Goal: Task Accomplishment & Management: Manage account settings

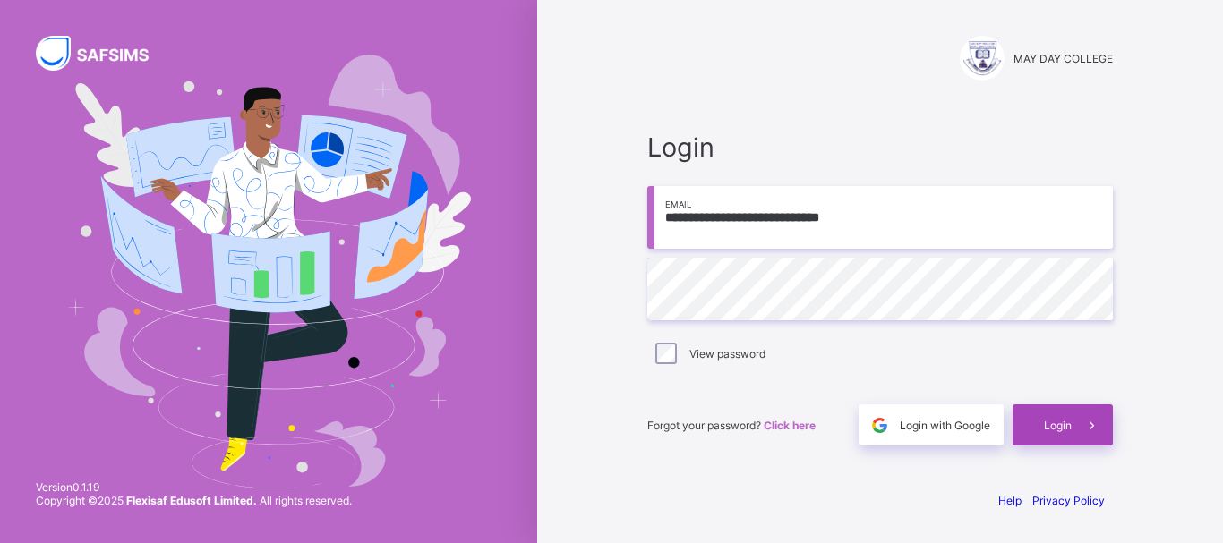
click at [1052, 423] on span "Login" at bounding box center [1058, 425] width 28 height 13
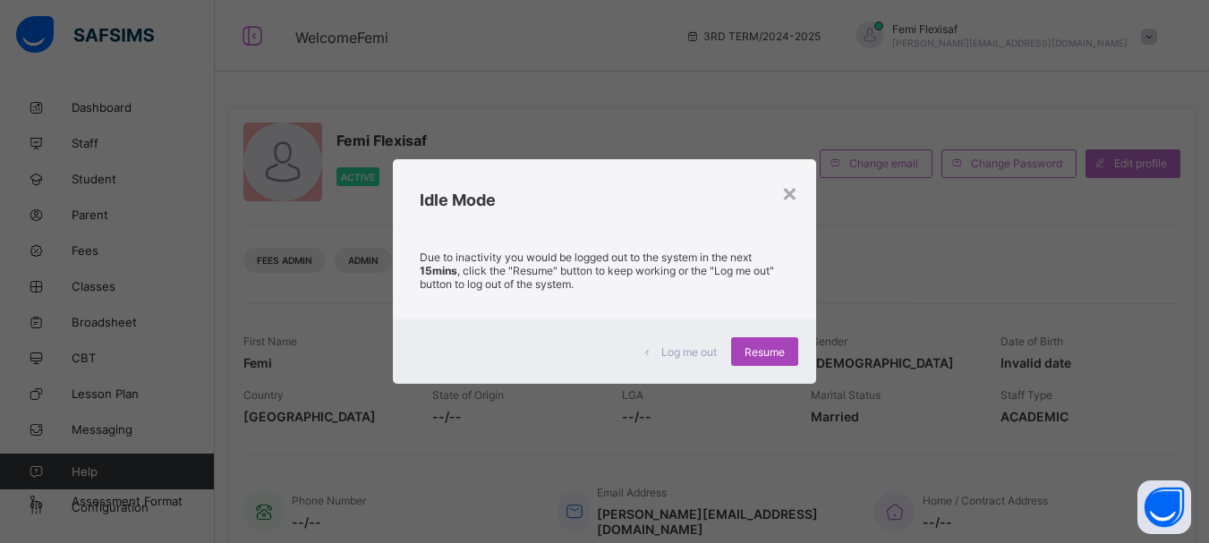
click at [752, 353] on span "Resume" at bounding box center [765, 352] width 40 height 13
click at [768, 353] on span "Resume" at bounding box center [765, 352] width 40 height 13
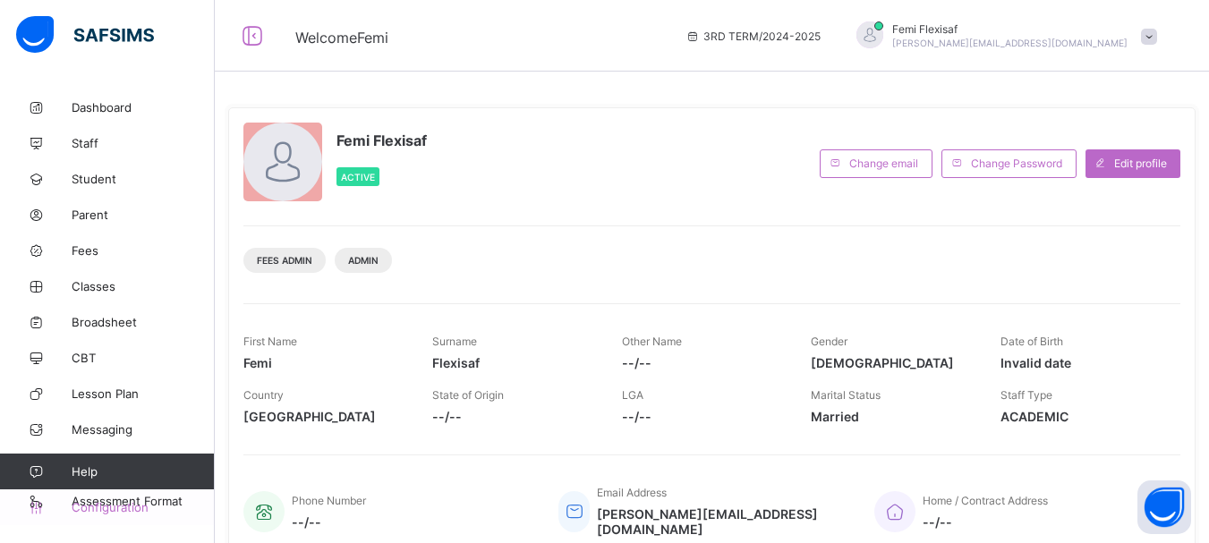
click at [102, 510] on span "Configuration" at bounding box center [143, 507] width 142 height 14
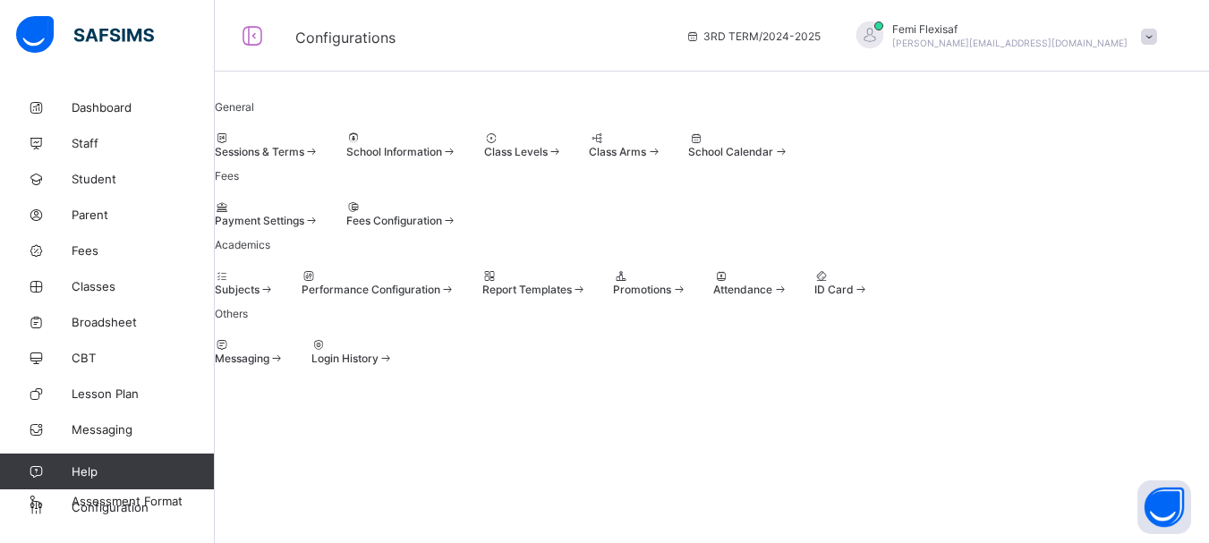
click at [320, 145] on div at bounding box center [267, 138] width 105 height 13
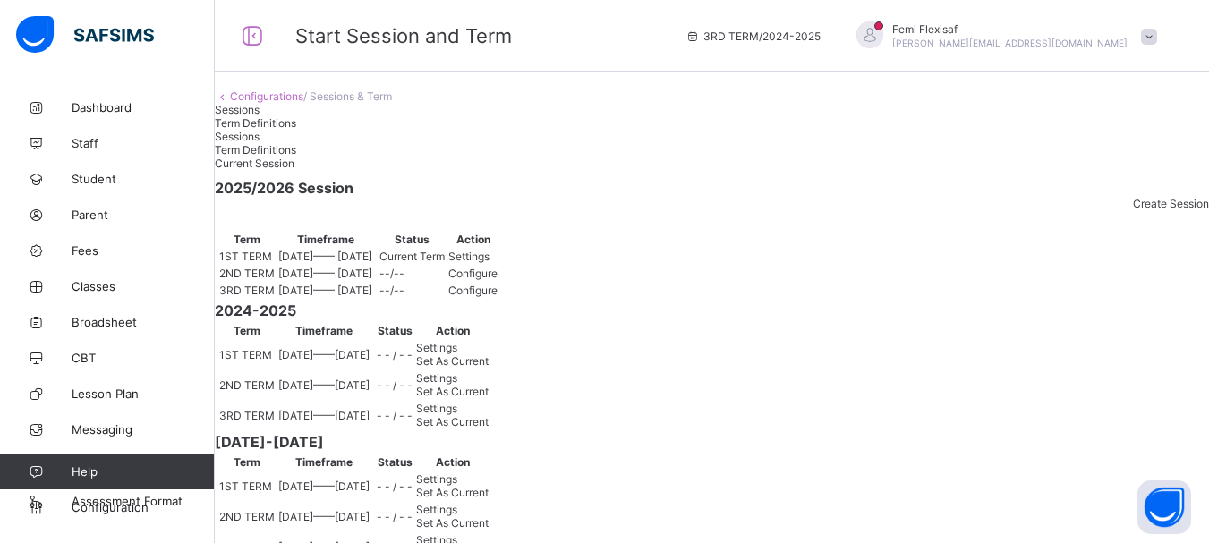
click at [498, 263] on div "Settings" at bounding box center [472, 256] width 49 height 13
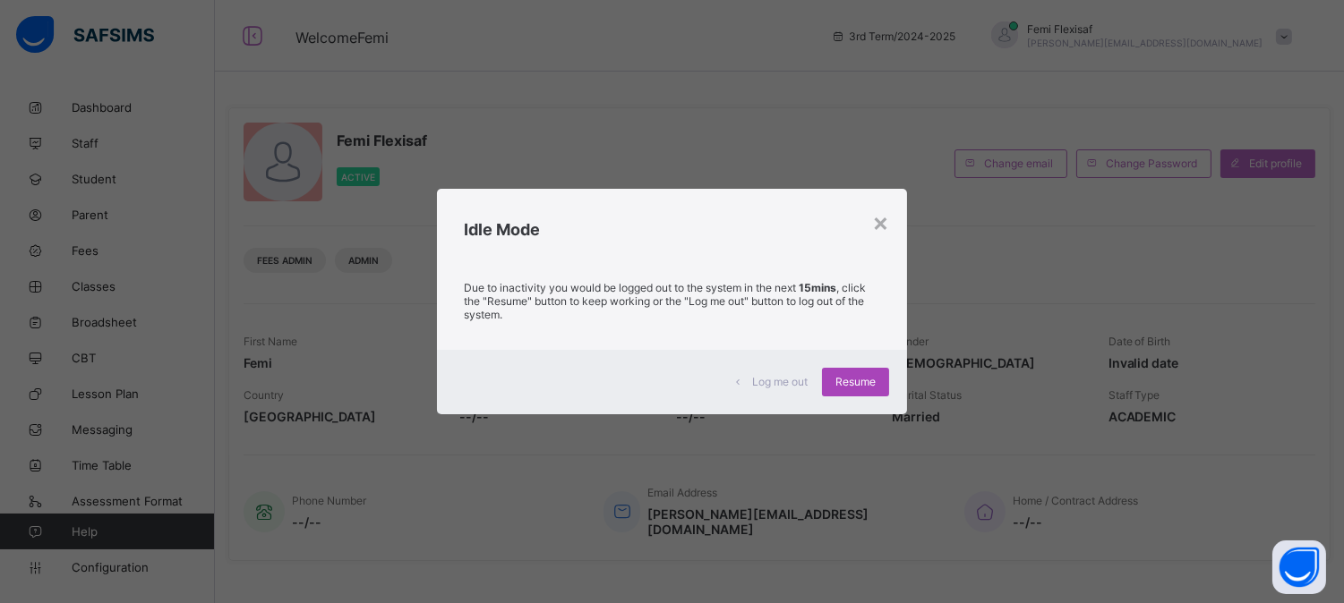
click at [869, 375] on span "Resume" at bounding box center [855, 381] width 40 height 13
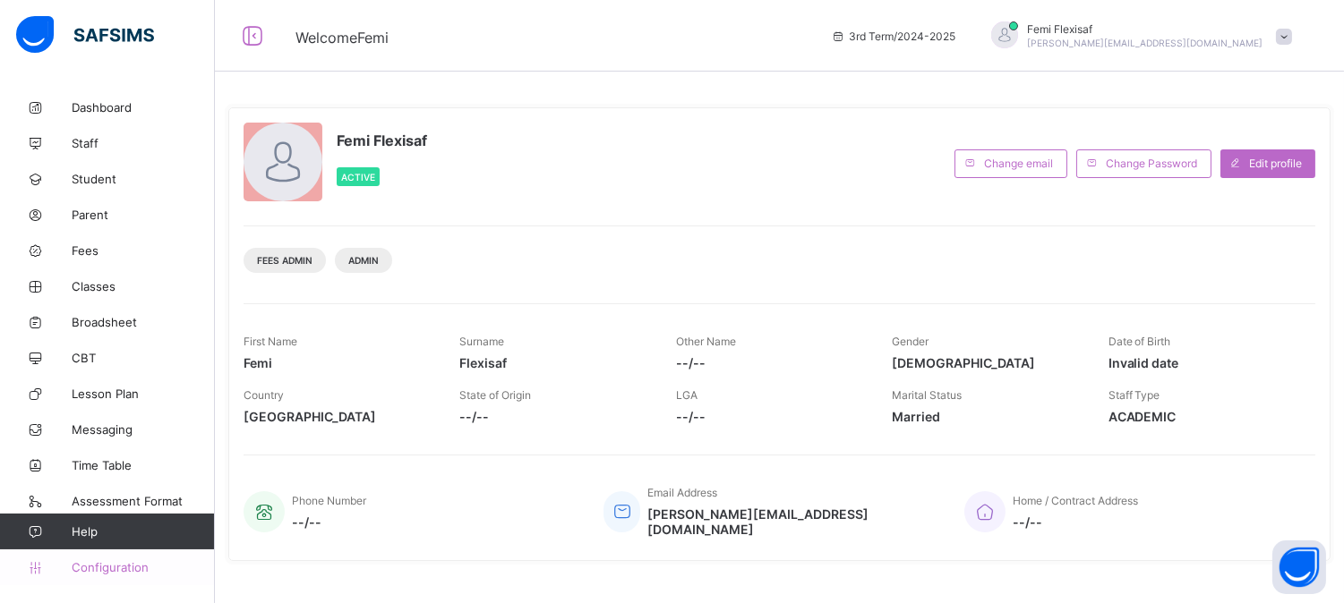
click at [139, 571] on span "Configuration" at bounding box center [143, 567] width 142 height 14
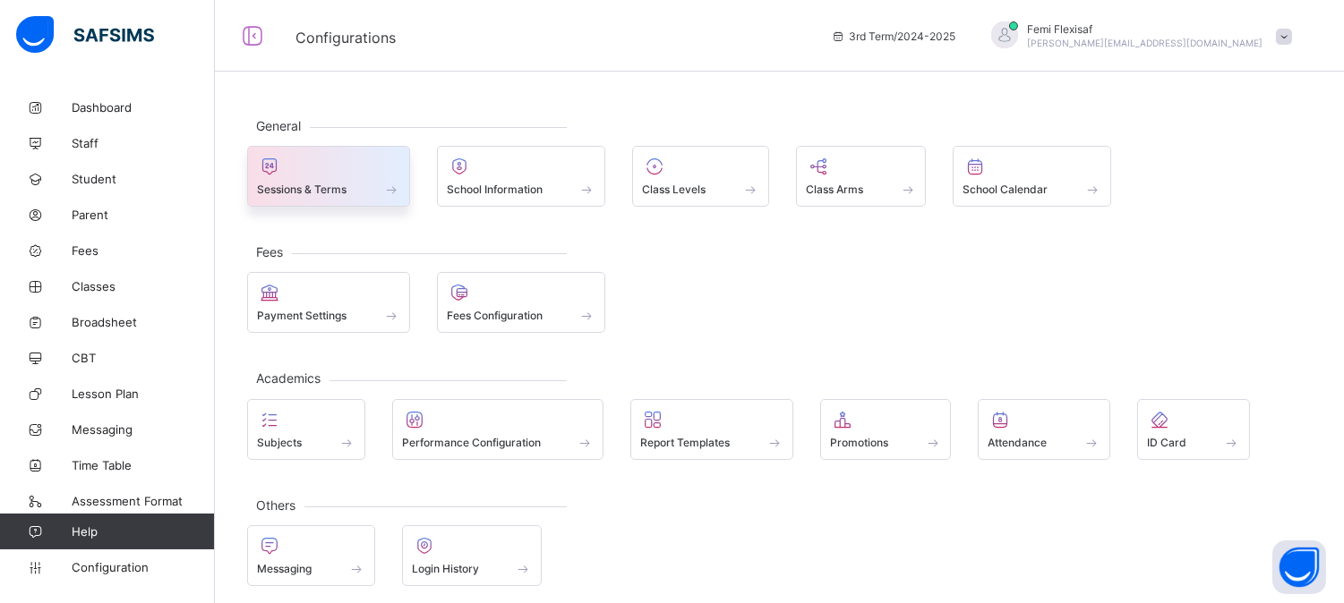
click at [326, 191] on span "Sessions & Terms" at bounding box center [302, 189] width 90 height 13
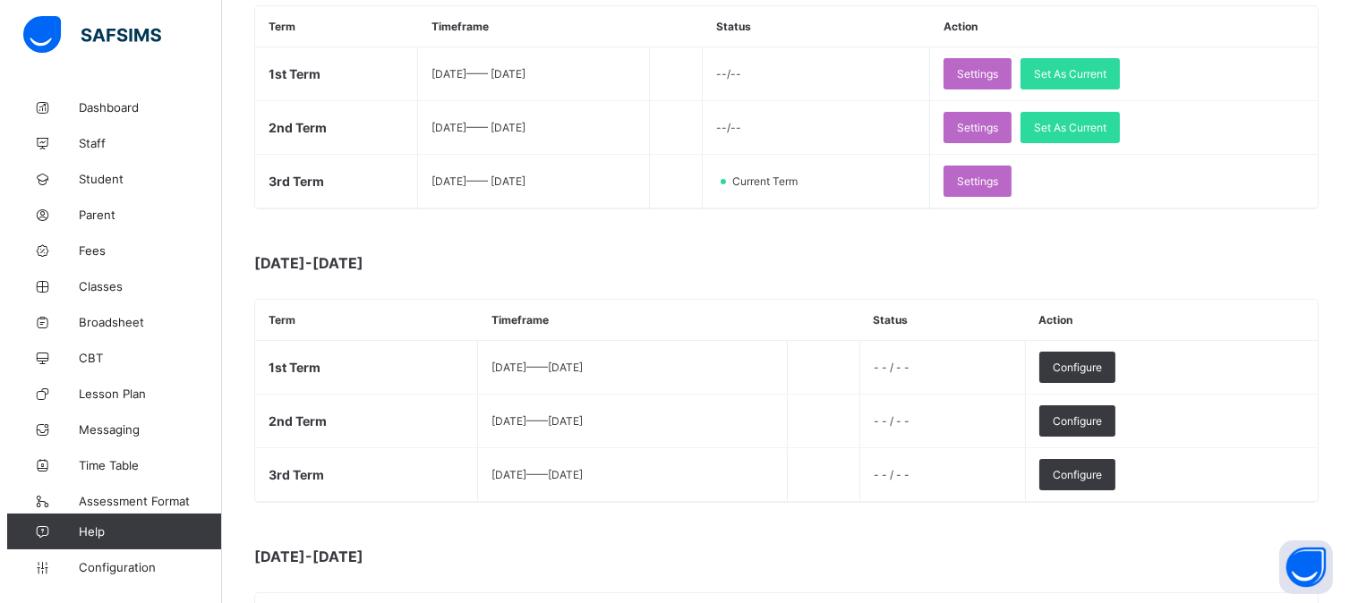
scroll to position [318, 0]
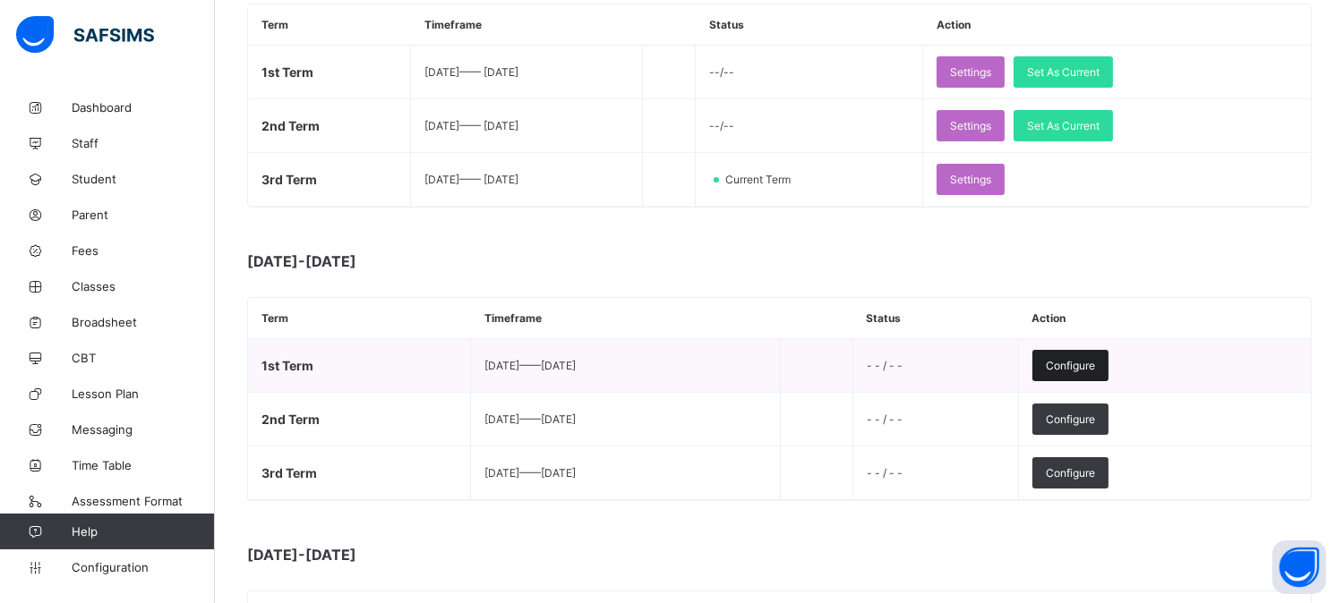
click at [1106, 353] on div "Configure" at bounding box center [1070, 365] width 76 height 31
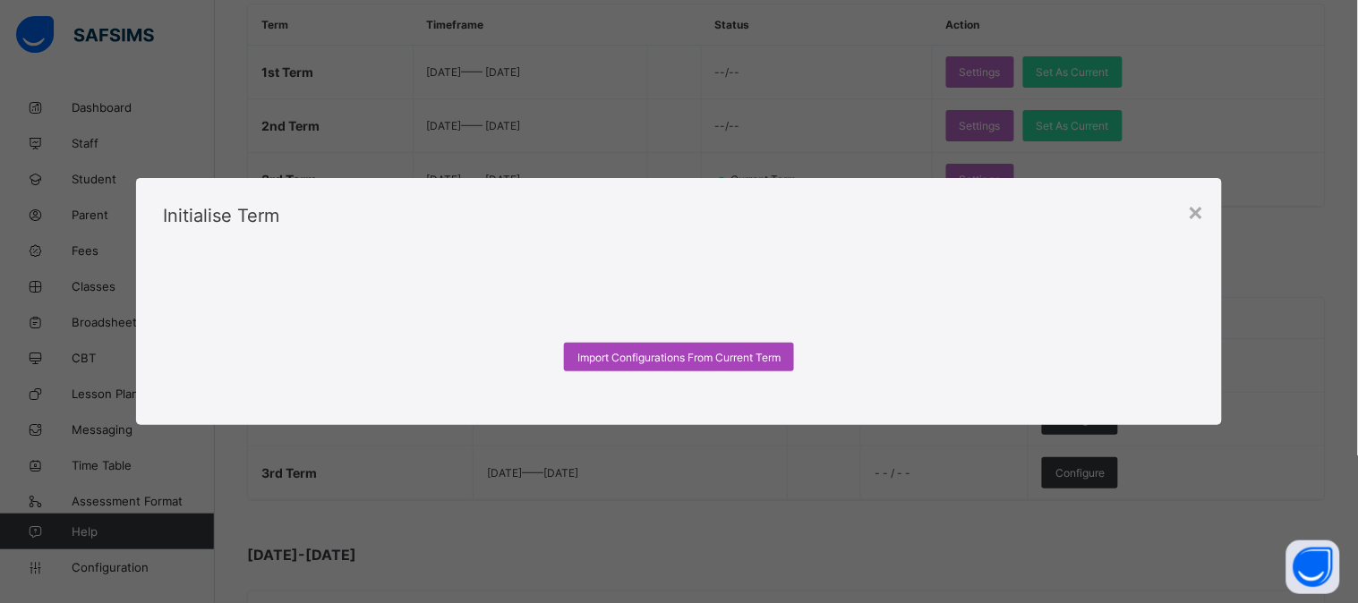
click at [685, 353] on span "Import Configurations From Current Term" at bounding box center [678, 357] width 203 height 13
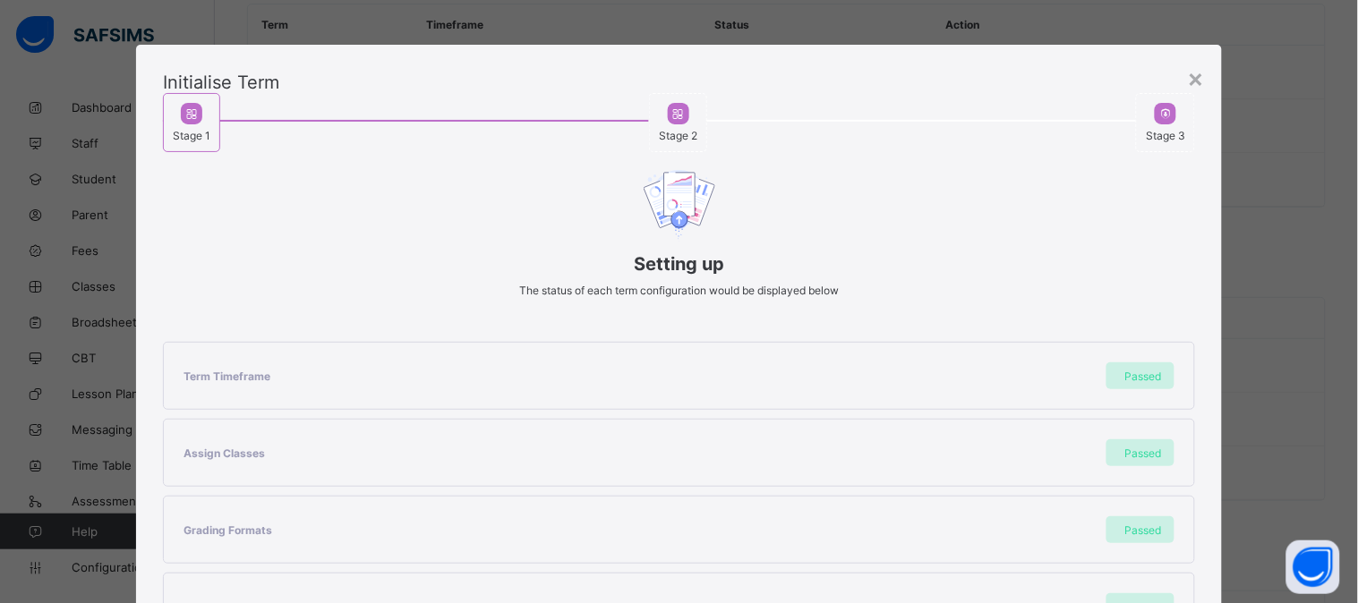
click at [839, 130] on div "Stage 2" at bounding box center [892, 122] width 487 height 59
click at [1105, 307] on span at bounding box center [679, 306] width 1033 height 18
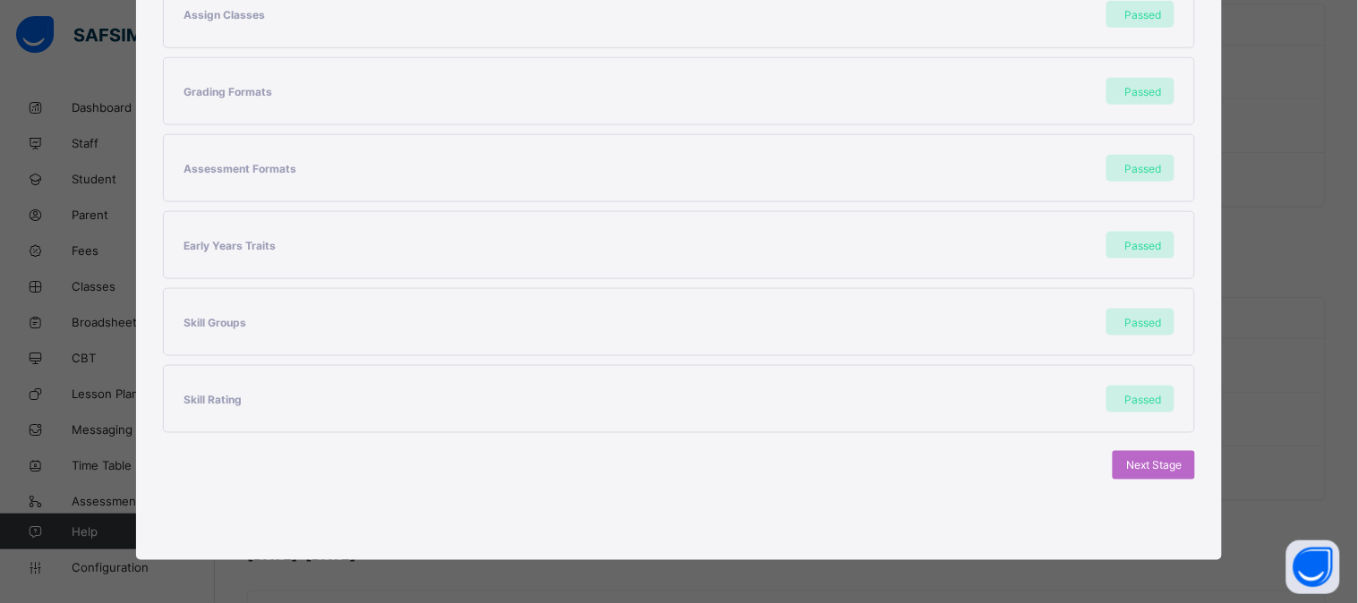
scroll to position [440, 0]
click at [1148, 467] on span "Next Stage" at bounding box center [1153, 464] width 55 height 13
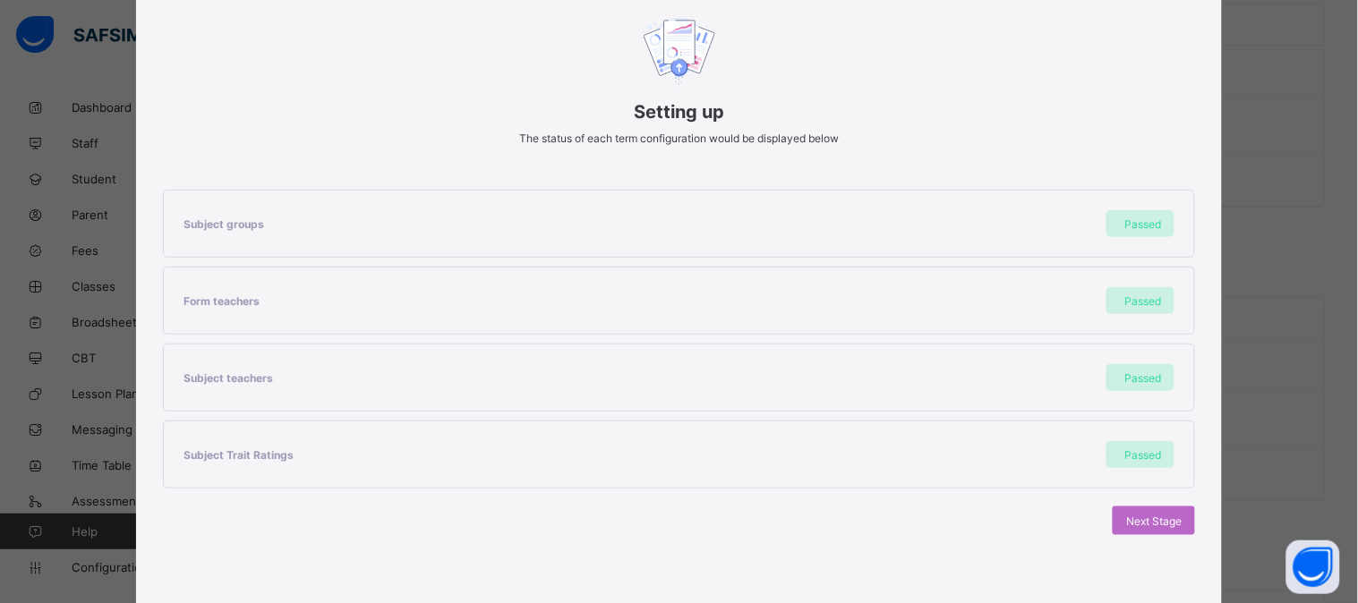
scroll to position [208, 0]
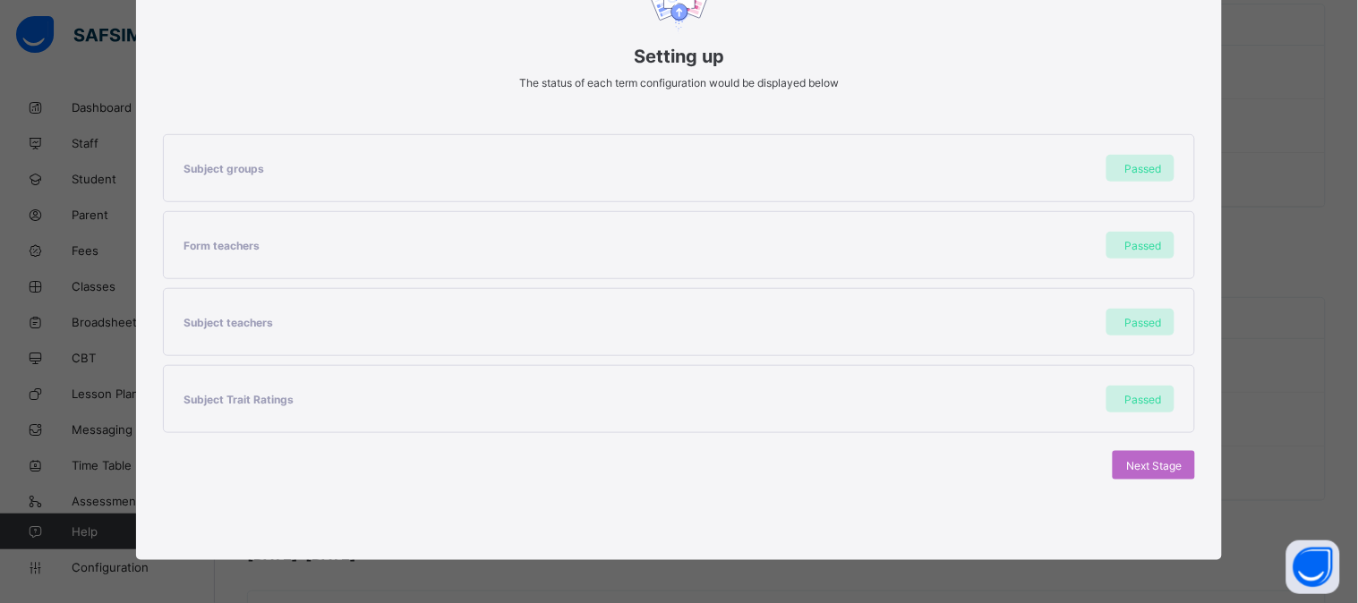
click at [1148, 467] on span "Next Stage" at bounding box center [1153, 465] width 55 height 13
click at [1148, 467] on span "Set As Current Term" at bounding box center [1131, 465] width 100 height 13
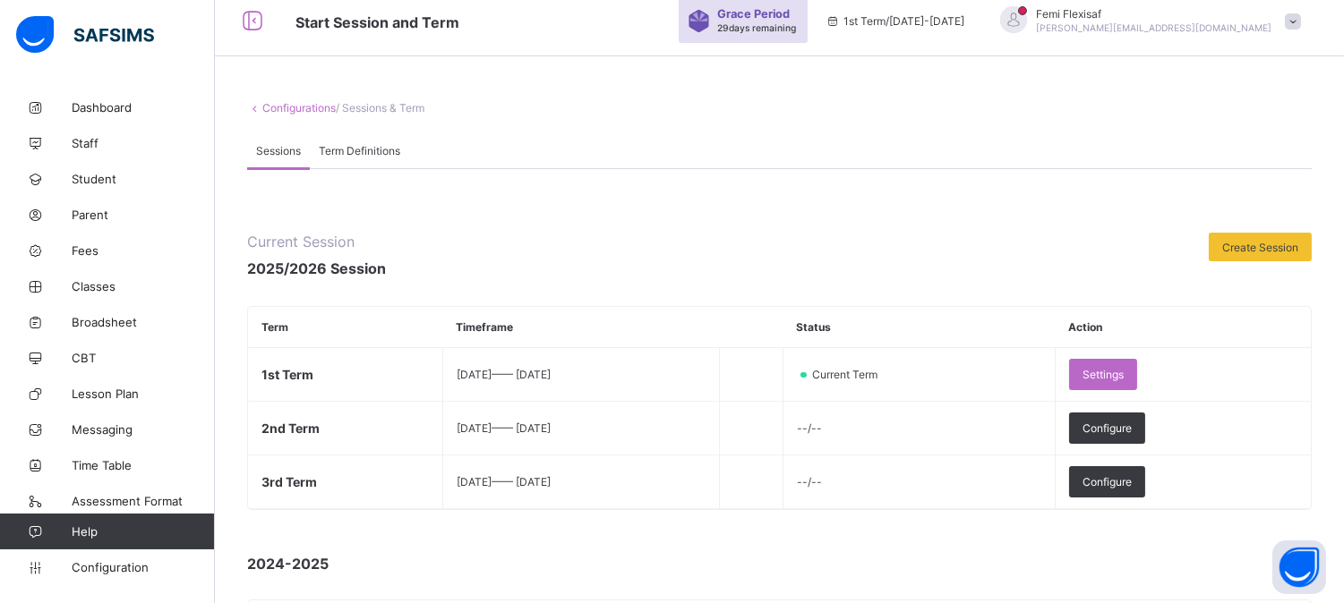
scroll to position [0, 0]
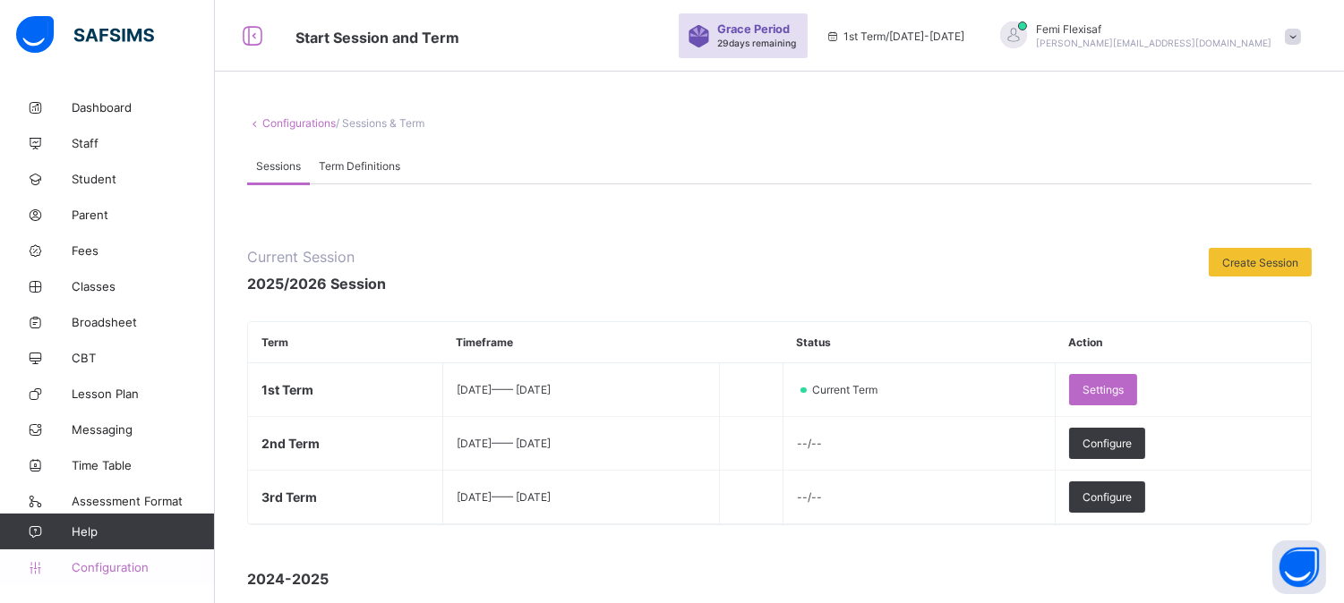
click at [111, 562] on span "Configuration" at bounding box center [143, 567] width 142 height 14
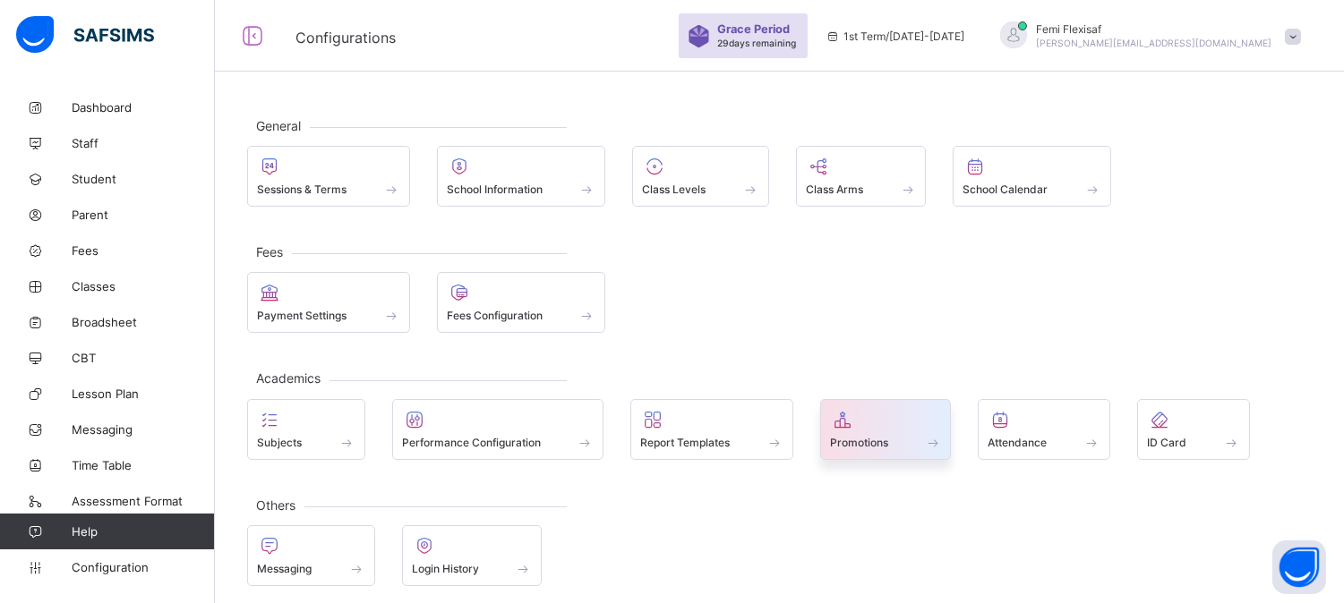
click at [860, 435] on div "Promotions" at bounding box center [886, 442] width 112 height 15
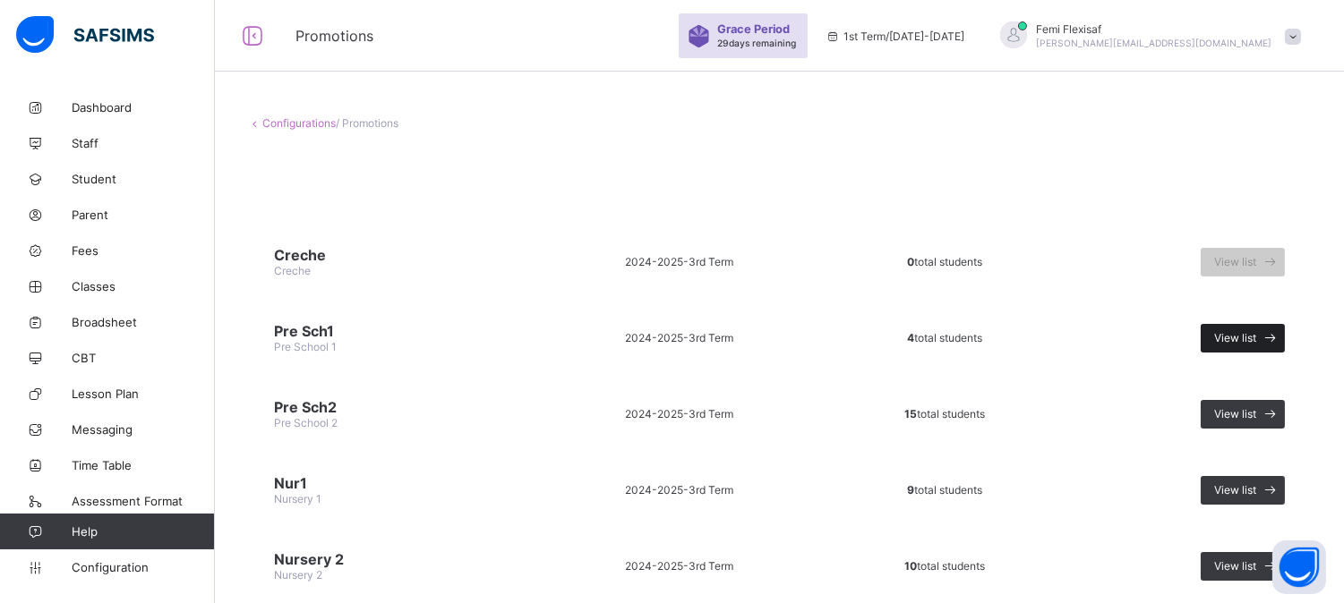
click at [1250, 331] on span "View list" at bounding box center [1235, 337] width 42 height 13
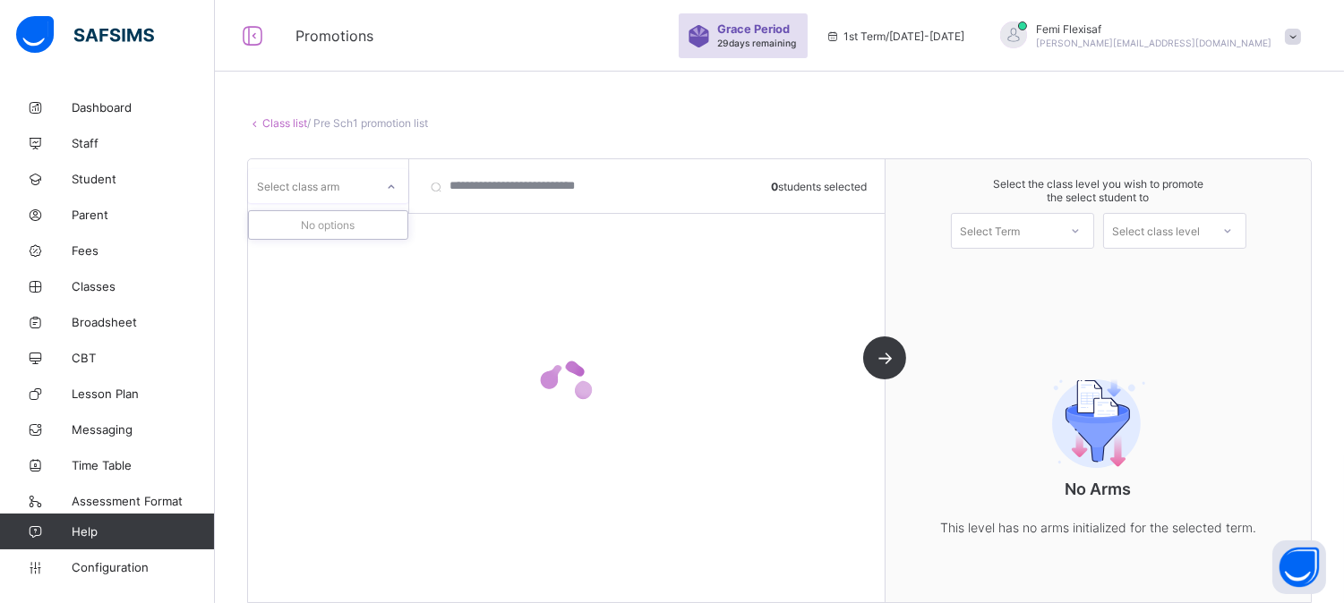
click at [385, 190] on div at bounding box center [391, 187] width 30 height 29
click at [318, 229] on div "No options" at bounding box center [328, 225] width 158 height 28
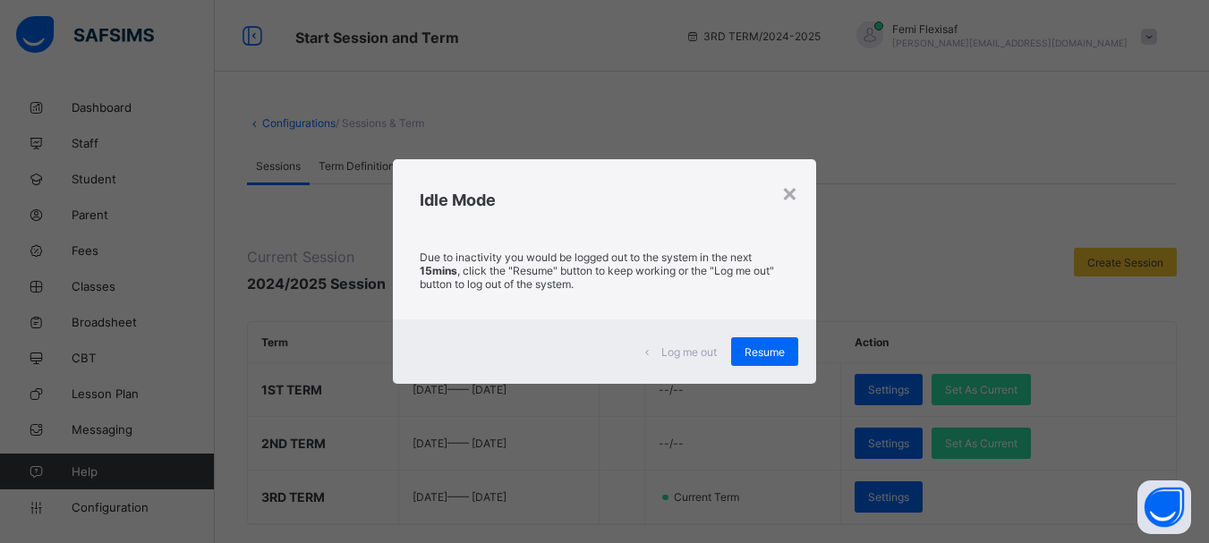
scroll to position [63, 0]
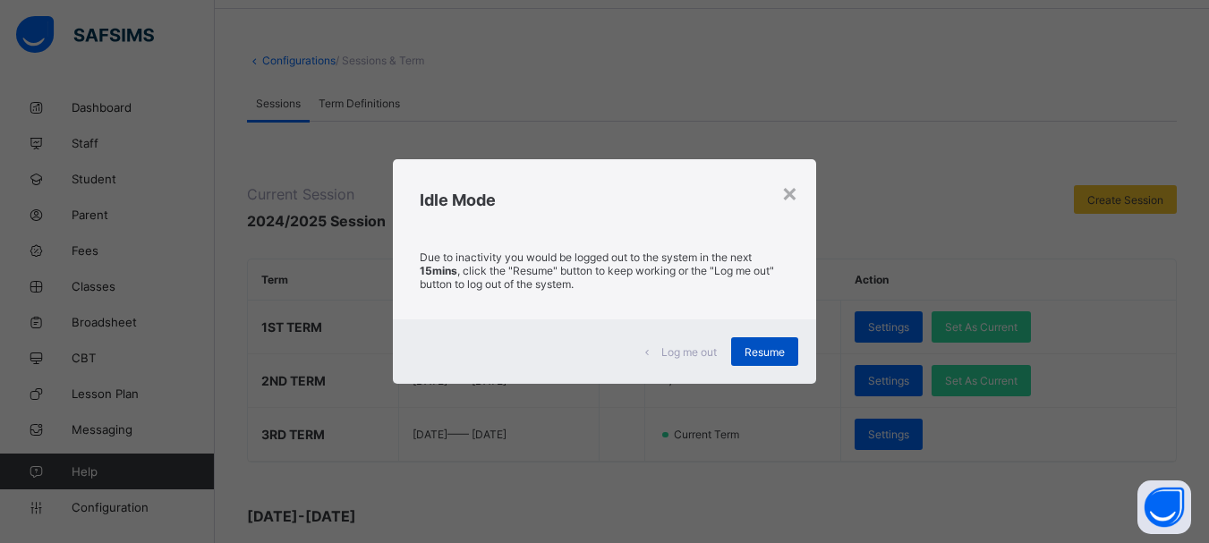
click at [771, 354] on span "Resume" at bounding box center [765, 352] width 40 height 13
click at [770, 353] on span "Resume" at bounding box center [765, 352] width 40 height 13
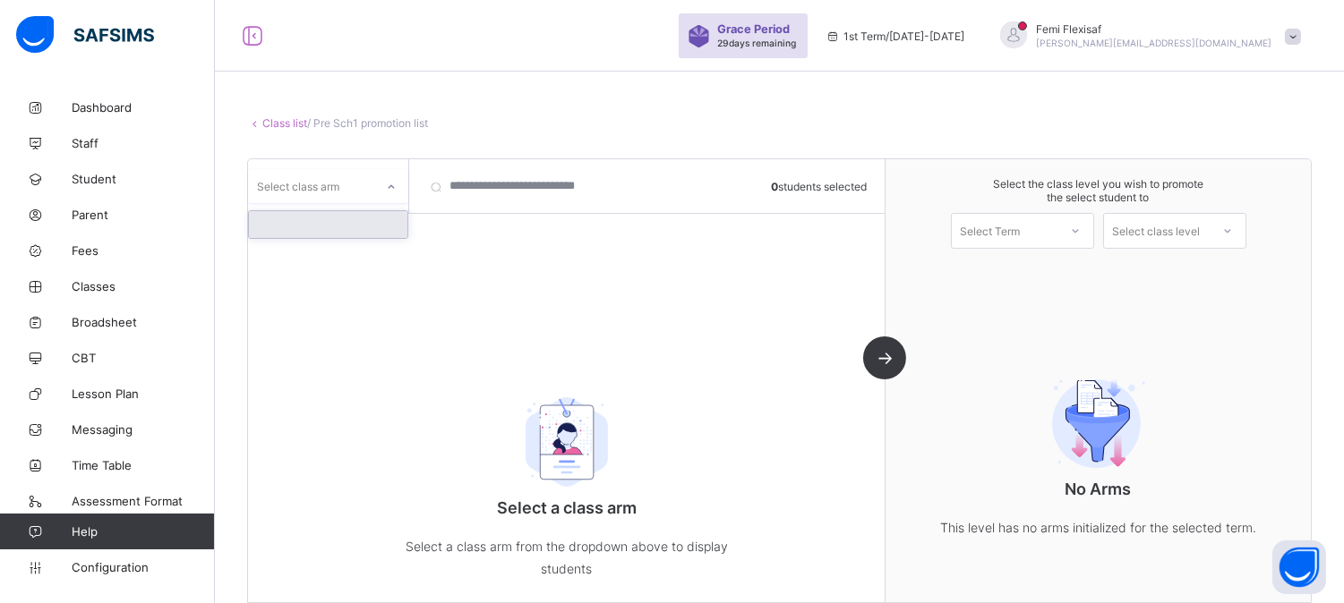
click at [386, 193] on div at bounding box center [391, 187] width 30 height 29
click at [624, 335] on div "Select class arm 0 students selected Select a class arm Select a class arm from…" at bounding box center [566, 380] width 637 height 443
click at [391, 191] on icon at bounding box center [391, 187] width 11 height 18
click at [395, 186] on icon at bounding box center [391, 187] width 11 height 18
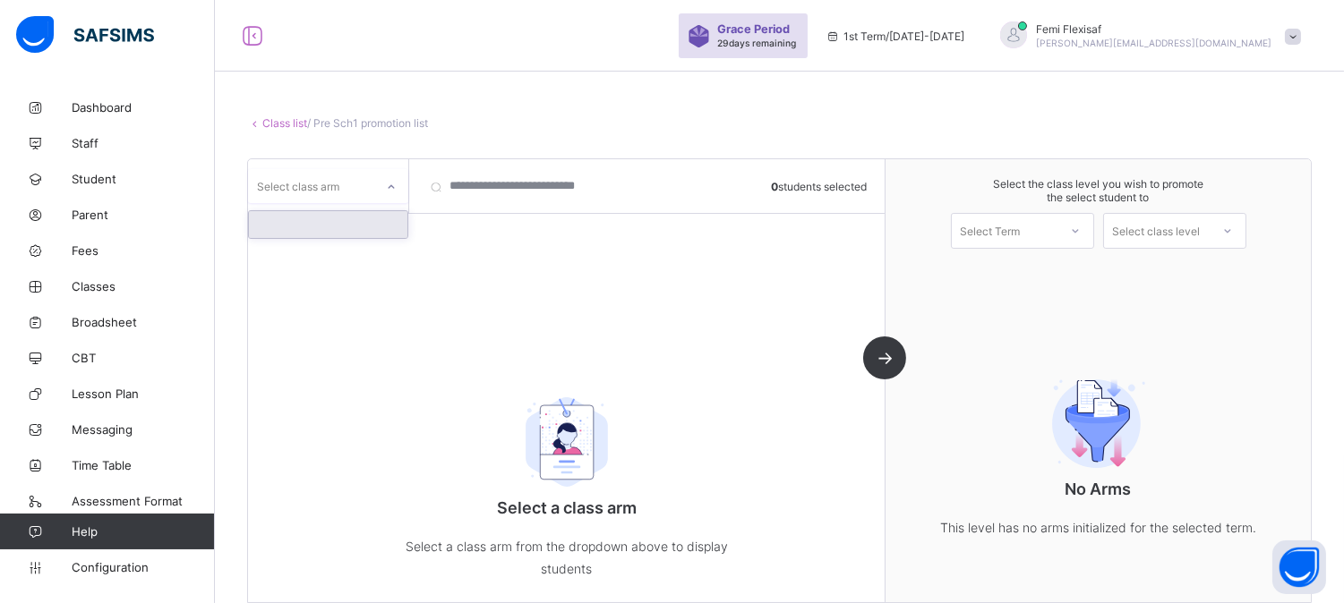
click at [350, 228] on div at bounding box center [328, 224] width 158 height 27
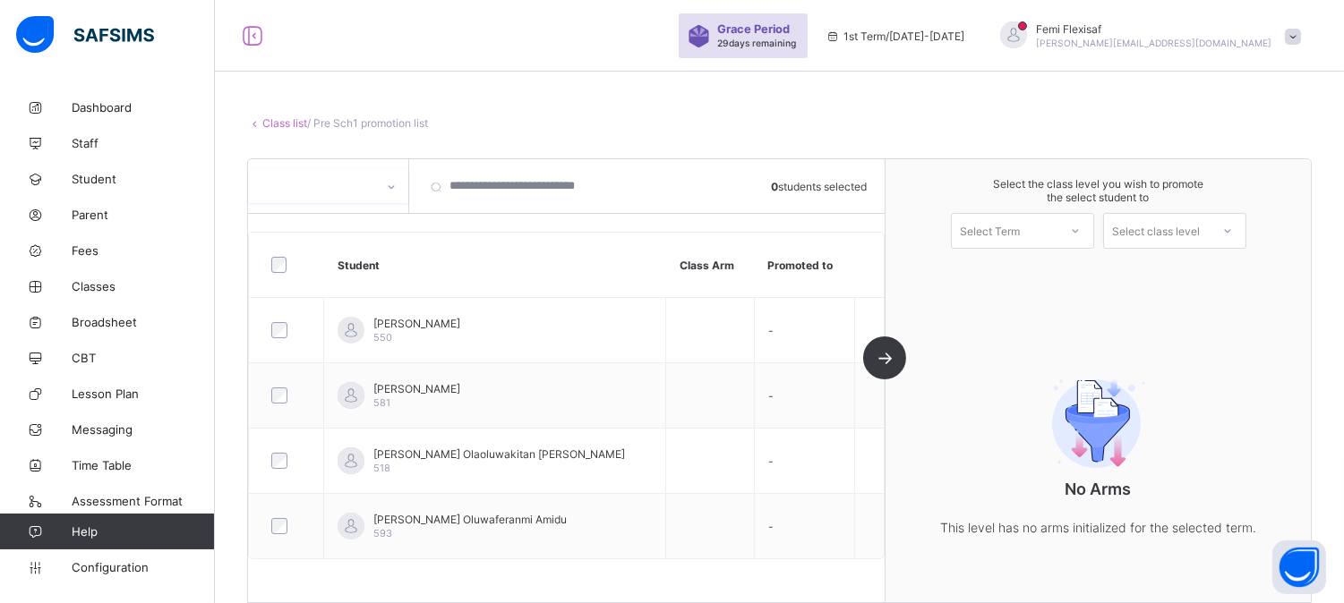
click at [1080, 235] on icon at bounding box center [1075, 231] width 11 height 18
click at [1039, 271] on div "1st Term 2025-2026" at bounding box center [1022, 271] width 141 height 29
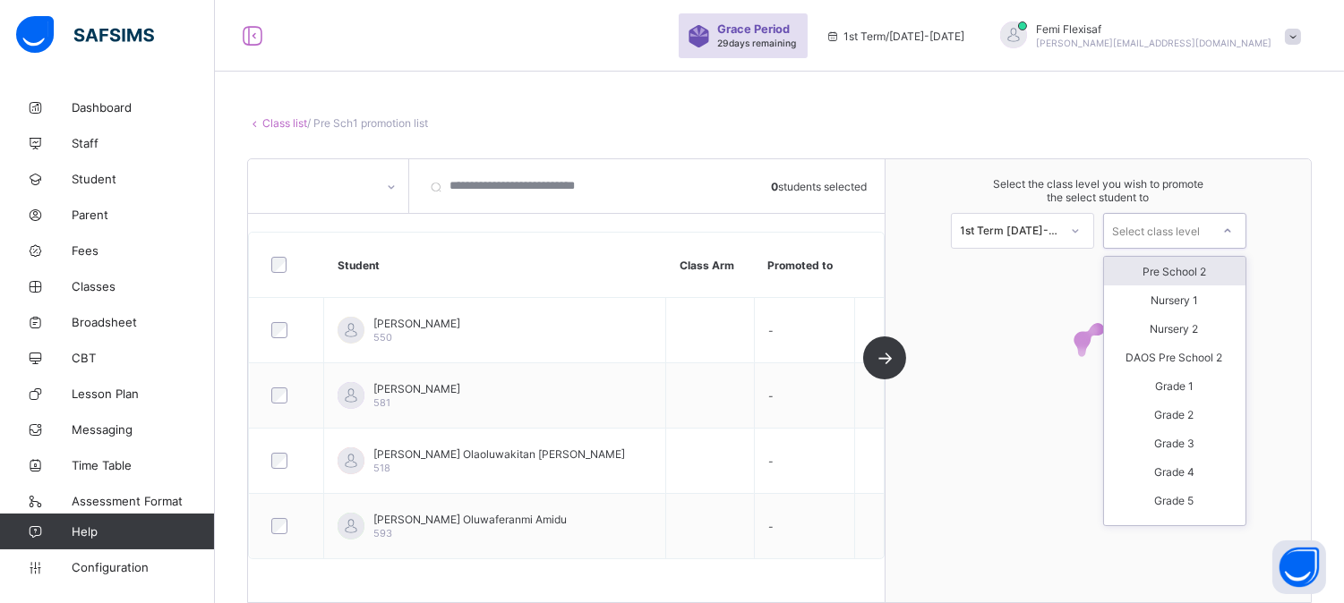
click at [1228, 240] on div at bounding box center [1227, 231] width 32 height 30
click at [1196, 275] on div "Pre School 2" at bounding box center [1174, 271] width 141 height 29
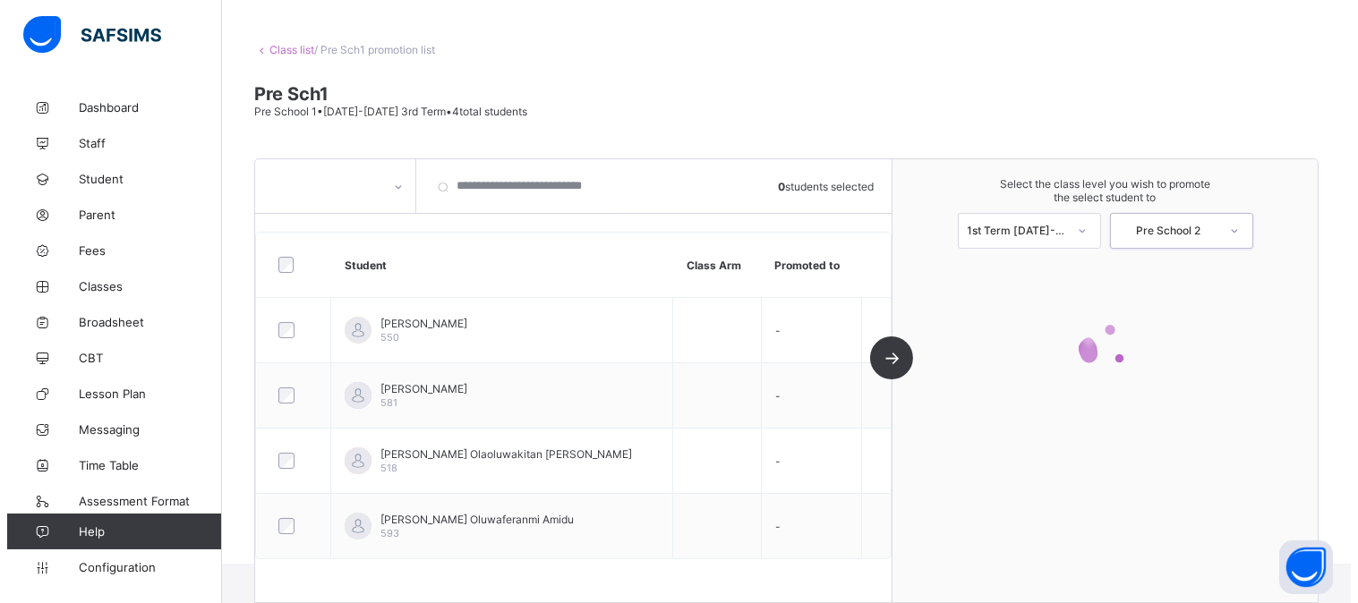
scroll to position [74, 0]
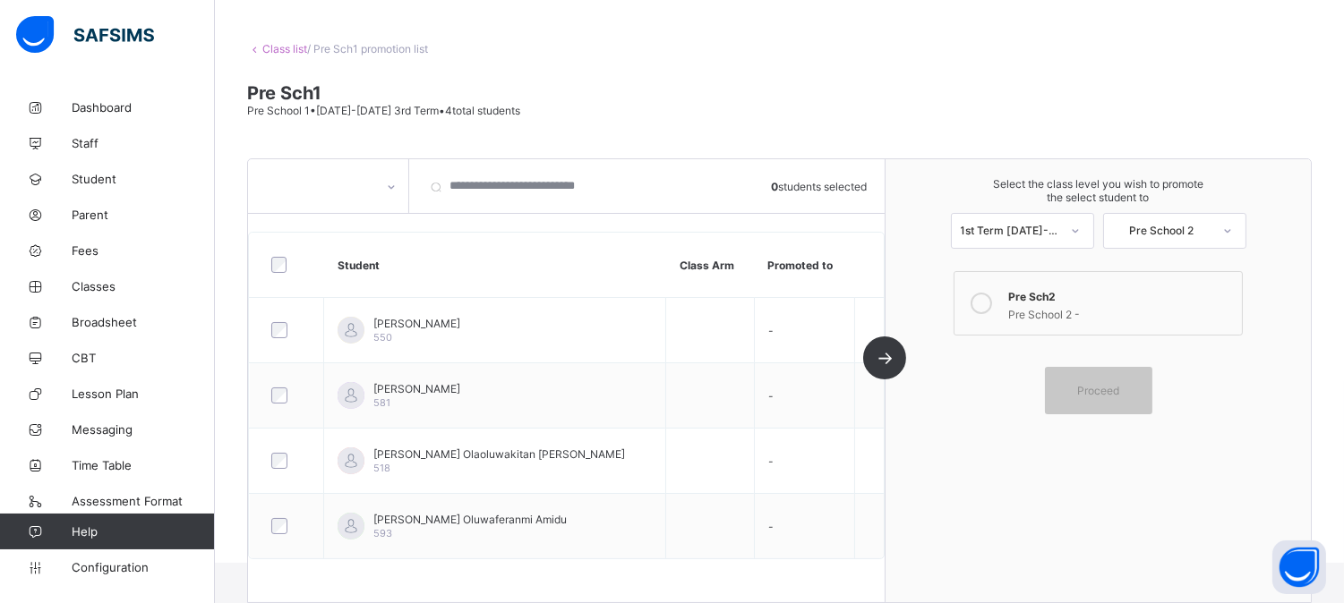
click at [990, 308] on icon at bounding box center [980, 303] width 21 height 21
drag, startPoint x: 395, startPoint y: 264, endPoint x: 354, endPoint y: 266, distance: 41.2
click at [354, 266] on th "Student" at bounding box center [495, 265] width 342 height 65
click at [1108, 391] on span "Proceed" at bounding box center [1098, 390] width 42 height 13
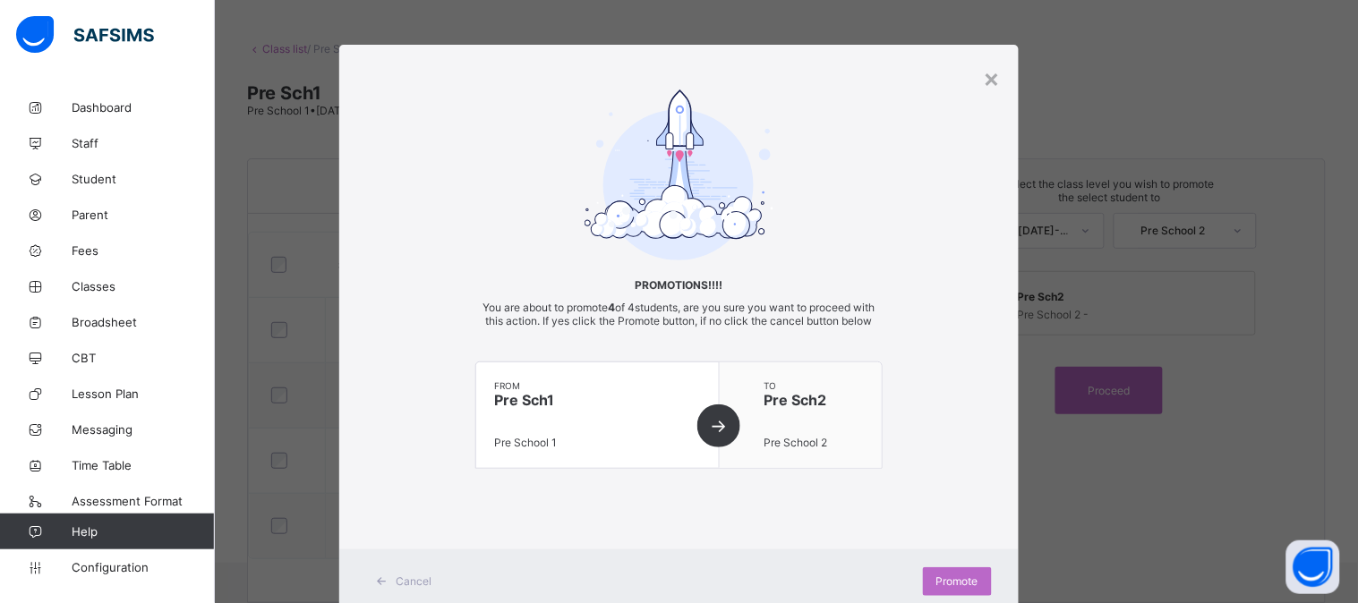
click at [900, 234] on div "Promotions!!!! You are about to promote 4 of 4 students, are you sure you want …" at bounding box center [678, 297] width 679 height 415
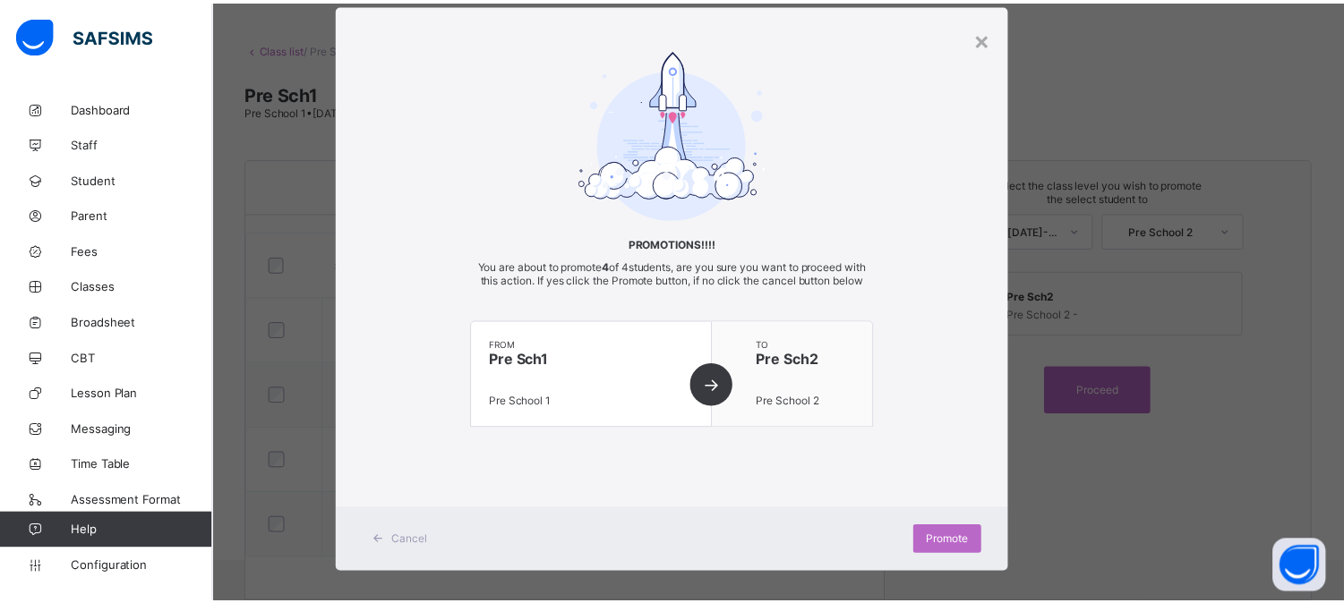
scroll to position [66, 0]
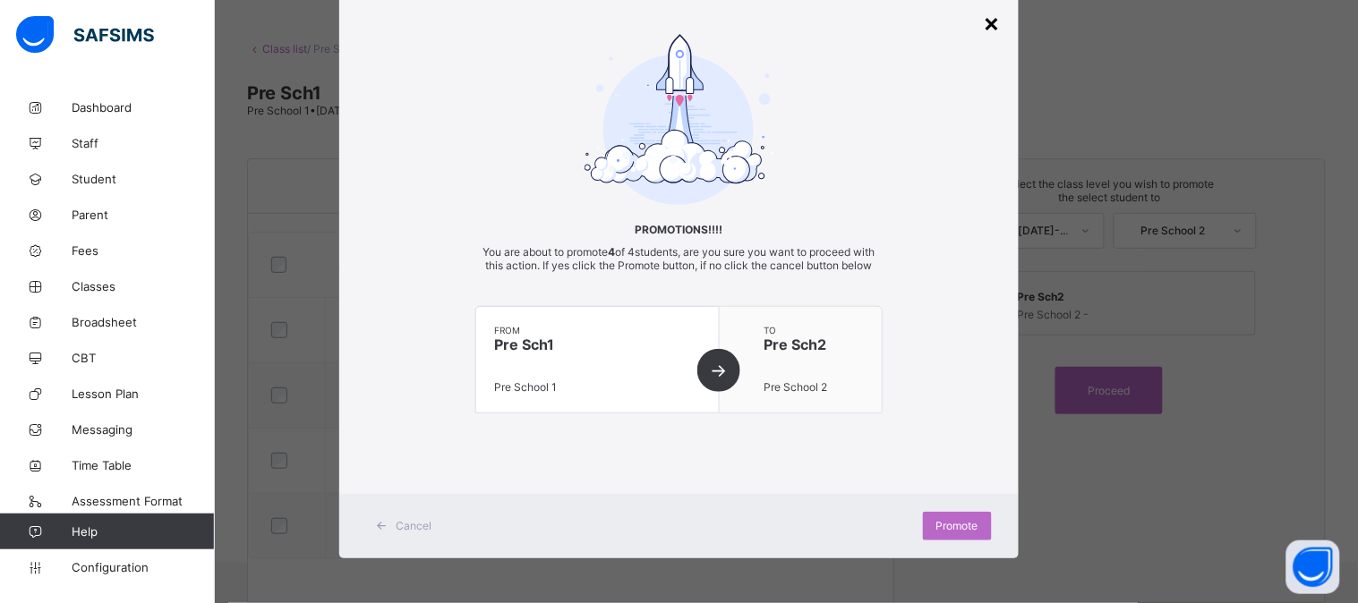
click at [989, 18] on div "×" at bounding box center [992, 22] width 17 height 30
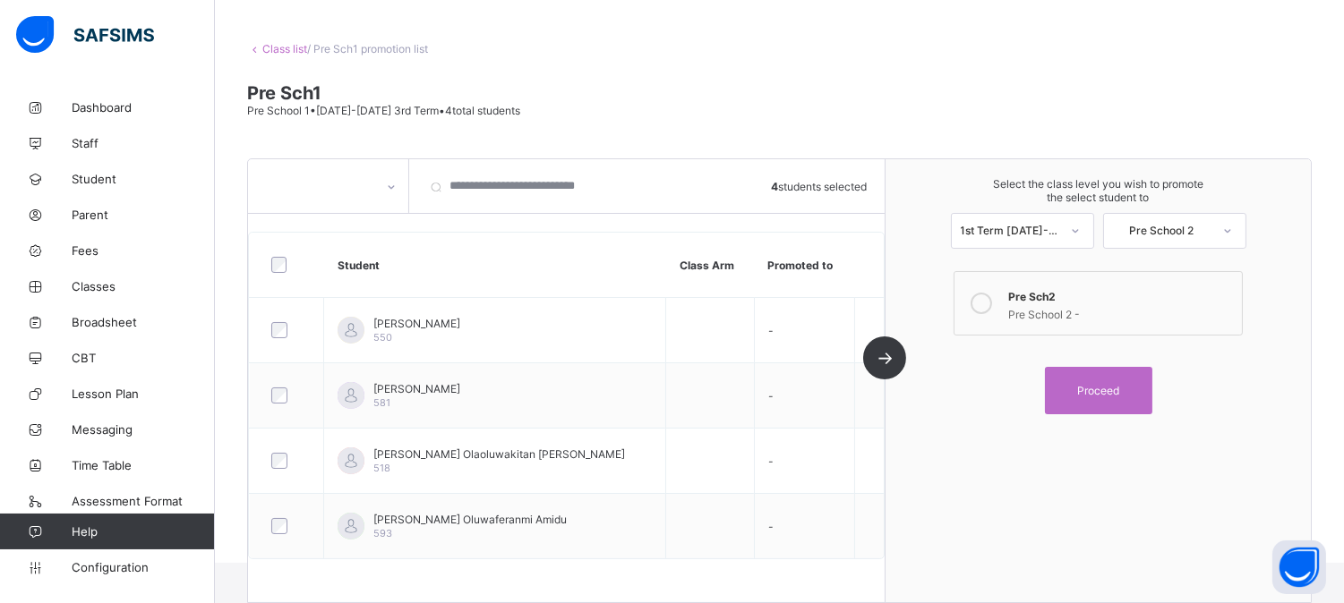
click at [285, 48] on link "Class list" at bounding box center [284, 48] width 45 height 13
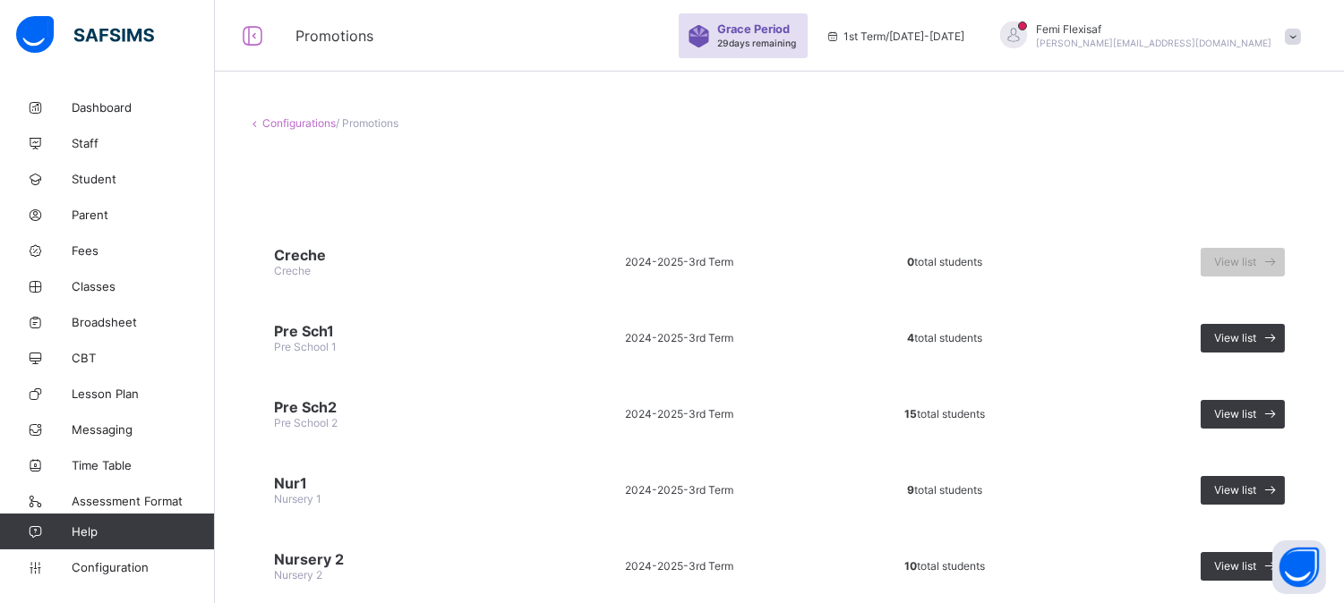
click at [807, 167] on span at bounding box center [779, 161] width 1064 height 27
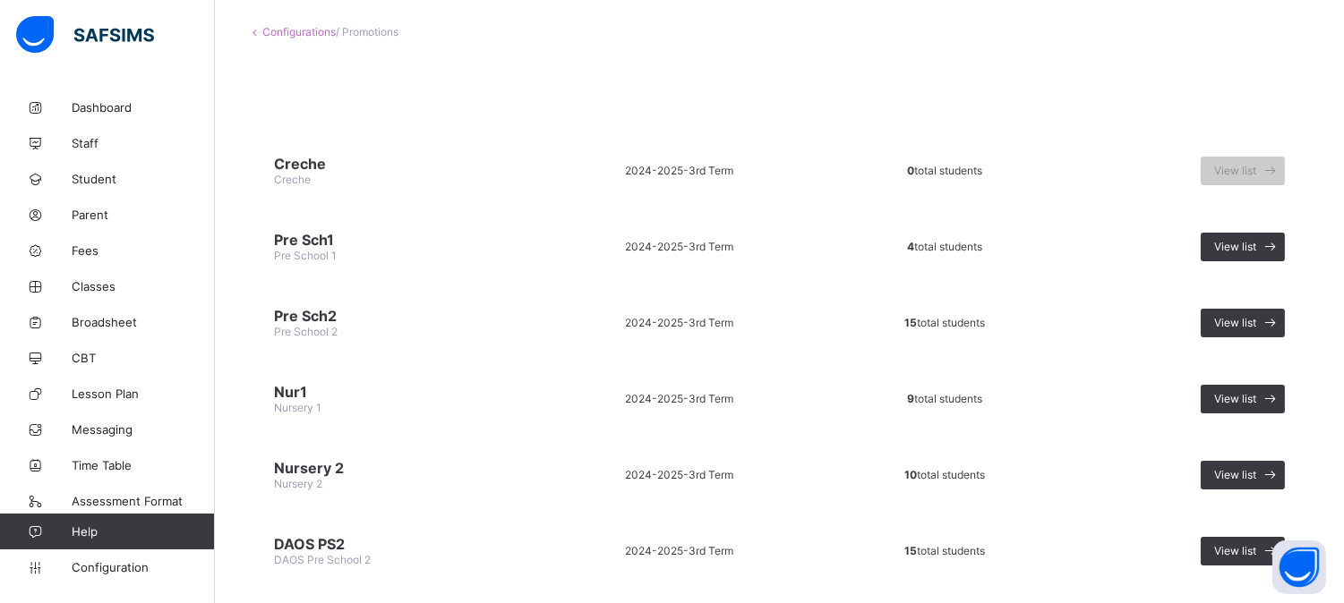
scroll to position [119, 0]
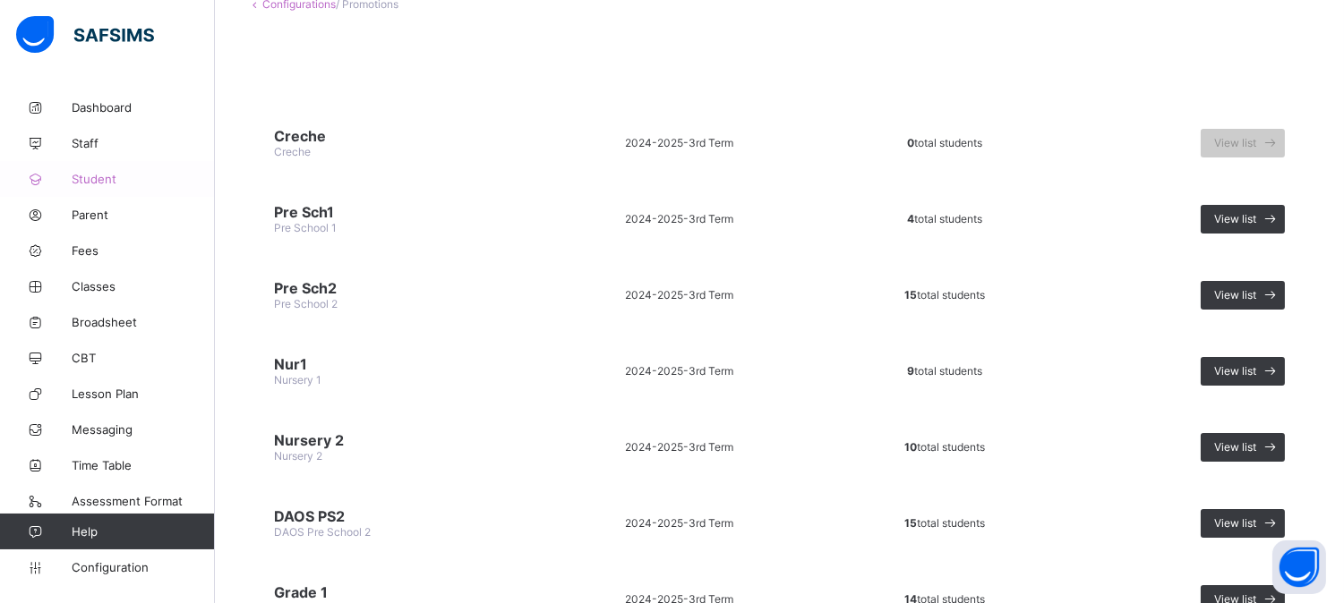
click at [97, 180] on span "Student" at bounding box center [143, 179] width 143 height 14
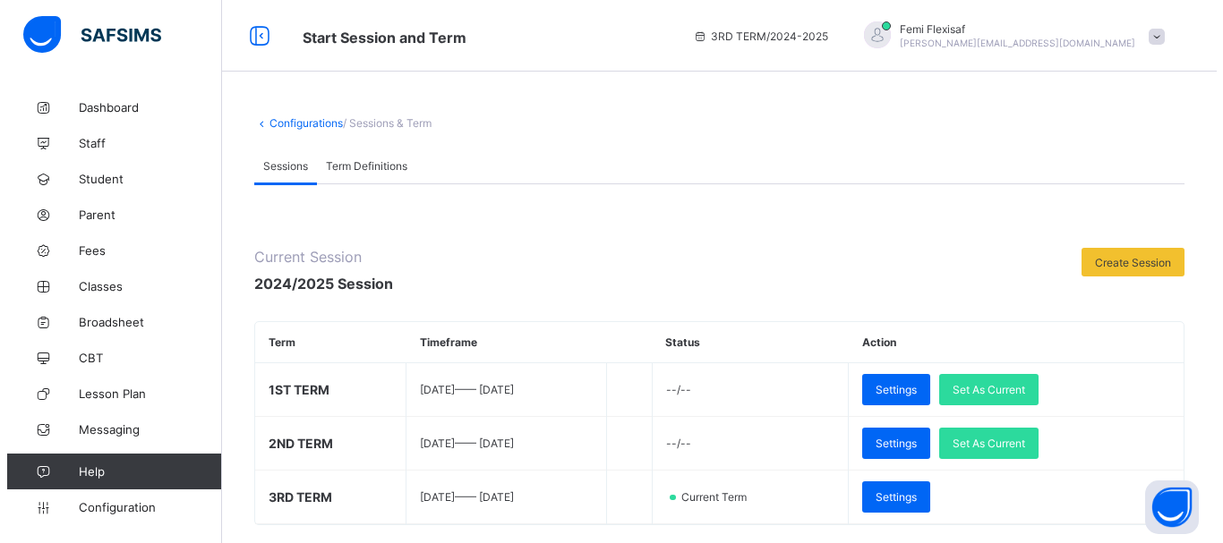
scroll to position [39, 0]
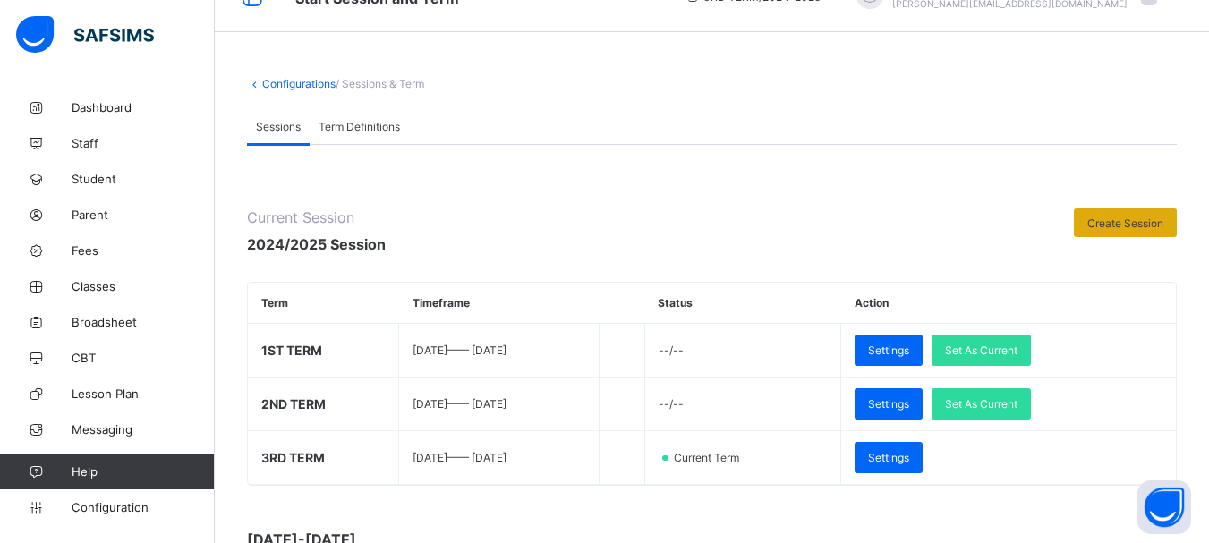
click at [1121, 212] on div "Create Session" at bounding box center [1125, 223] width 103 height 29
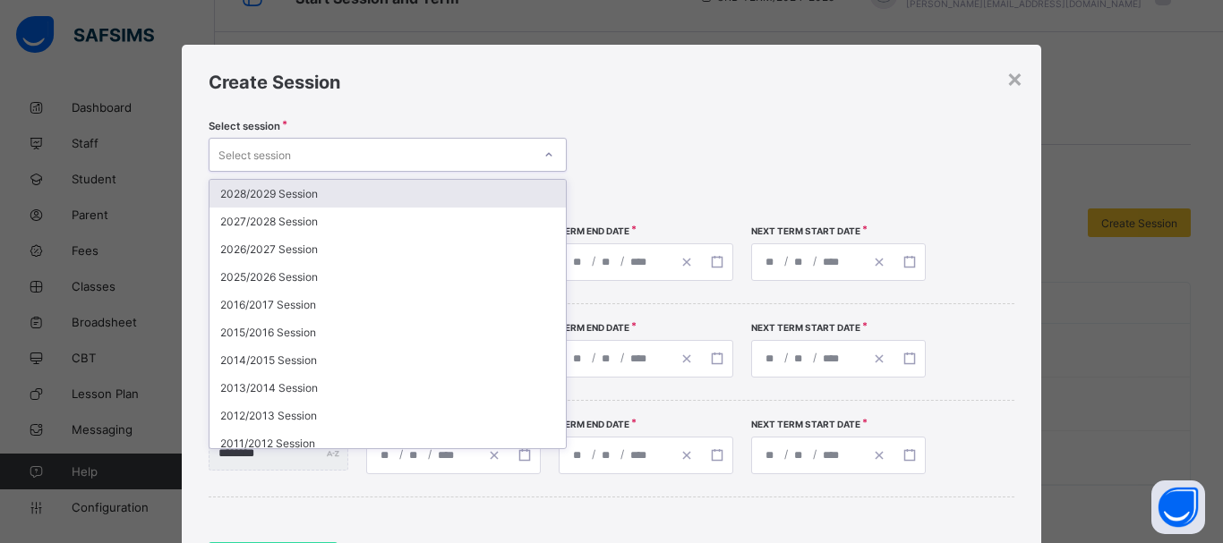
click at [463, 156] on div "Select session" at bounding box center [370, 154] width 322 height 25
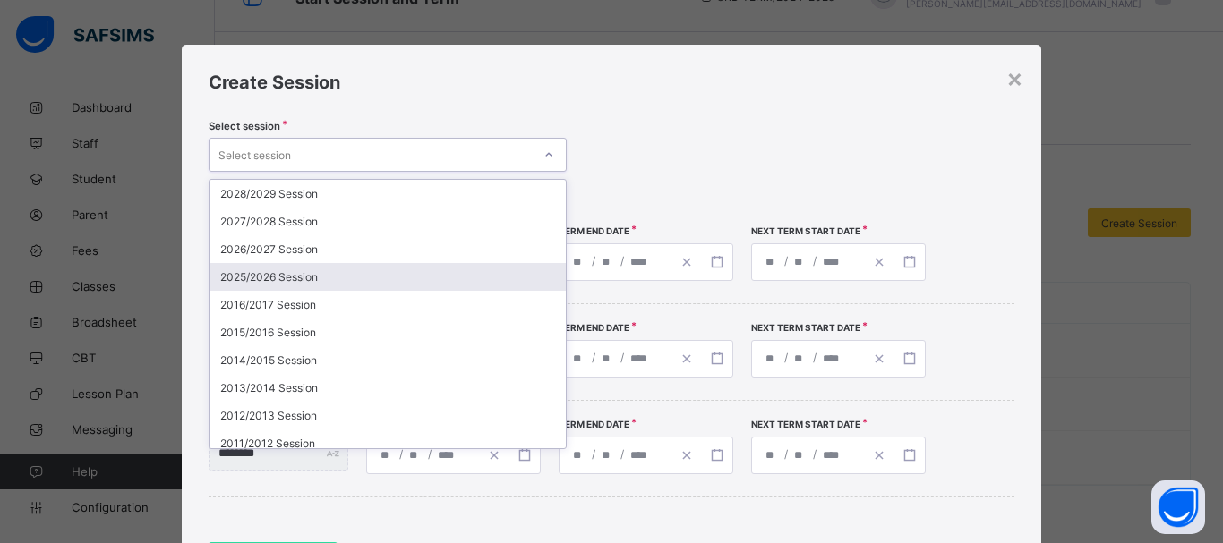
click at [262, 284] on div "2025/2026 Session" at bounding box center [387, 277] width 356 height 28
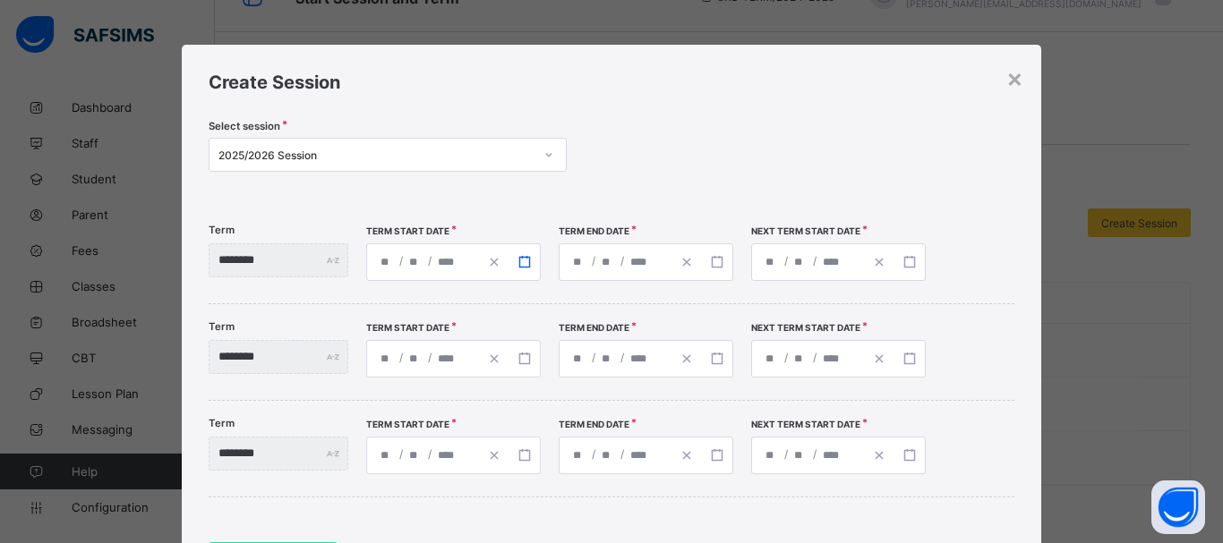
click at [531, 260] on icon "button" at bounding box center [524, 262] width 13 height 13
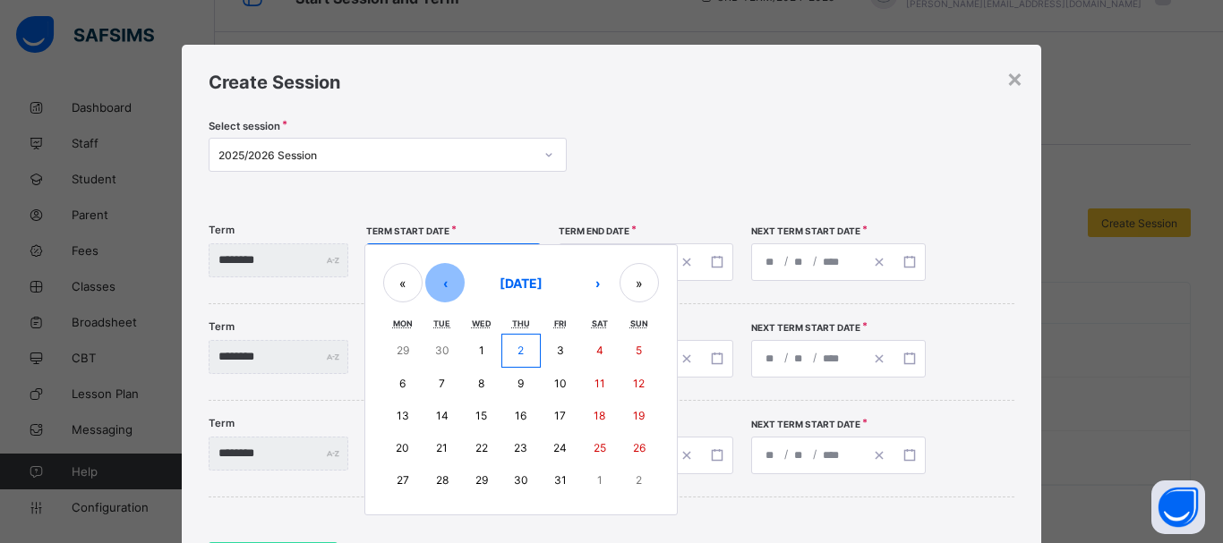
click at [465, 292] on button "‹" at bounding box center [444, 282] width 39 height 39
click at [408, 411] on abbr "15" at bounding box center [403, 413] width 12 height 13
type input "**********"
type input "*"
type input "**"
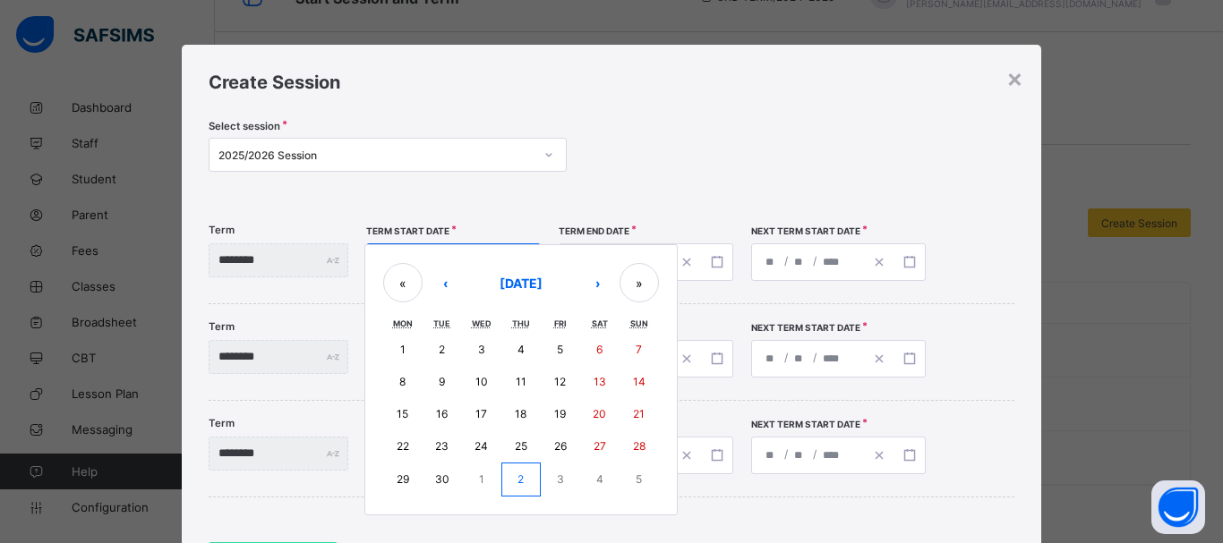
type input "****"
type input "**********"
type input "**"
type input "****"
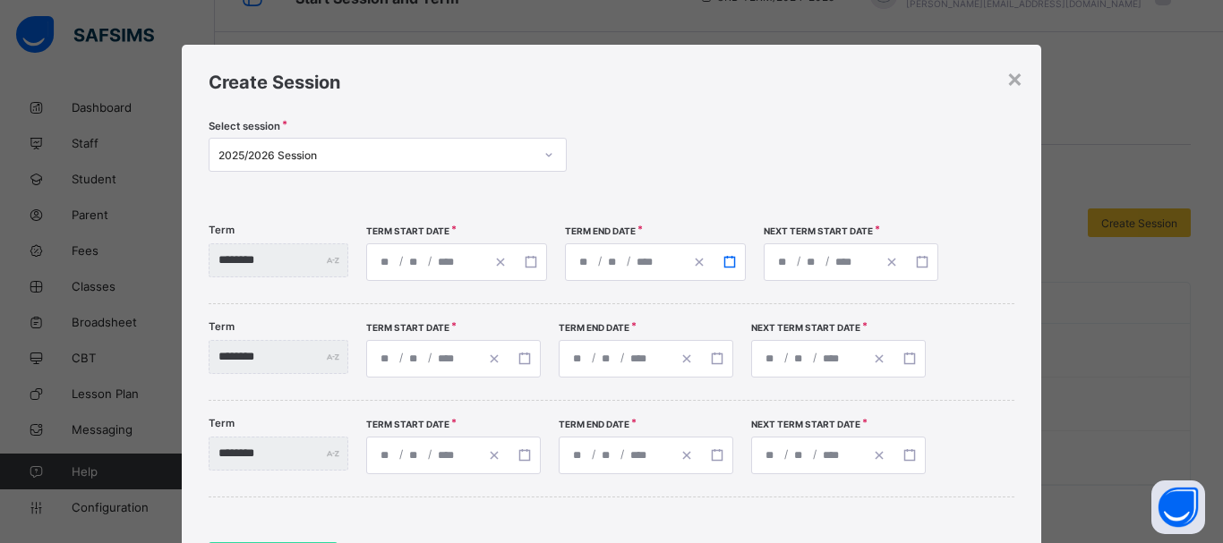
click at [736, 262] on icon "button" at bounding box center [729, 262] width 13 height 13
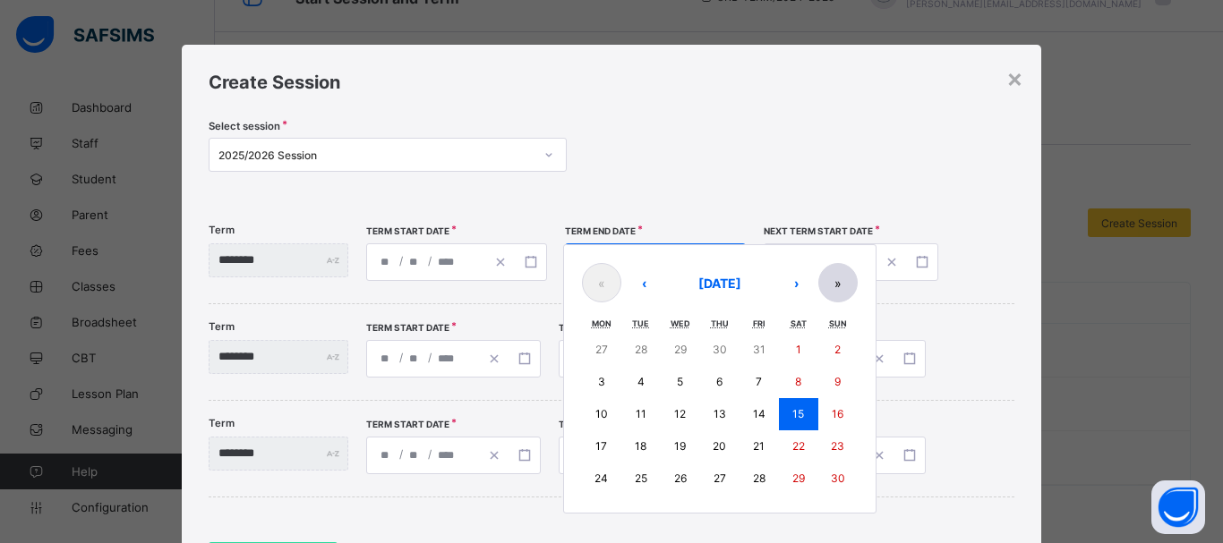
click at [858, 284] on button "»" at bounding box center [837, 282] width 39 height 39
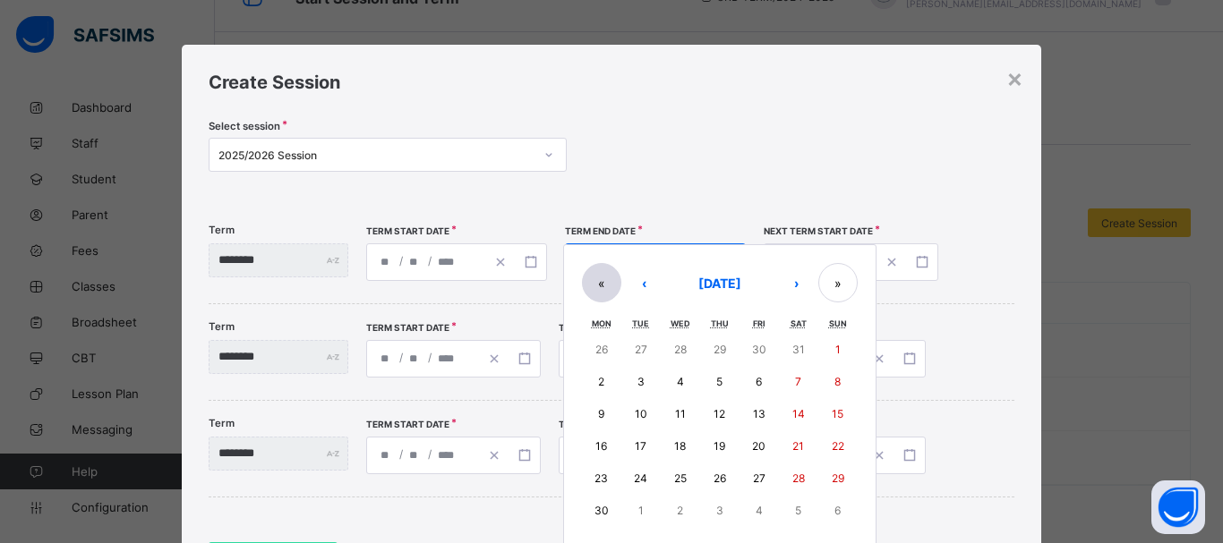
click at [621, 283] on button "«" at bounding box center [601, 282] width 39 height 39
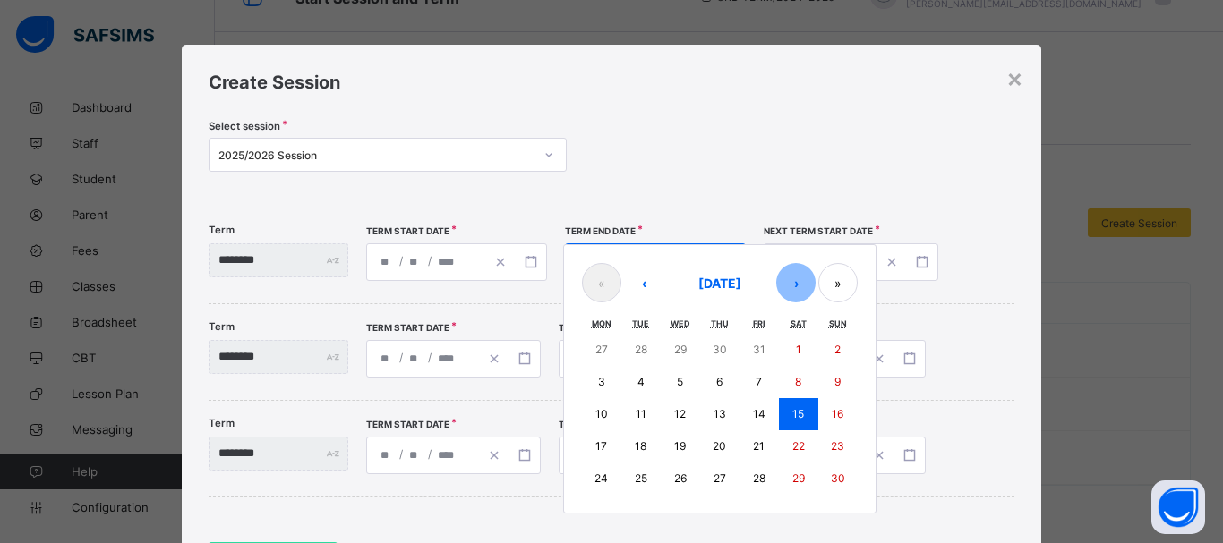
click at [815, 285] on button "›" at bounding box center [795, 282] width 39 height 39
click at [779, 421] on button "19" at bounding box center [758, 414] width 39 height 32
type input "**********"
type input "**"
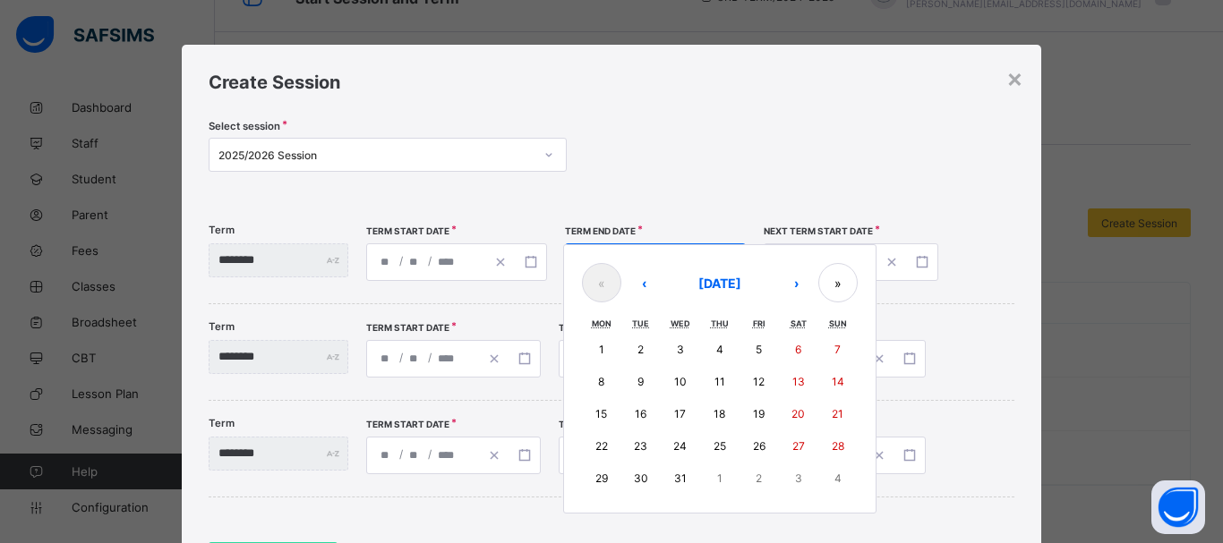
type input "**********"
type input "*"
type input "****"
type input "**********"
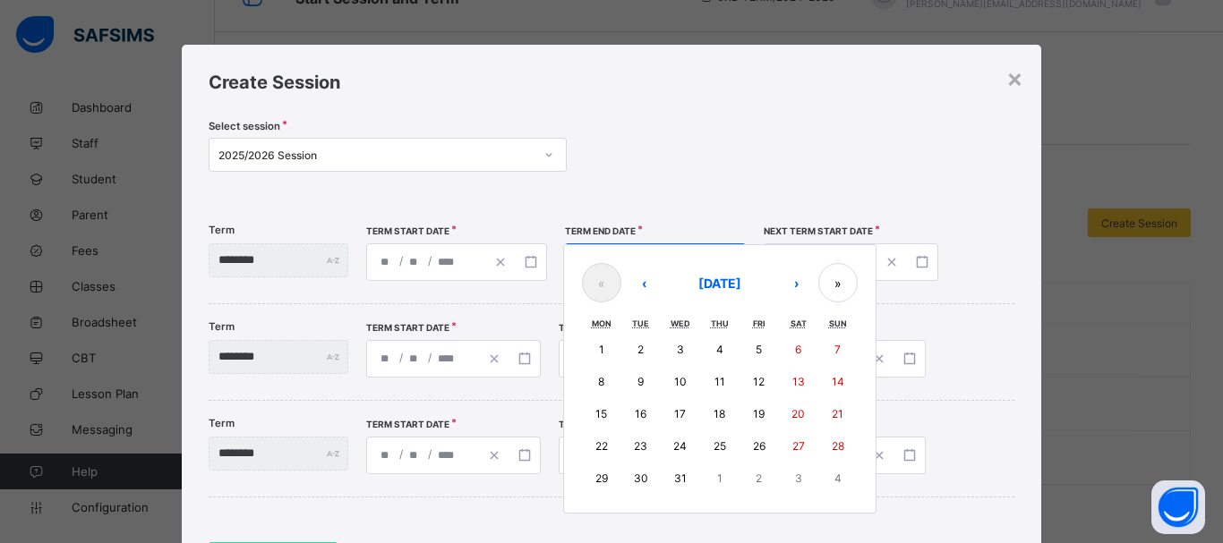
type input "*"
type input "****"
type input "**********"
type input "*"
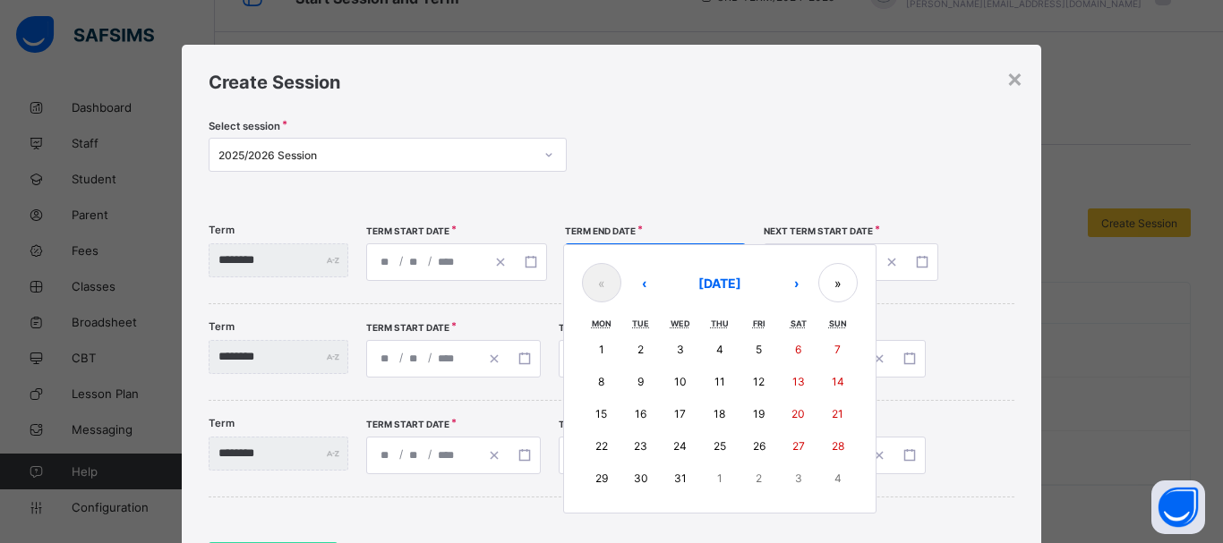
type input "*"
type input "****"
type input "**********"
type input "*"
type input "**"
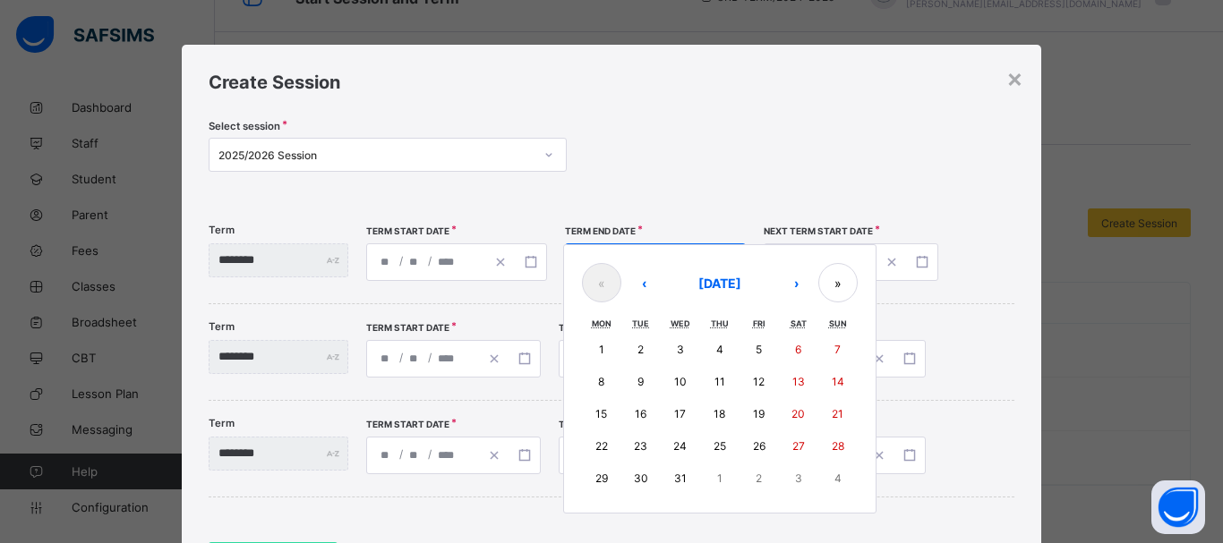
type input "****"
type input "**********"
type input "*"
type input "**"
type input "****"
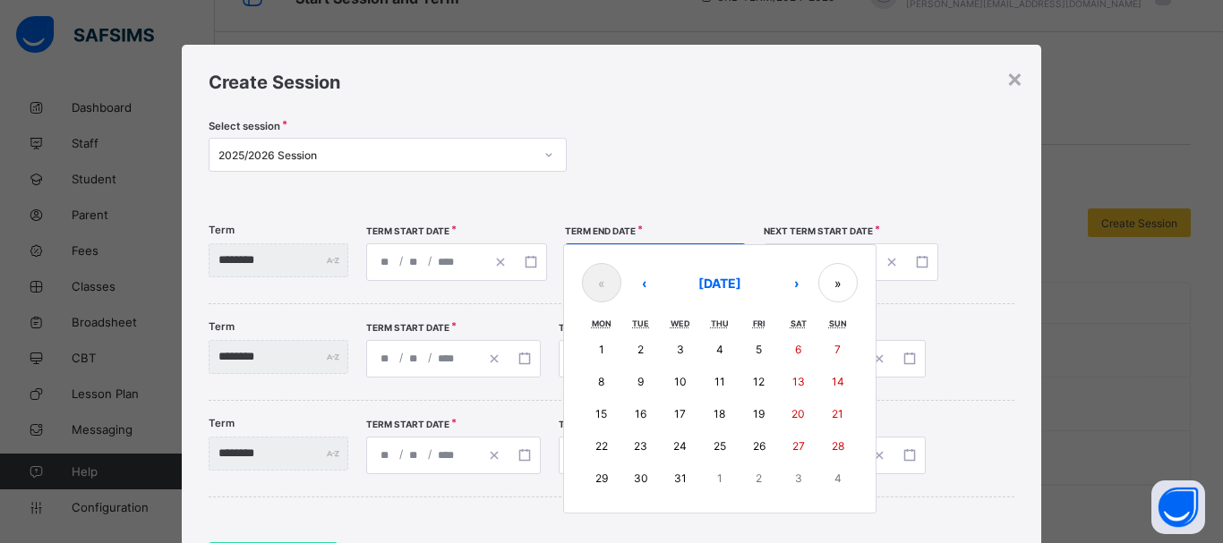
type input "**********"
type input "*"
type input "**"
type input "****"
type input "**********"
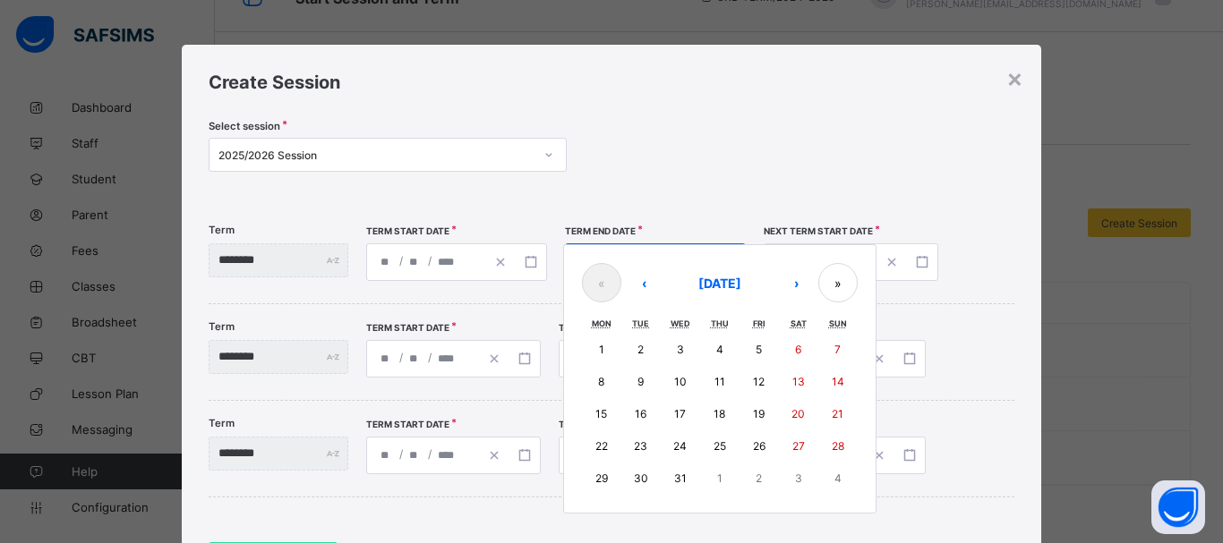
type input "*"
type input "**"
type input "****"
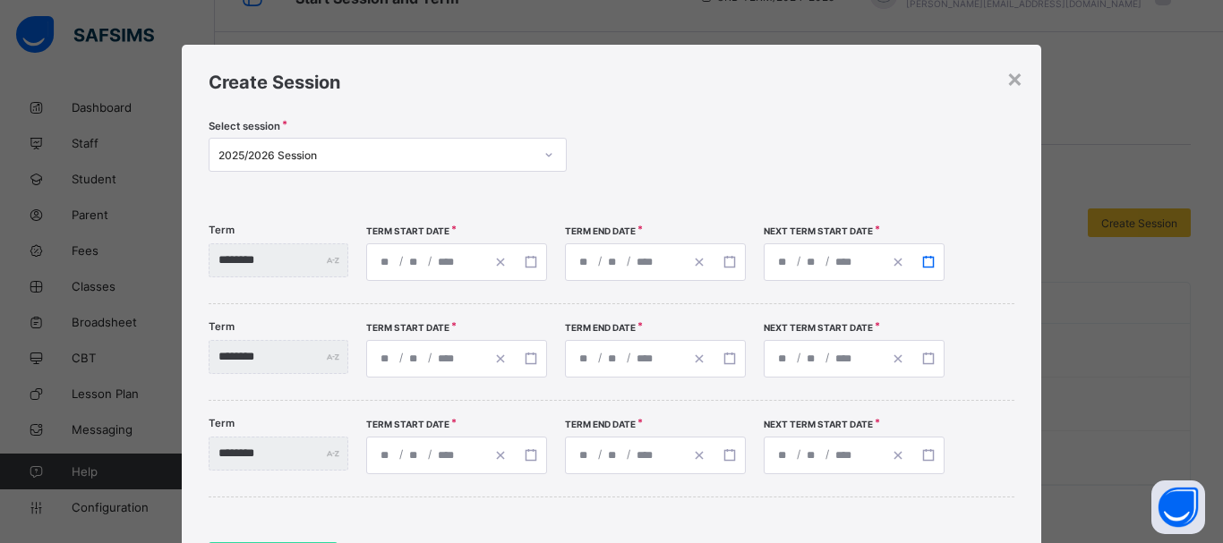
click at [943, 263] on button "button" at bounding box center [928, 262] width 30 height 36
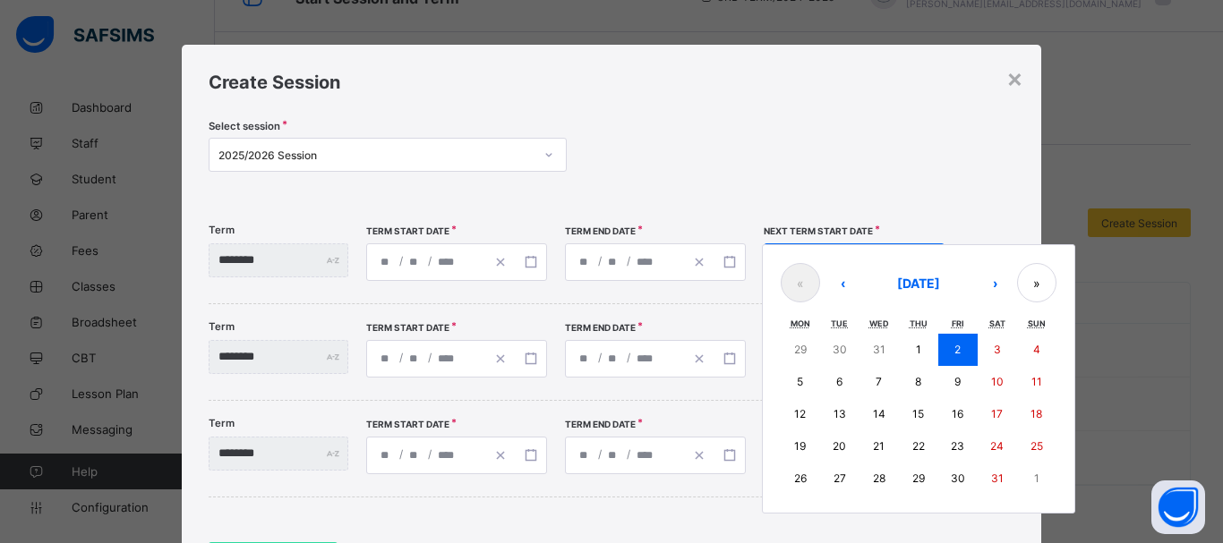
click at [806, 415] on abbr "12" at bounding box center [800, 413] width 12 height 13
type input "**********"
type input "**"
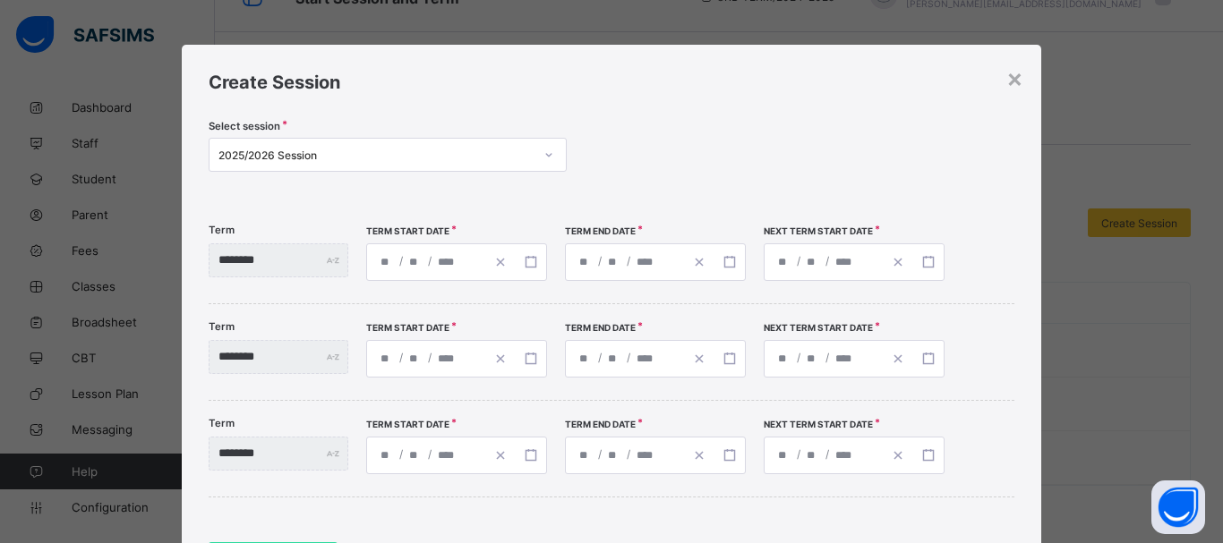
type input "**********"
type input "**"
type input "**********"
type input "**"
type input "**********"
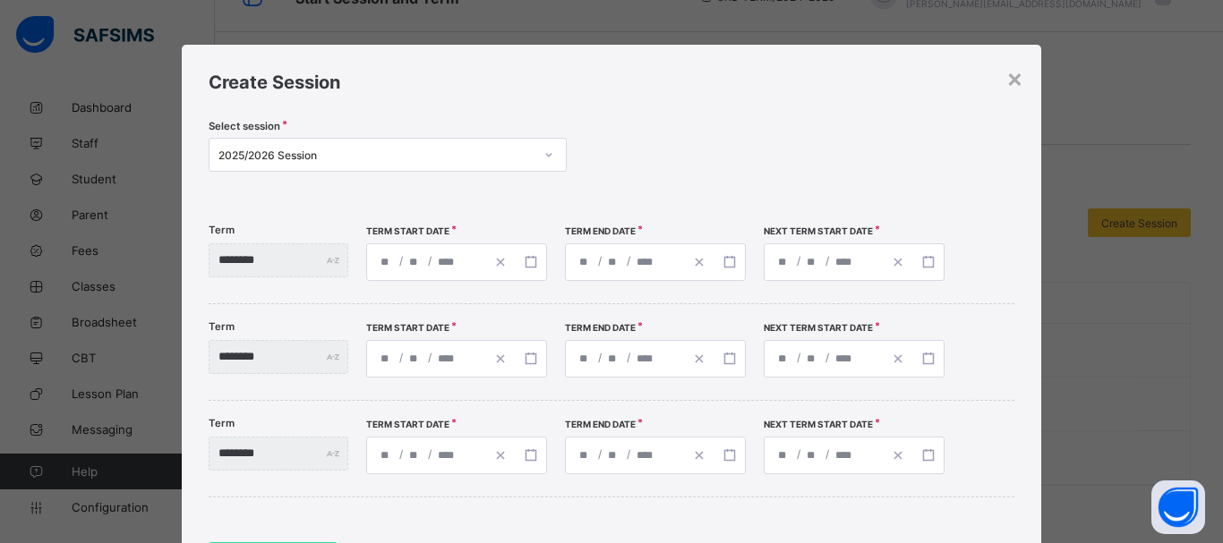
type input "**"
type input "**********"
type input "**"
type input "**********"
type input "**"
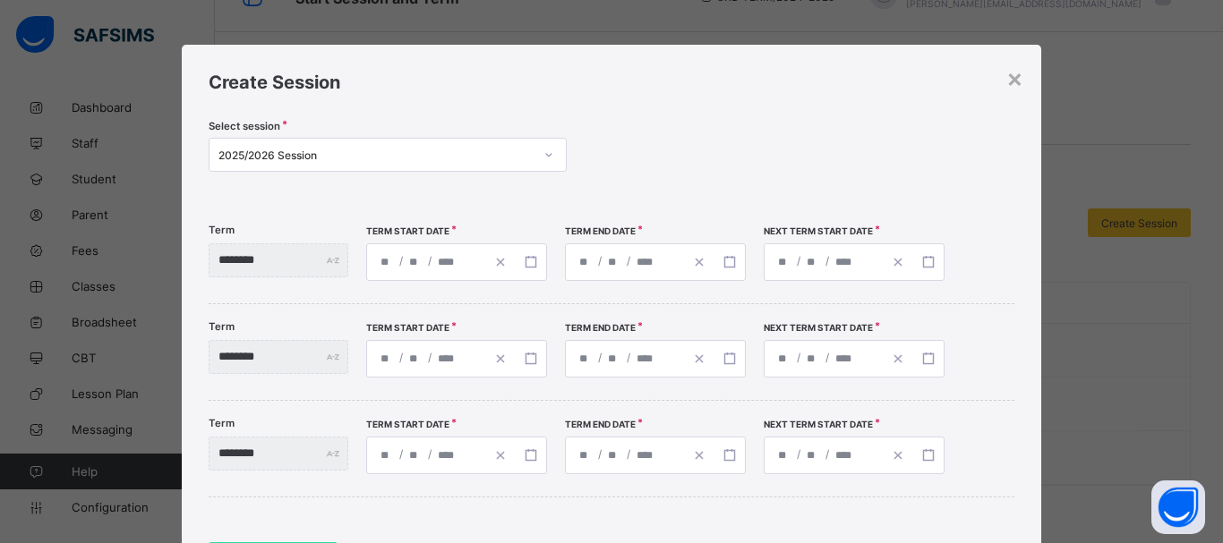
type input "**********"
type input "*"
click at [736, 363] on icon "button" at bounding box center [729, 359] width 13 height 13
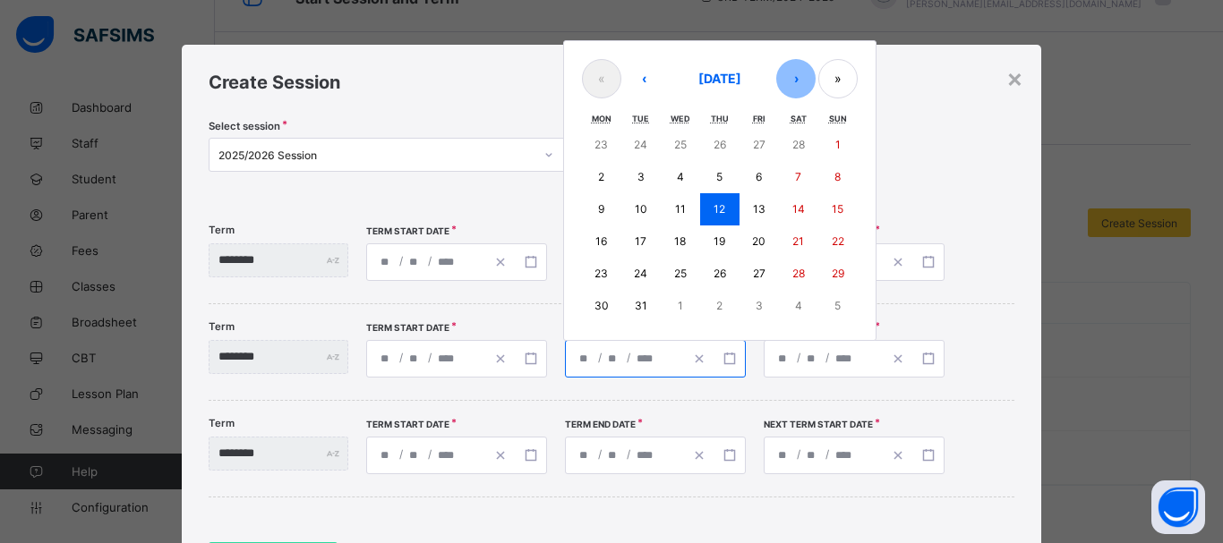
click at [815, 76] on button "›" at bounding box center [795, 78] width 39 height 39
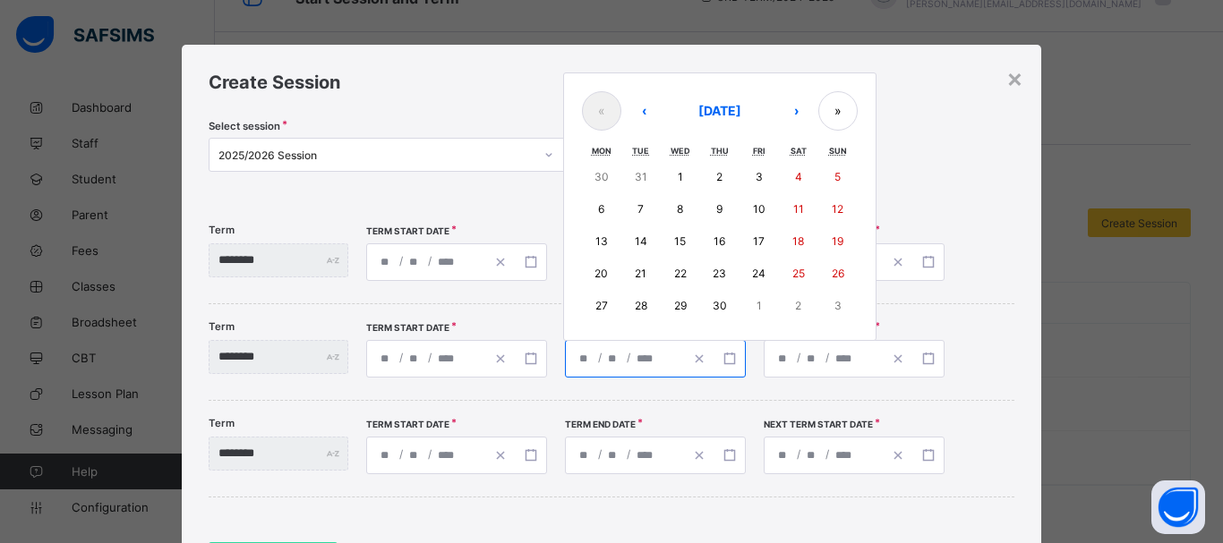
click at [764, 243] on abbr "17" at bounding box center [759, 241] width 12 height 13
type input "**********"
type input "*"
type input "**"
type input "**********"
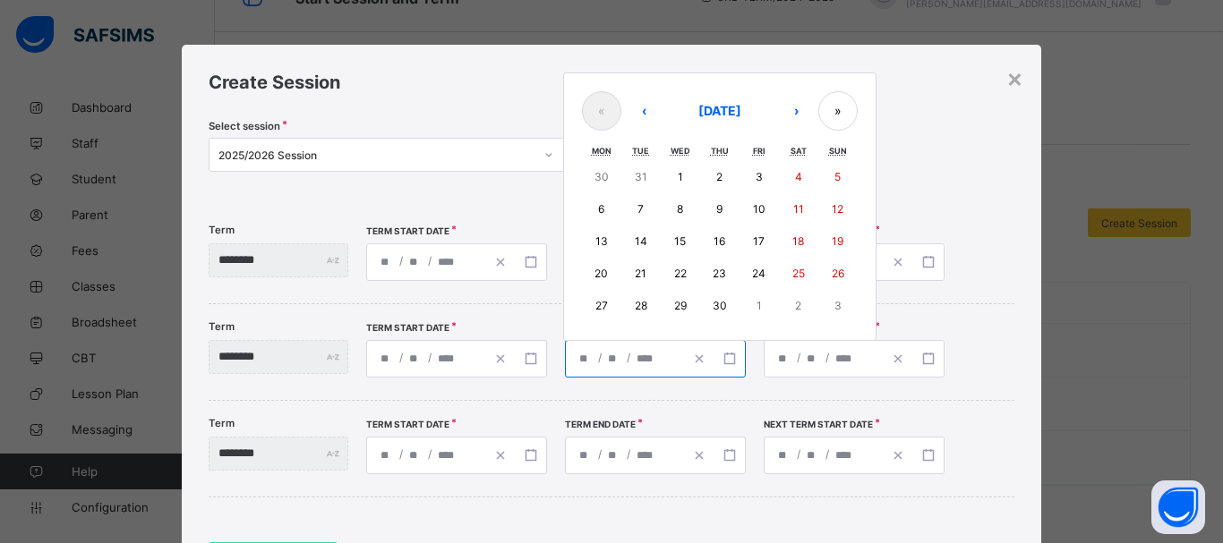
type input "*"
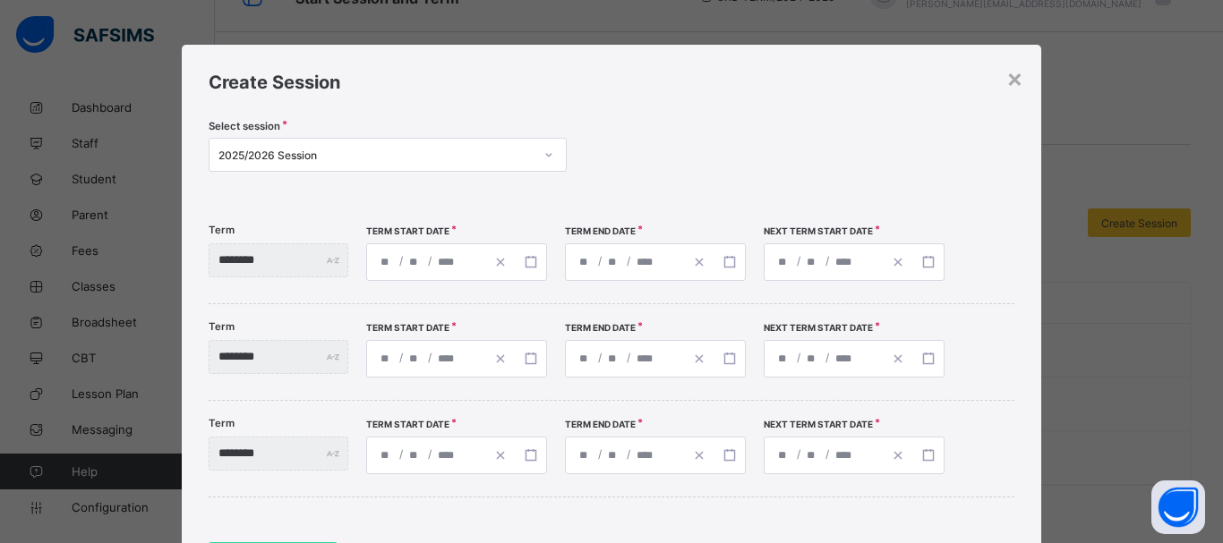
type input "**********"
type input "*"
type input "**********"
type input "*"
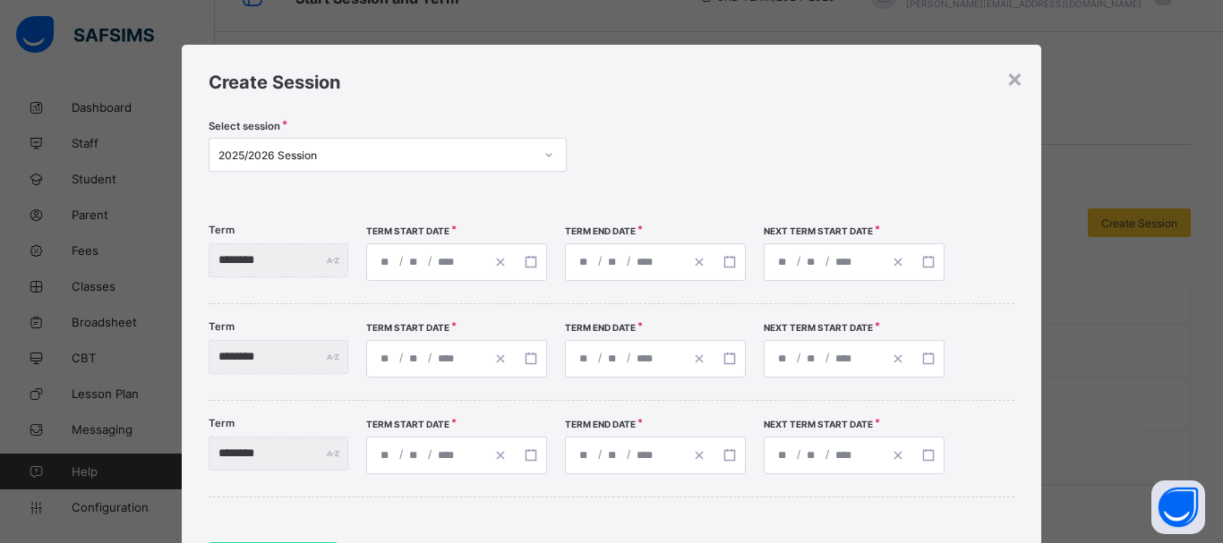
type input "*"
type input "**********"
type input "*"
type input "**"
click at [943, 357] on button "button" at bounding box center [928, 359] width 30 height 36
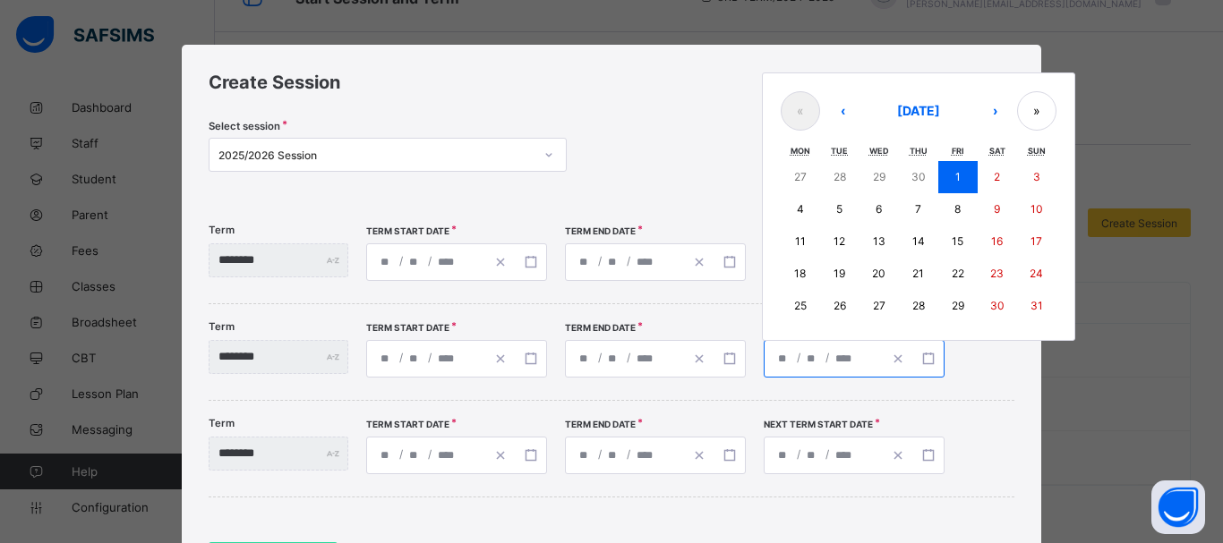
click at [804, 202] on abbr "4" at bounding box center [800, 208] width 7 height 13
type input "**********"
type input "*"
type input "**********"
type input "*"
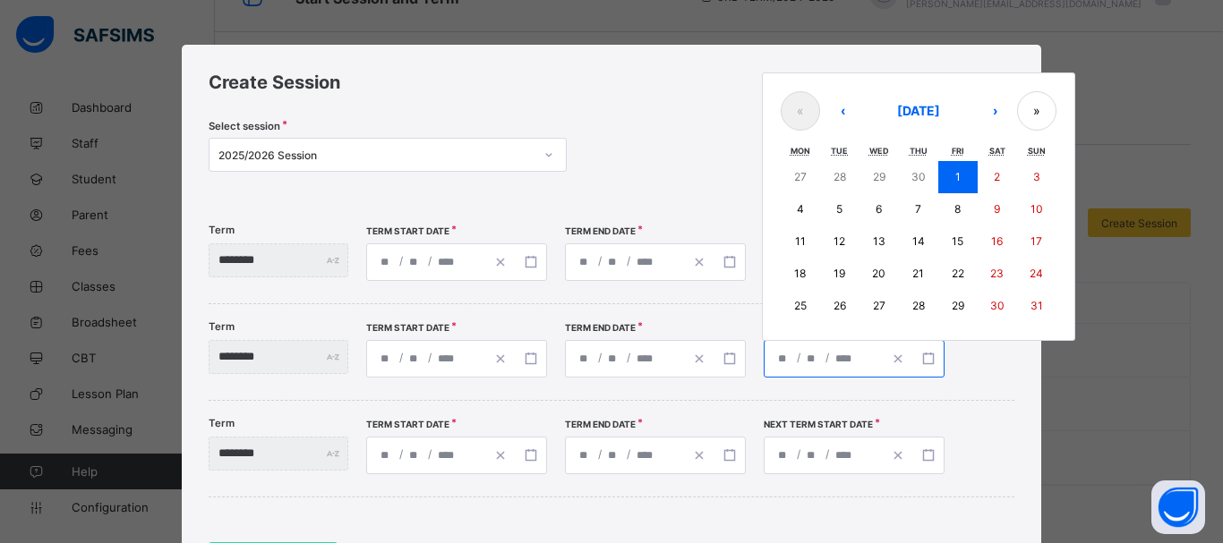
type input "**********"
type input "*"
type input "**********"
type input "**"
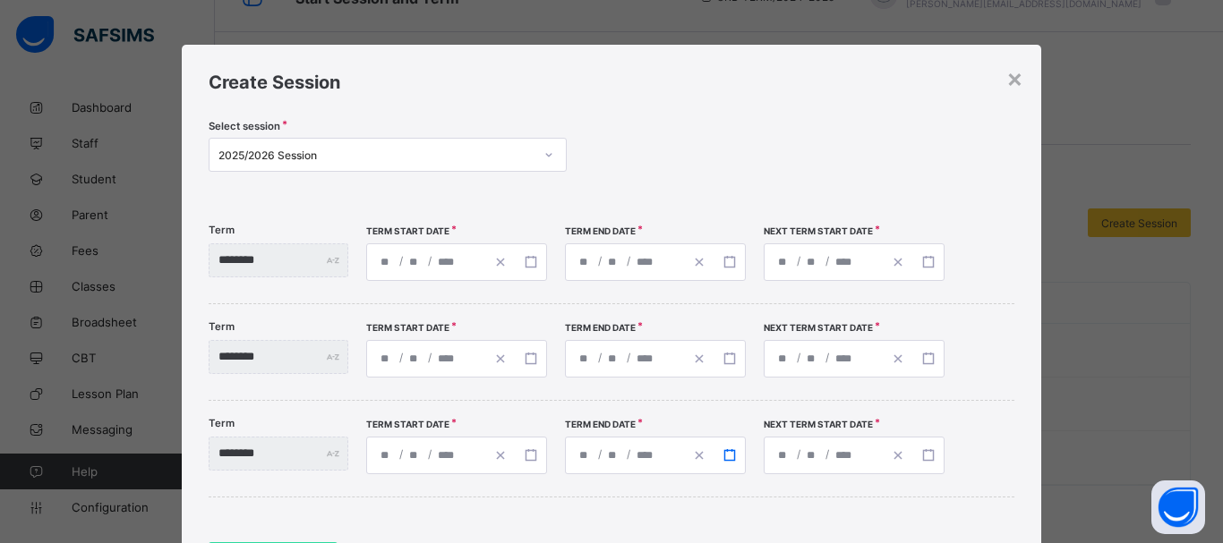
click at [736, 453] on icon "button" at bounding box center [729, 455] width 13 height 13
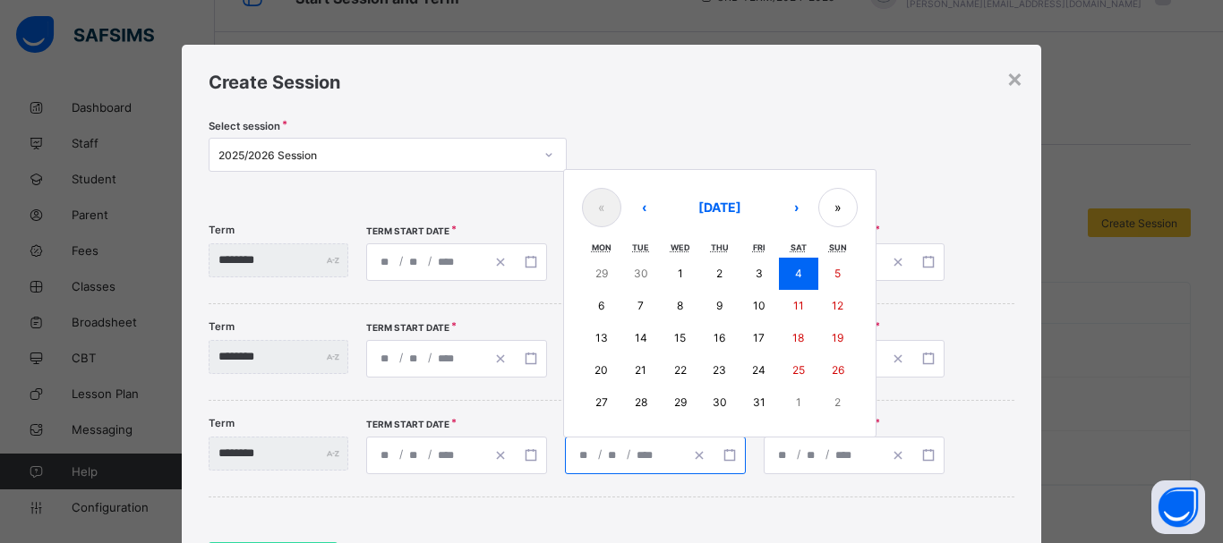
click at [765, 368] on abbr "24" at bounding box center [758, 369] width 13 height 13
type input "**********"
type input "**"
type input "**********"
type input "*"
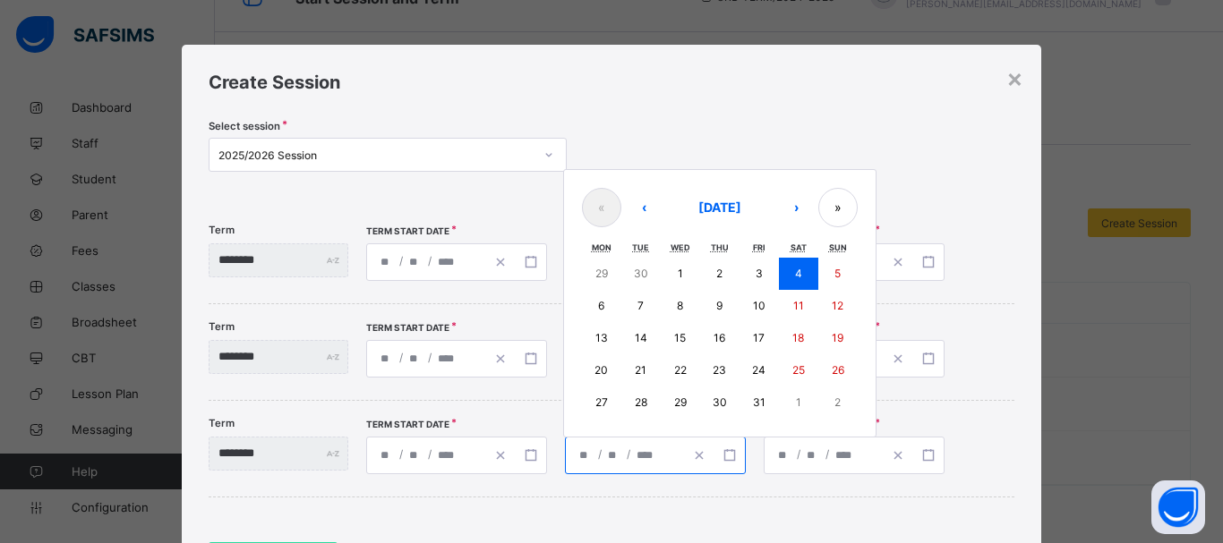
type input "*"
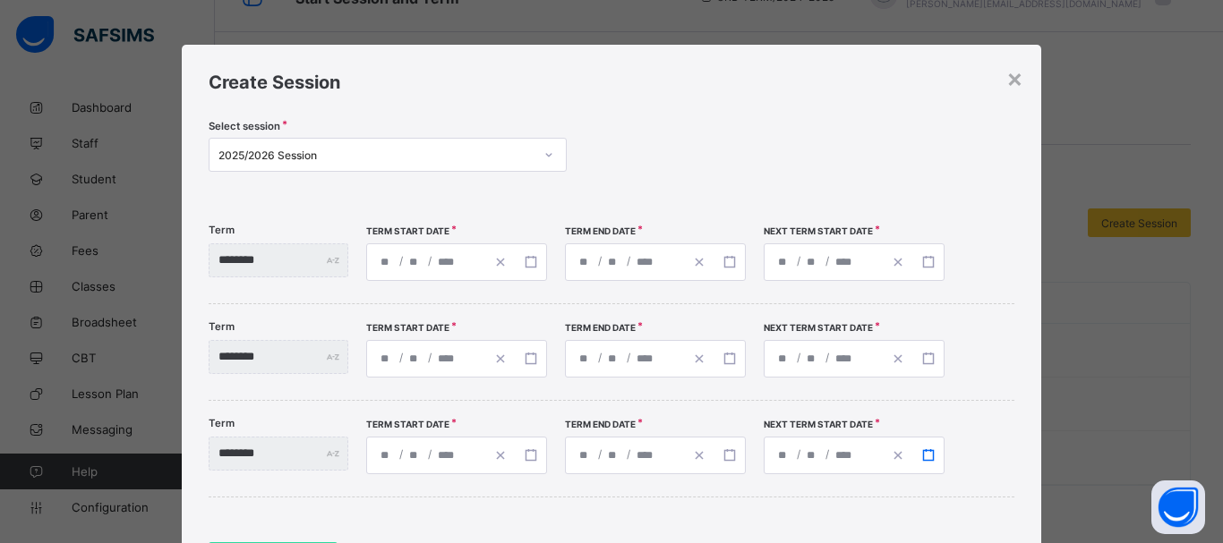
click at [943, 462] on button "button" at bounding box center [928, 456] width 30 height 36
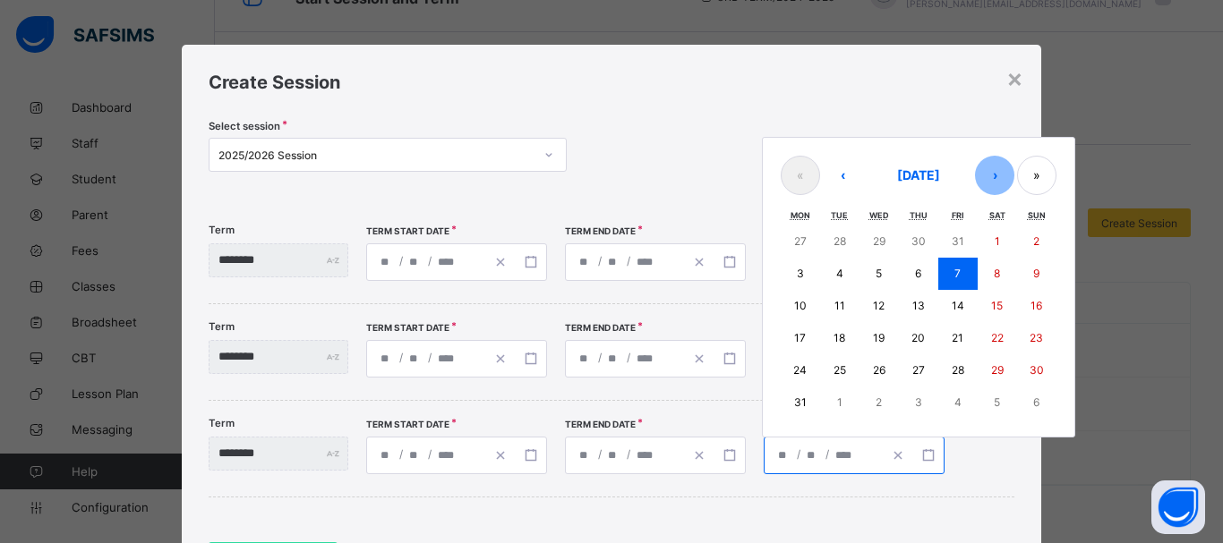
click at [1014, 180] on button "›" at bounding box center [994, 175] width 39 height 39
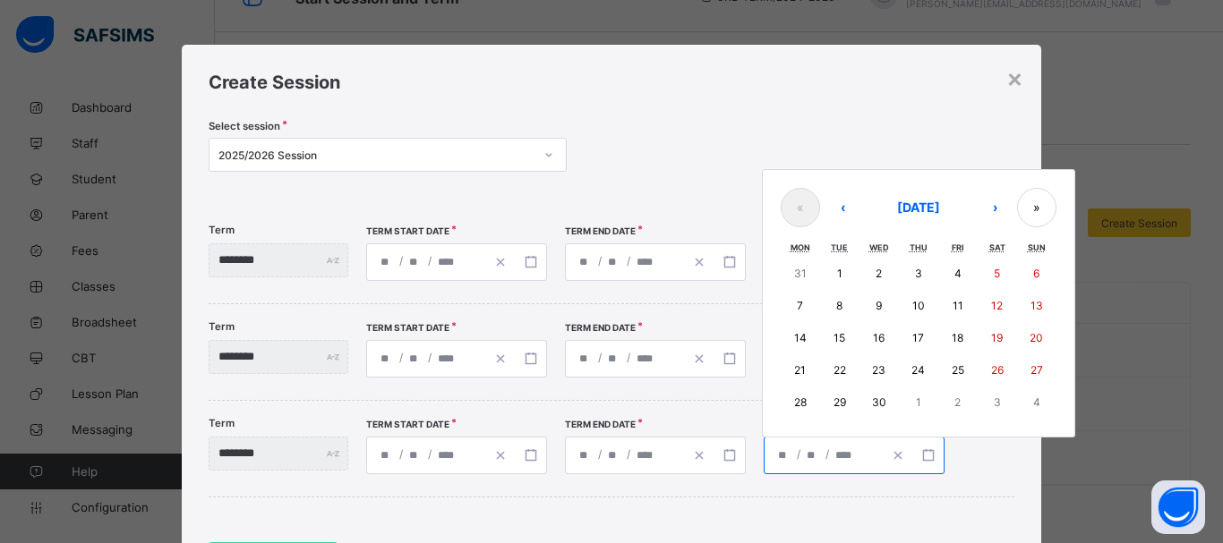
click at [807, 341] on abbr "14" at bounding box center [800, 337] width 13 height 13
type input "**********"
type input "*"
type input "**"
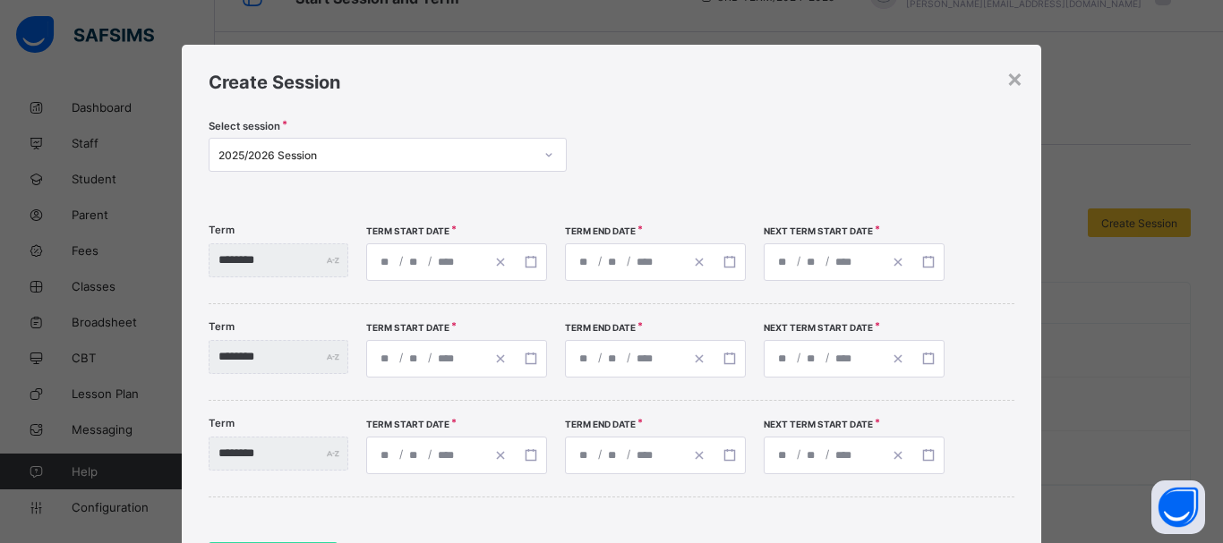
click at [698, 136] on div "Select session 2025/2026 Session" at bounding box center [612, 157] width 806 height 74
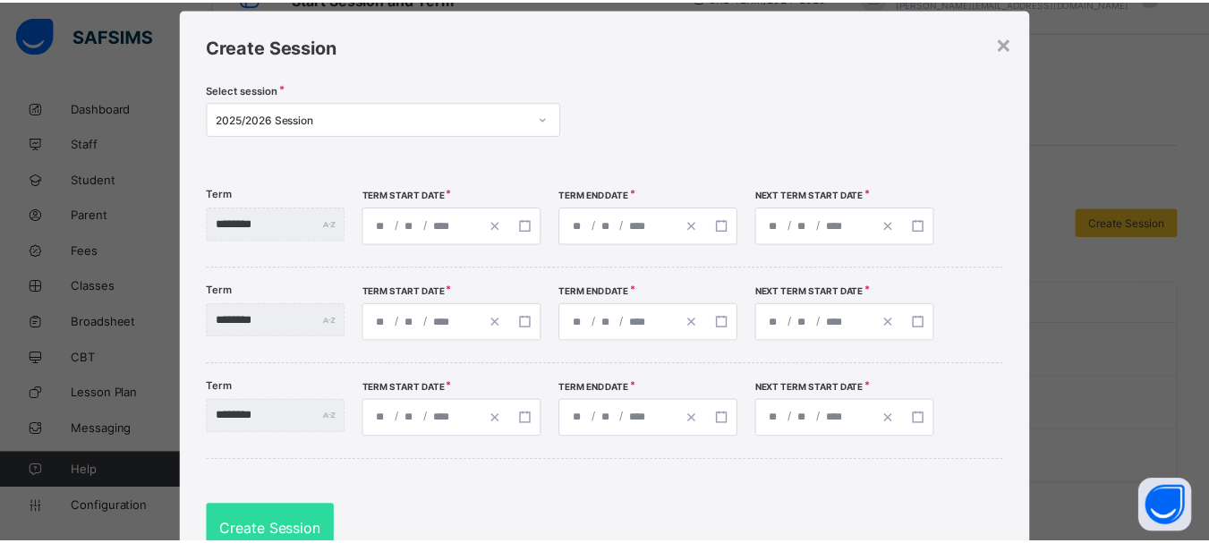
scroll to position [121, 0]
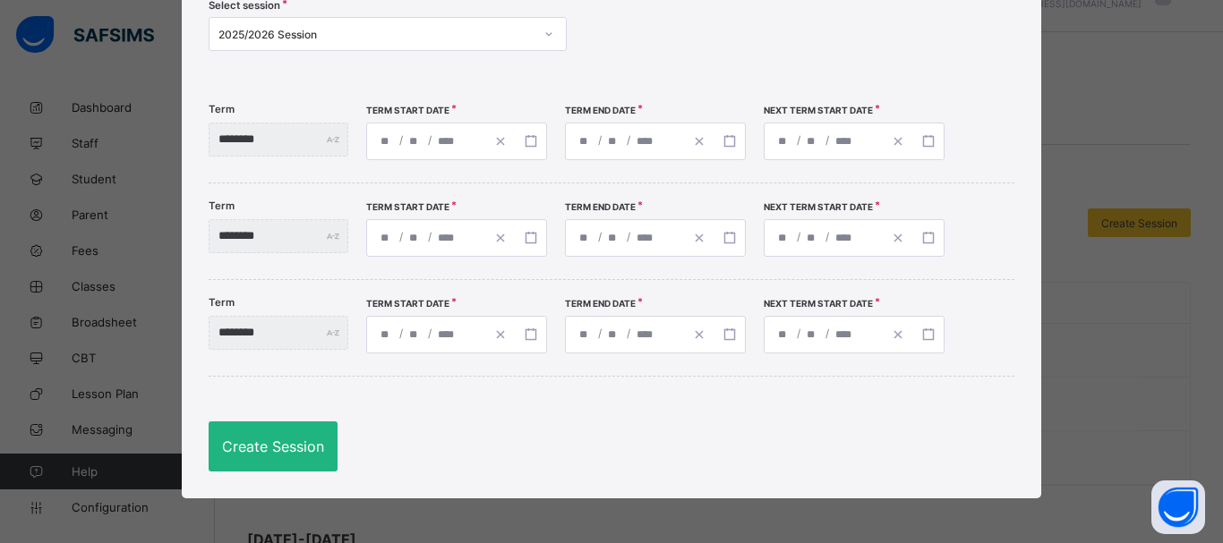
click at [269, 453] on span "Create Session" at bounding box center [273, 447] width 102 height 18
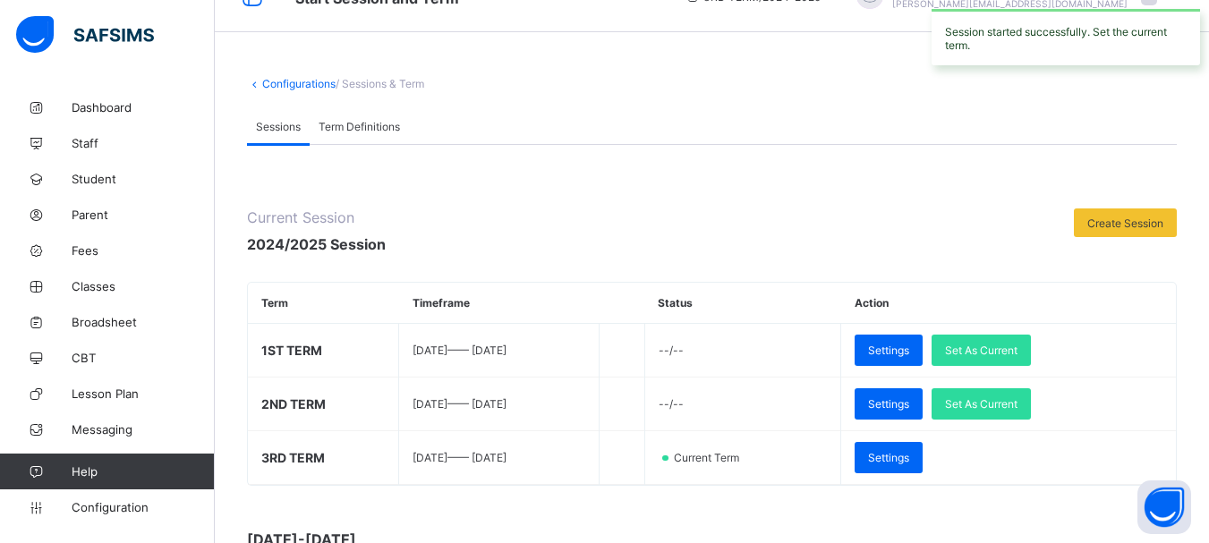
click at [728, 226] on div at bounding box center [730, 232] width 670 height 47
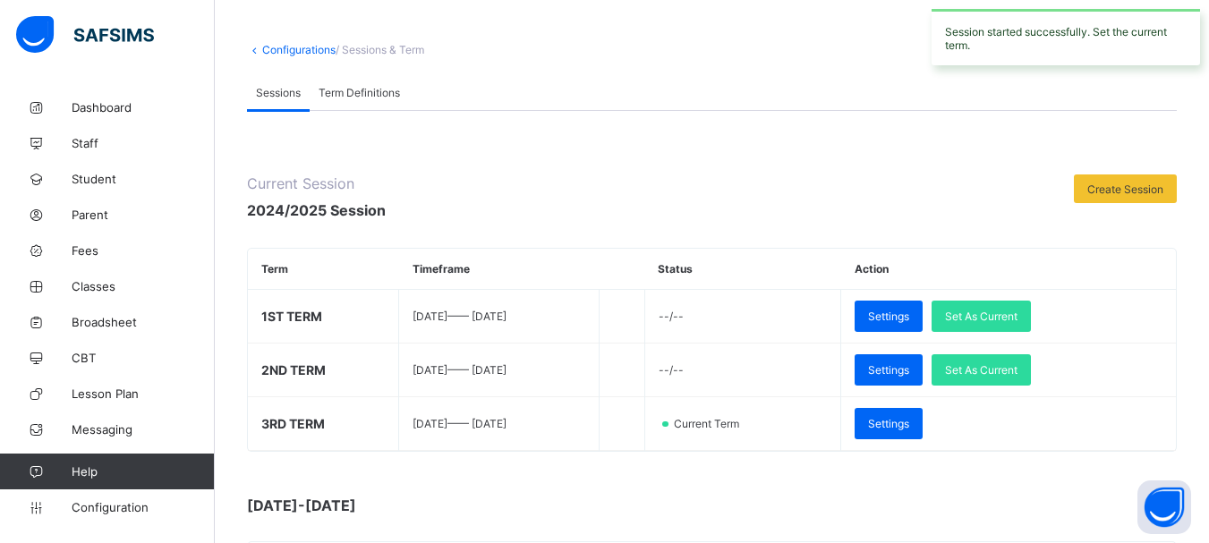
scroll to position [75, 0]
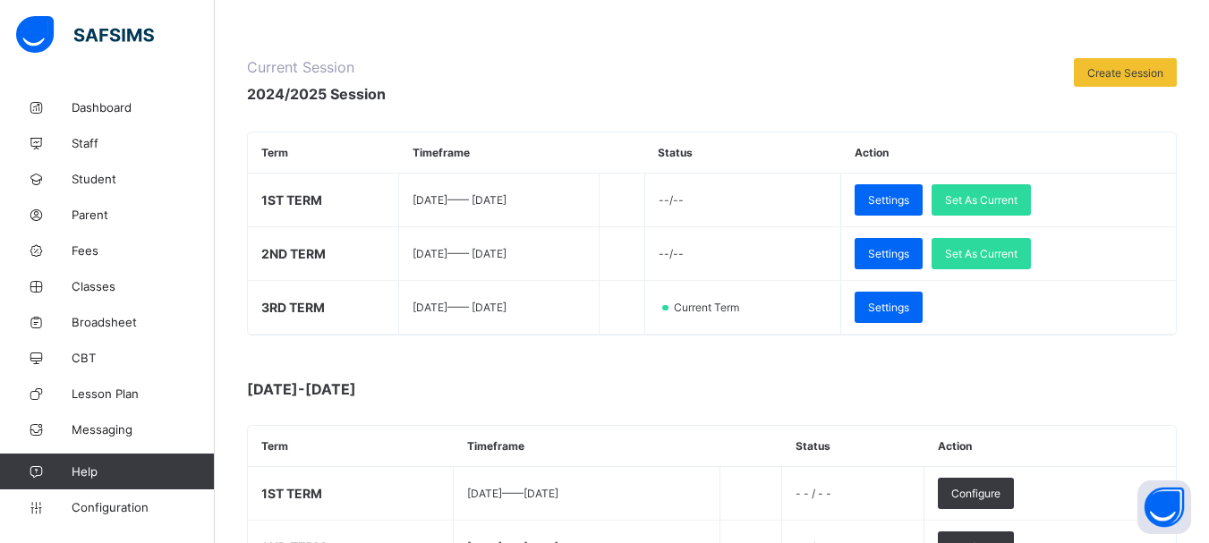
scroll to position [430, 0]
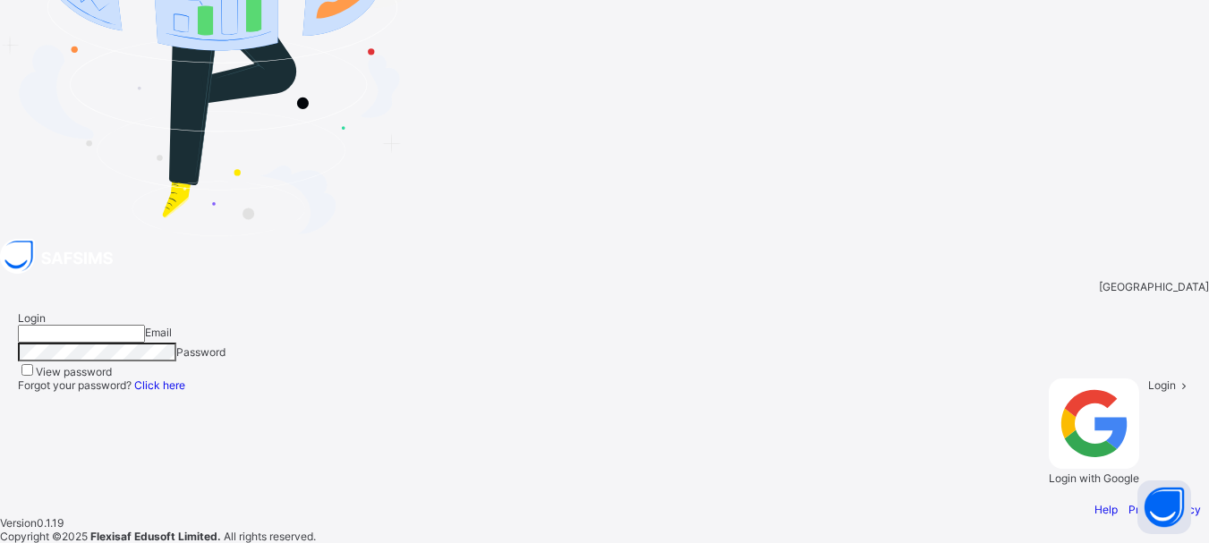
type input "**********"
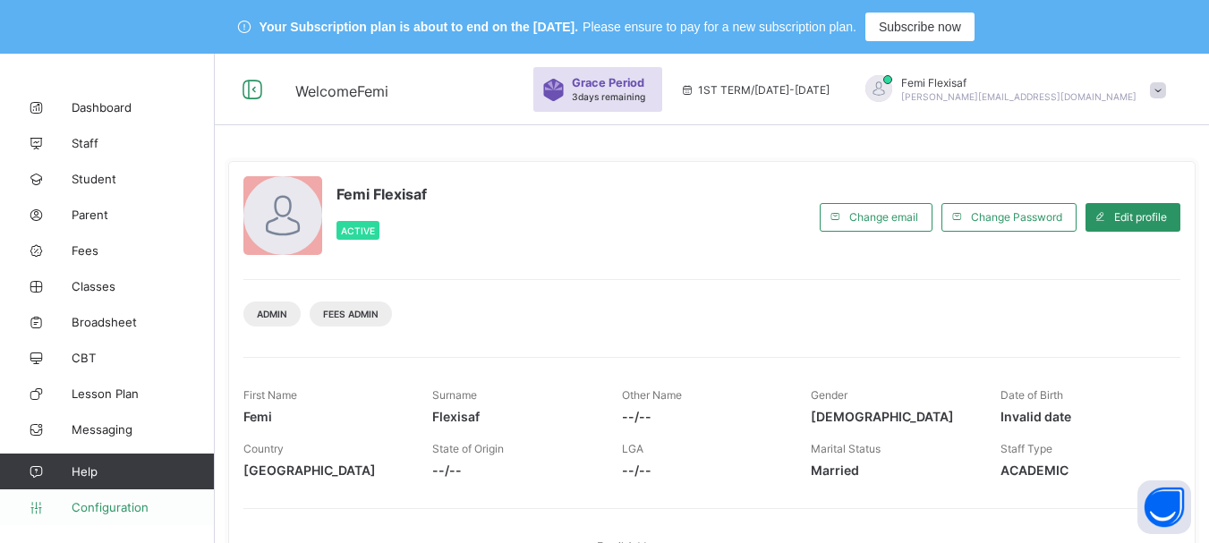
click at [116, 505] on span "Configuration" at bounding box center [143, 507] width 142 height 14
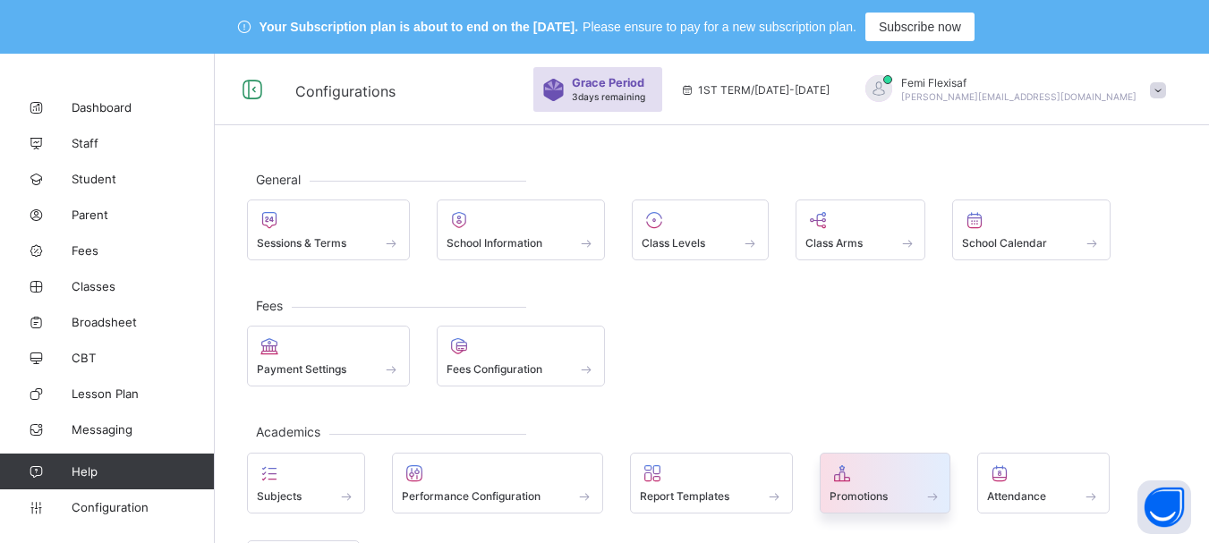
click at [849, 490] on span "Promotions" at bounding box center [859, 496] width 58 height 13
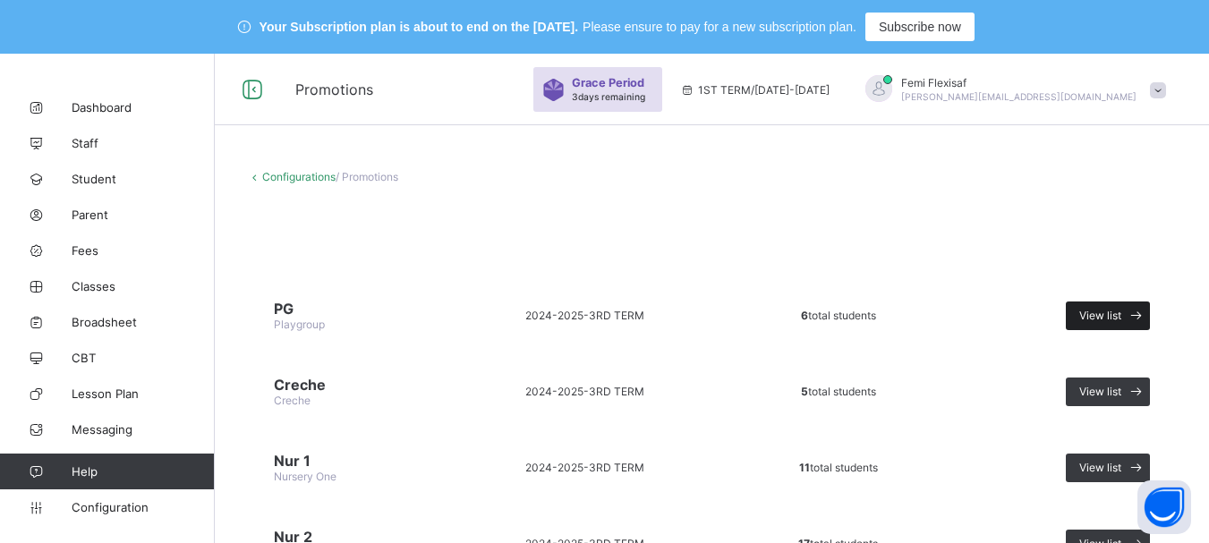
click at [1122, 317] on span "View list" at bounding box center [1101, 315] width 42 height 13
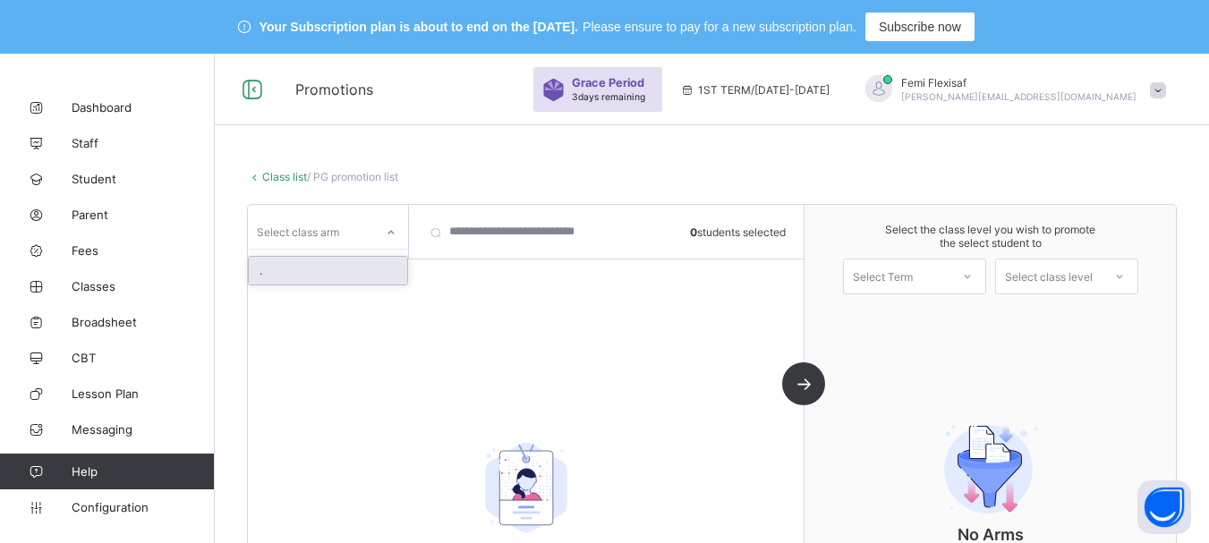
click at [383, 235] on div at bounding box center [391, 232] width 30 height 29
click at [346, 269] on div "." at bounding box center [328, 271] width 158 height 28
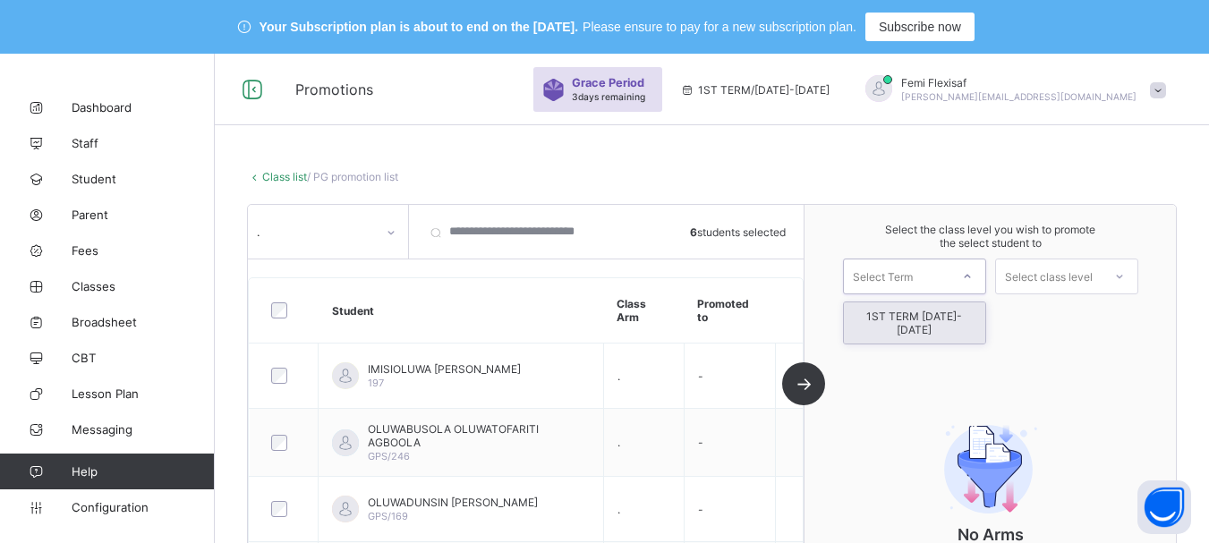
click at [936, 279] on div "Select Term" at bounding box center [897, 276] width 106 height 25
click at [926, 322] on div "1ST TERM 2025-2026" at bounding box center [914, 323] width 141 height 41
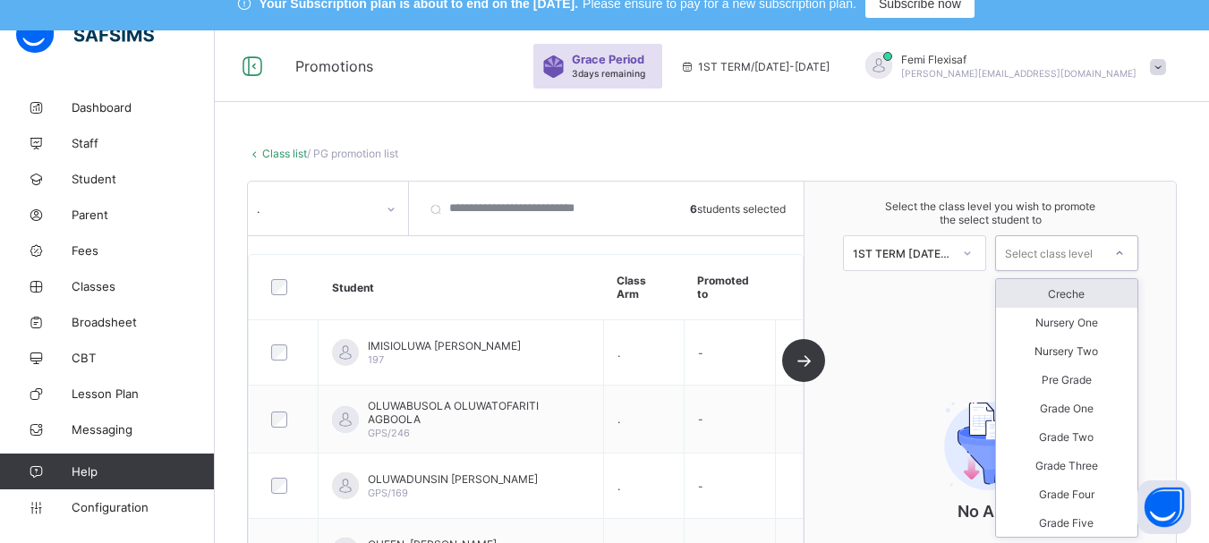
click at [1105, 275] on div "Select the class level you wish to promote the select student to 1ST TERM 2025-…" at bounding box center [990, 235] width 371 height 107
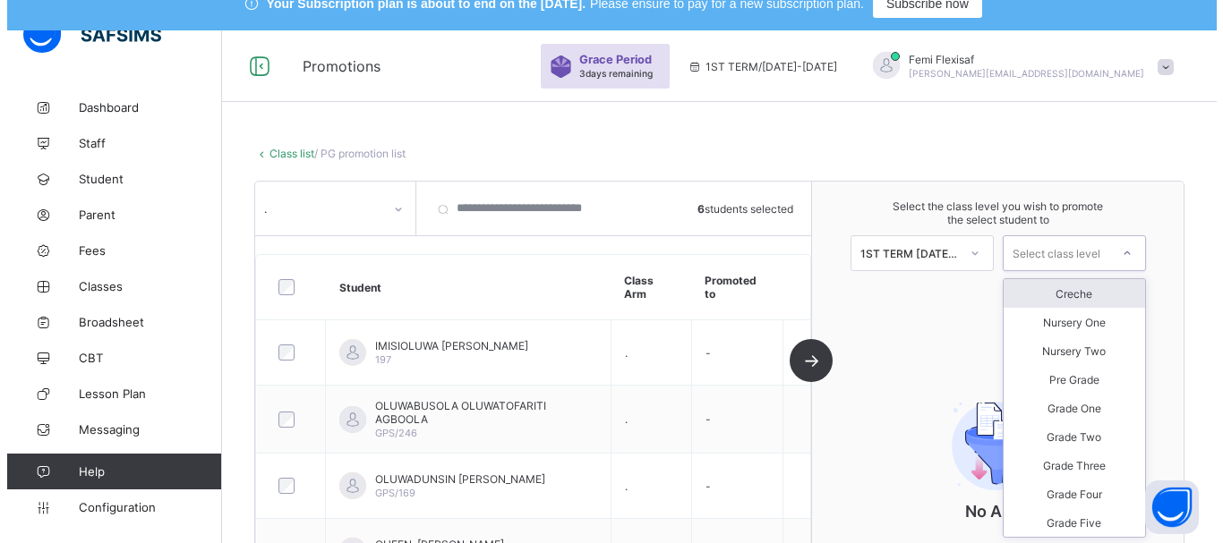
scroll to position [25, 0]
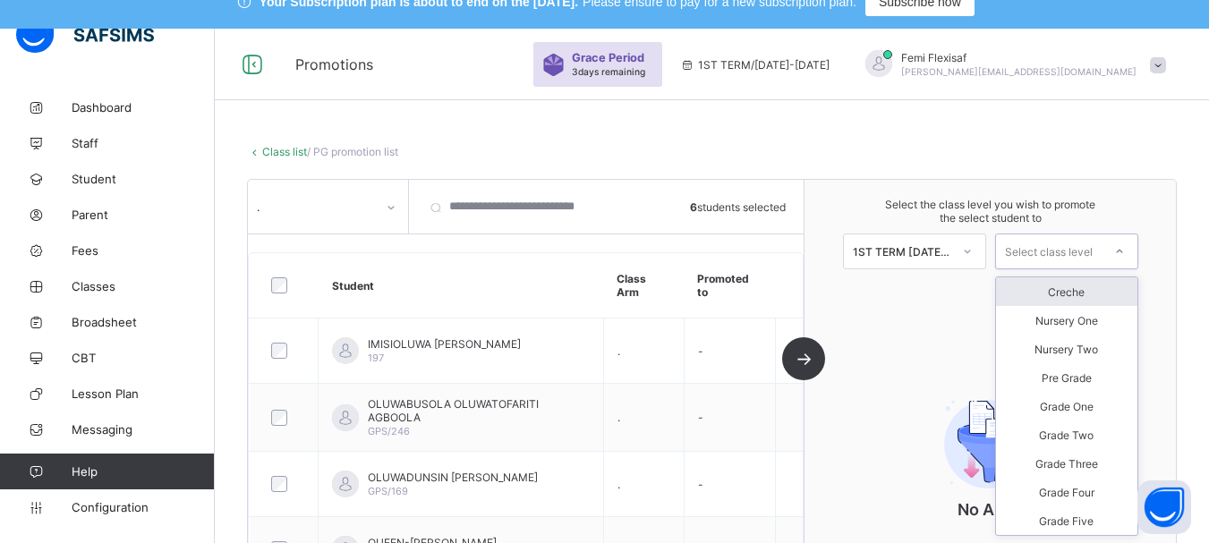
click at [1086, 291] on div "Creche" at bounding box center [1066, 291] width 141 height 29
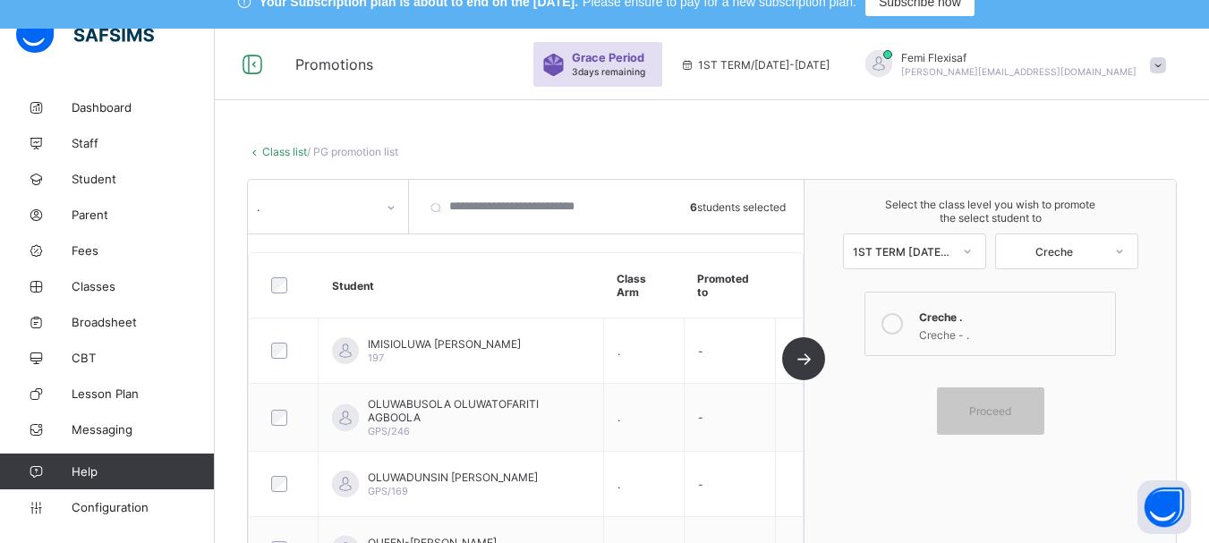
click at [903, 323] on icon at bounding box center [892, 323] width 21 height 21
click at [1009, 412] on span "Proceed" at bounding box center [990, 411] width 42 height 13
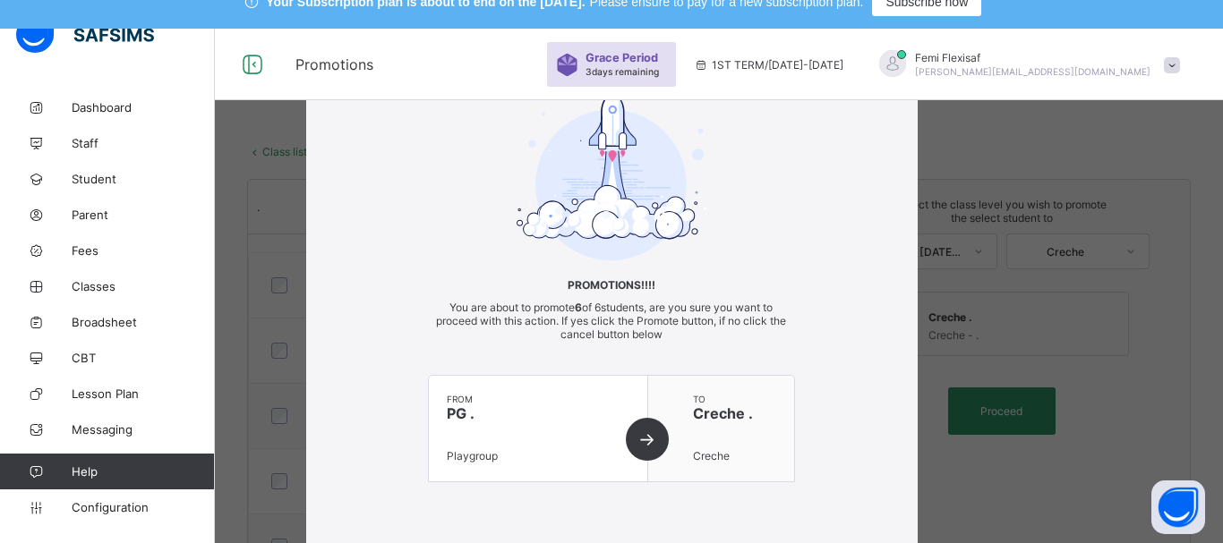
click at [875, 348] on div "Promotions!!!! You are about to promote 6 of 6 students, are you sure you want …" at bounding box center [611, 304] width 611 height 429
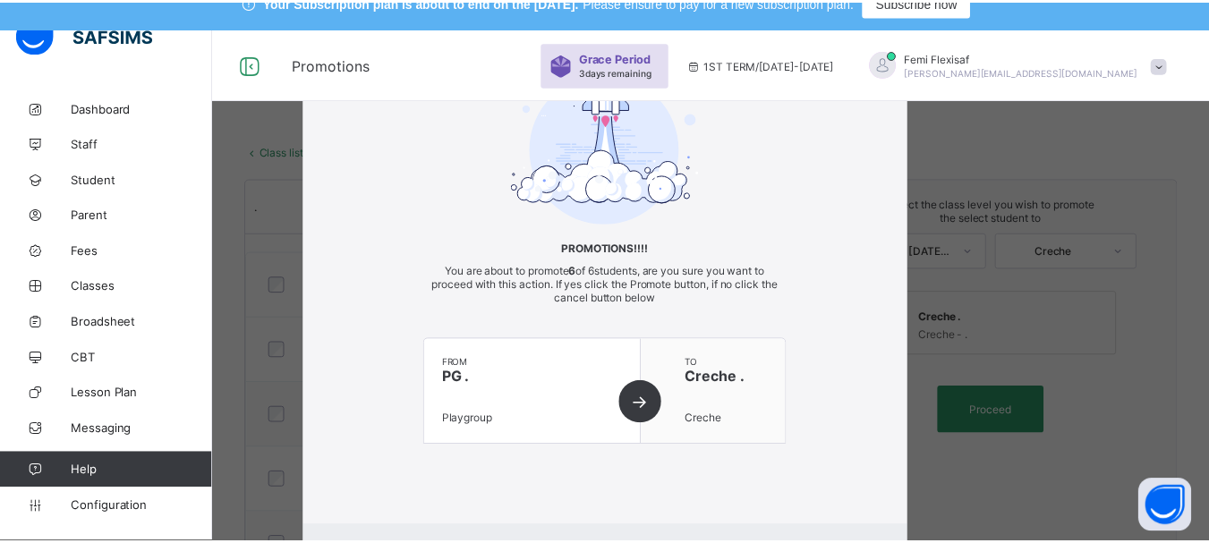
scroll to position [129, 0]
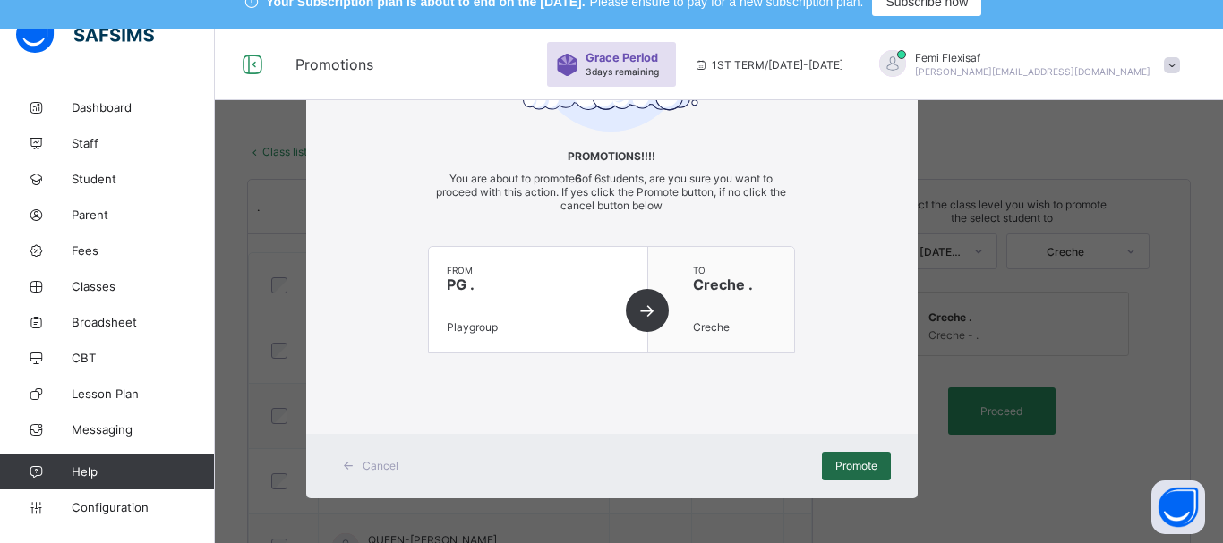
click at [835, 461] on span "Promote" at bounding box center [856, 465] width 42 height 13
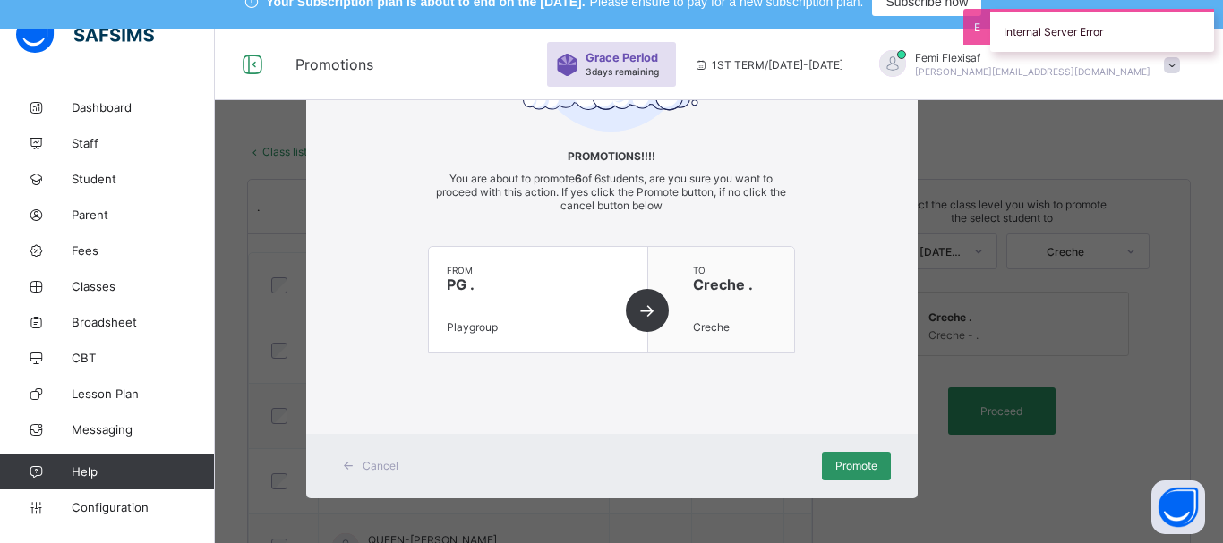
click at [838, 233] on div "Promotions!!!! You are about to promote 6 of 6 students, are you sure you want …" at bounding box center [611, 175] width 611 height 429
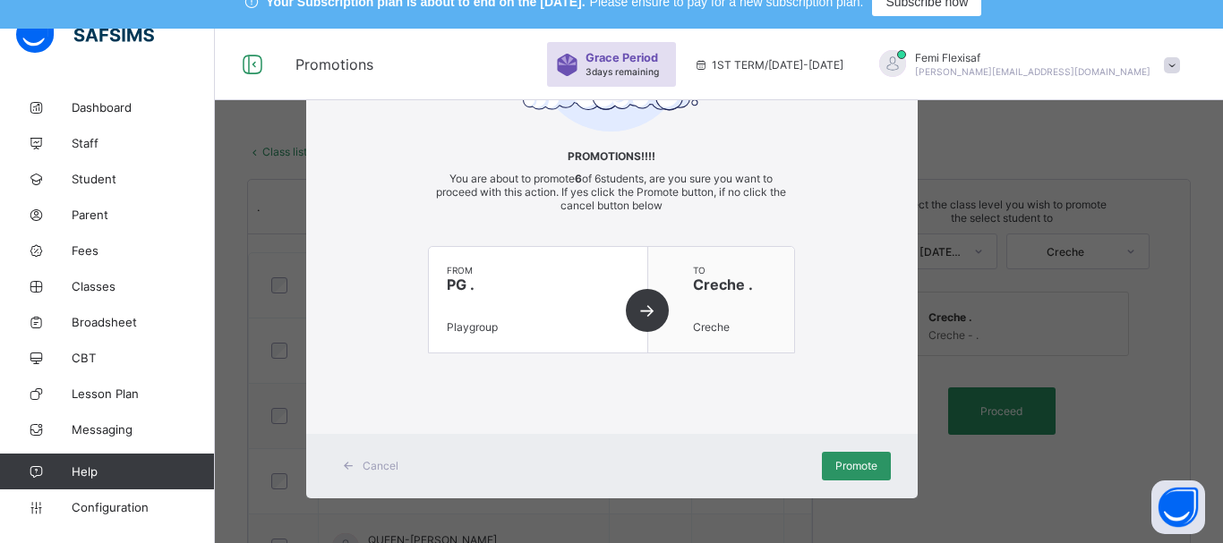
click at [376, 462] on span "Cancel" at bounding box center [381, 465] width 36 height 13
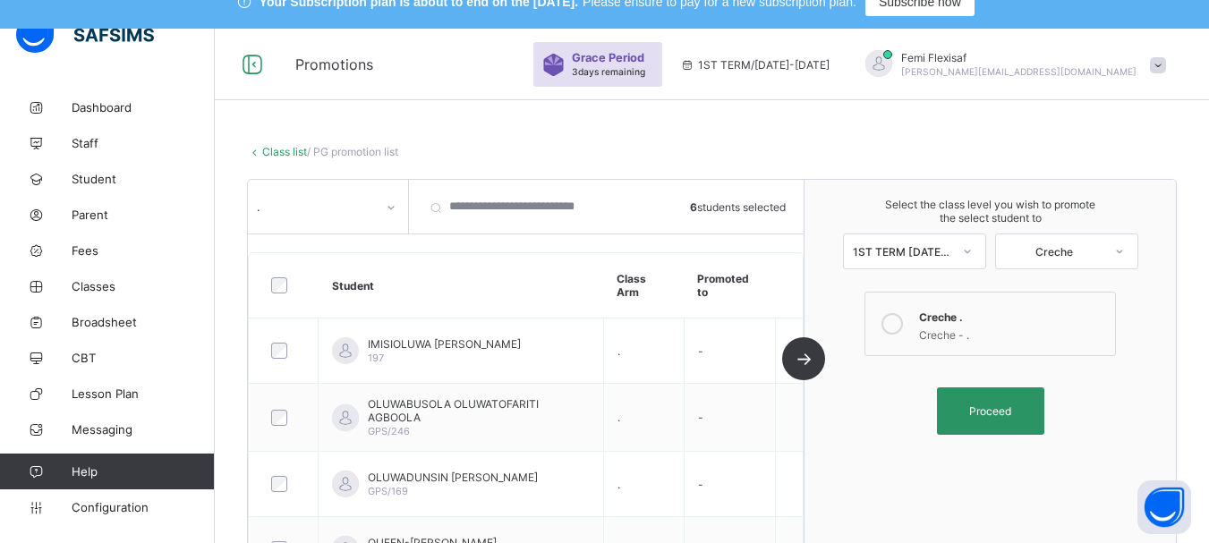
scroll to position [0, 0]
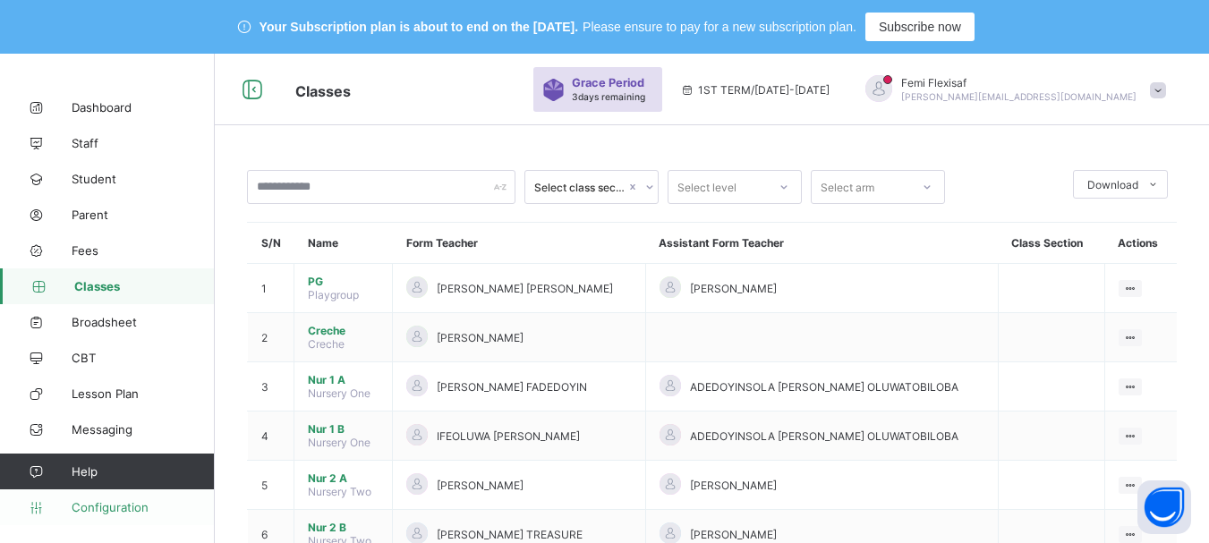
click at [112, 505] on span "Configuration" at bounding box center [143, 507] width 142 height 14
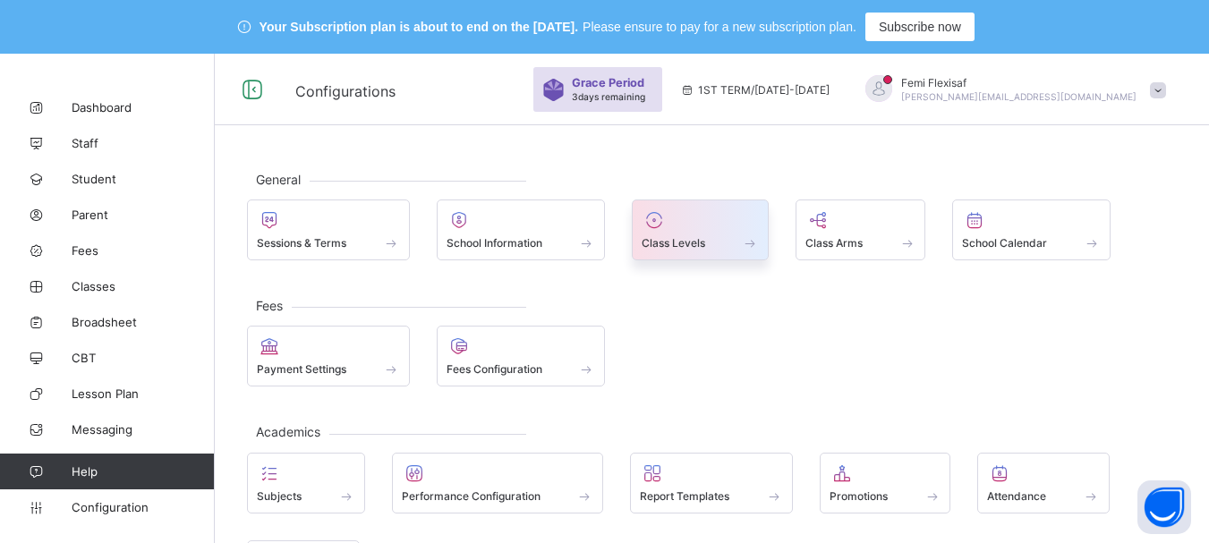
click at [675, 235] on div "Class Levels" at bounding box center [700, 242] width 117 height 15
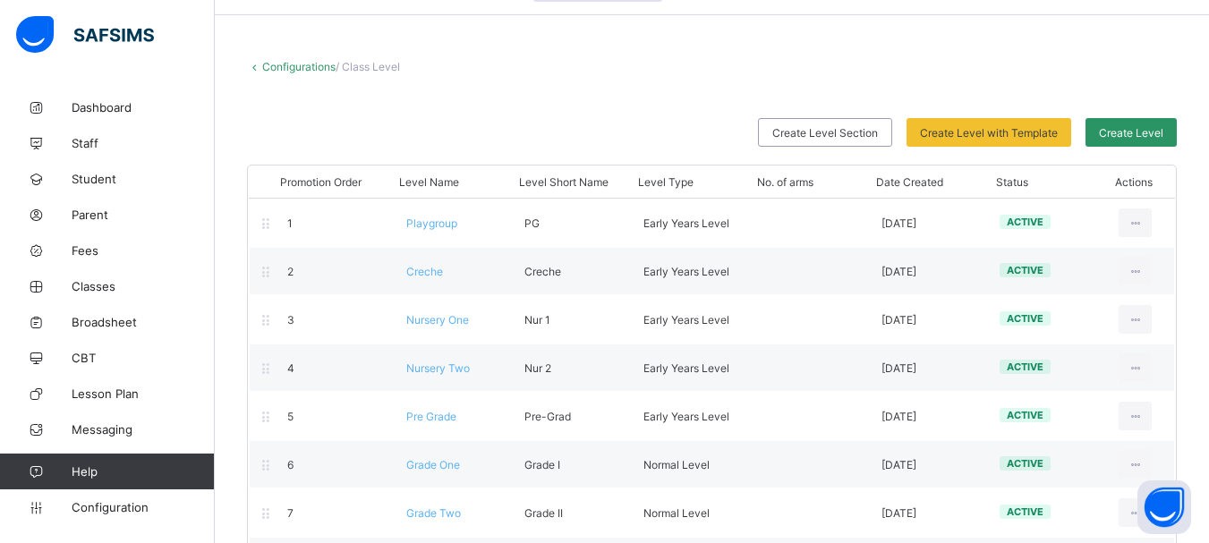
scroll to position [107, 0]
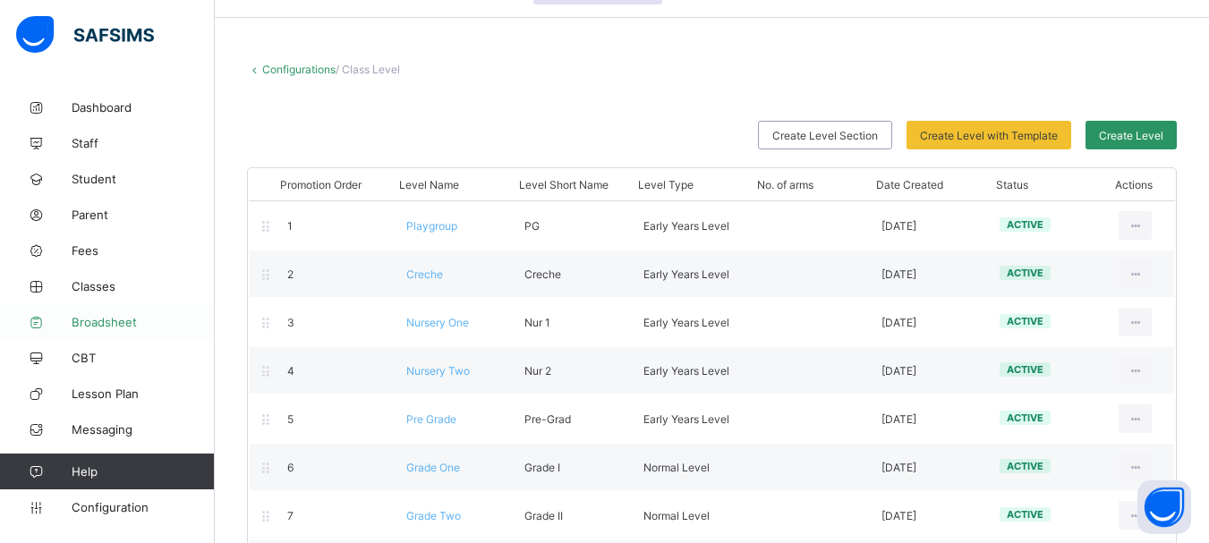
click at [111, 327] on span "Broadsheet" at bounding box center [143, 322] width 143 height 14
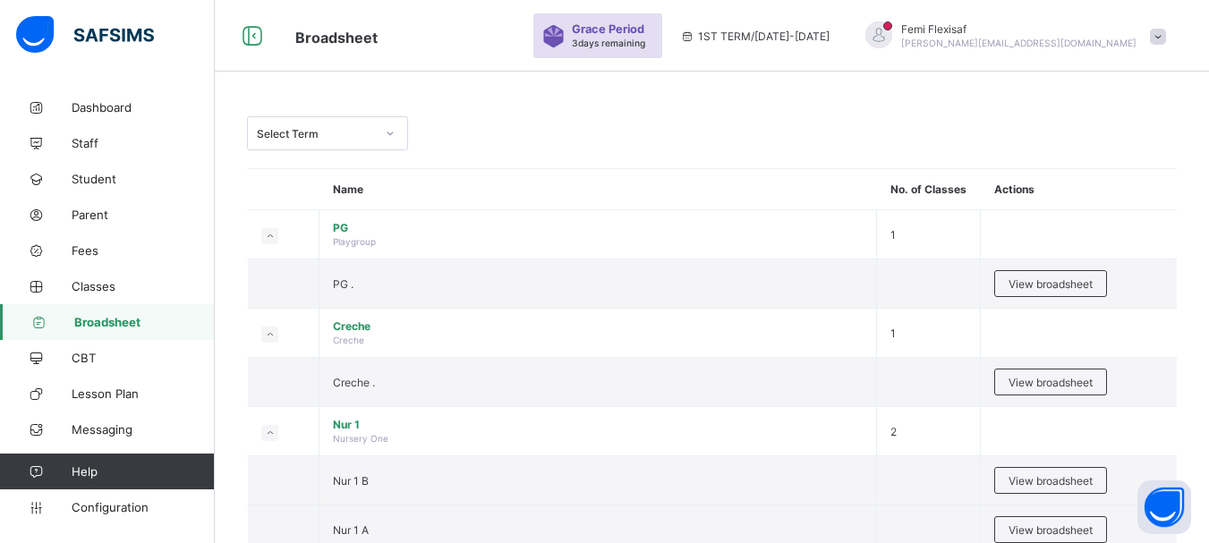
scroll to position [107, 0]
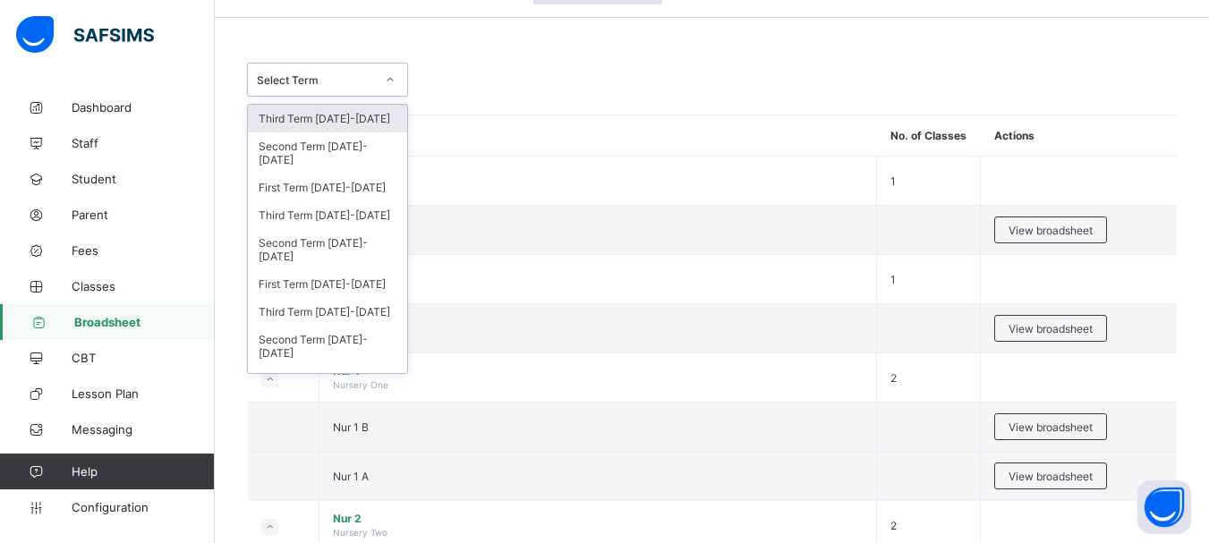
click at [362, 81] on div "Select Term" at bounding box center [316, 79] width 118 height 13
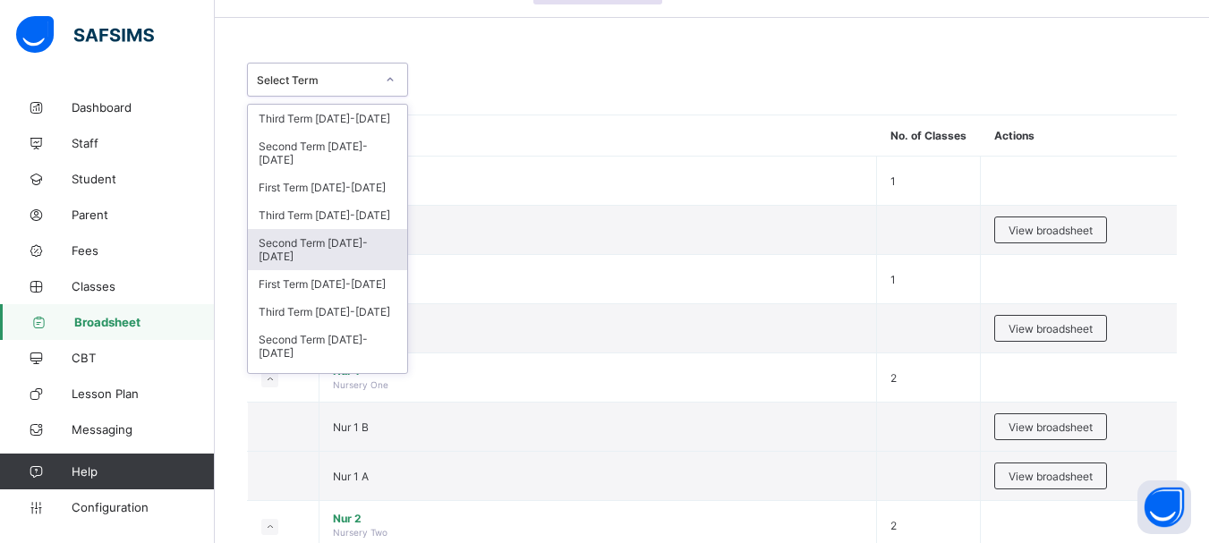
click at [359, 233] on div "Second Term 2024-2025" at bounding box center [327, 249] width 159 height 41
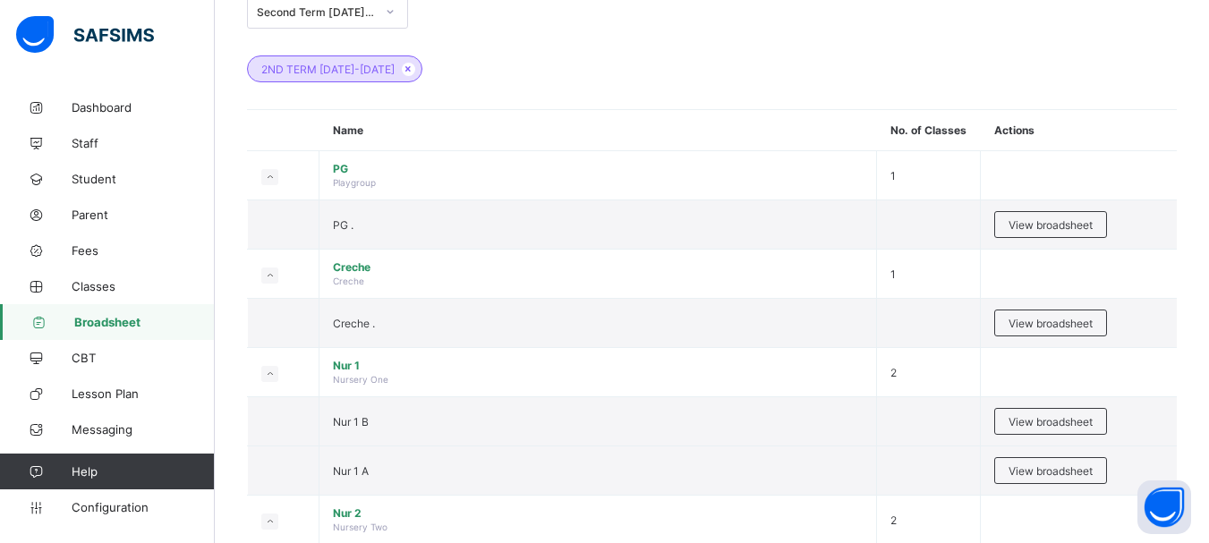
scroll to position [201, 0]
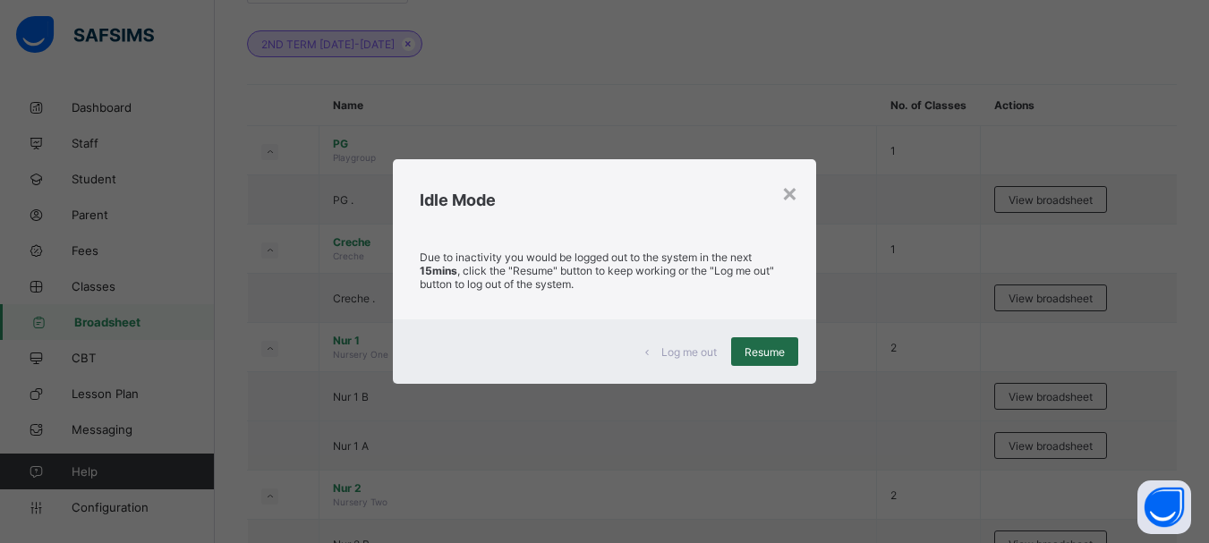
click at [759, 356] on span "Resume" at bounding box center [765, 352] width 40 height 13
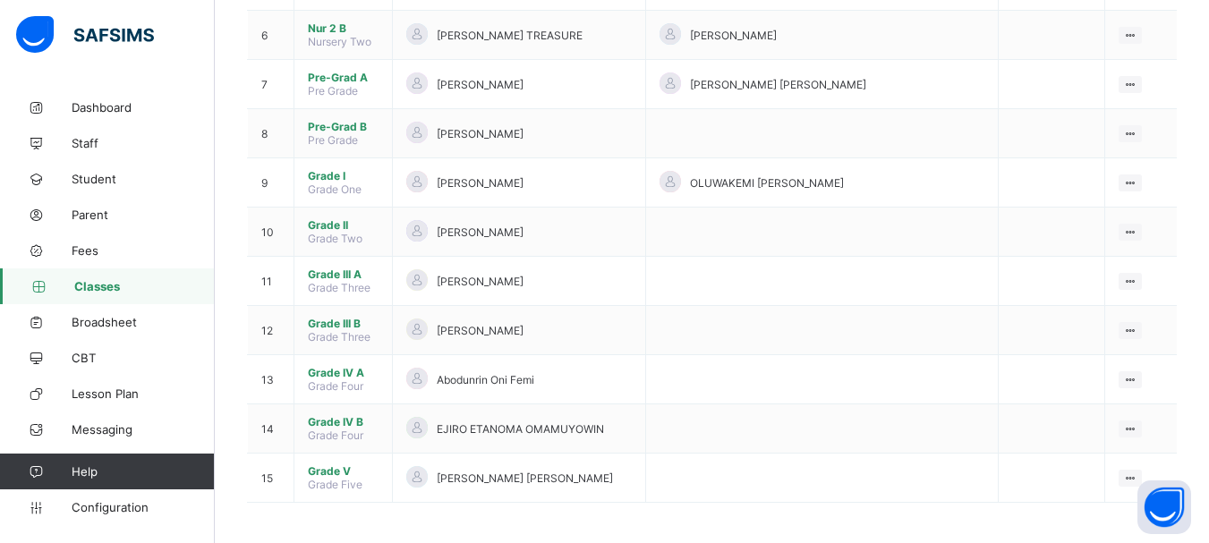
scroll to position [501, 0]
click at [120, 512] on span "Configuration" at bounding box center [143, 507] width 142 height 14
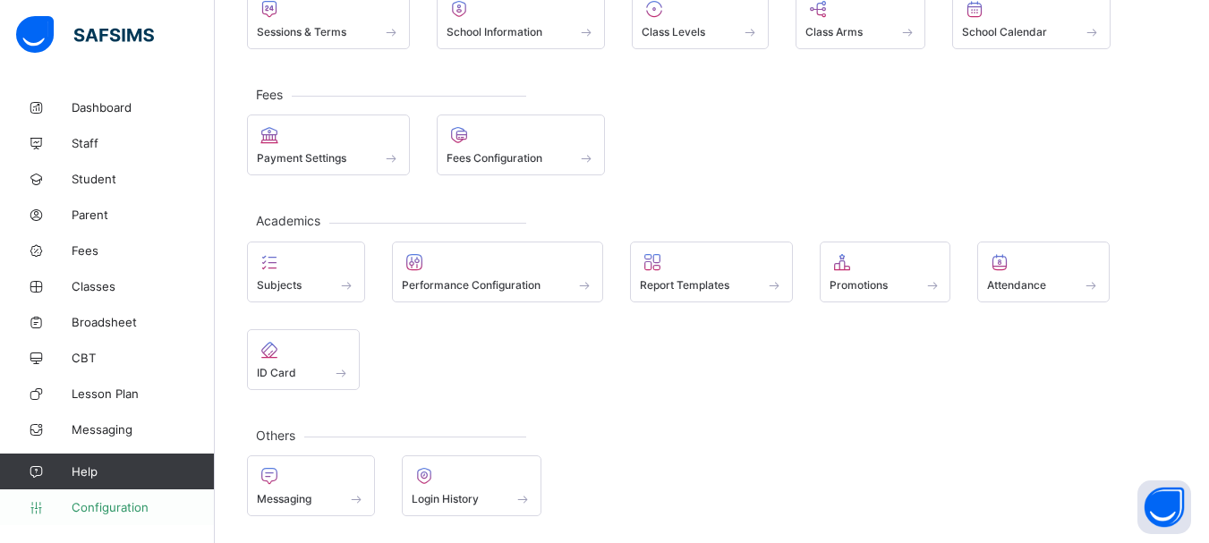
scroll to position [211, 0]
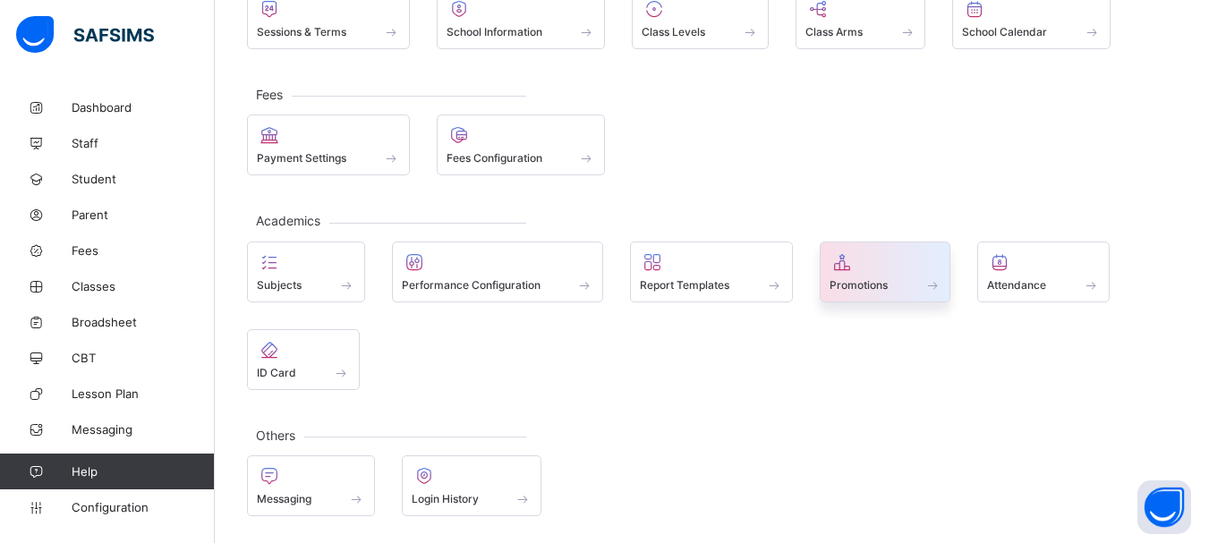
click at [873, 262] on div at bounding box center [886, 262] width 112 height 21
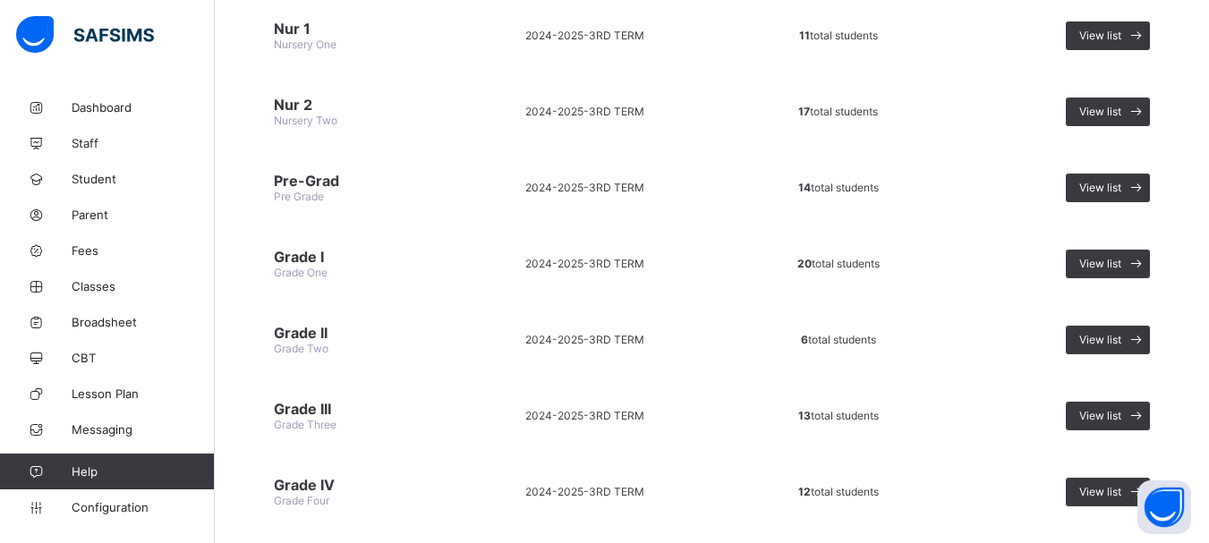
scroll to position [430, 0]
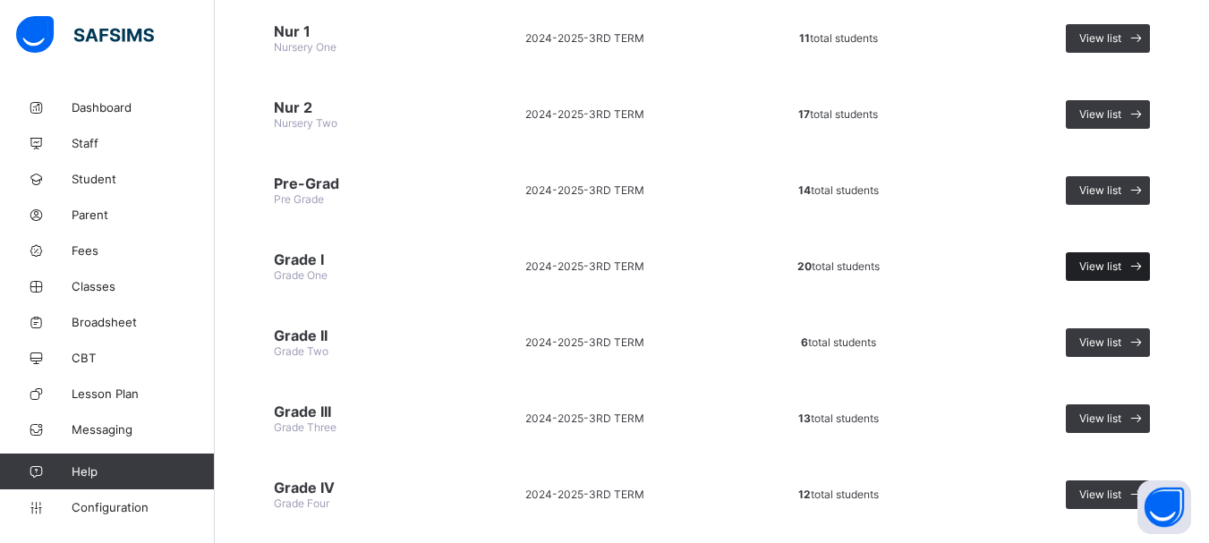
click at [1137, 263] on span at bounding box center [1136, 266] width 29 height 29
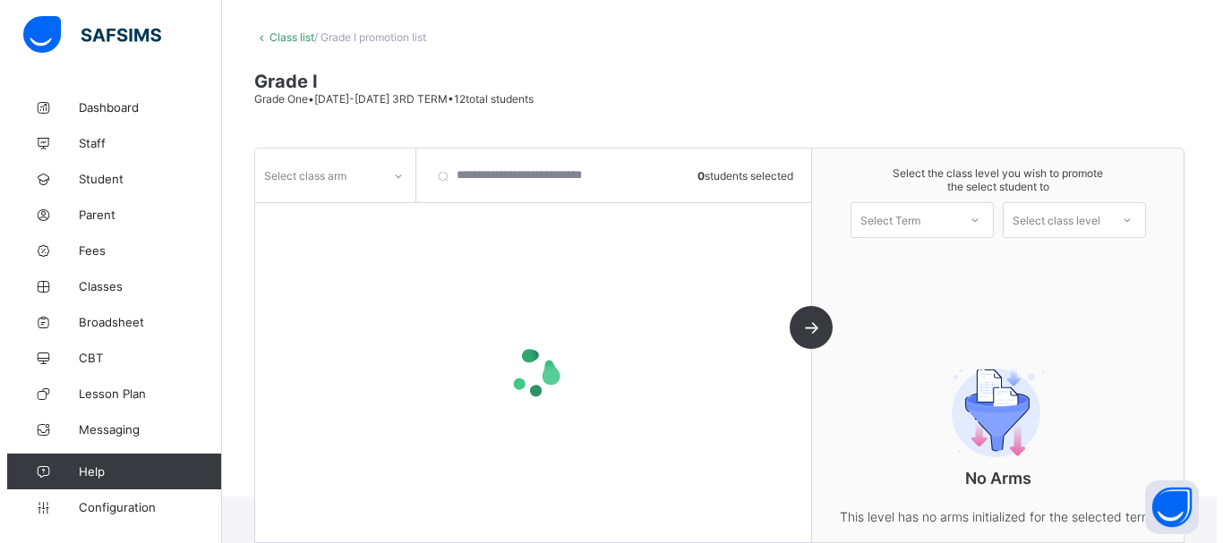
scroll to position [161, 0]
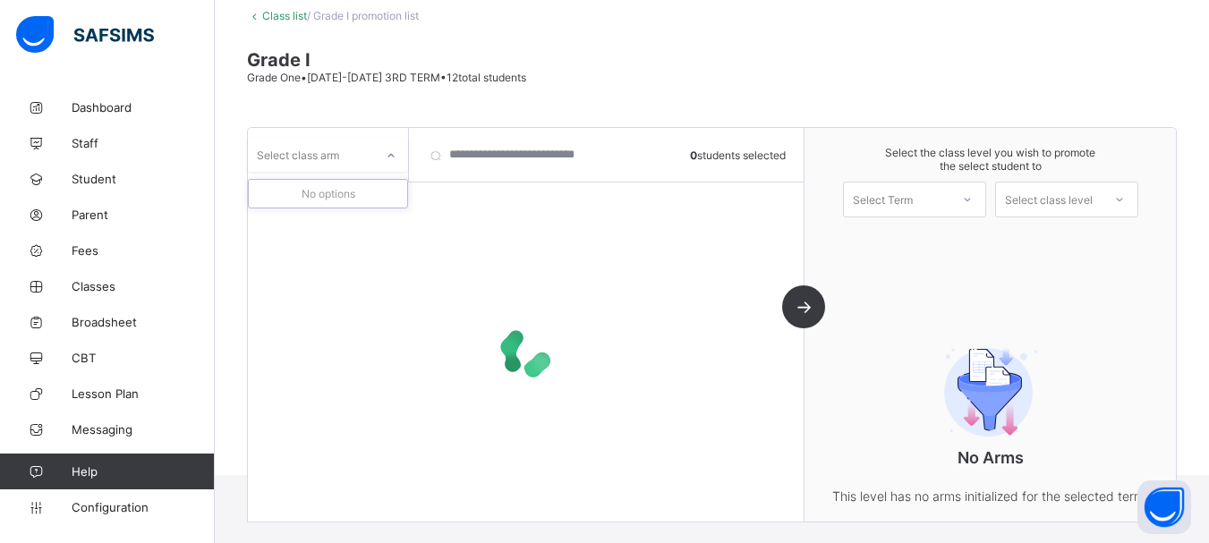
click at [377, 156] on div at bounding box center [391, 155] width 30 height 29
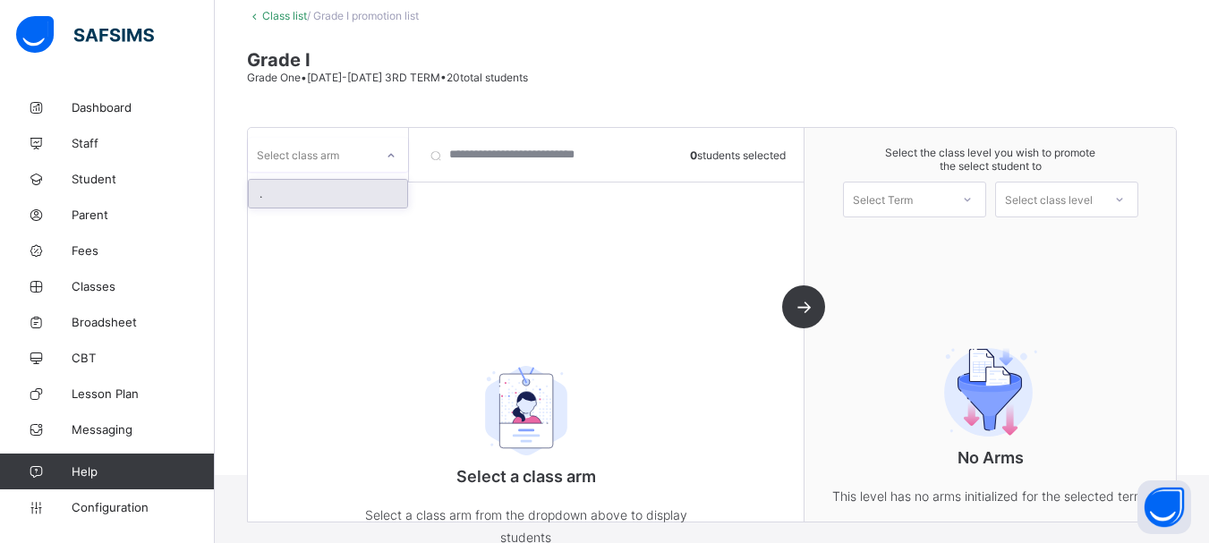
click at [344, 196] on div "." at bounding box center [328, 194] width 158 height 28
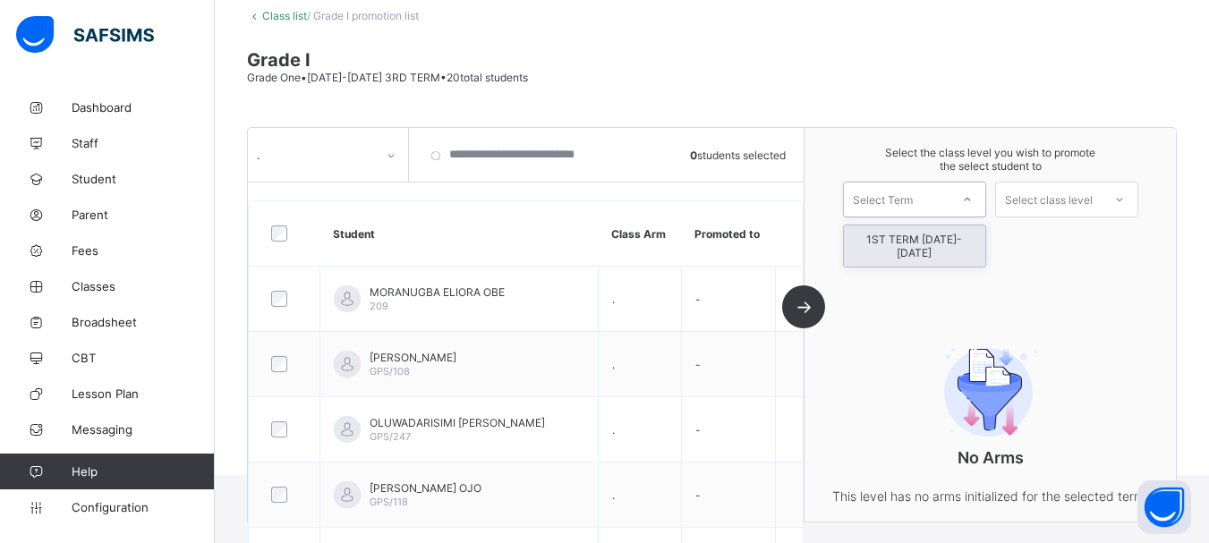
click at [950, 204] on div "Select Term" at bounding box center [897, 199] width 106 height 25
click at [915, 240] on div "1ST TERM 2025-2026" at bounding box center [914, 246] width 141 height 41
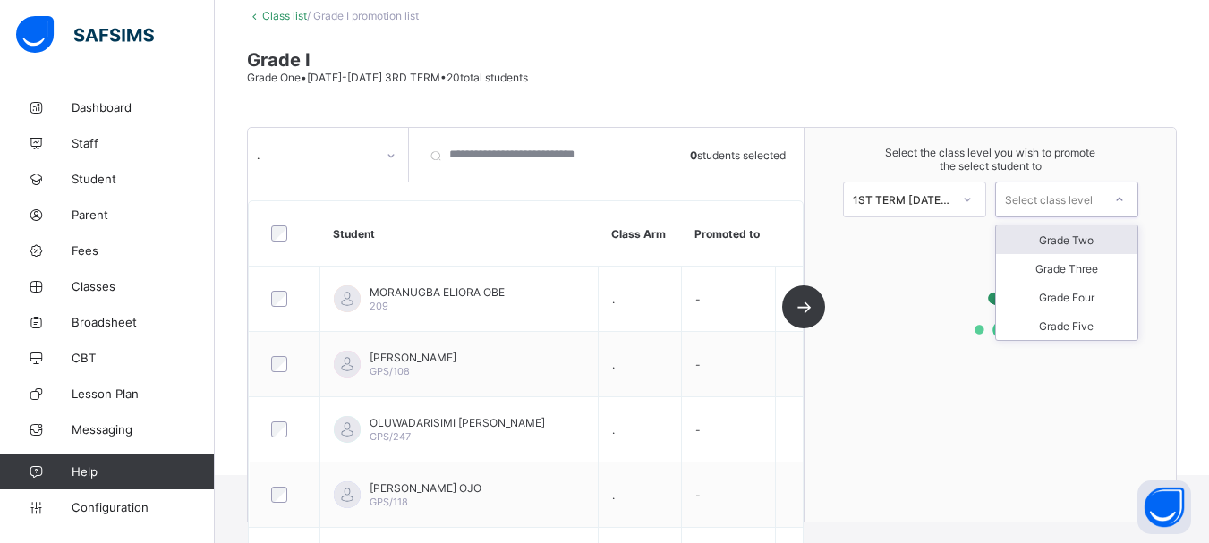
click at [1081, 197] on div "Select class level" at bounding box center [1049, 200] width 88 height 36
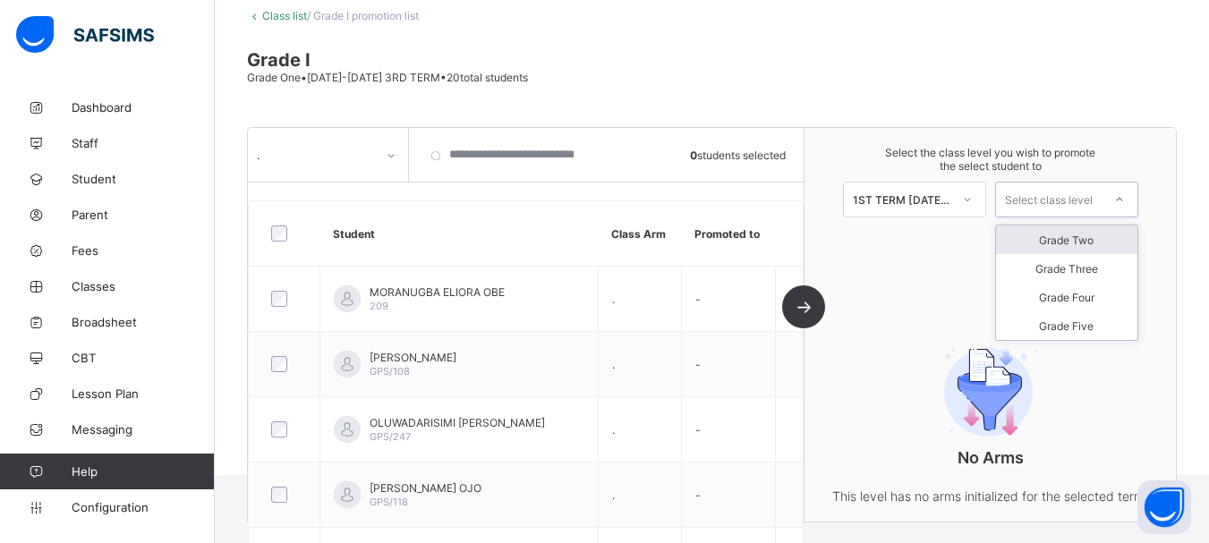
click at [1078, 237] on div "Grade Two" at bounding box center [1066, 240] width 141 height 29
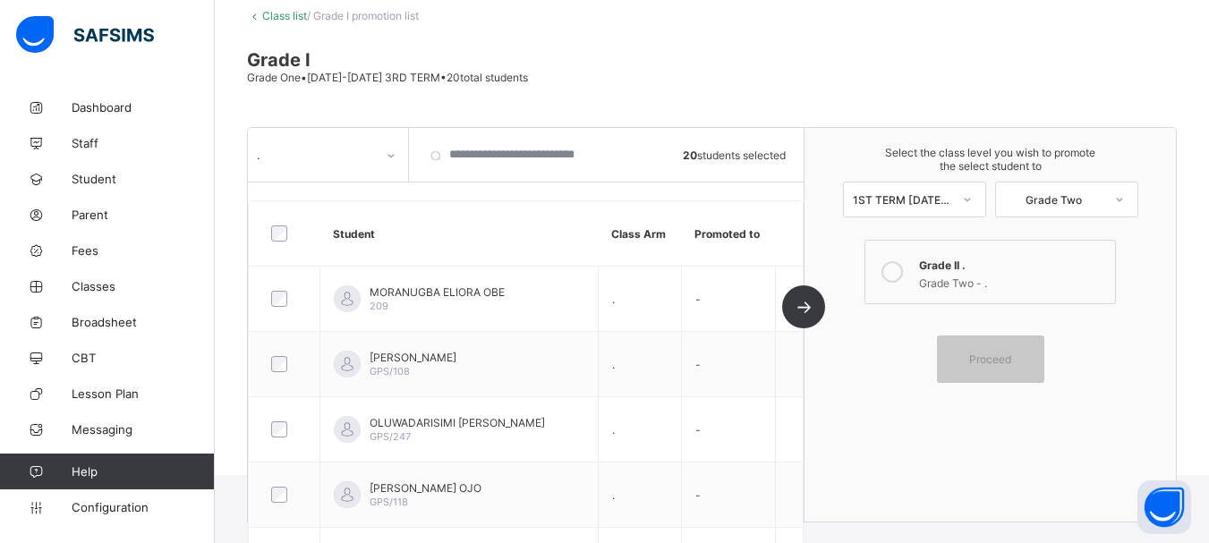
click at [902, 272] on icon at bounding box center [892, 271] width 21 height 21
click at [997, 362] on span "Proceed" at bounding box center [990, 359] width 42 height 13
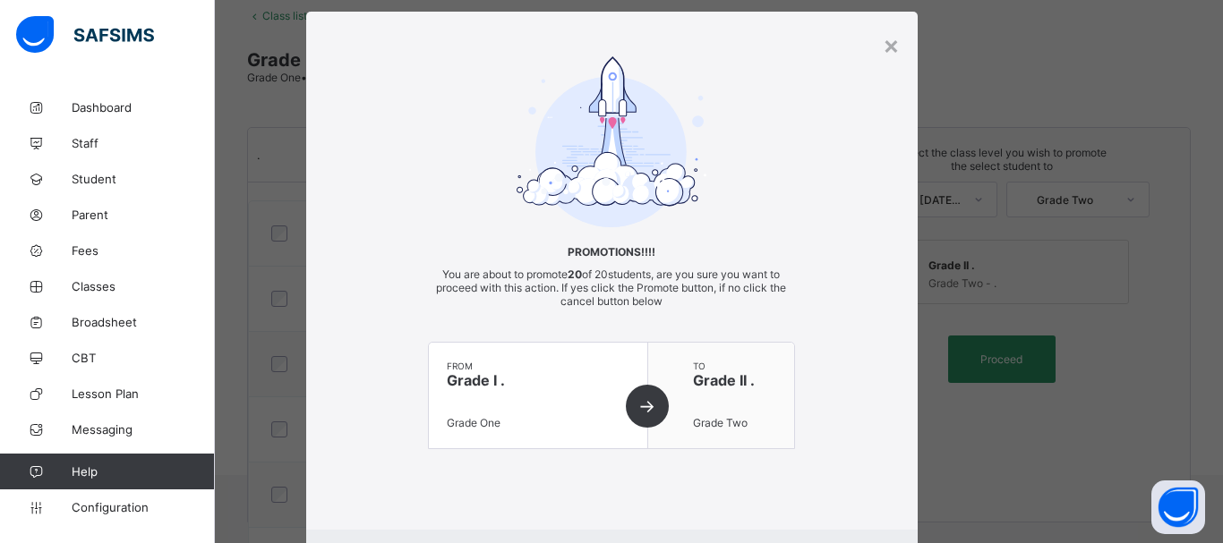
click at [815, 201] on div "Promotions!!!! You are about to promote 20 of 20 students, are you sure you wan…" at bounding box center [611, 270] width 611 height 429
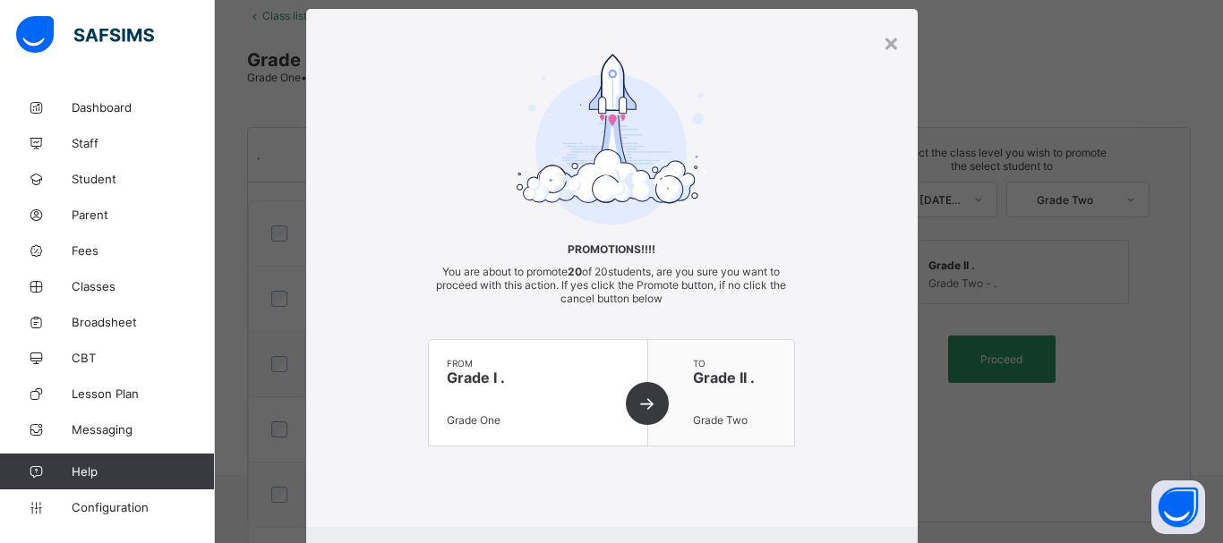
scroll to position [129, 0]
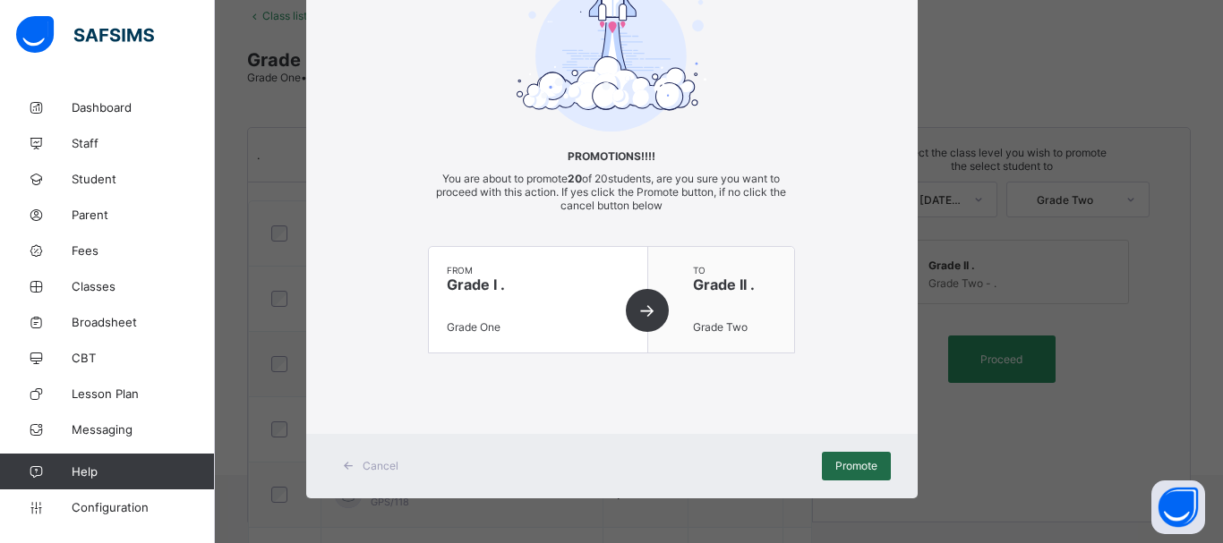
click at [840, 461] on span "Promote" at bounding box center [856, 465] width 42 height 13
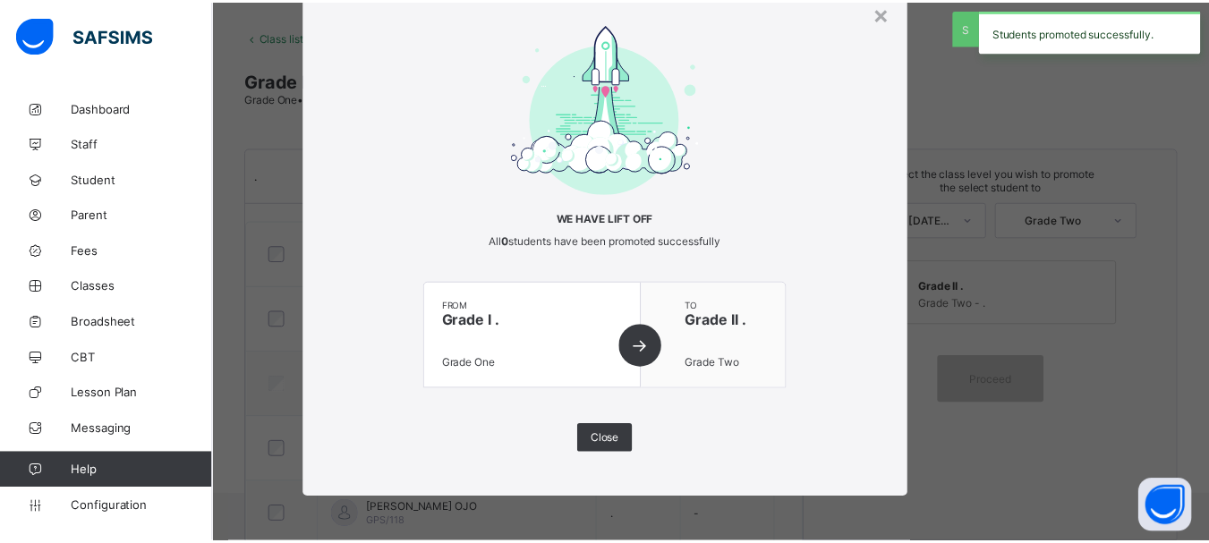
scroll to position [161, 0]
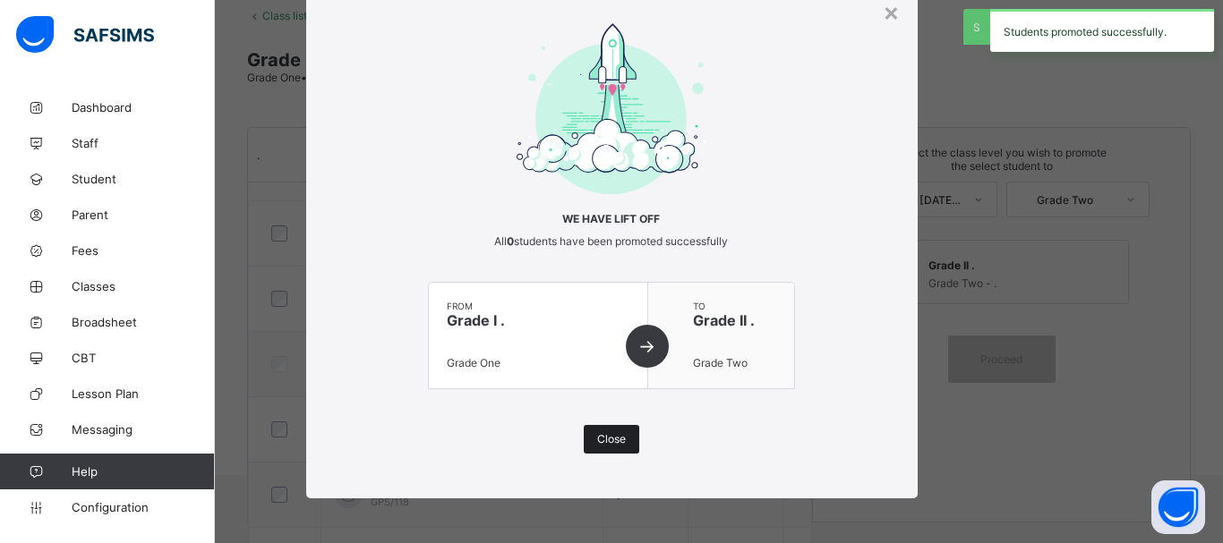
click at [612, 440] on span "Close" at bounding box center [611, 438] width 29 height 13
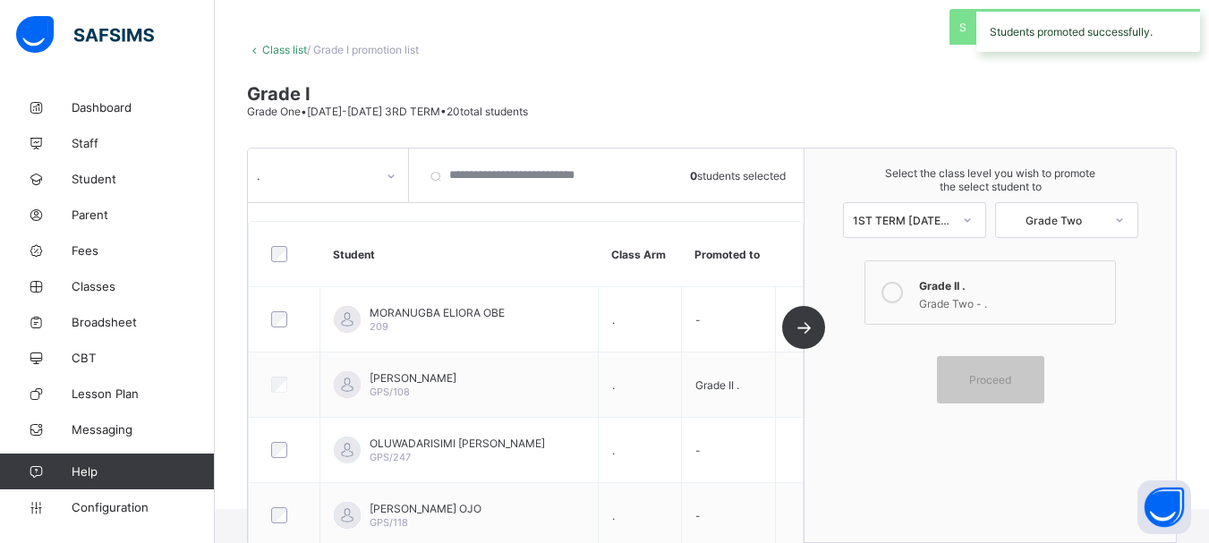
scroll to position [125, 0]
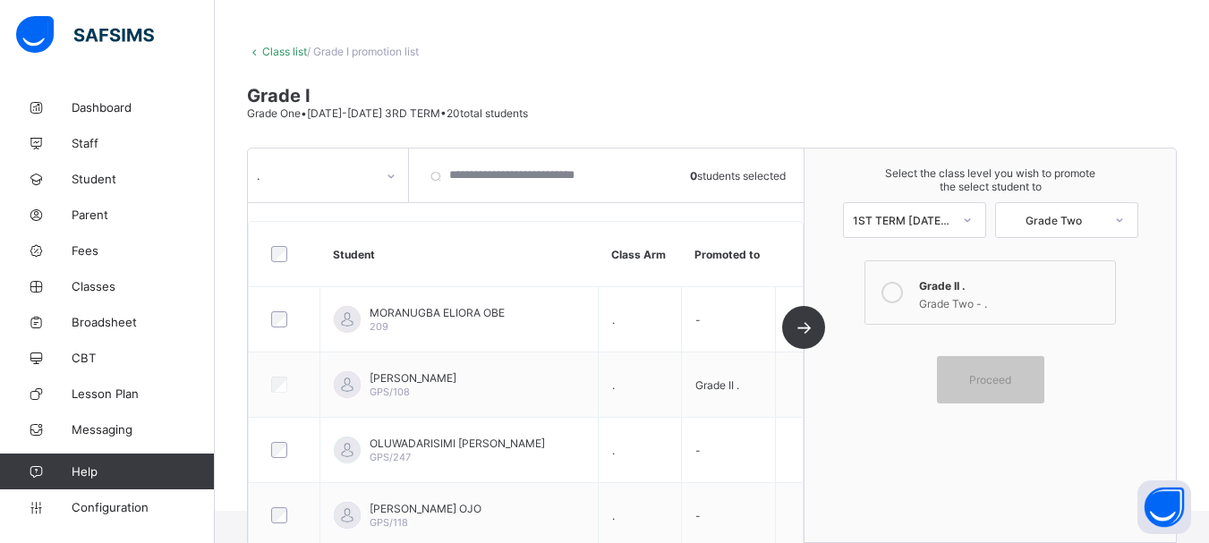
click at [283, 53] on link "Class list" at bounding box center [284, 51] width 45 height 13
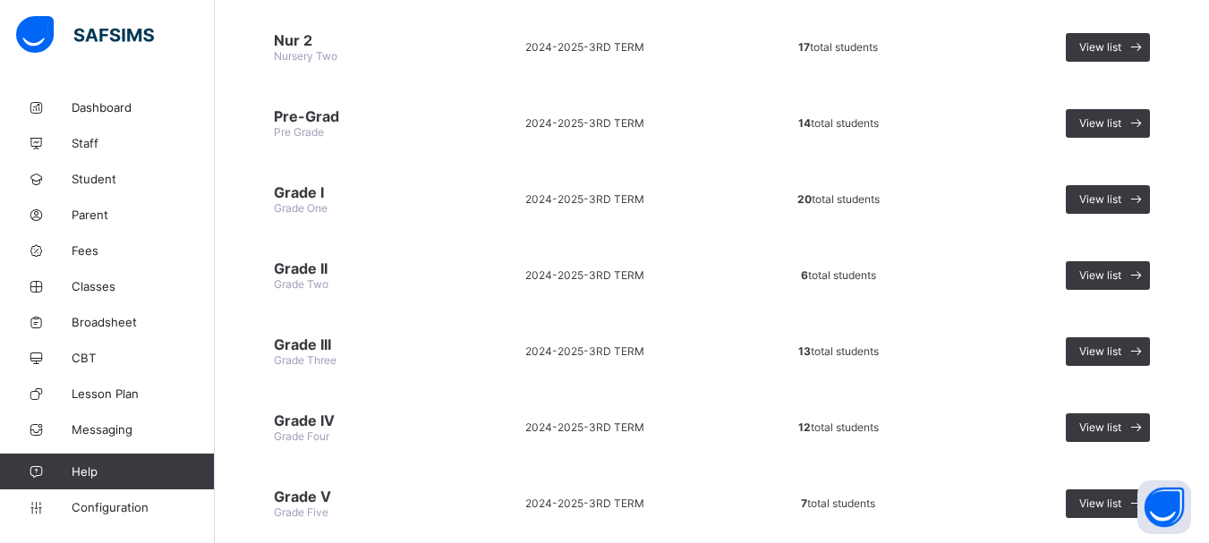
scroll to position [519, 0]
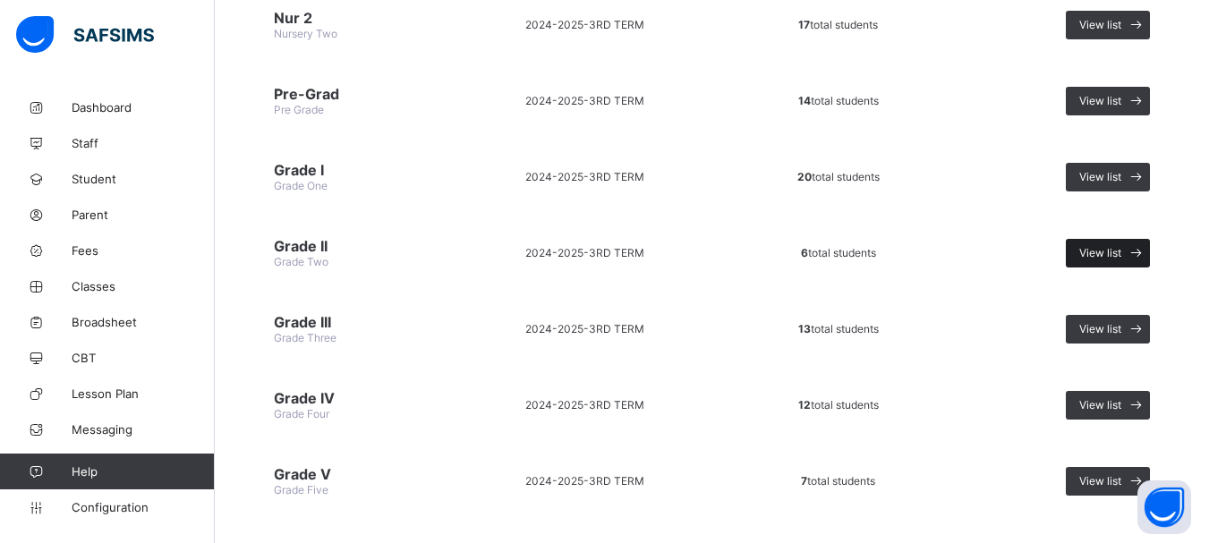
click at [1115, 264] on div "View list" at bounding box center [1108, 253] width 84 height 29
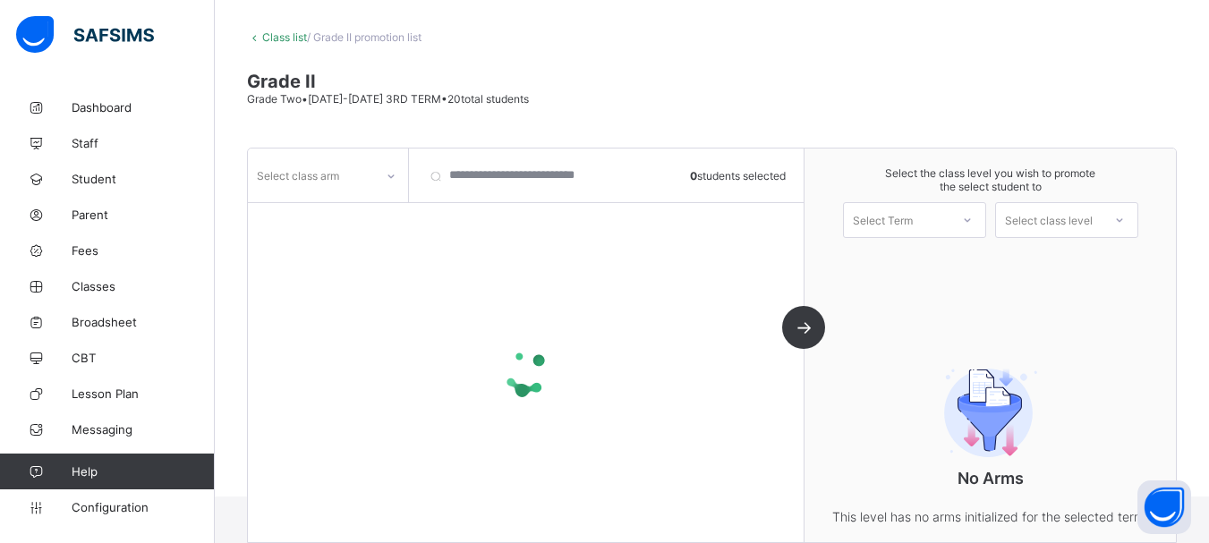
scroll to position [161, 0]
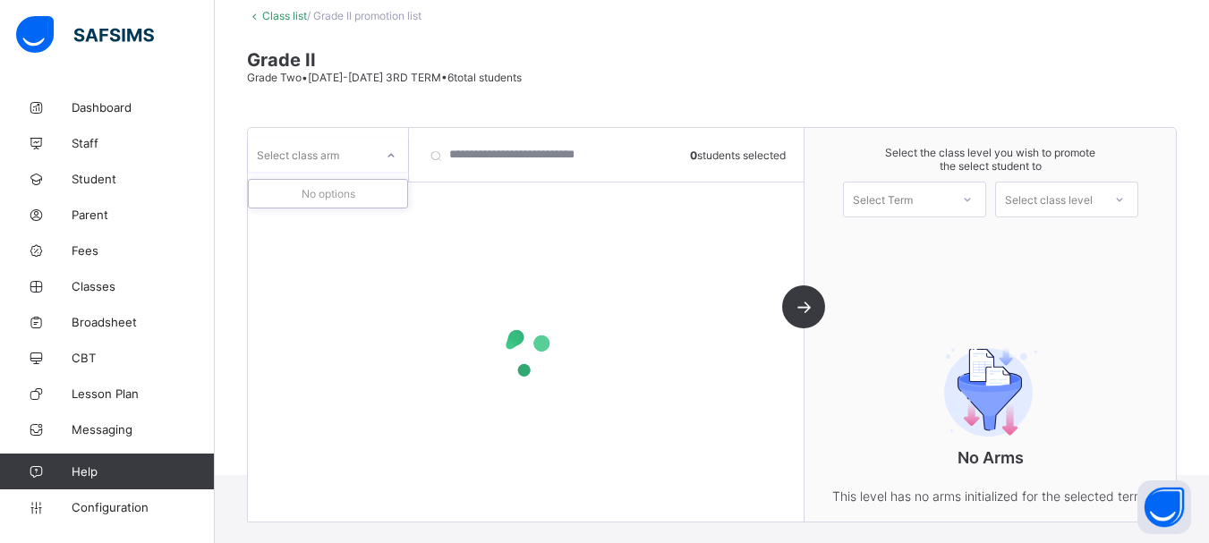
click at [372, 160] on div "Select class arm" at bounding box center [311, 154] width 126 height 25
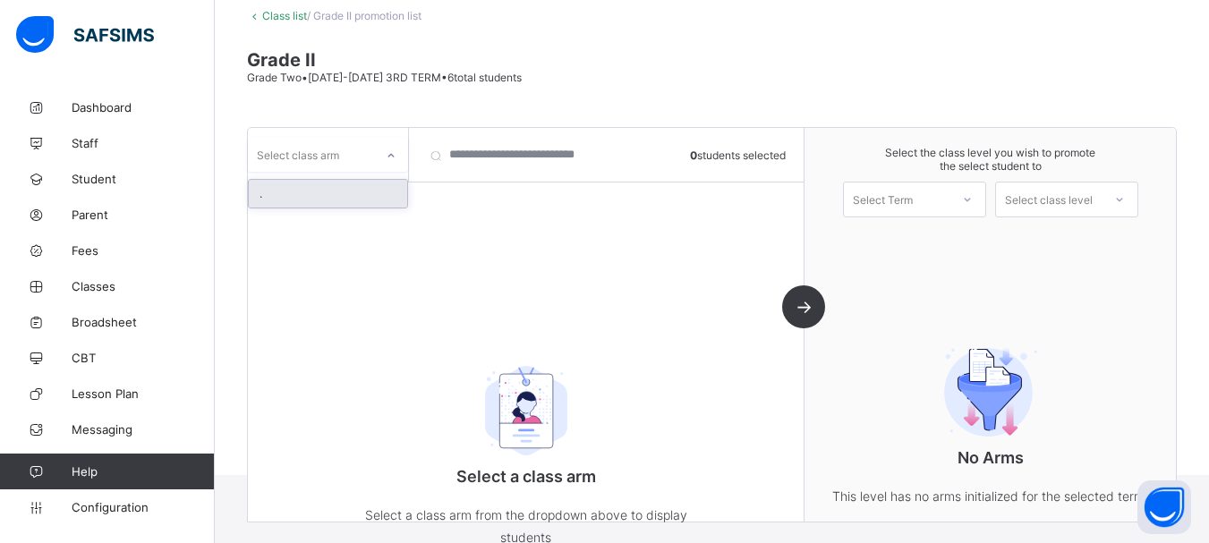
click at [338, 190] on div "." at bounding box center [328, 194] width 158 height 28
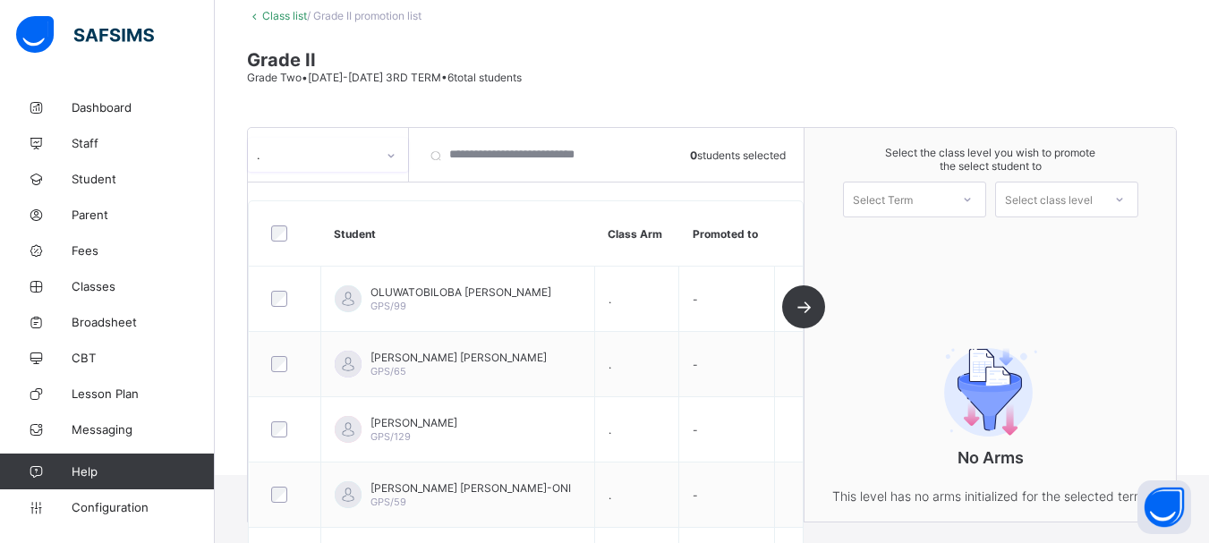
click at [943, 207] on div "Select Term" at bounding box center [897, 199] width 106 height 25
click at [896, 245] on div "1ST TERM [DATE]-[DATE]" at bounding box center [914, 246] width 141 height 41
click at [1102, 208] on div "Select class level" at bounding box center [1049, 199] width 106 height 25
click at [1082, 242] on div "Grade Three" at bounding box center [1066, 240] width 141 height 29
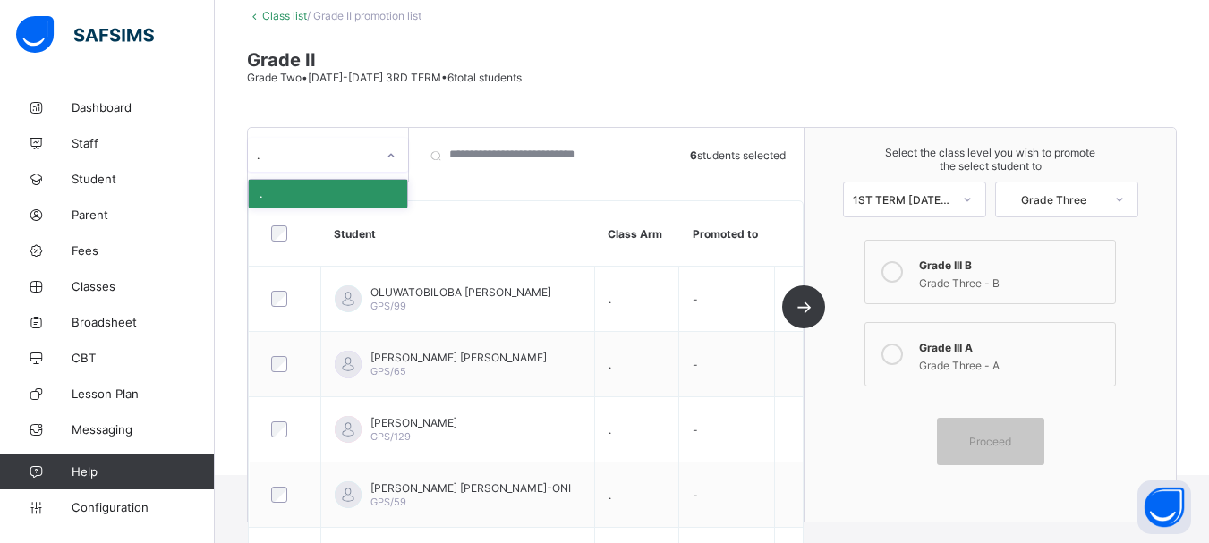
click at [399, 157] on div at bounding box center [391, 155] width 30 height 29
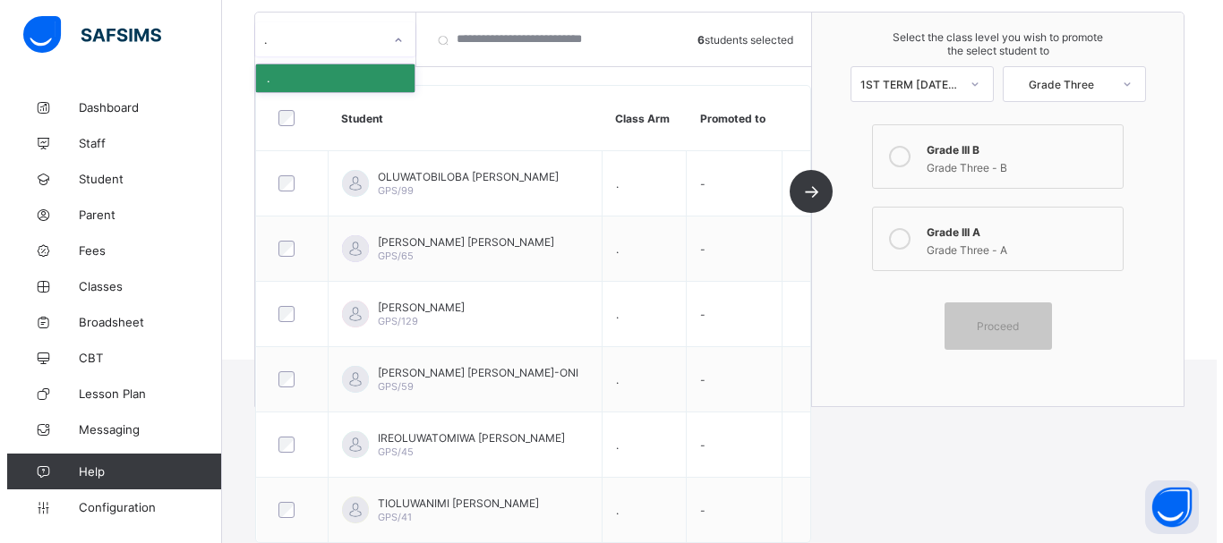
scroll to position [94, 0]
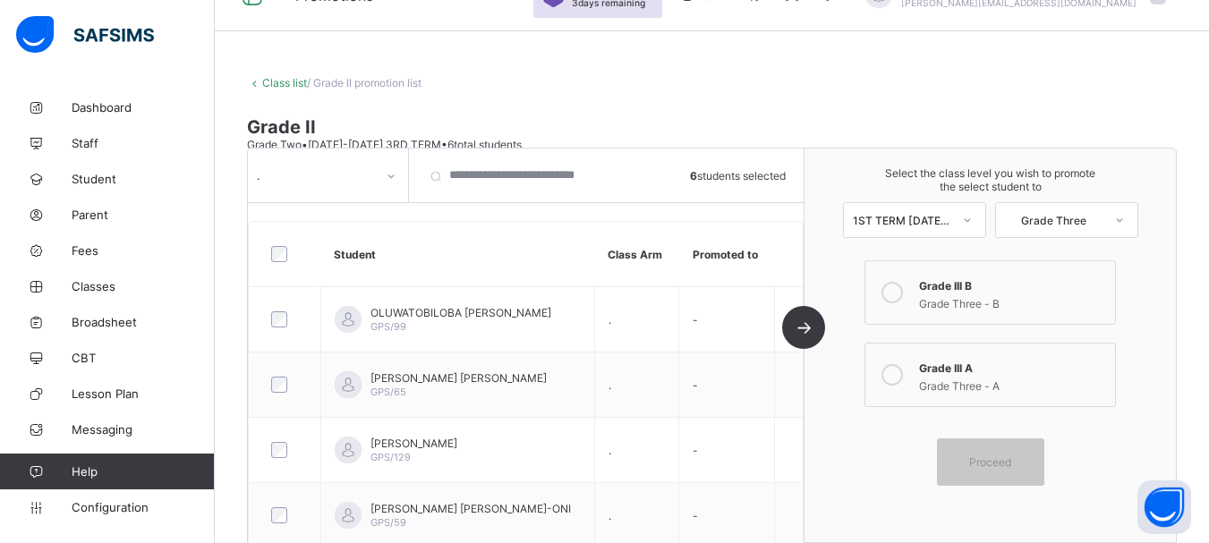
click at [901, 379] on icon at bounding box center [892, 374] width 21 height 21
click at [1008, 465] on span "Proceed" at bounding box center [990, 462] width 42 height 13
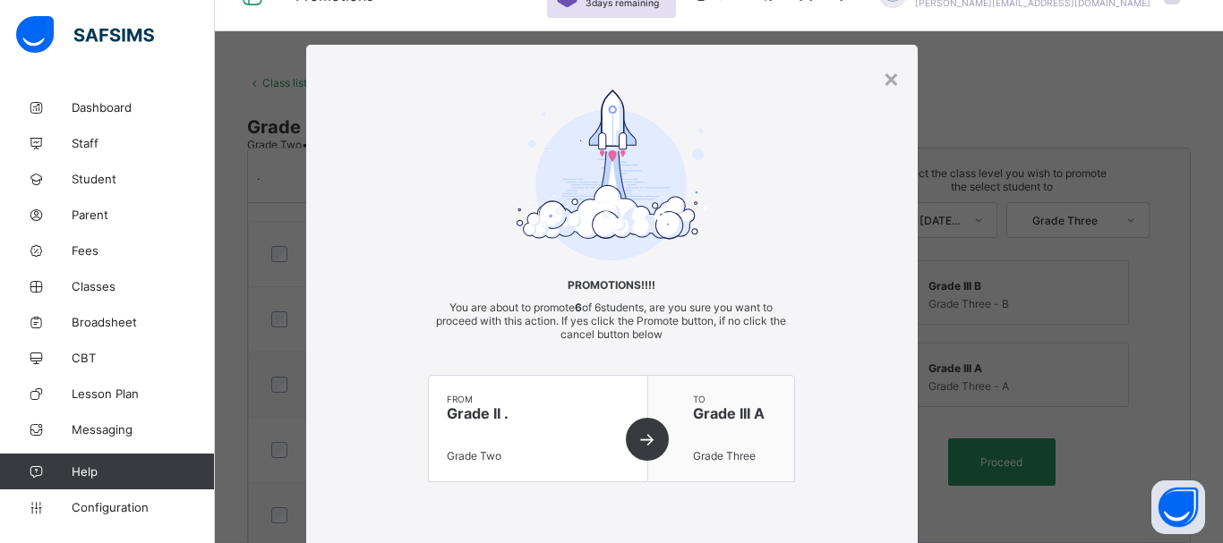
click at [846, 308] on div "Promotions!!!! You are about to promote 6 of 6 students, are you sure you want …" at bounding box center [611, 304] width 611 height 429
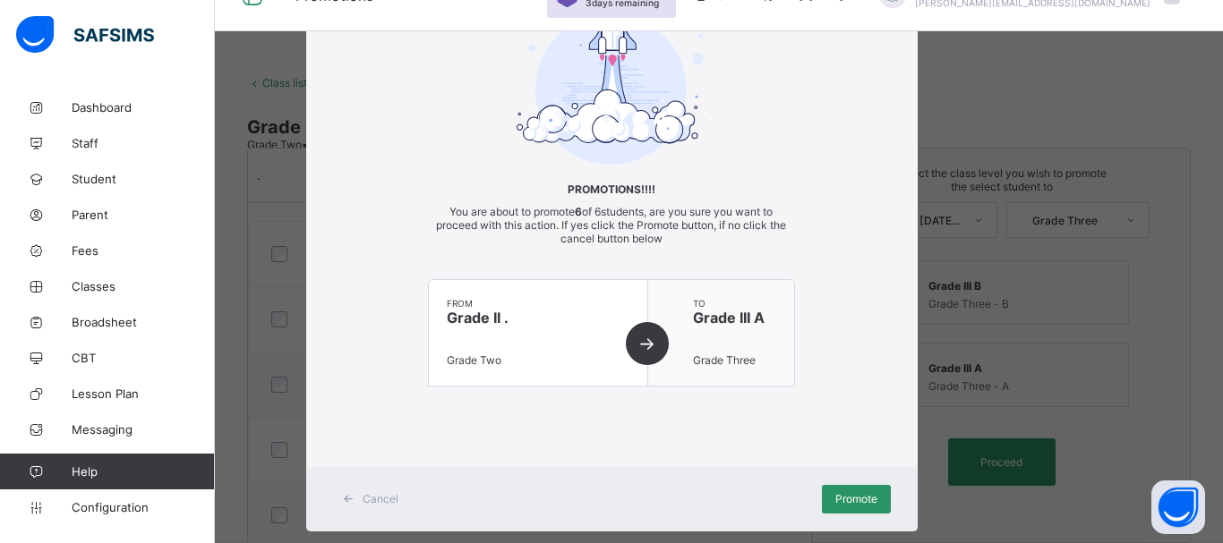
scroll to position [129, 0]
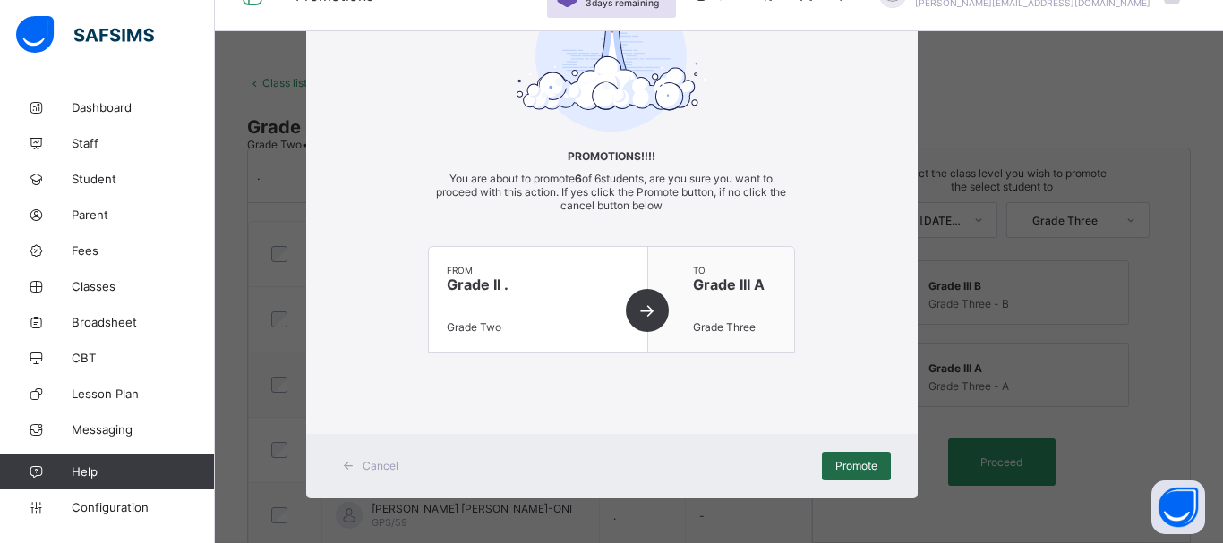
click at [854, 465] on span "Promote" at bounding box center [856, 465] width 42 height 13
click at [387, 465] on span "Cancel" at bounding box center [381, 465] width 36 height 13
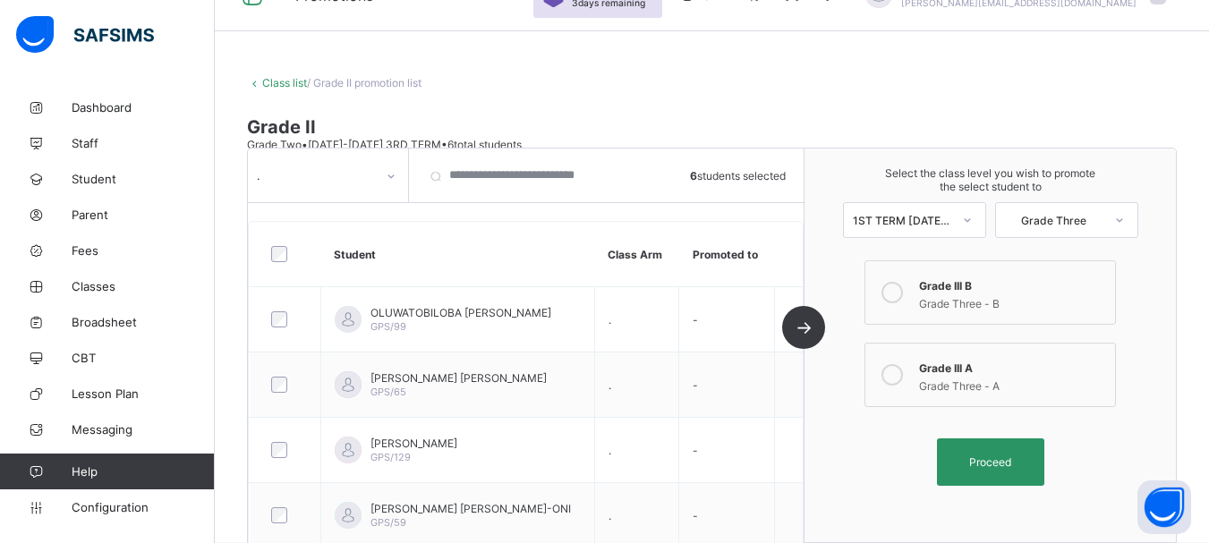
click at [896, 295] on icon at bounding box center [892, 292] width 21 height 21
click at [1003, 457] on span "Proceed" at bounding box center [990, 462] width 42 height 13
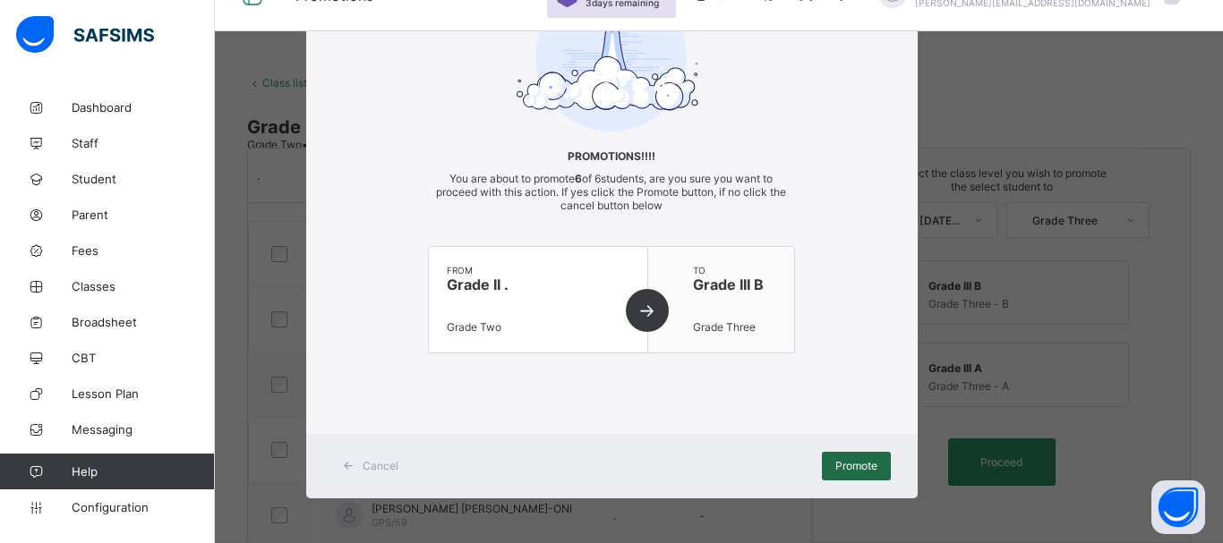
click at [839, 463] on span "Promote" at bounding box center [856, 465] width 42 height 13
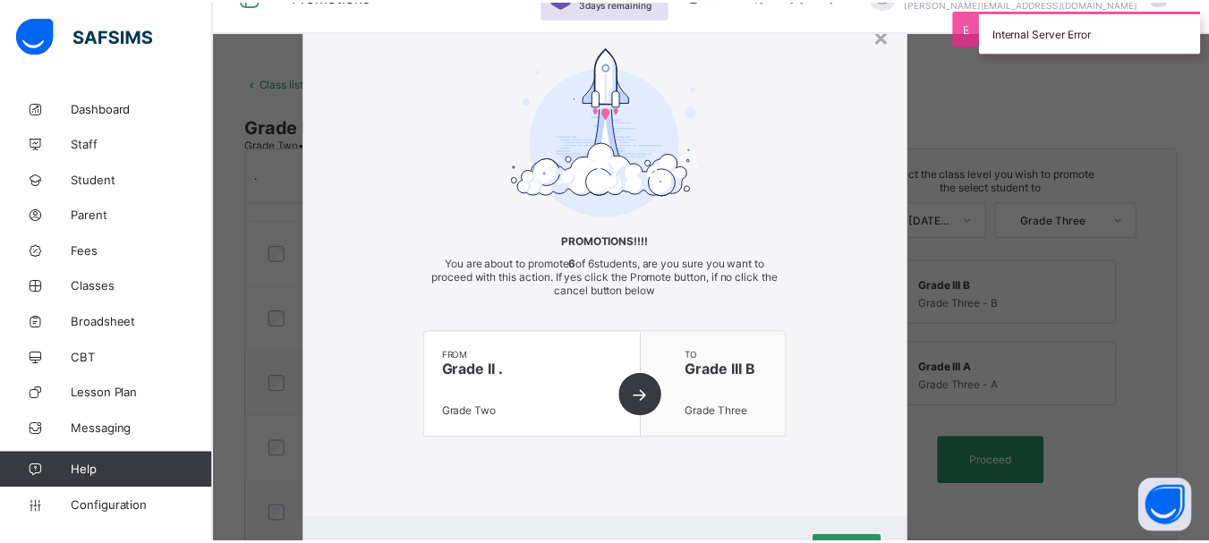
scroll to position [0, 0]
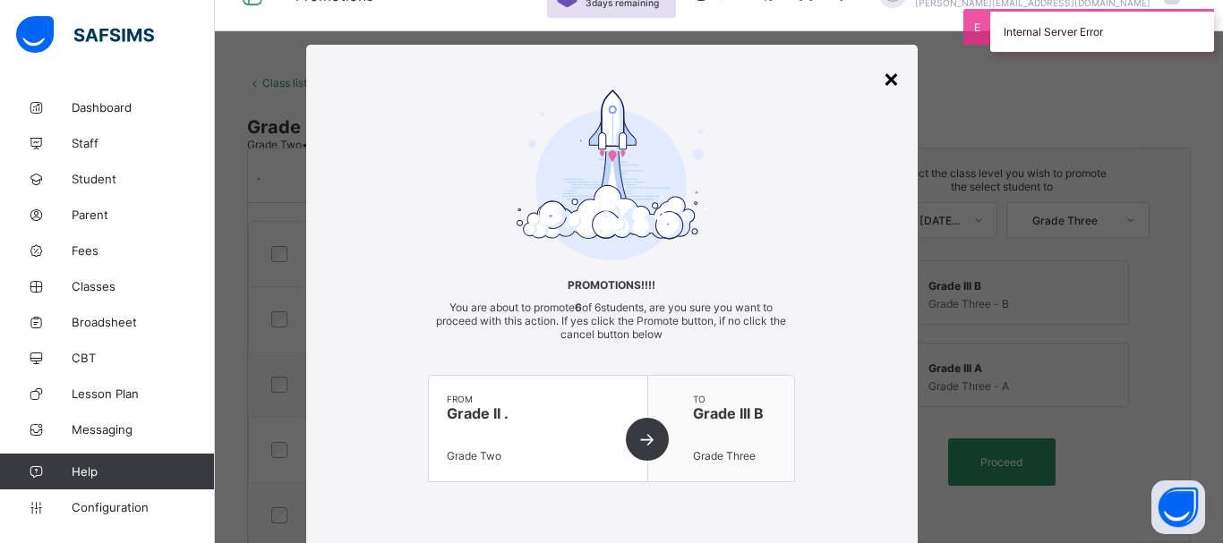
click at [889, 78] on div "×" at bounding box center [891, 78] width 17 height 30
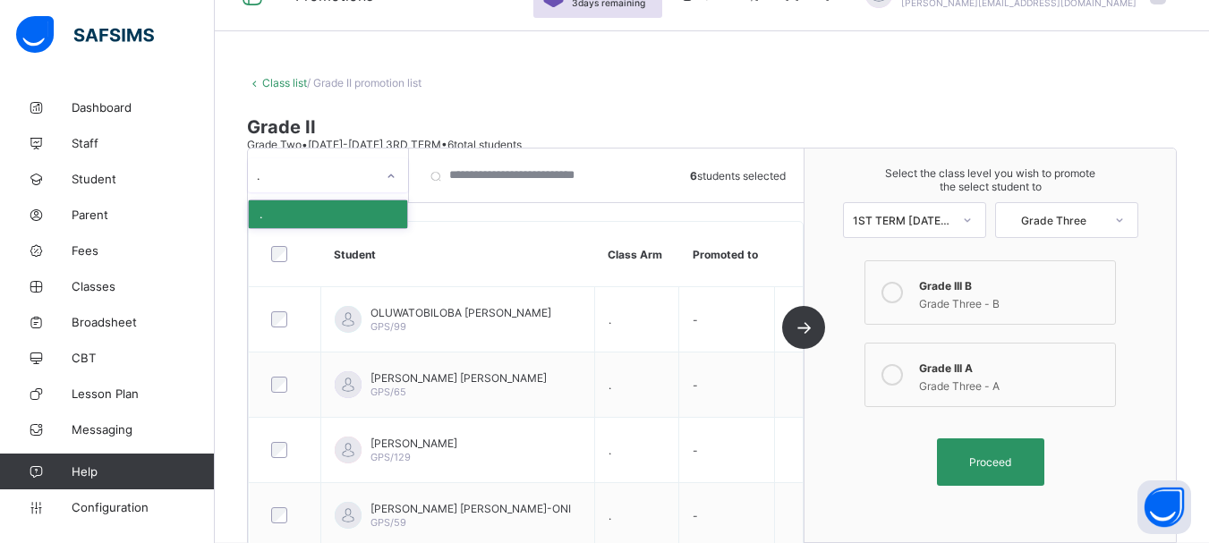
click at [386, 184] on div at bounding box center [391, 176] width 30 height 29
click at [336, 214] on div "." at bounding box center [328, 215] width 158 height 28
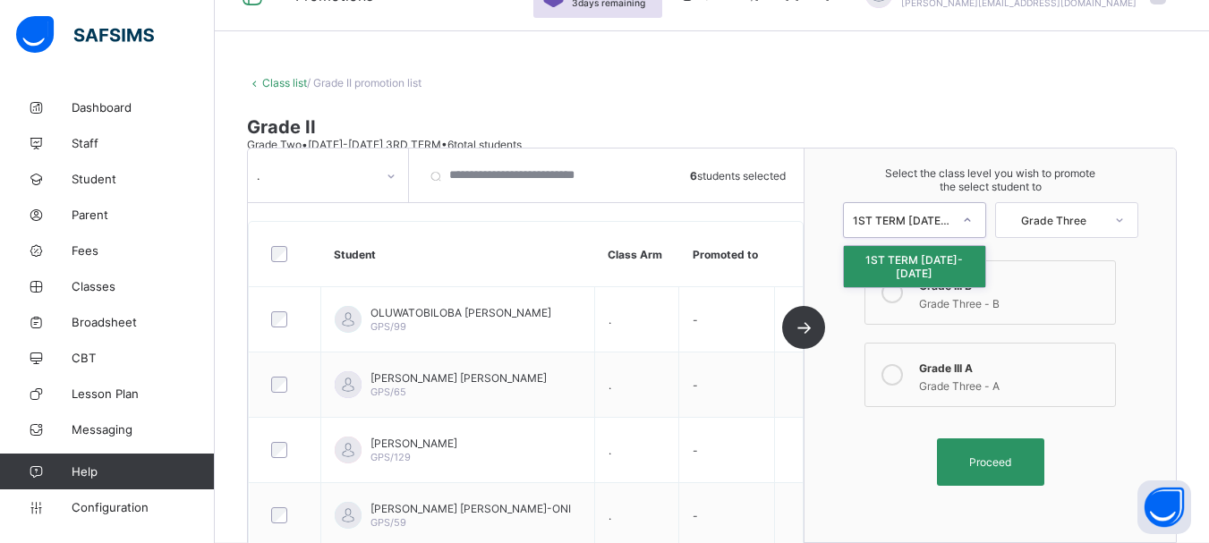
click at [973, 216] on icon at bounding box center [967, 220] width 11 height 18
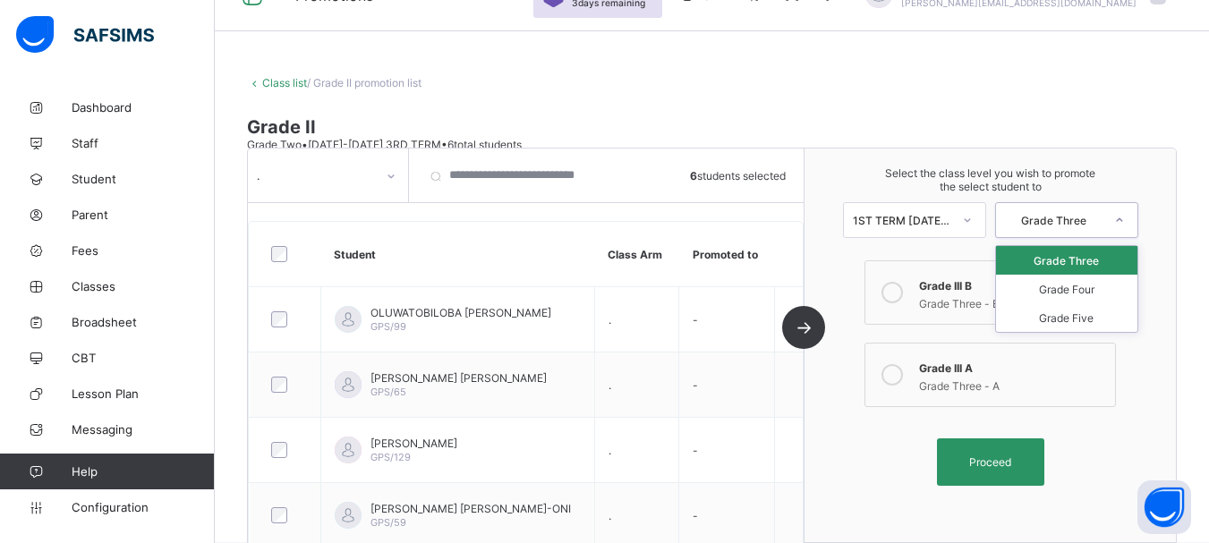
click at [1075, 226] on div "Grade Three" at bounding box center [1054, 219] width 98 height 13
click at [818, 422] on div "Select the class level you wish to promote the select student to 1ST TERM 2025-…" at bounding box center [990, 346] width 371 height 394
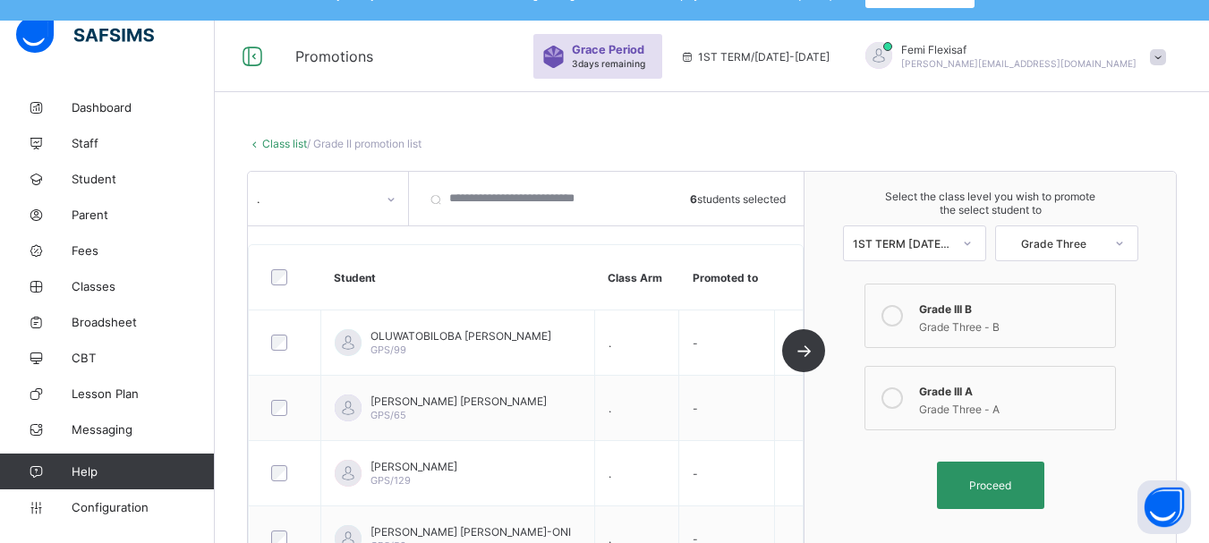
scroll to position [36, 0]
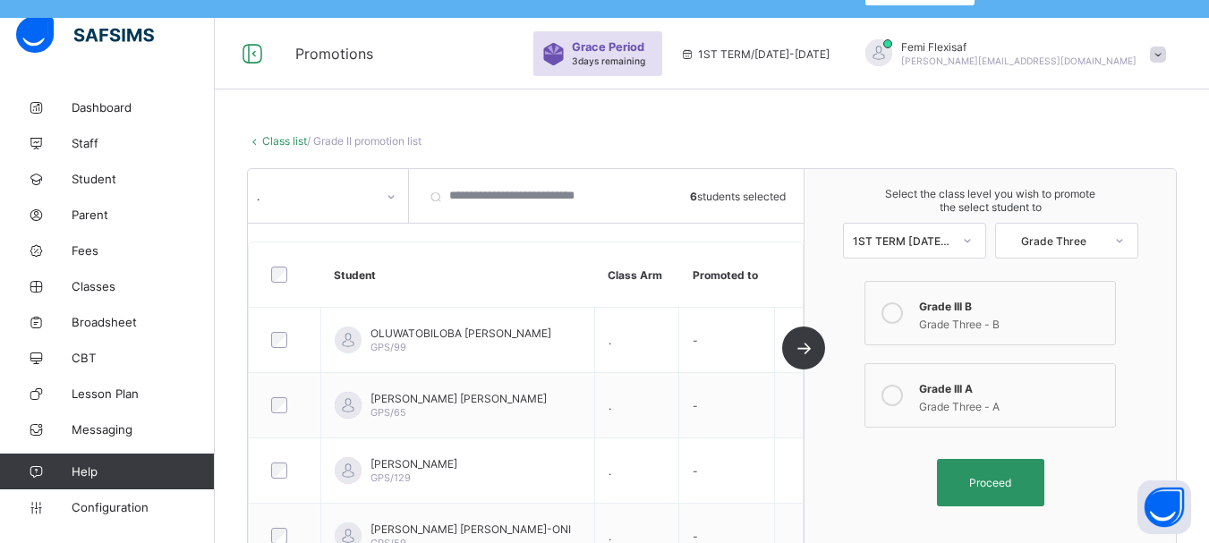
click at [284, 140] on link "Class list" at bounding box center [284, 140] width 45 height 13
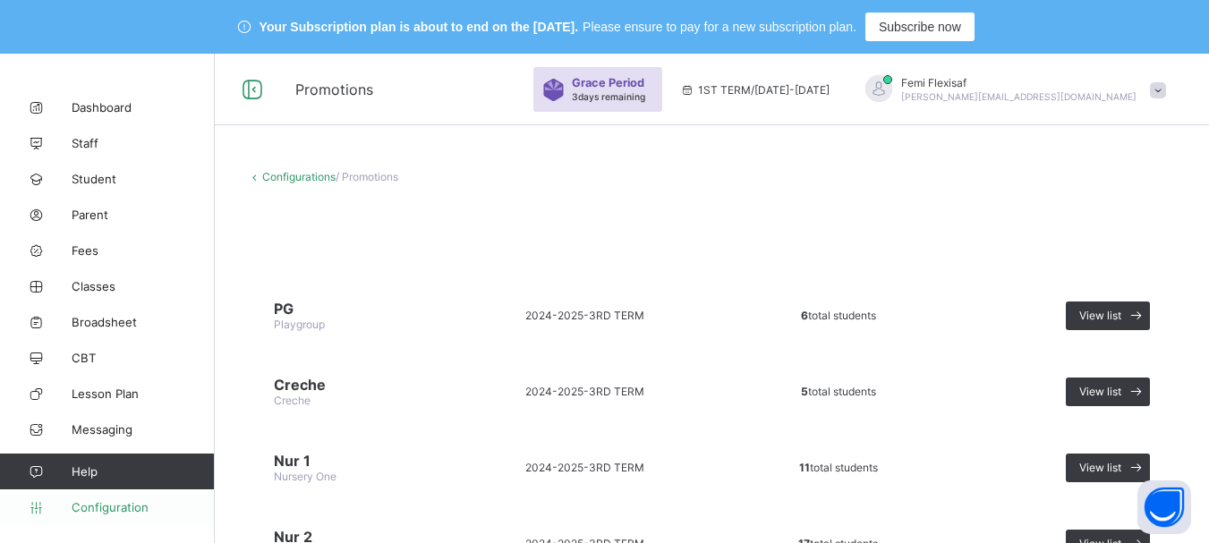
click at [123, 510] on span "Configuration" at bounding box center [143, 507] width 142 height 14
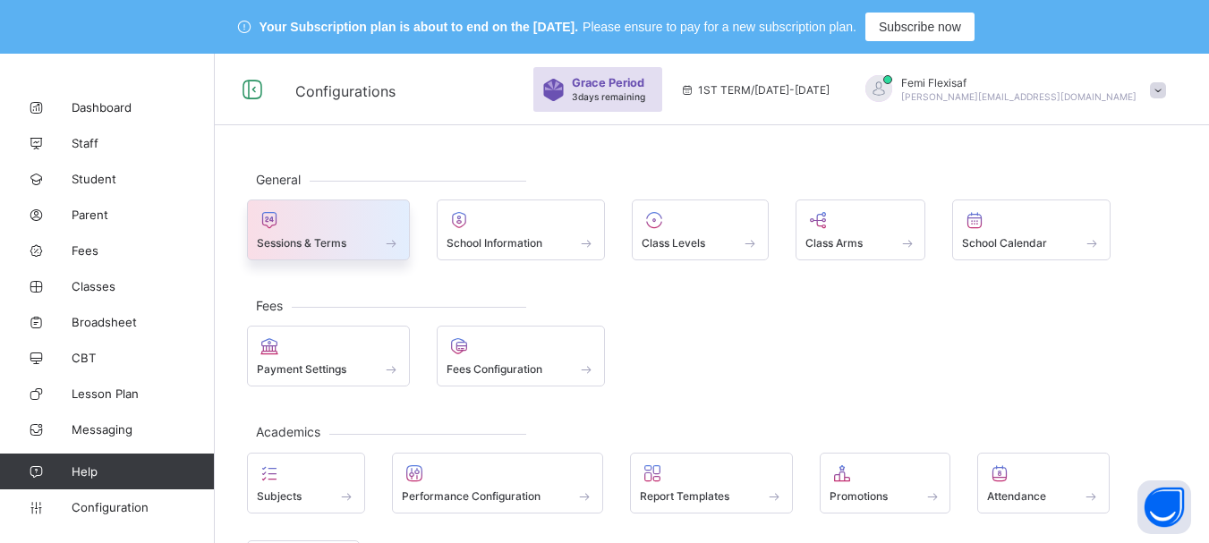
click at [331, 243] on span "Sessions & Terms" at bounding box center [302, 242] width 90 height 13
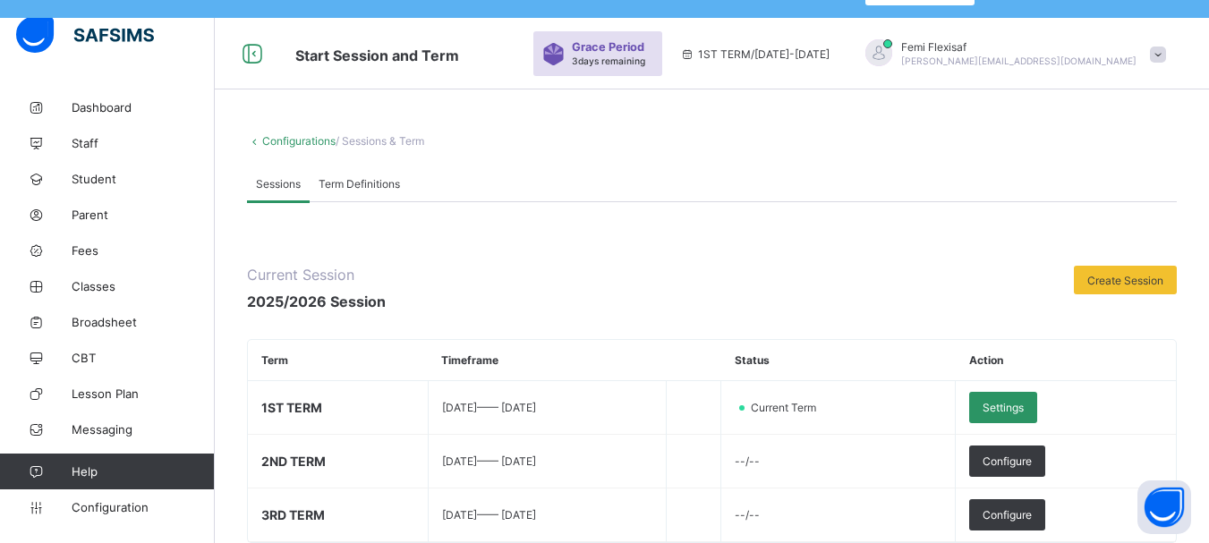
scroll to position [72, 0]
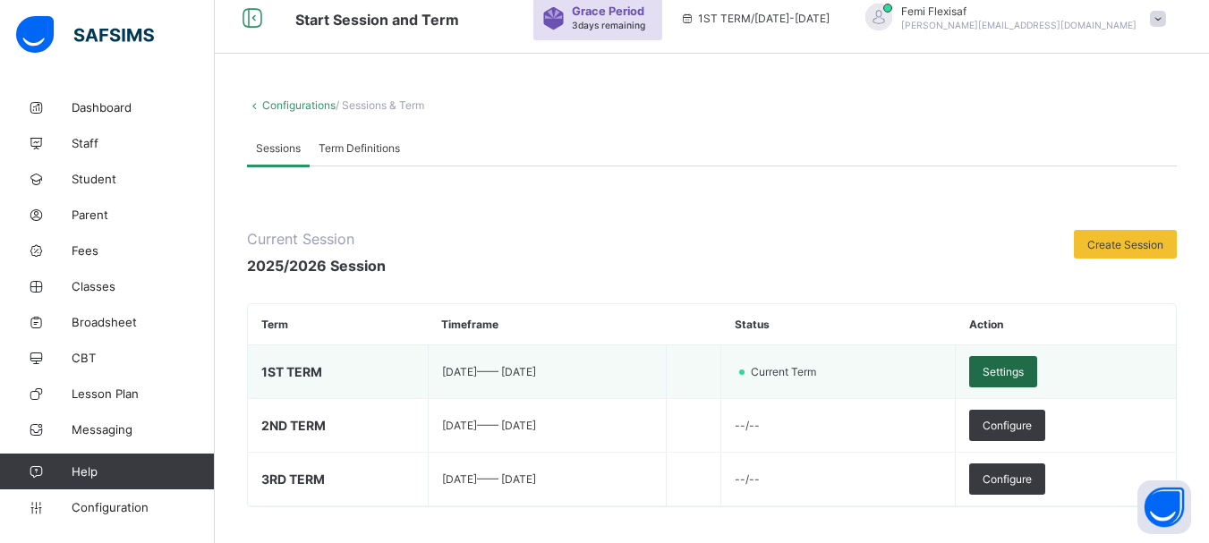
click at [1030, 363] on div "Settings" at bounding box center [1003, 371] width 68 height 31
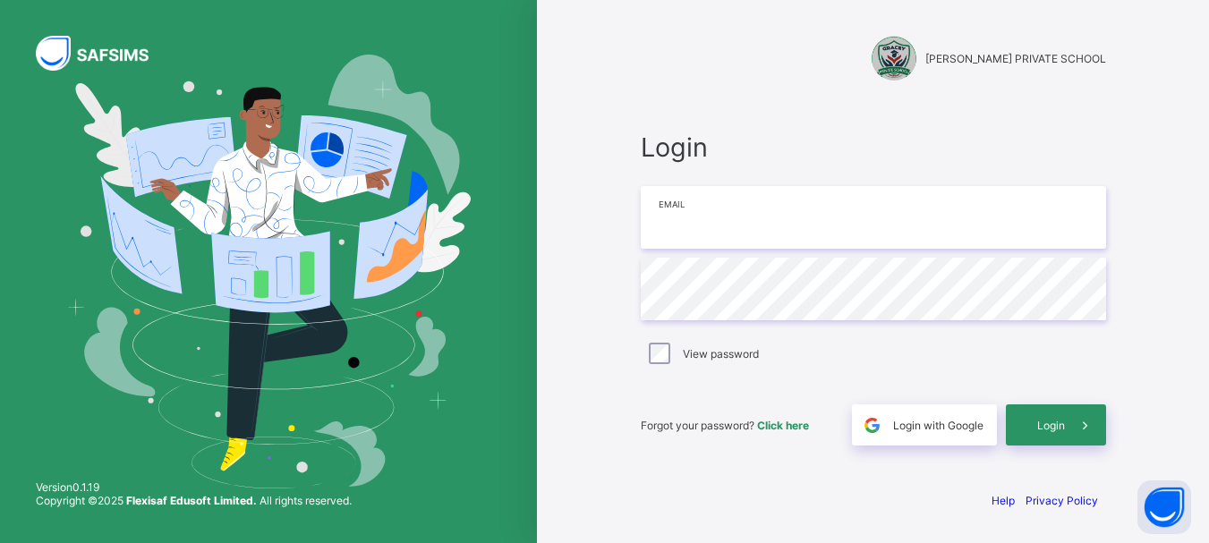
type input "**********"
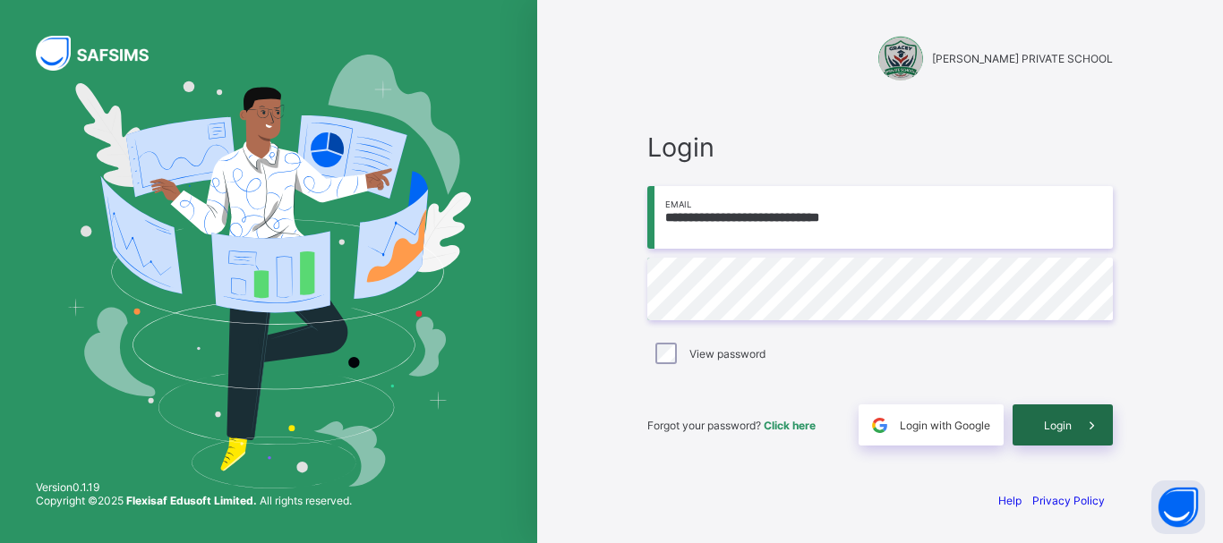
click at [1057, 423] on span "Login" at bounding box center [1058, 425] width 28 height 13
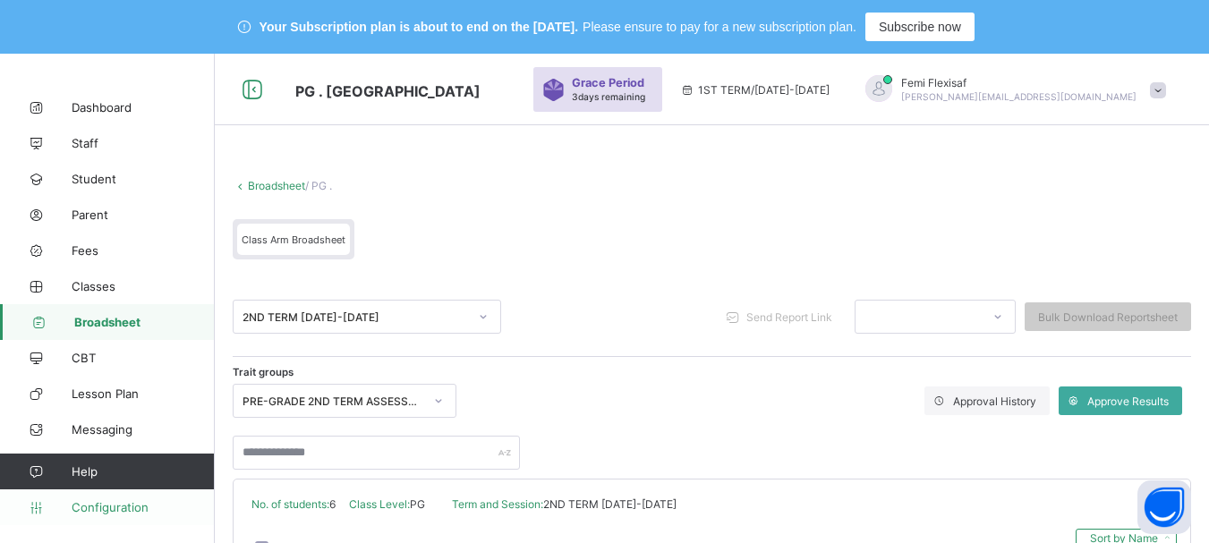
click at [134, 504] on span "Configuration" at bounding box center [143, 507] width 142 height 14
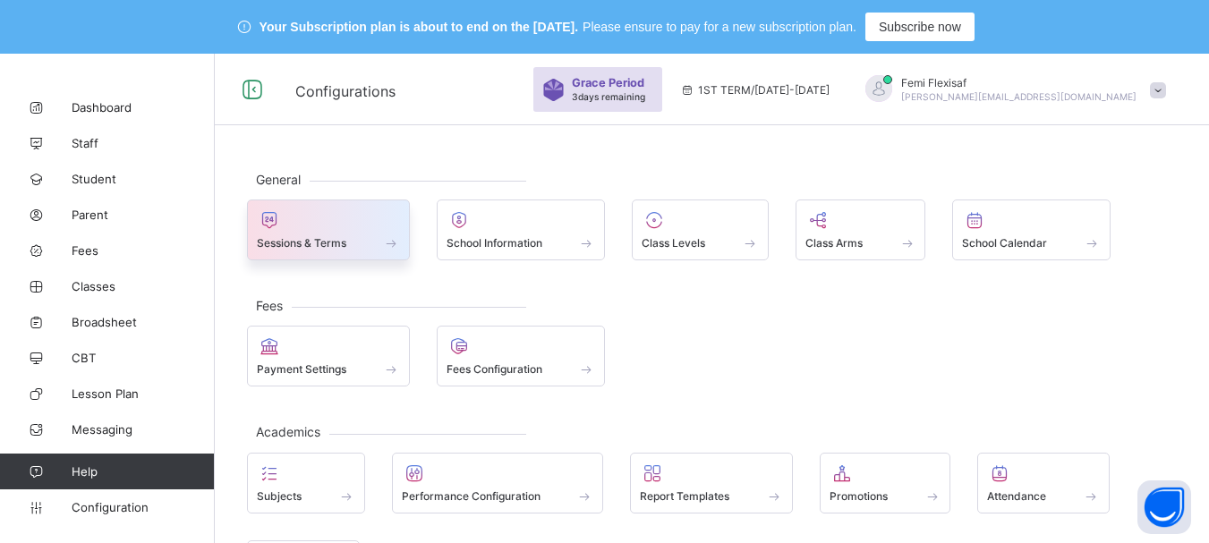
click at [304, 218] on div at bounding box center [328, 219] width 143 height 21
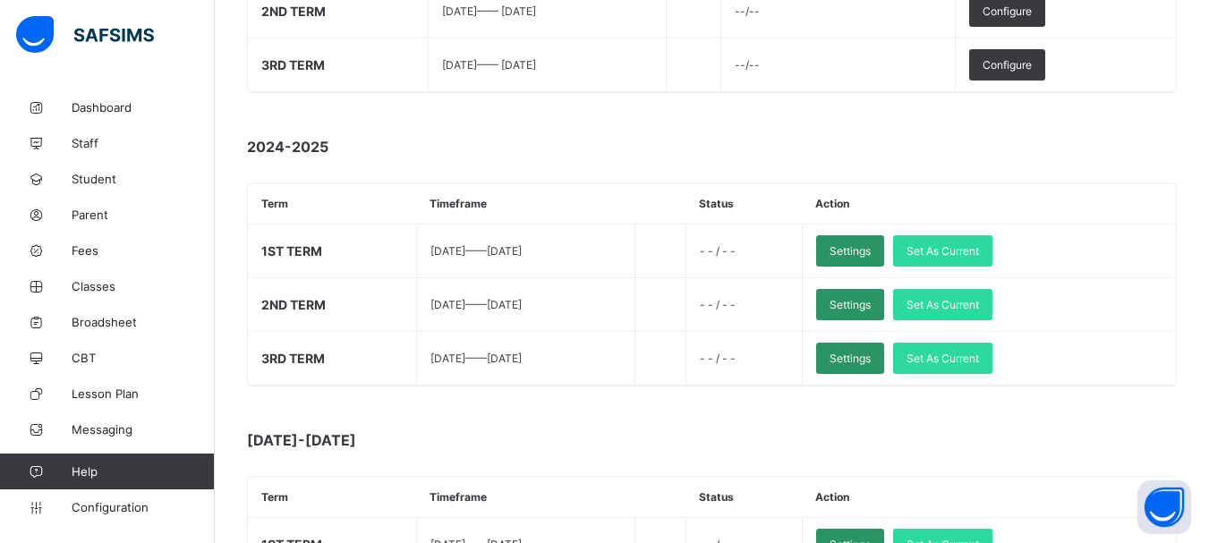
scroll to position [495, 0]
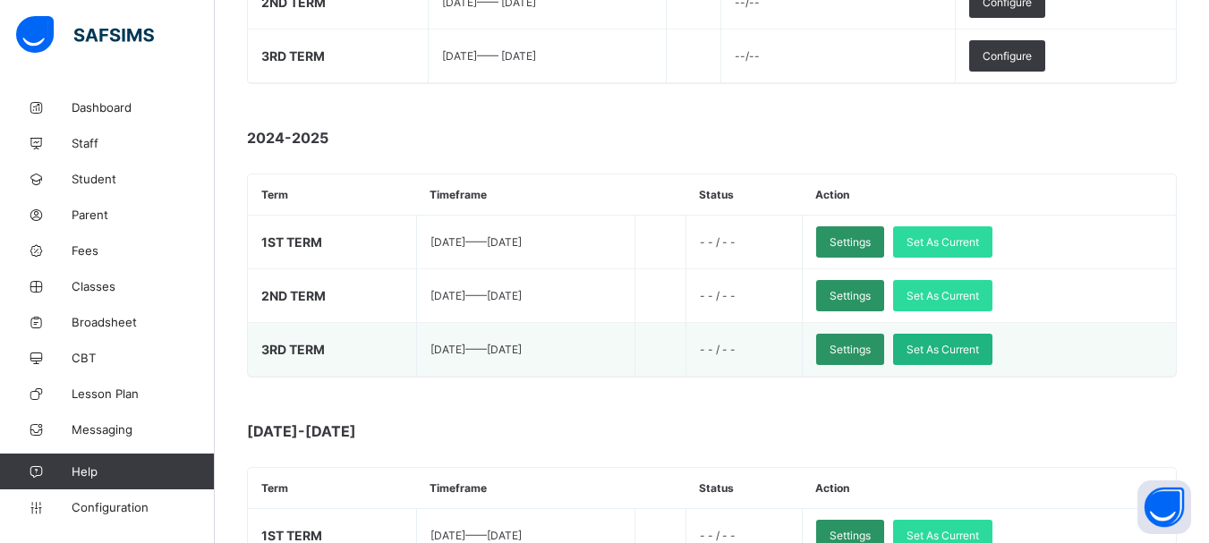
click at [979, 354] on span "Set As Current" at bounding box center [943, 349] width 73 height 13
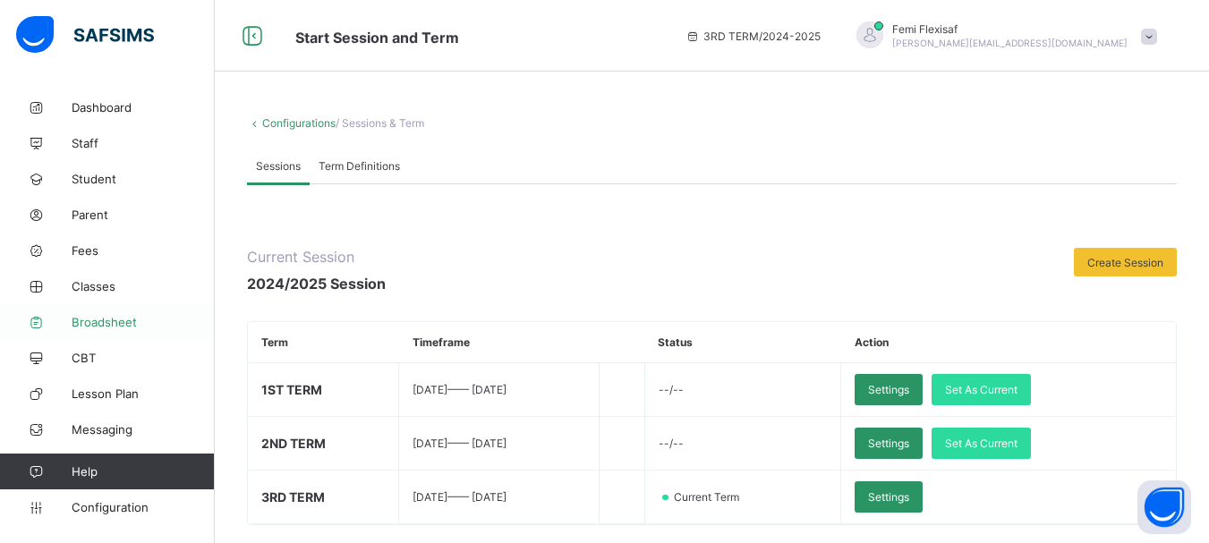
click at [106, 324] on span "Broadsheet" at bounding box center [143, 322] width 143 height 14
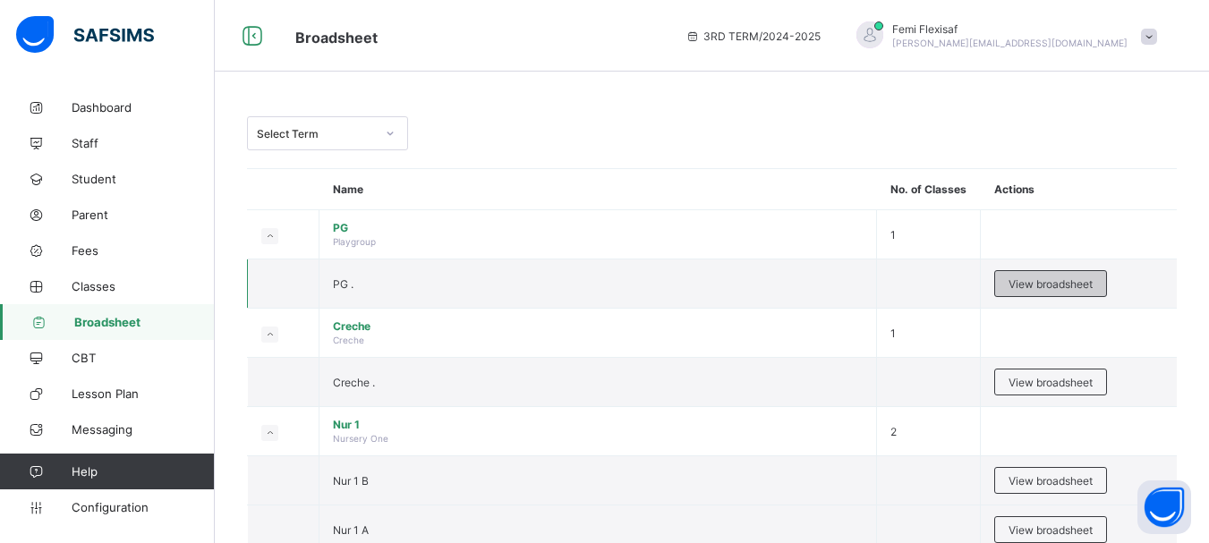
click at [1032, 285] on span "View broadsheet" at bounding box center [1051, 283] width 84 height 13
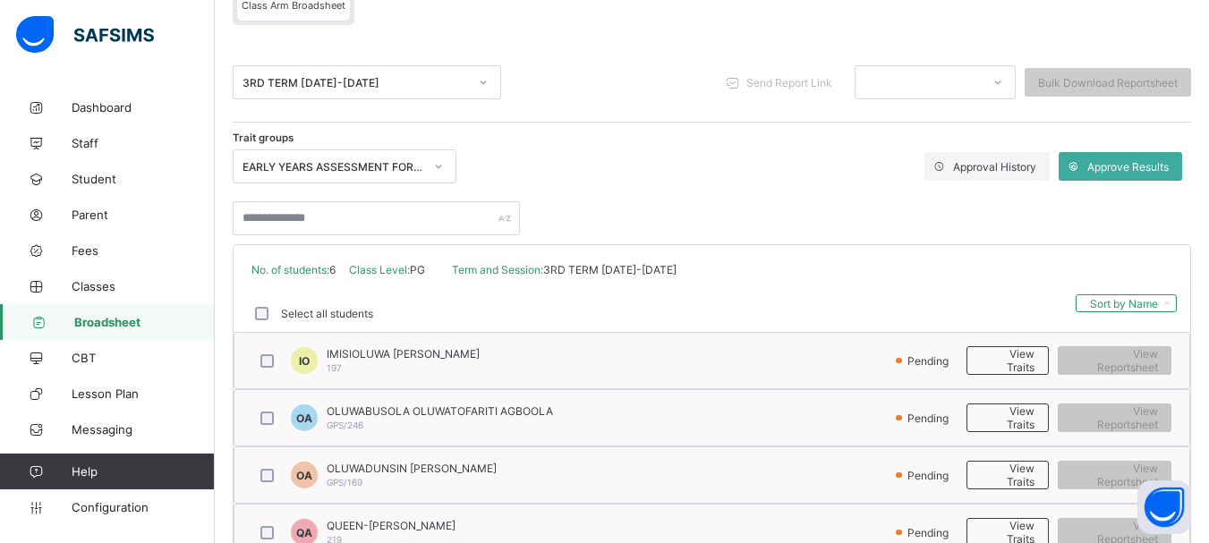
scroll to position [199, 0]
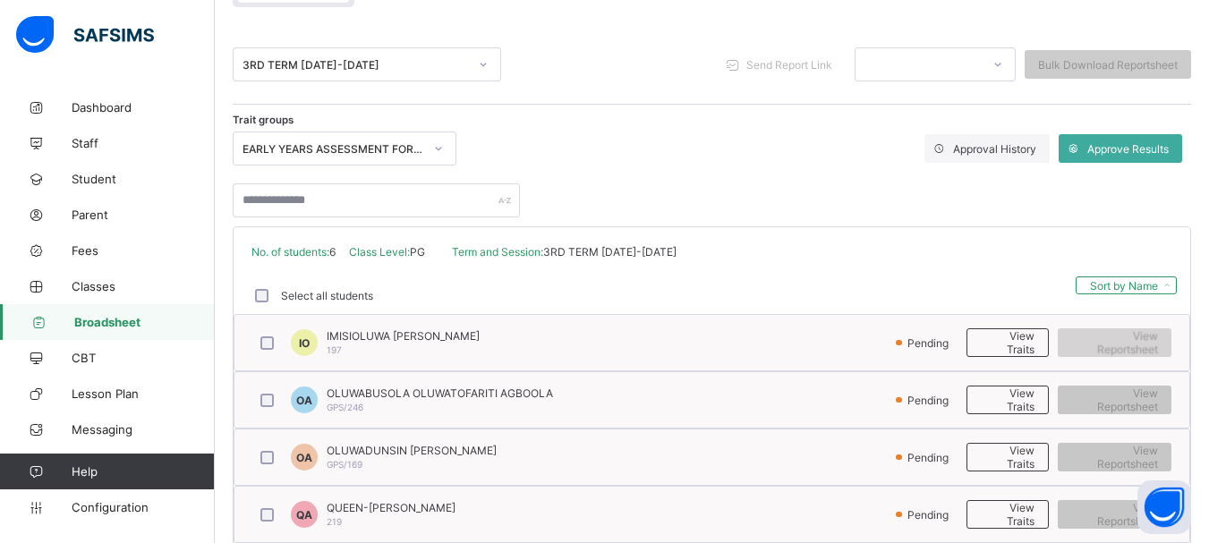
click at [1119, 345] on span "View Reportsheet" at bounding box center [1114, 342] width 87 height 27
click at [429, 147] on div at bounding box center [438, 148] width 30 height 29
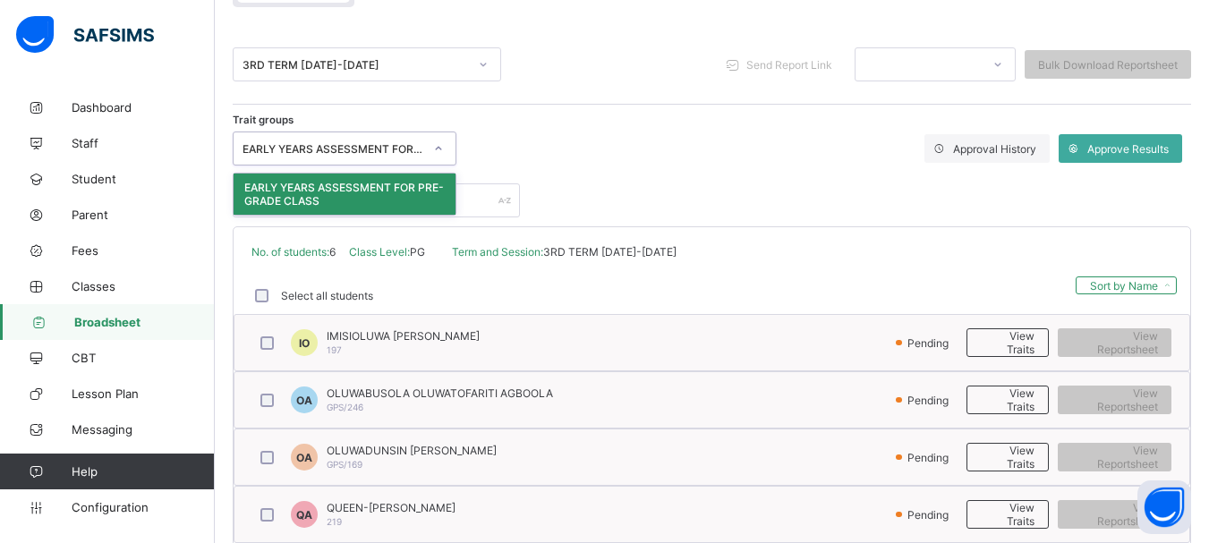
click at [744, 166] on div at bounding box center [712, 192] width 959 height 52
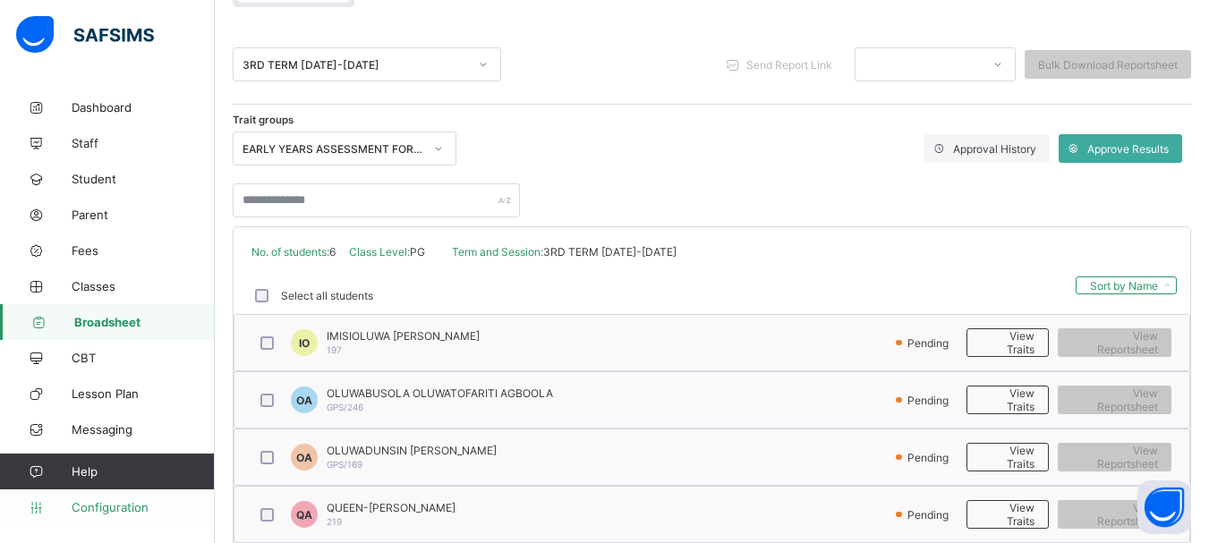
click at [105, 506] on span "Configuration" at bounding box center [143, 507] width 142 height 14
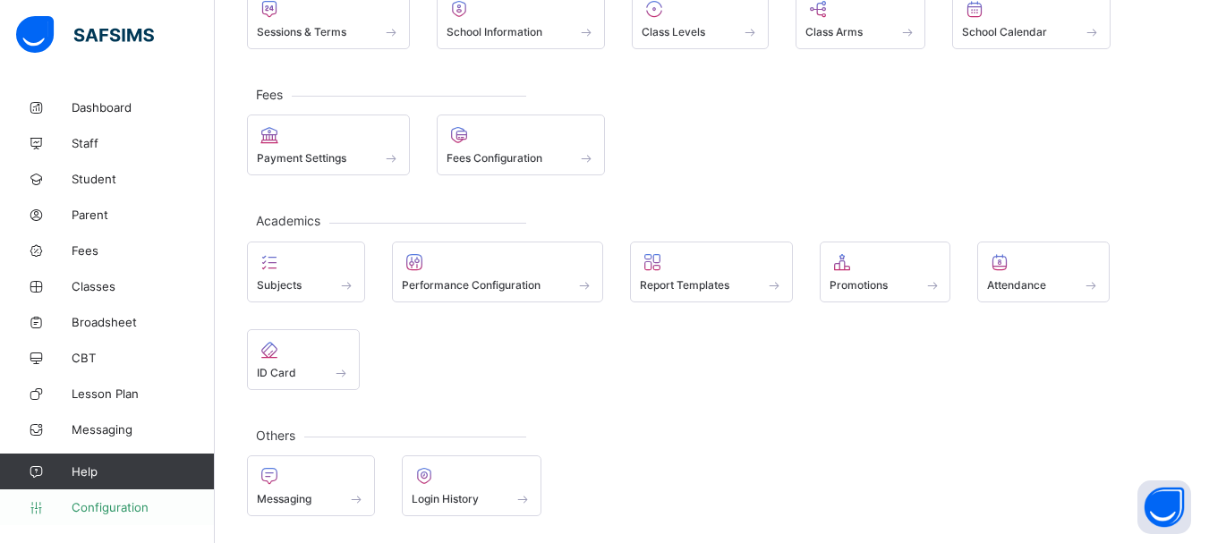
scroll to position [158, 0]
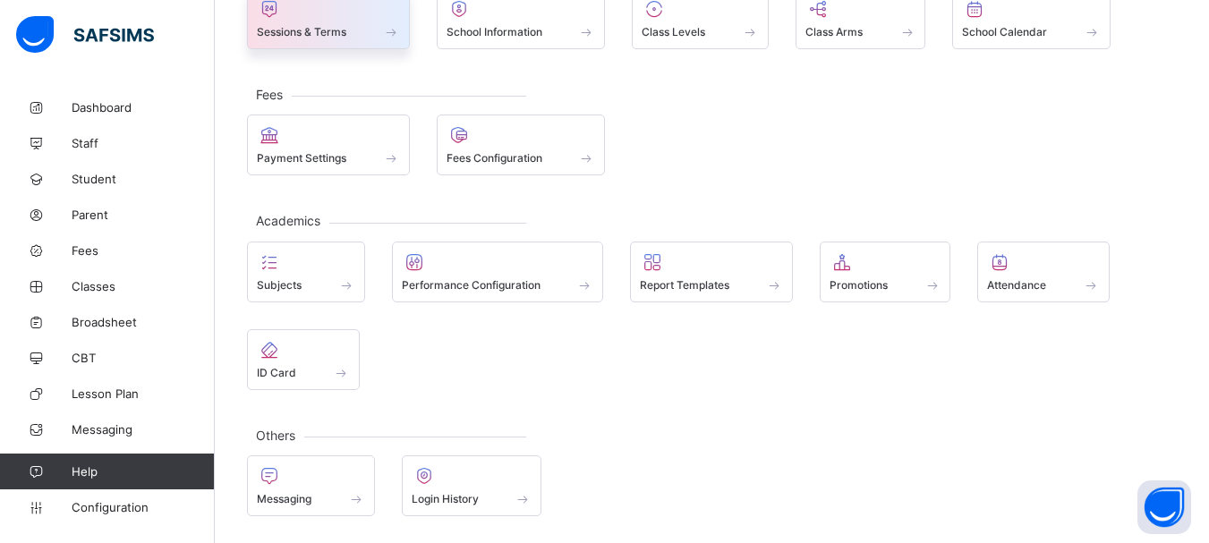
click at [299, 45] on div "Sessions & Terms" at bounding box center [328, 18] width 163 height 61
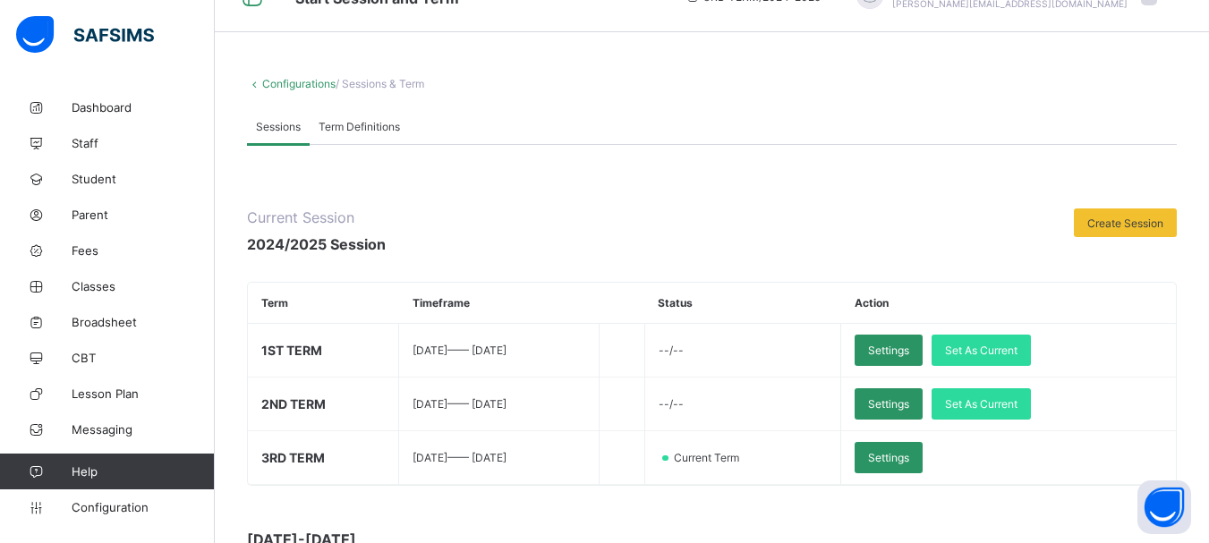
scroll to position [199, 0]
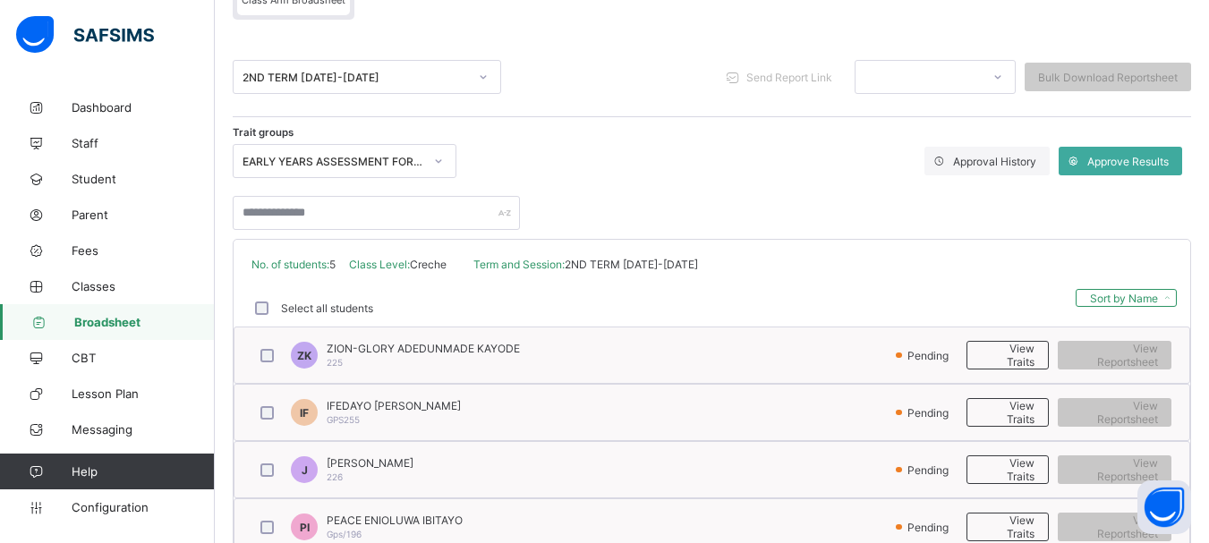
scroll to position [239, 0]
click at [1148, 357] on span "View Reportsheet" at bounding box center [1114, 356] width 87 height 27
click at [1130, 354] on span "View Reportsheet" at bounding box center [1114, 356] width 87 height 27
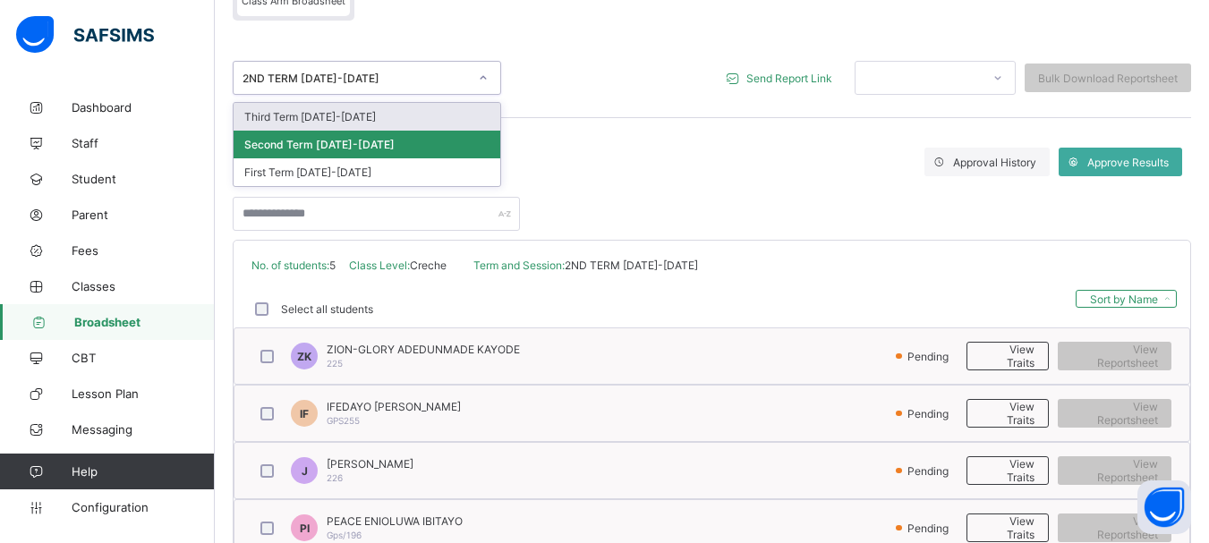
click at [460, 82] on div "2ND TERM [DATE]-[DATE]" at bounding box center [356, 78] width 226 height 13
click at [306, 120] on div "Third Term [DATE]-[DATE]" at bounding box center [367, 117] width 267 height 28
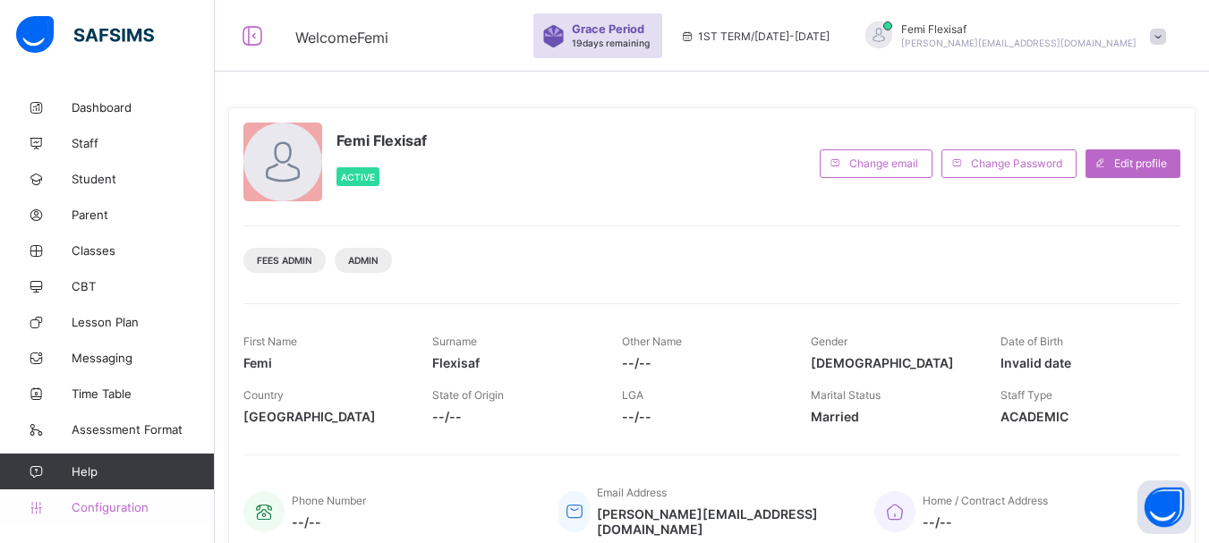
click at [98, 505] on span "Configuration" at bounding box center [143, 507] width 142 height 14
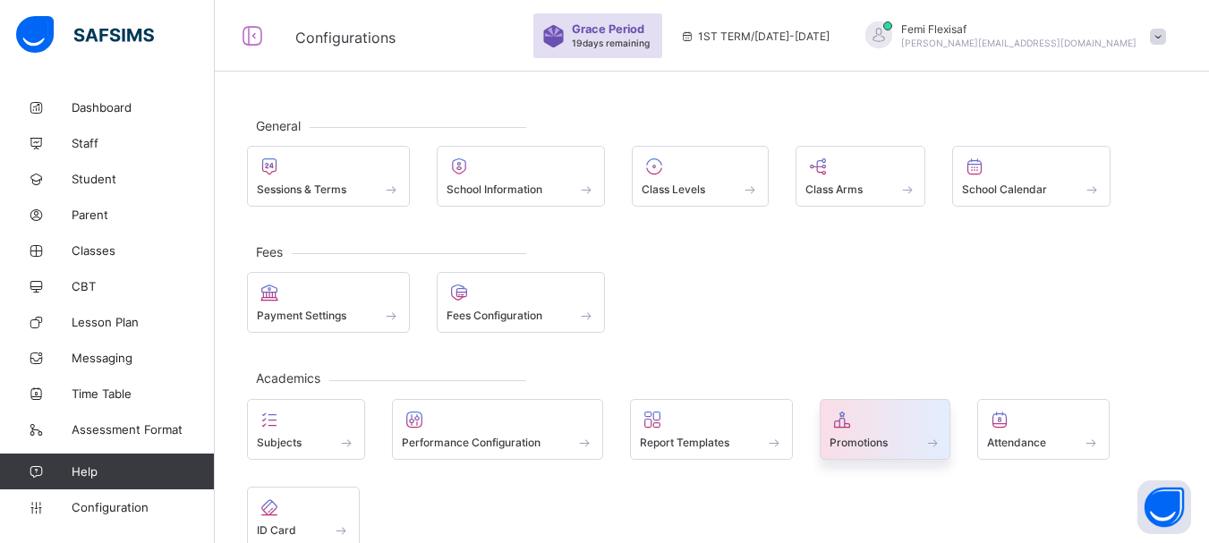
click at [853, 412] on icon at bounding box center [842, 419] width 25 height 21
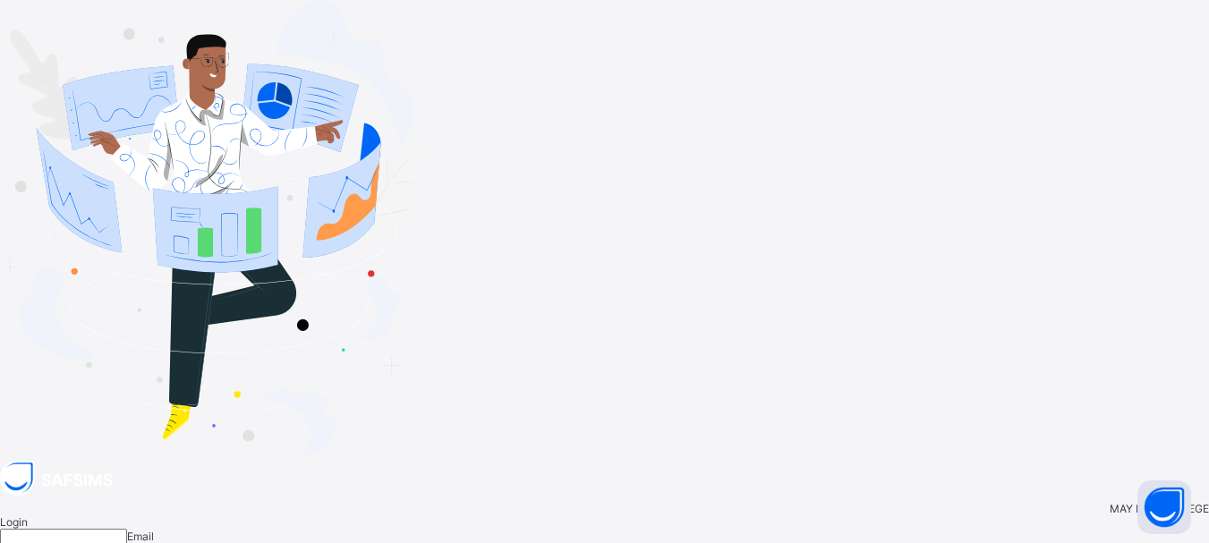
type input "**********"
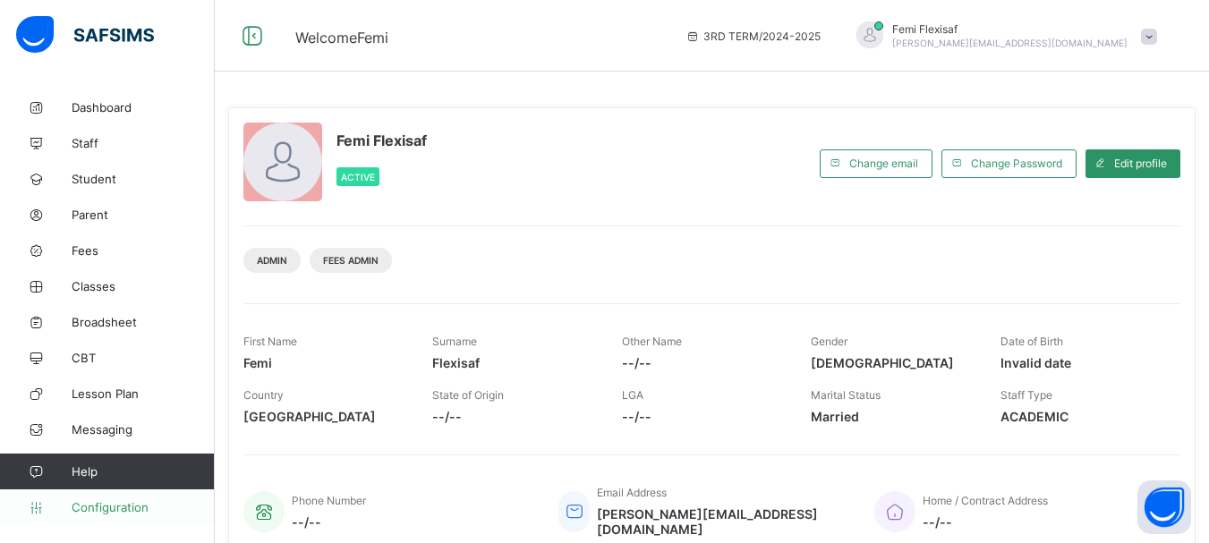
click at [114, 504] on span "Configuration" at bounding box center [143, 507] width 142 height 14
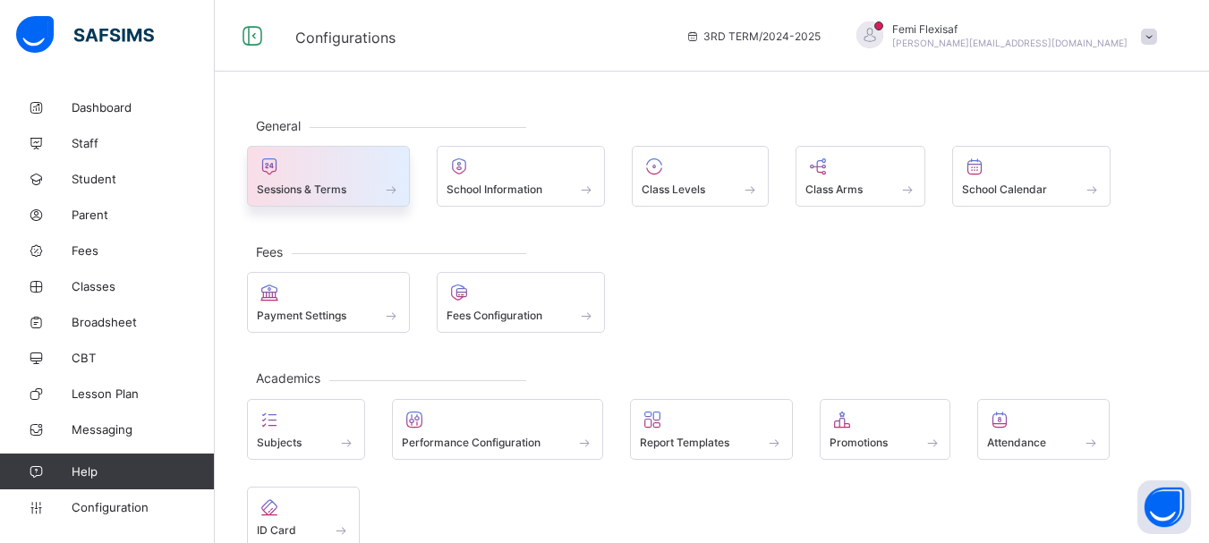
click at [303, 186] on span "Sessions & Terms" at bounding box center [302, 189] width 90 height 13
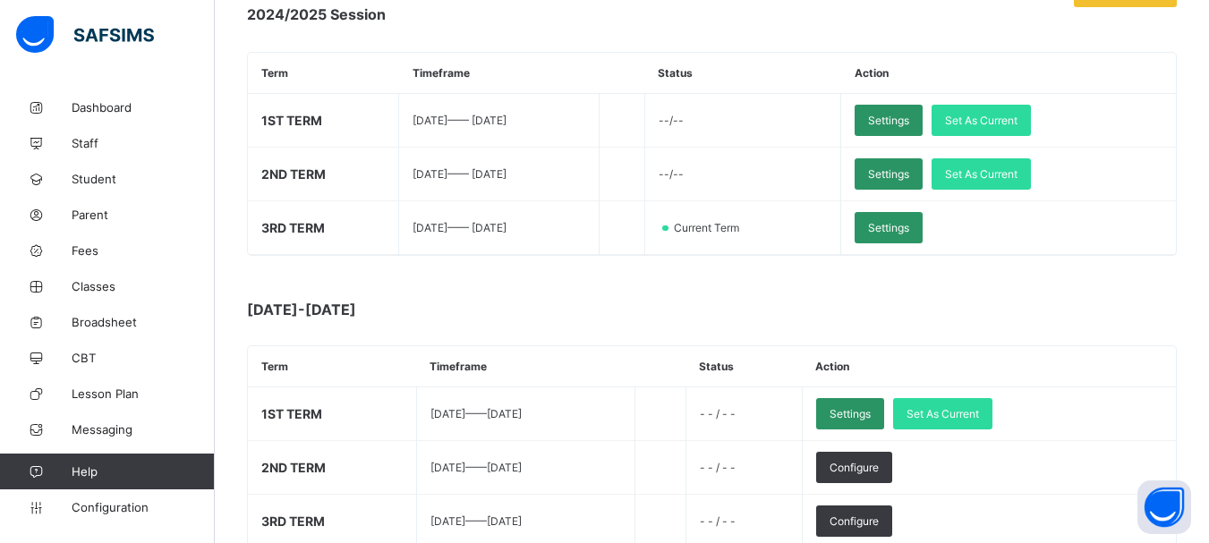
scroll to position [290, 0]
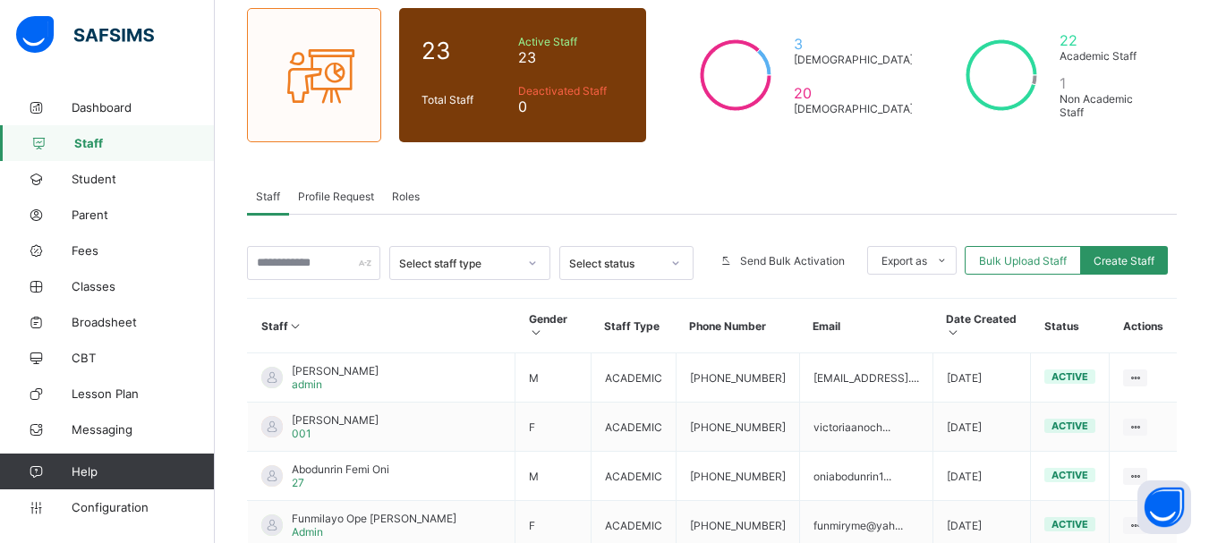
scroll to position [154, 0]
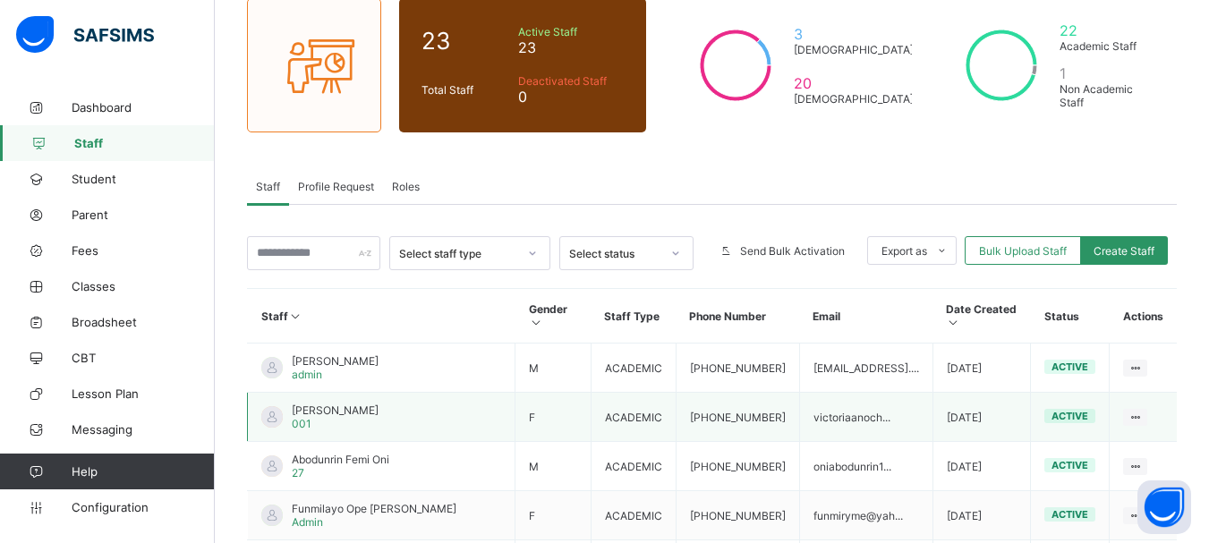
click at [379, 416] on span "[PERSON_NAME]" at bounding box center [335, 410] width 87 height 13
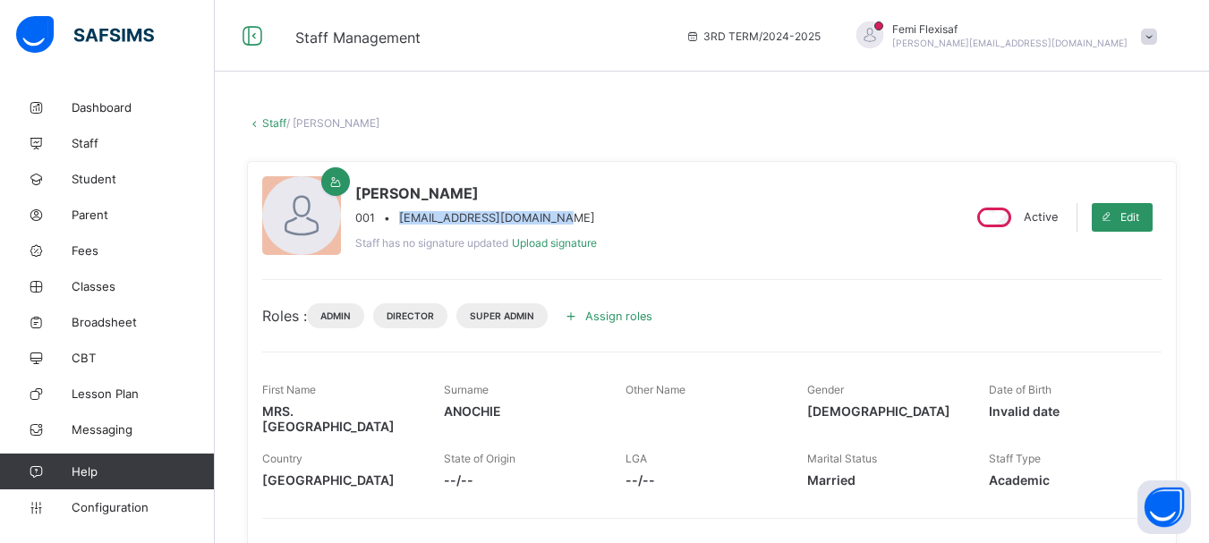
drag, startPoint x: 553, startPoint y: 216, endPoint x: 399, endPoint y: 220, distance: 154.0
click at [399, 220] on div "001 • victoriaanochie@gmail.com" at bounding box center [476, 217] width 242 height 13
copy span "victoriaanochie@gmail.com"
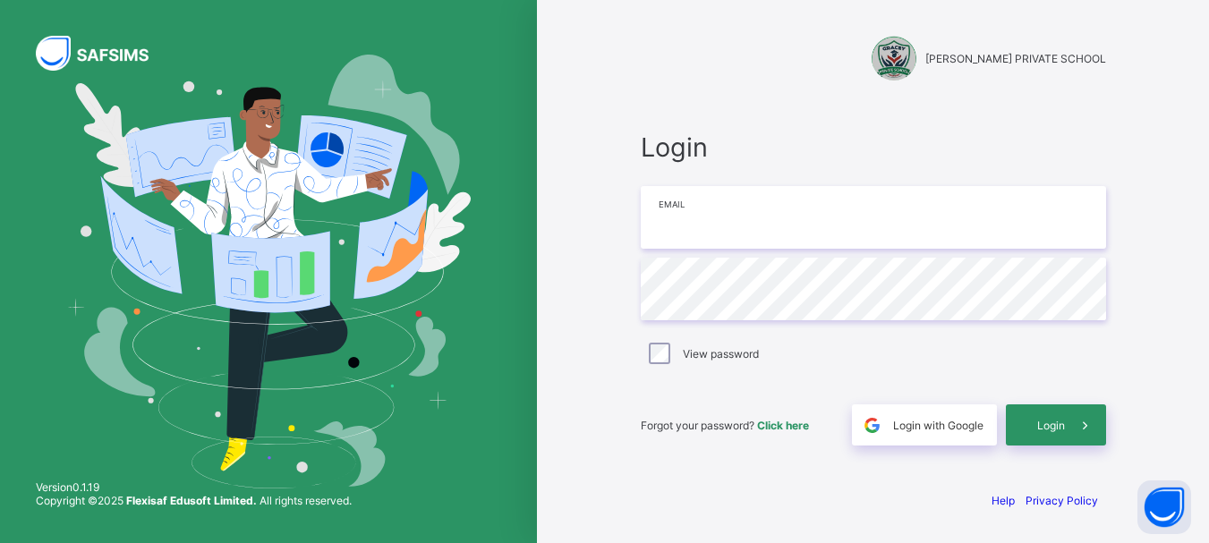
type input "**********"
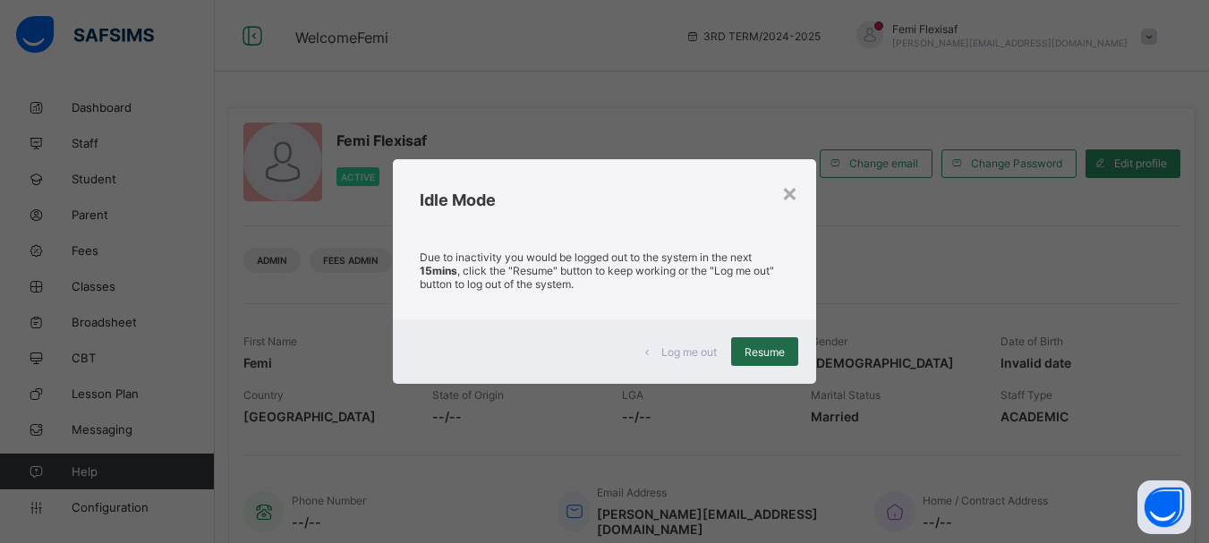
click at [763, 351] on span "Resume" at bounding box center [765, 352] width 40 height 13
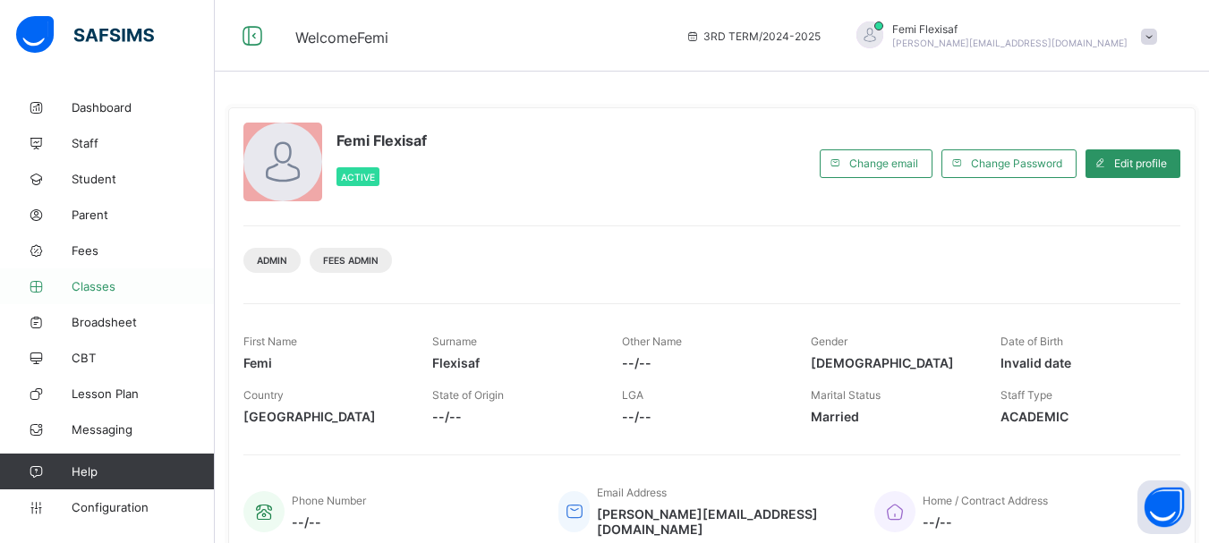
click at [77, 284] on span "Classes" at bounding box center [143, 286] width 143 height 14
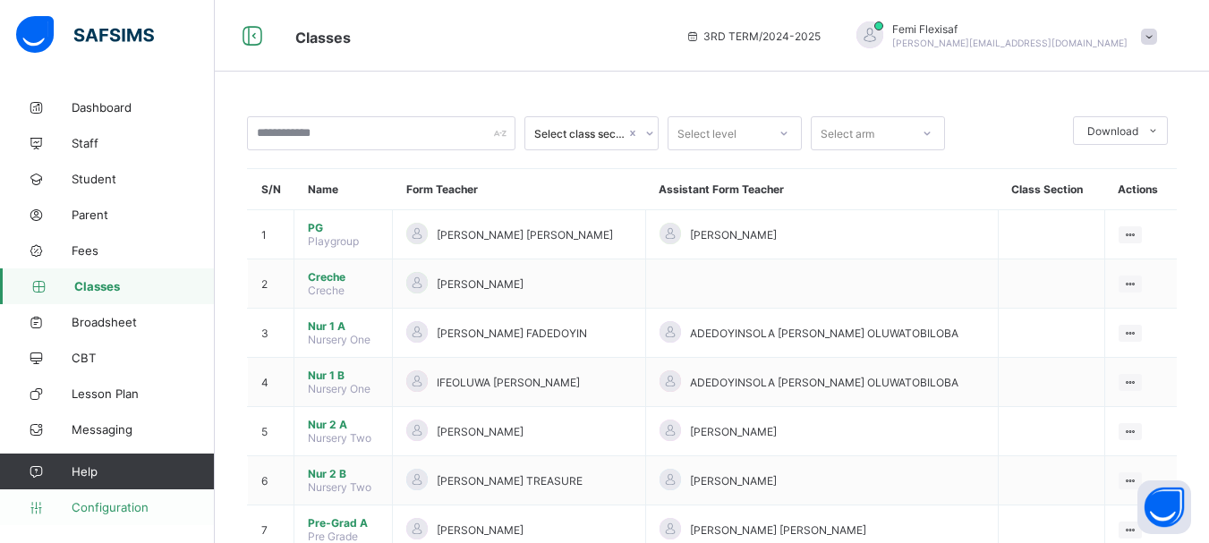
click at [103, 505] on span "Configuration" at bounding box center [143, 507] width 142 height 14
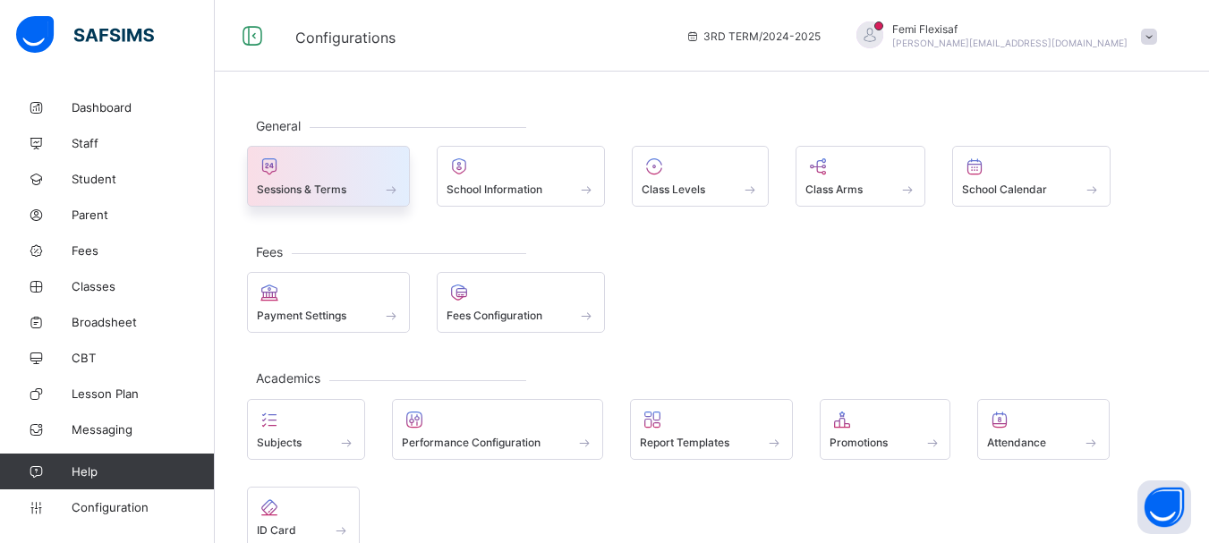
click at [289, 191] on span "Sessions & Terms" at bounding box center [302, 189] width 90 height 13
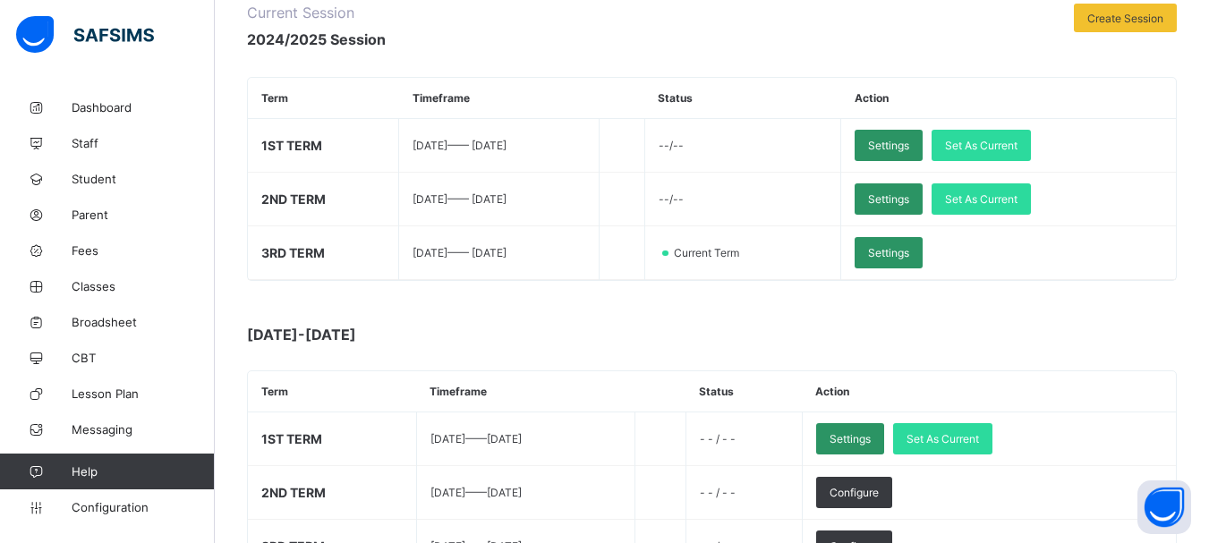
scroll to position [394, 0]
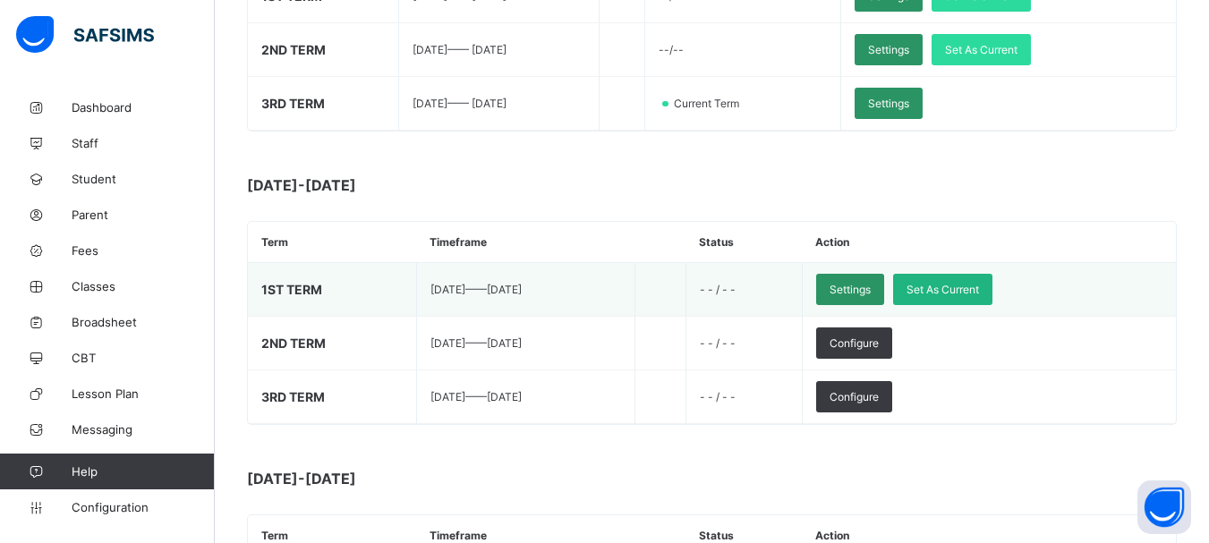
click at [979, 292] on span "Set As Current" at bounding box center [943, 289] width 73 height 13
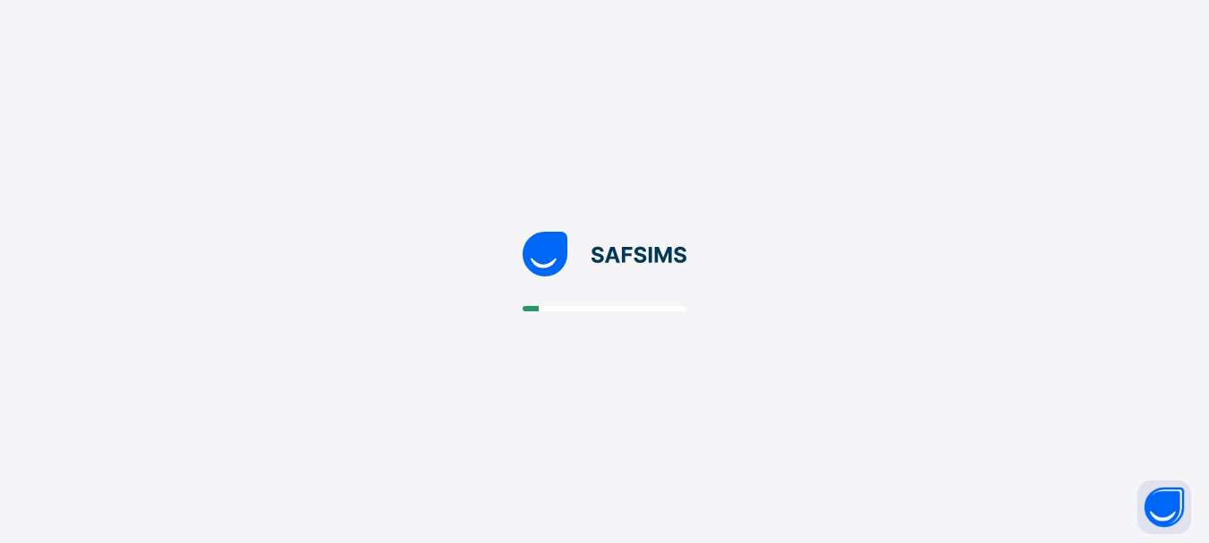
scroll to position [0, 0]
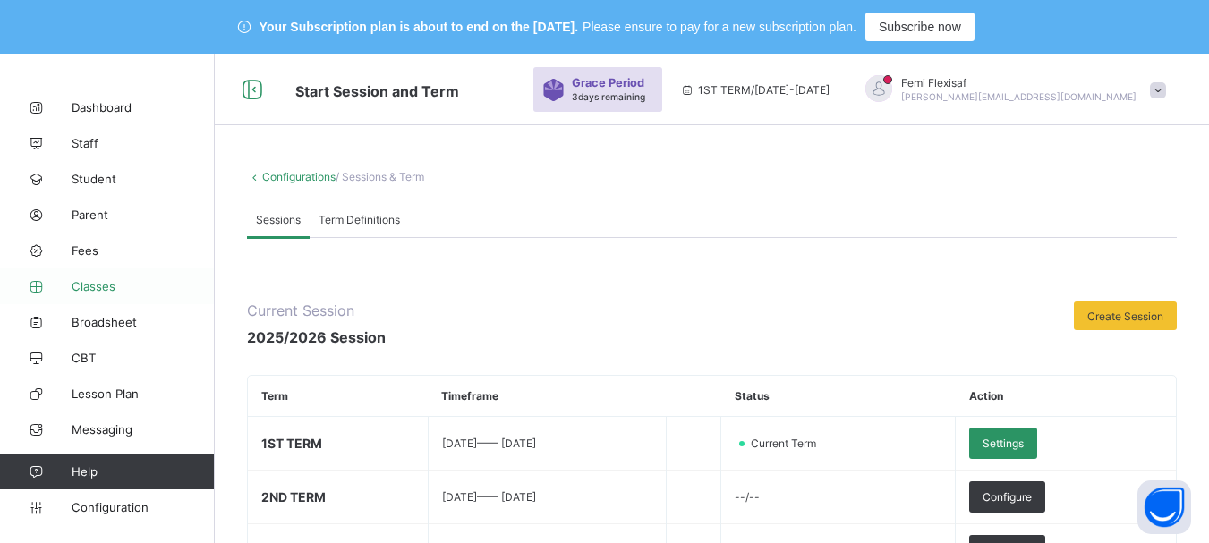
click at [106, 283] on span "Classes" at bounding box center [143, 286] width 143 height 14
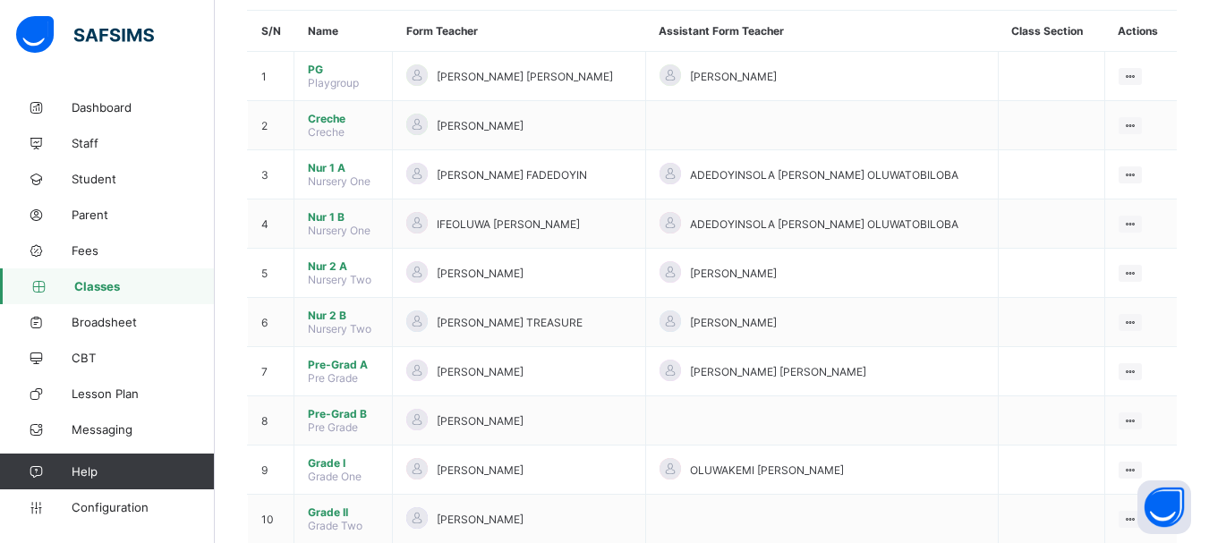
scroll to position [215, 0]
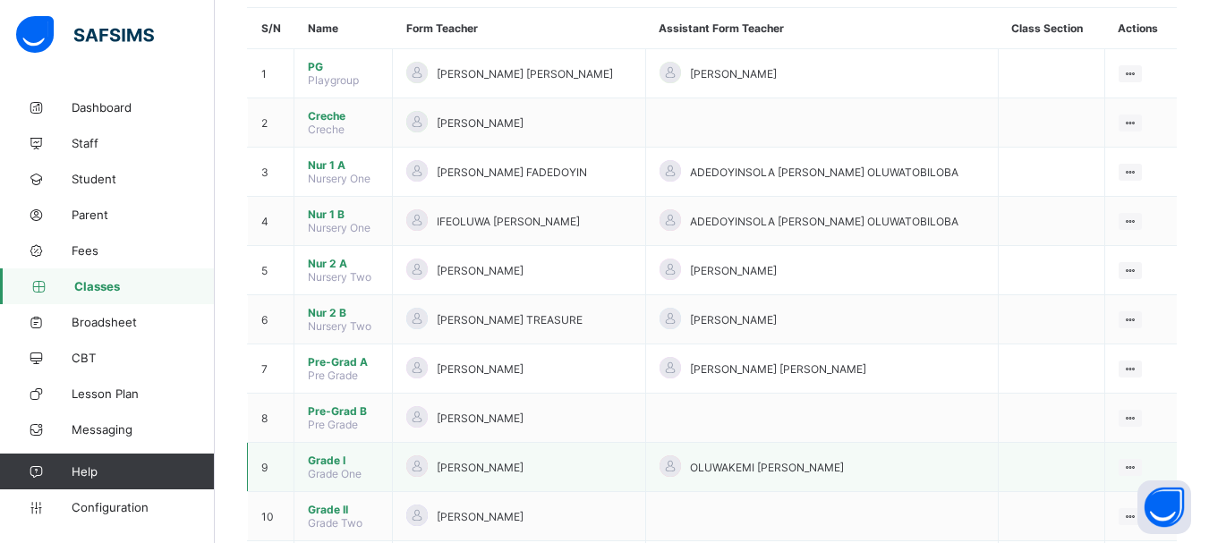
click at [322, 466] on span "Grade I" at bounding box center [343, 460] width 71 height 13
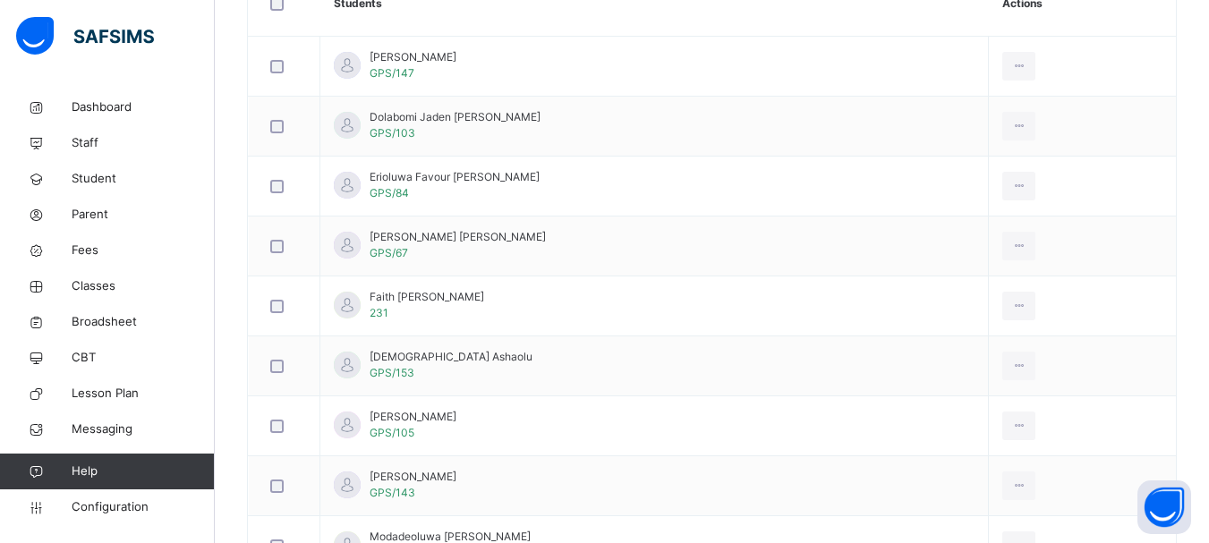
scroll to position [465, 0]
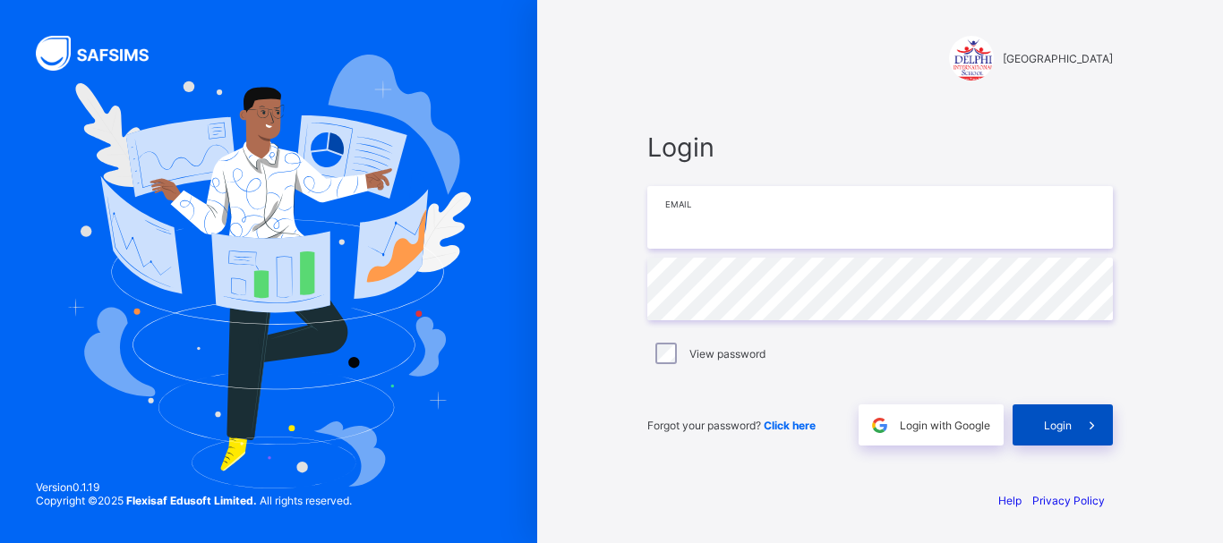
type input "**********"
click at [1063, 426] on span "Login" at bounding box center [1058, 425] width 28 height 13
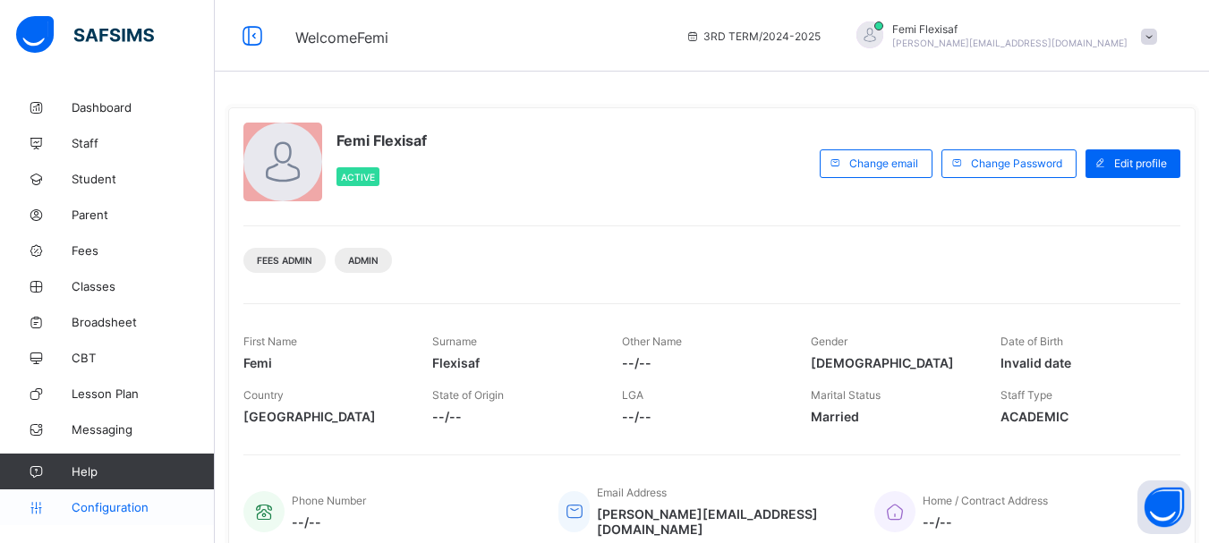
click at [119, 505] on span "Configuration" at bounding box center [143, 507] width 142 height 14
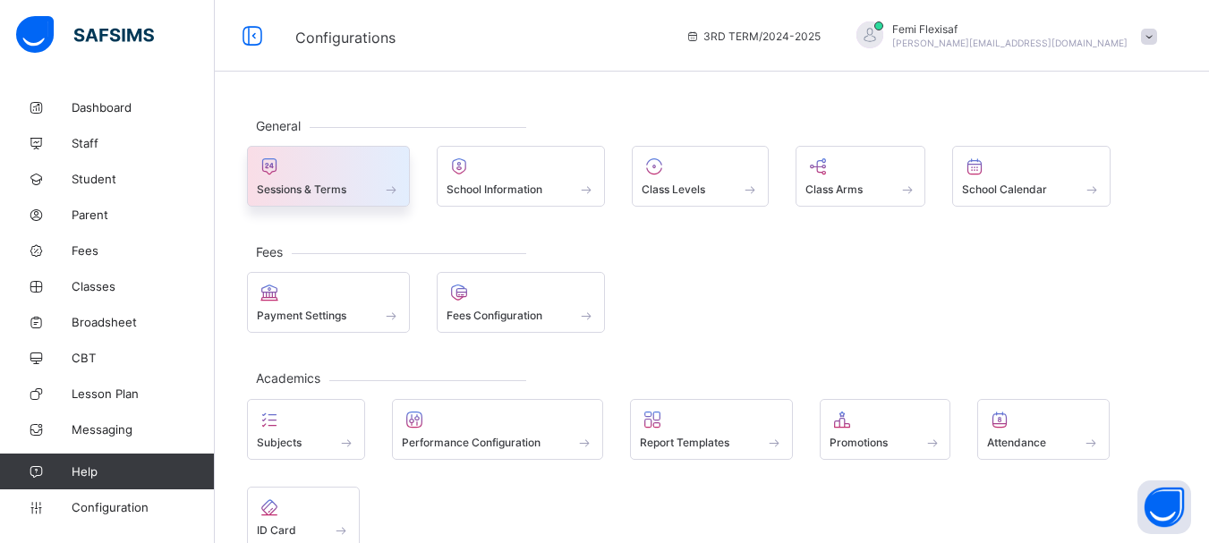
click at [312, 188] on span "Sessions & Terms" at bounding box center [302, 189] width 90 height 13
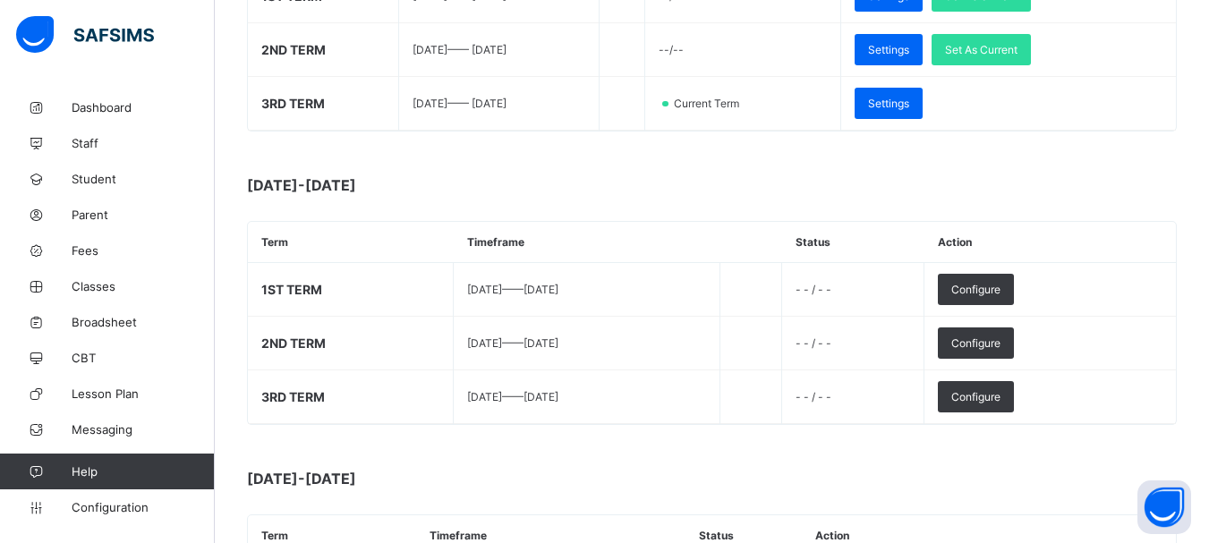
scroll to position [358, 0]
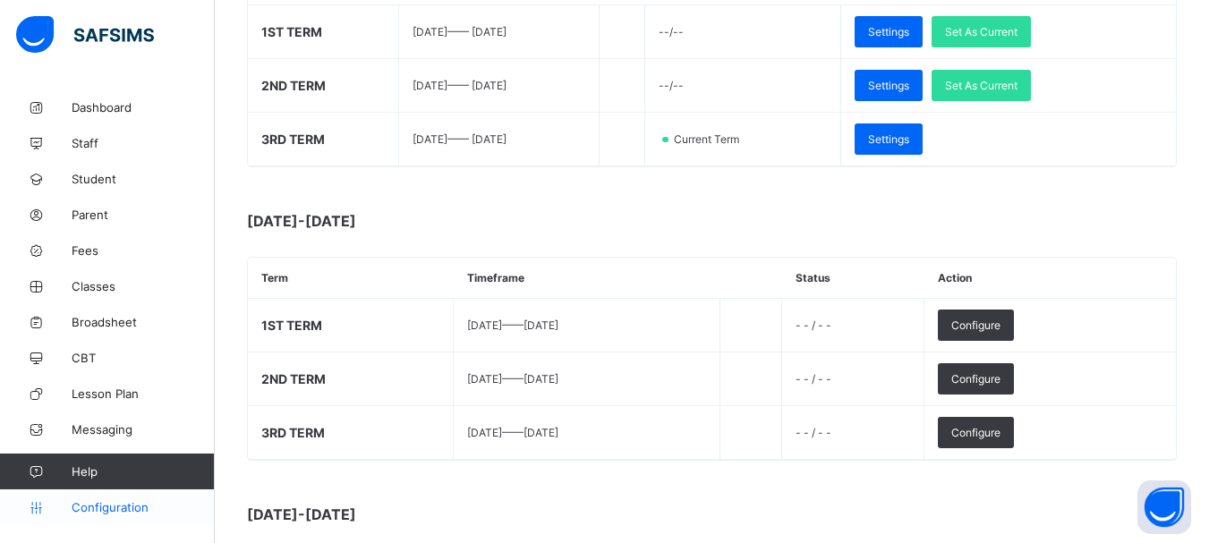
click at [114, 504] on span "Configuration" at bounding box center [143, 507] width 142 height 14
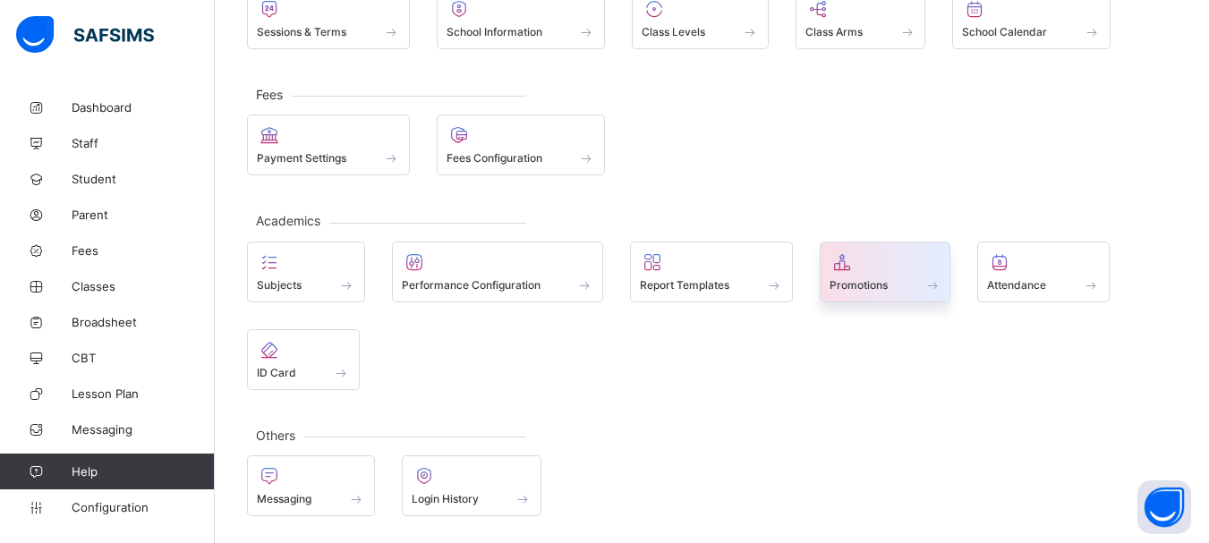
click at [860, 277] on div "Promotions" at bounding box center [886, 284] width 112 height 15
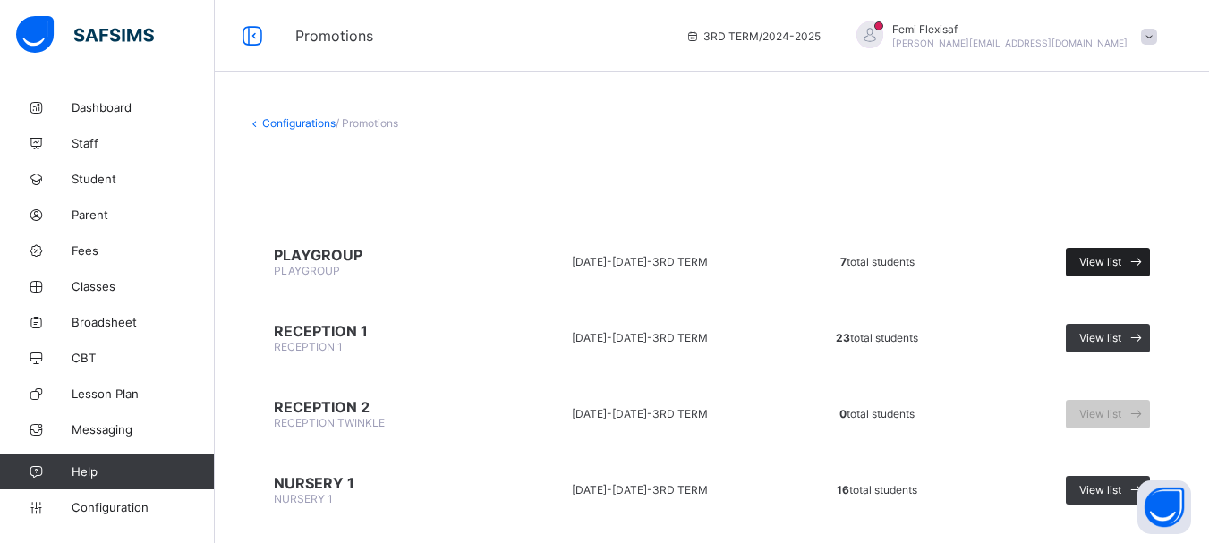
click at [1122, 264] on span "View list" at bounding box center [1101, 261] width 42 height 13
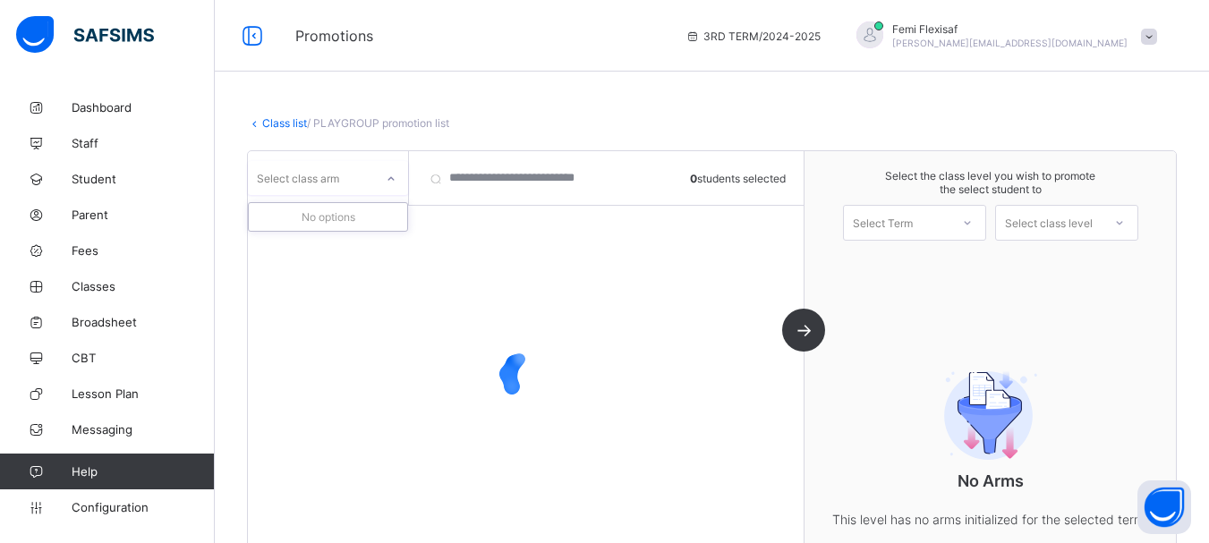
click at [390, 185] on icon at bounding box center [391, 179] width 11 height 18
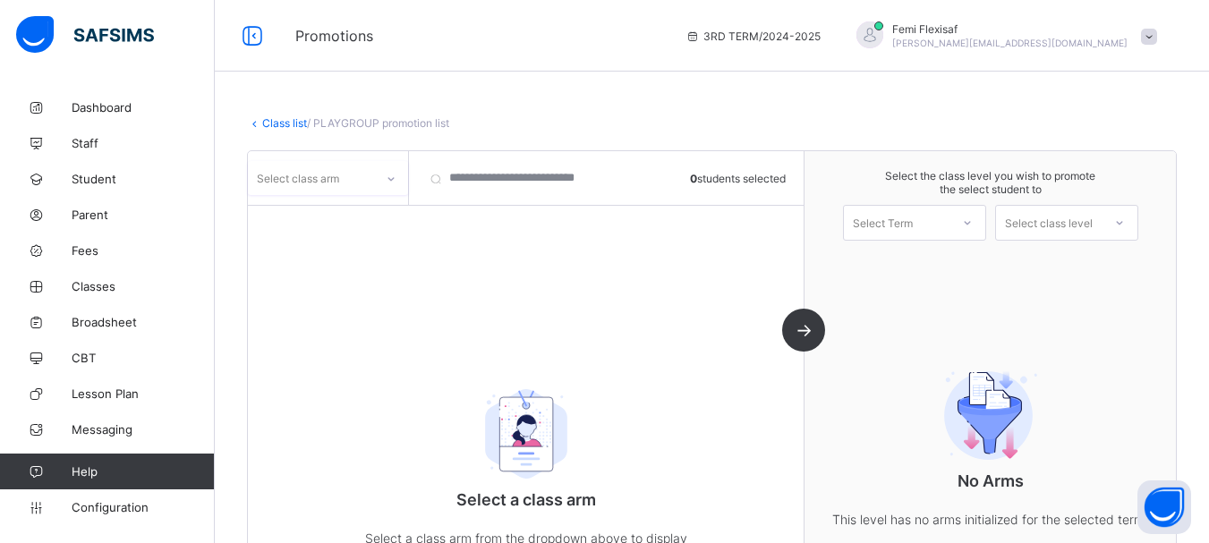
click at [390, 184] on icon at bounding box center [391, 179] width 11 height 18
click at [335, 215] on div at bounding box center [328, 216] width 158 height 27
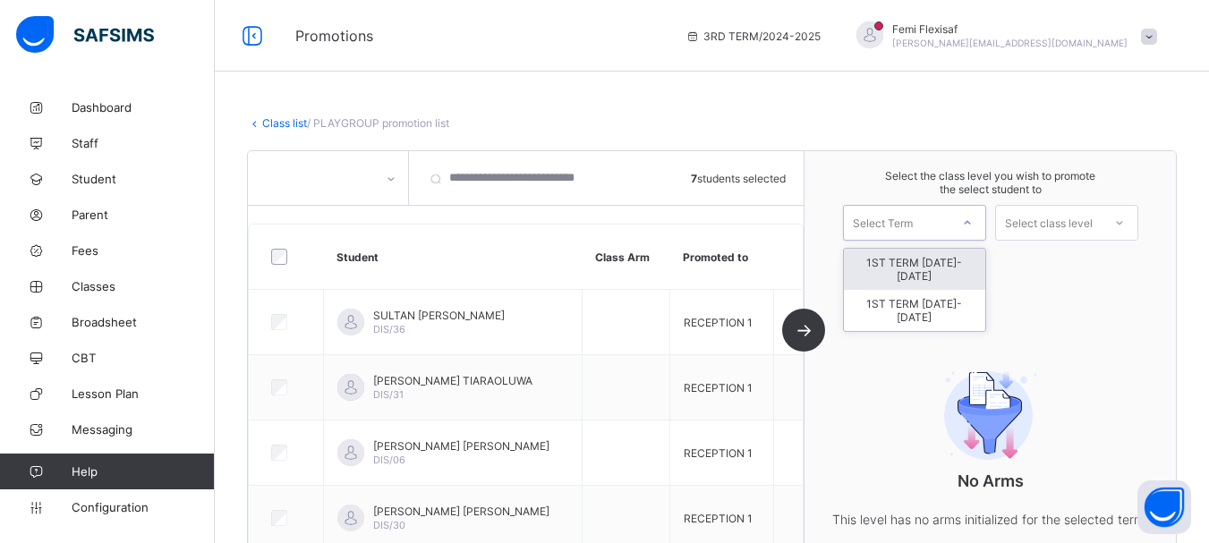
click at [973, 228] on div at bounding box center [968, 223] width 32 height 30
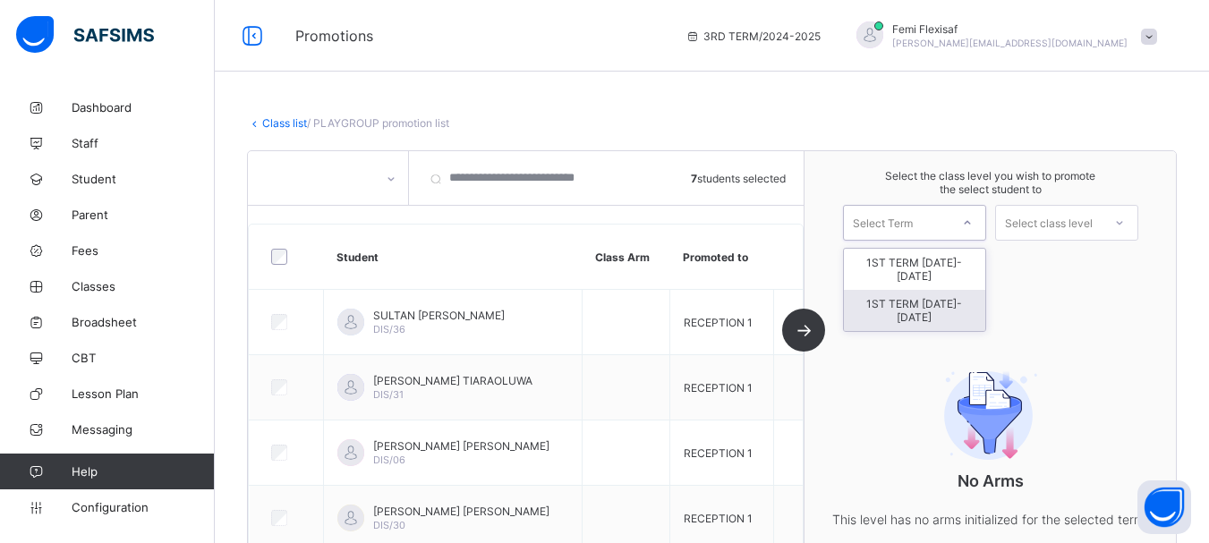
click at [918, 297] on div "1ST TERM [DATE]-[DATE]" at bounding box center [914, 310] width 141 height 41
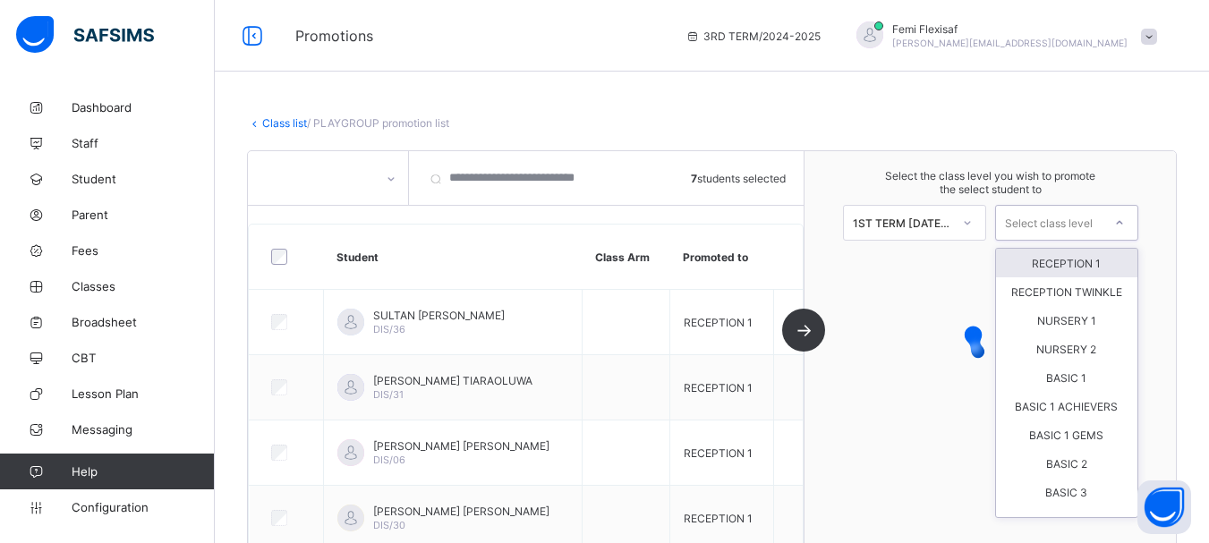
click at [1093, 231] on div "Select class level" at bounding box center [1049, 223] width 88 height 36
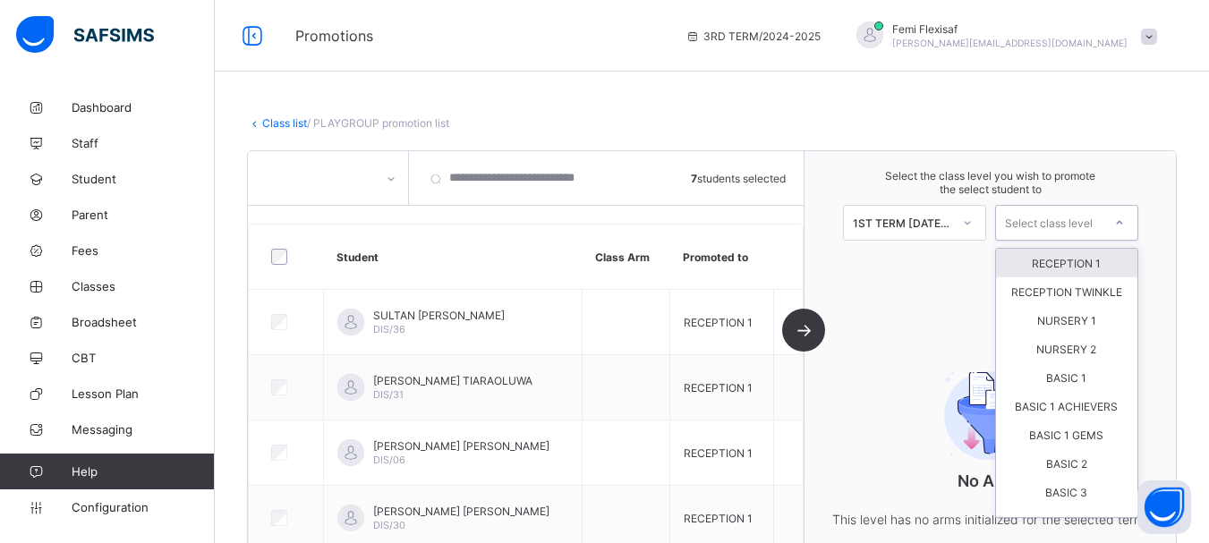
click at [1090, 268] on div "RECEPTION 1" at bounding box center [1066, 263] width 141 height 29
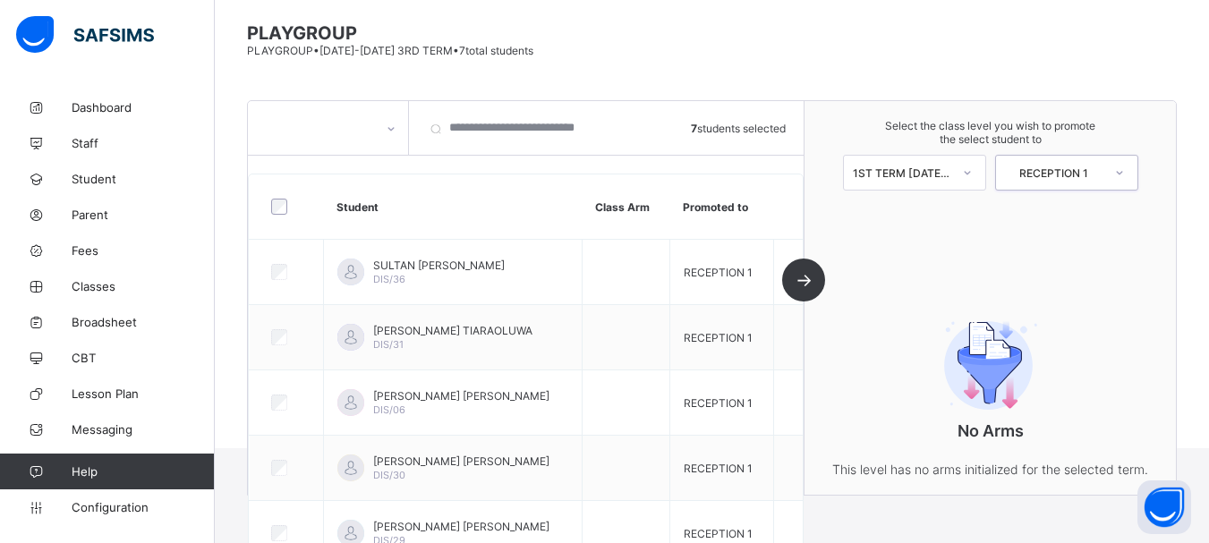
scroll to position [132, 0]
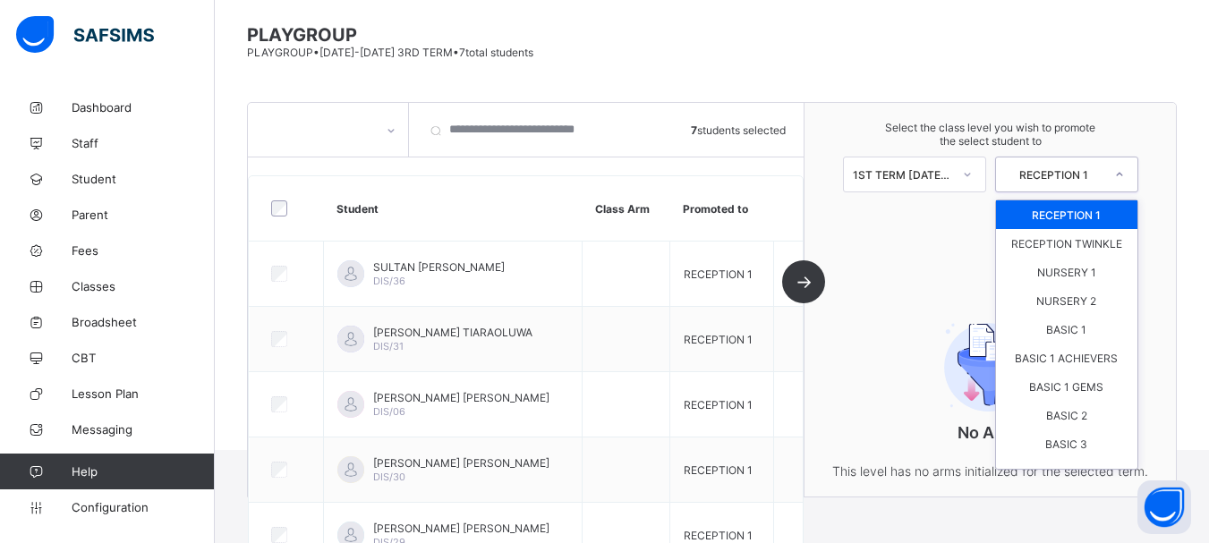
click at [1073, 175] on div "RECEPTION 1" at bounding box center [1054, 174] width 98 height 13
click at [1084, 254] on div "RECEPTION TWINKLE" at bounding box center [1066, 243] width 141 height 29
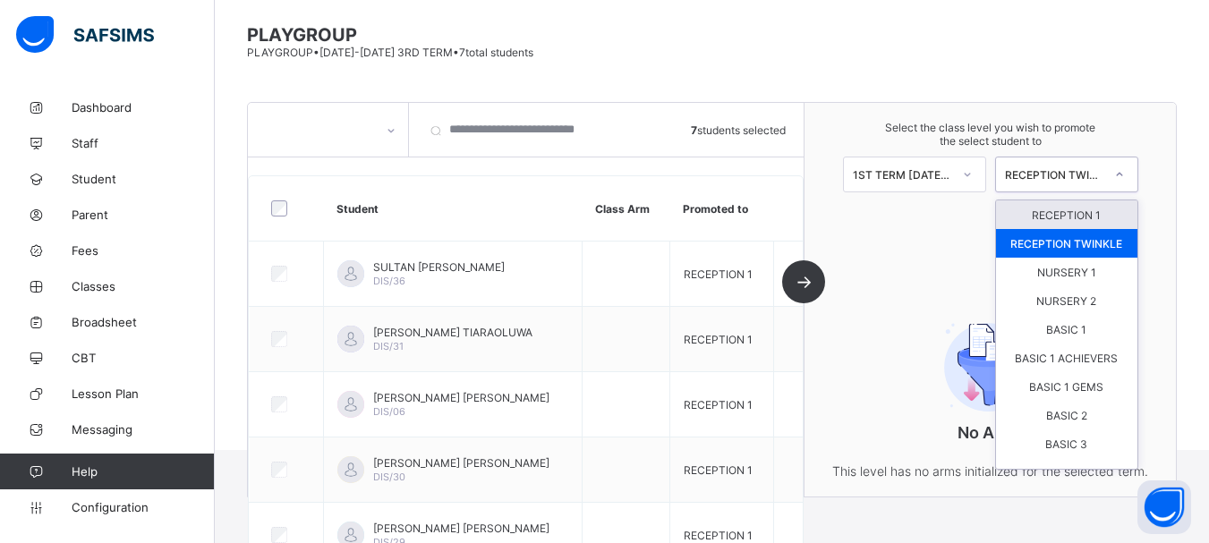
click at [1104, 181] on div "RECEPTION TWINKLE" at bounding box center [1054, 174] width 98 height 13
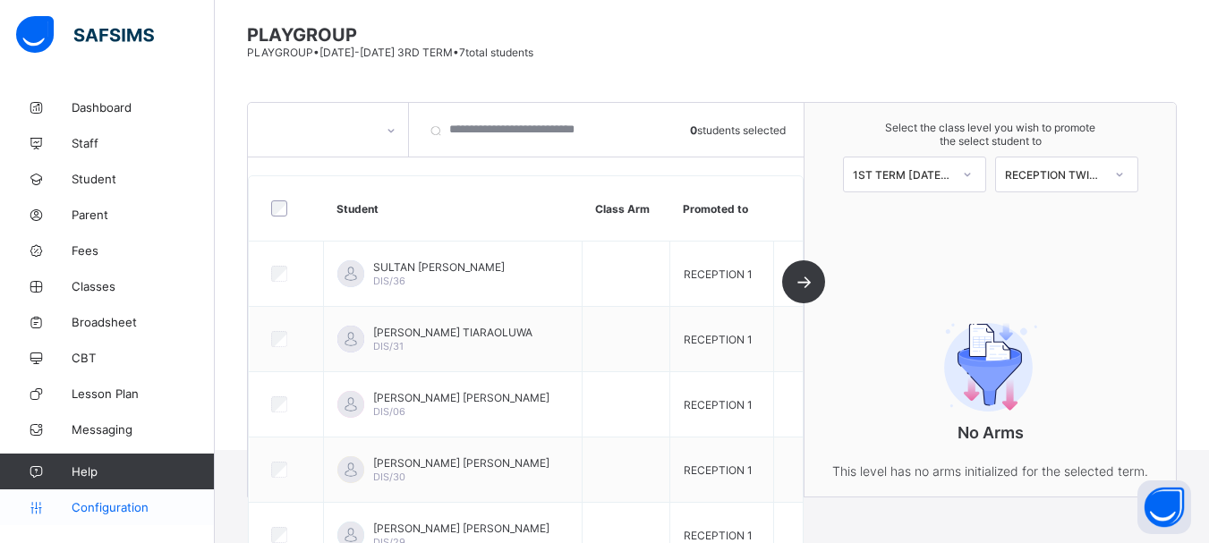
click at [127, 508] on span "Configuration" at bounding box center [143, 507] width 142 height 14
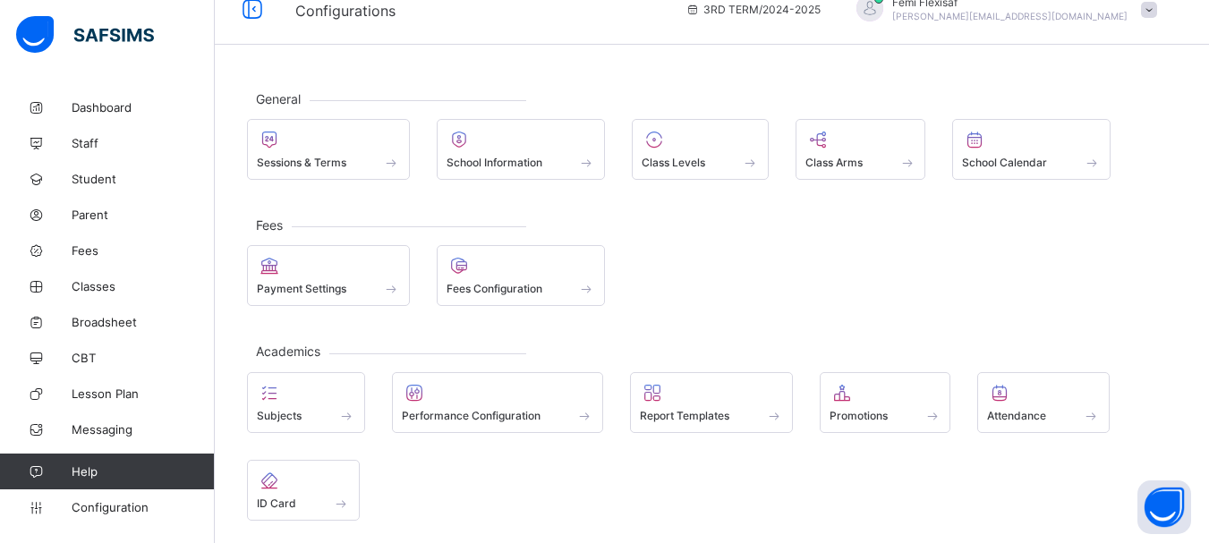
scroll to position [25, 0]
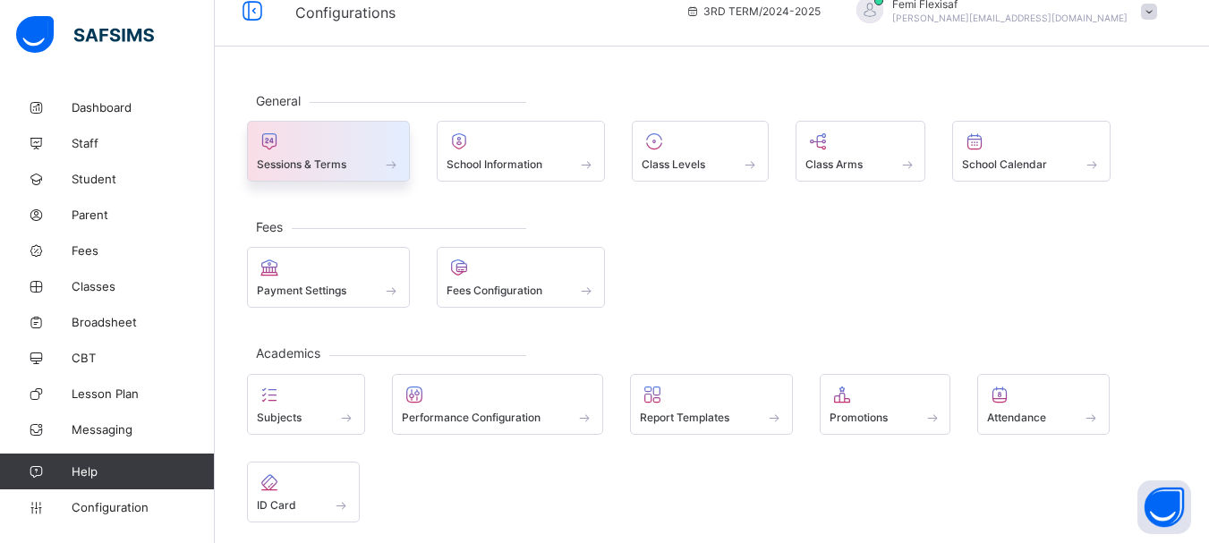
click at [299, 143] on div at bounding box center [328, 141] width 143 height 21
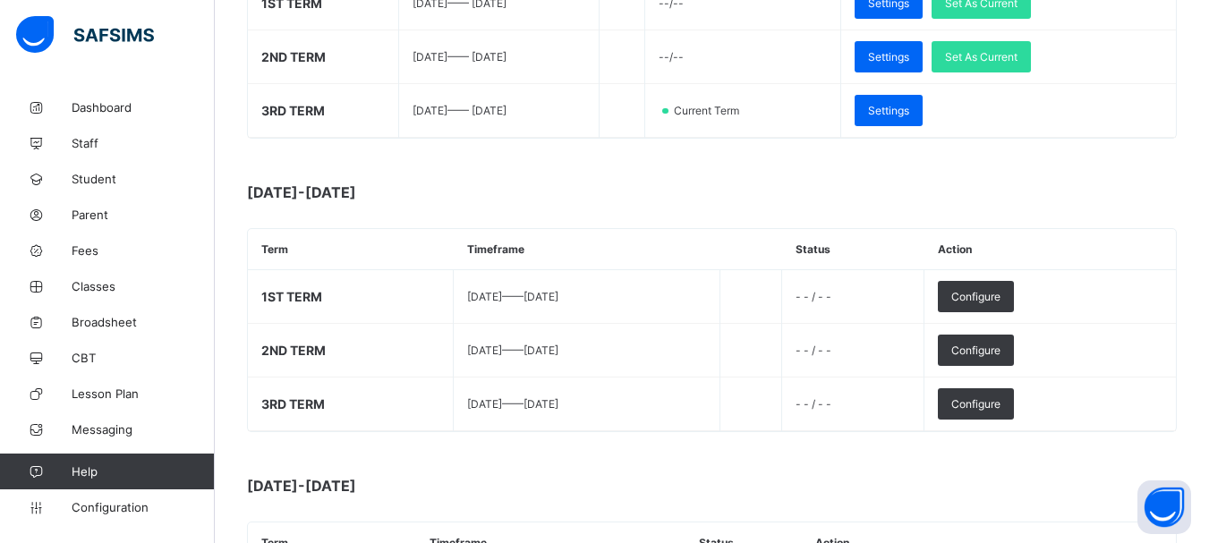
scroll to position [383, 0]
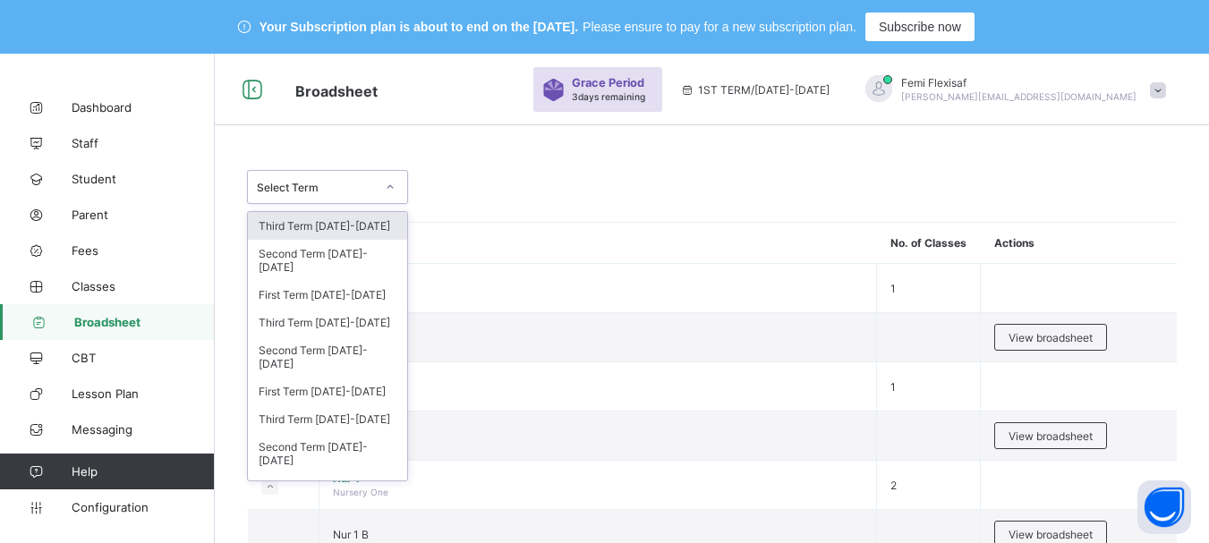
click at [361, 195] on div "Select Term" at bounding box center [310, 187] width 125 height 25
click at [349, 311] on div "Third Term 2024-2025" at bounding box center [327, 323] width 159 height 28
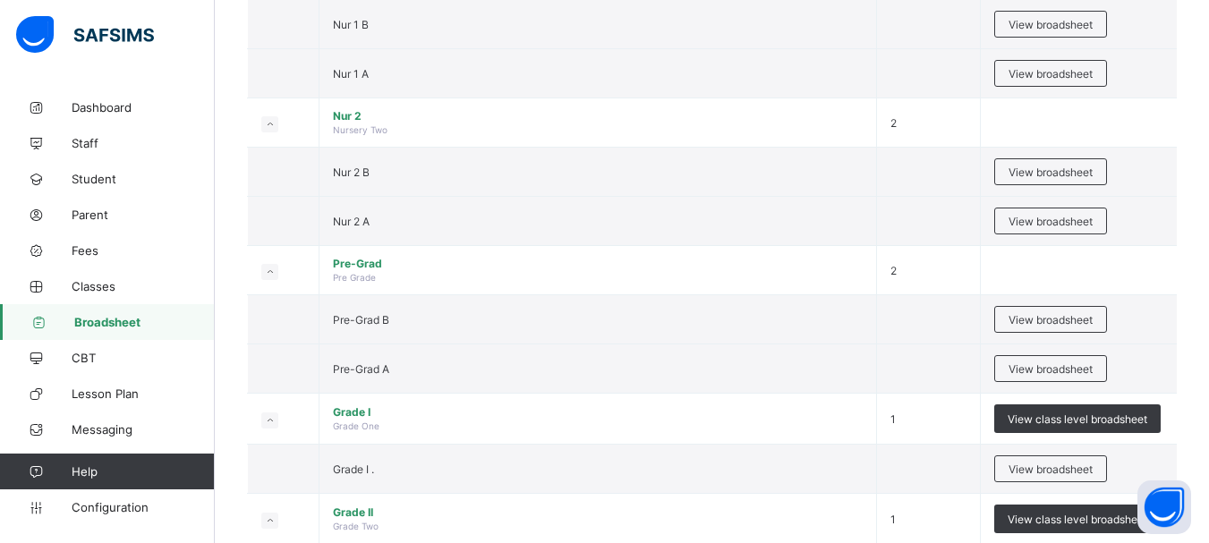
scroll to position [644, 0]
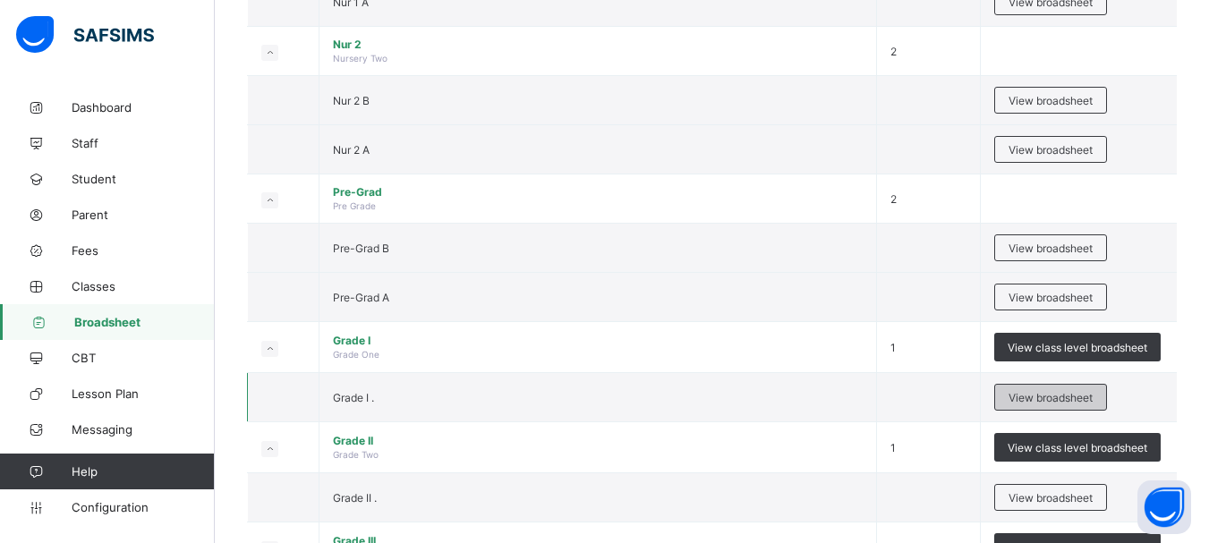
click at [1041, 396] on span "View broadsheet" at bounding box center [1051, 397] width 84 height 13
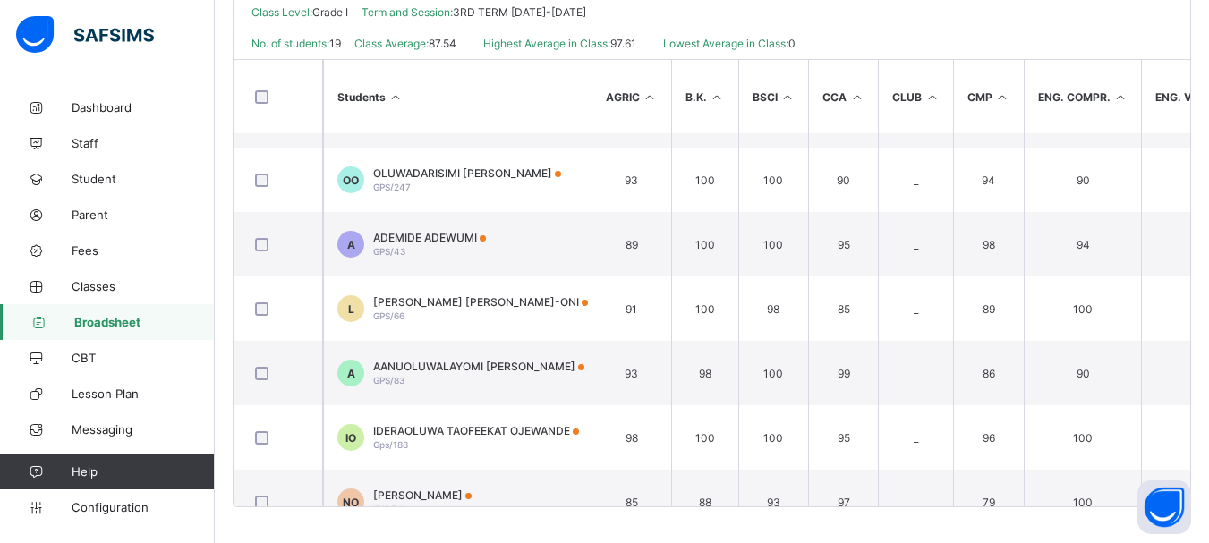
scroll to position [851, 0]
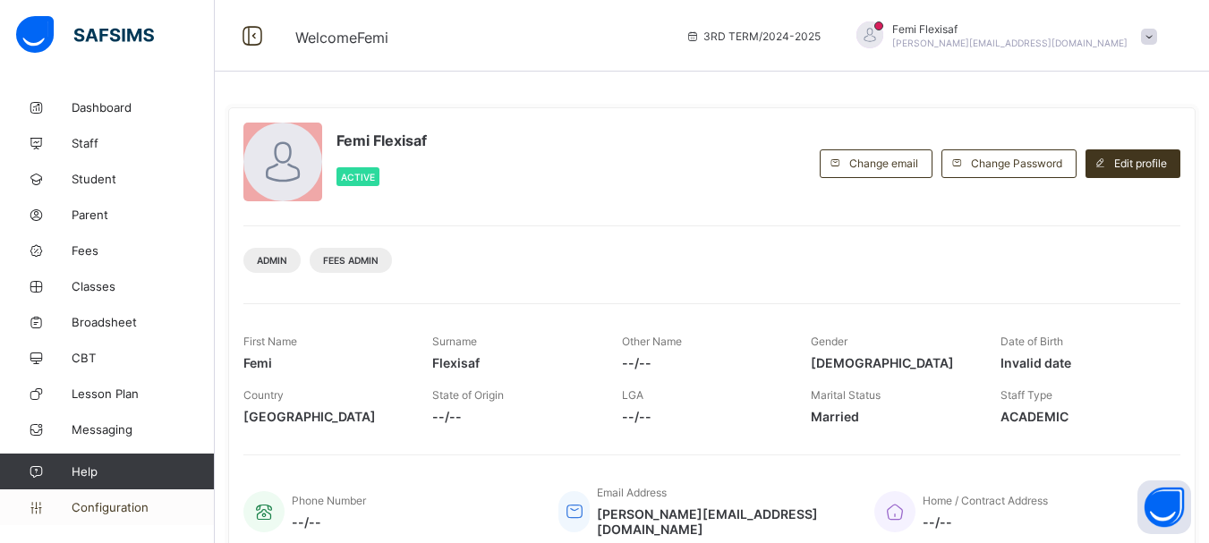
click at [115, 509] on span "Configuration" at bounding box center [143, 507] width 142 height 14
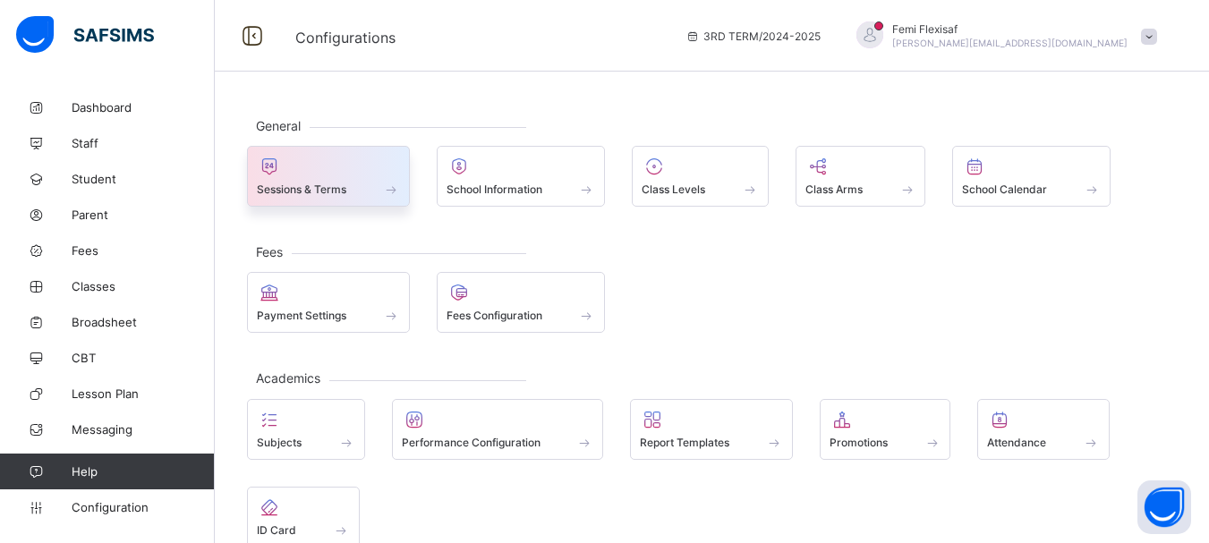
click at [303, 170] on div at bounding box center [328, 166] width 143 height 21
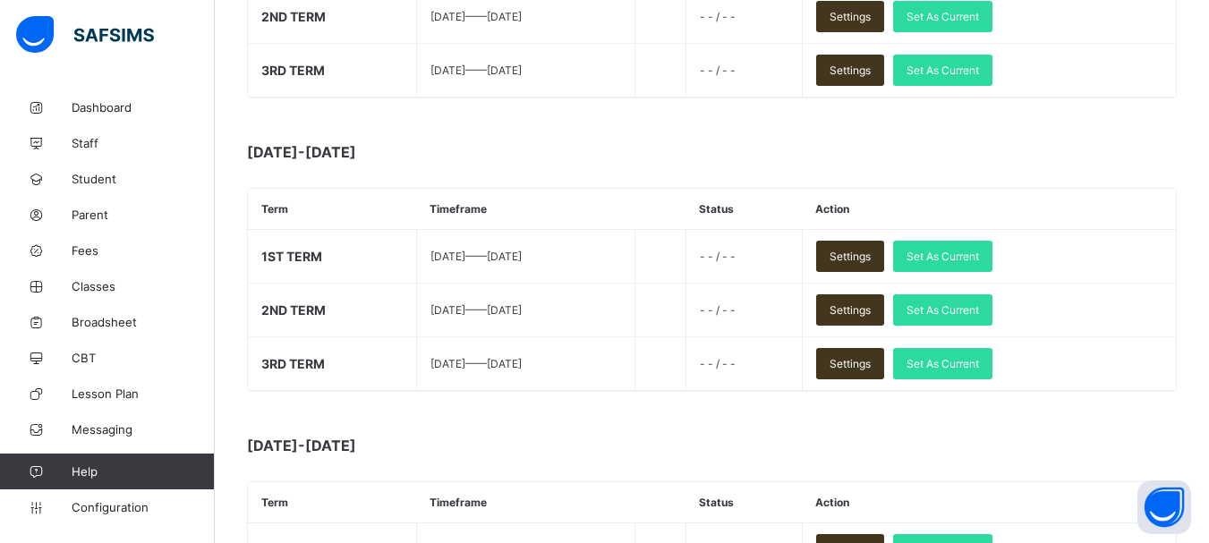
scroll to position [986, 0]
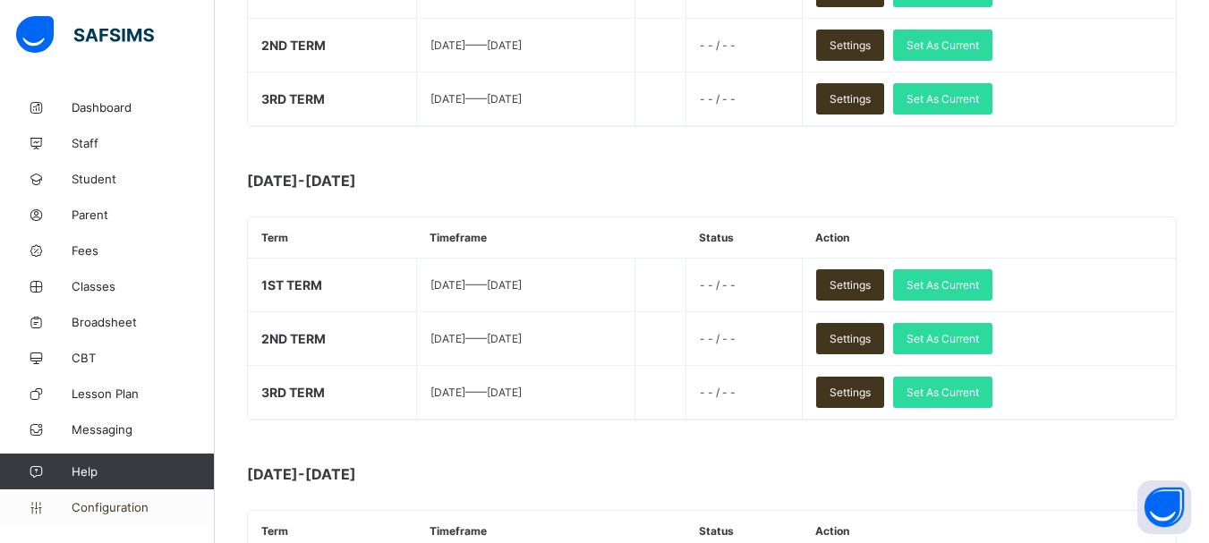
click at [142, 509] on span "Configuration" at bounding box center [143, 507] width 142 height 14
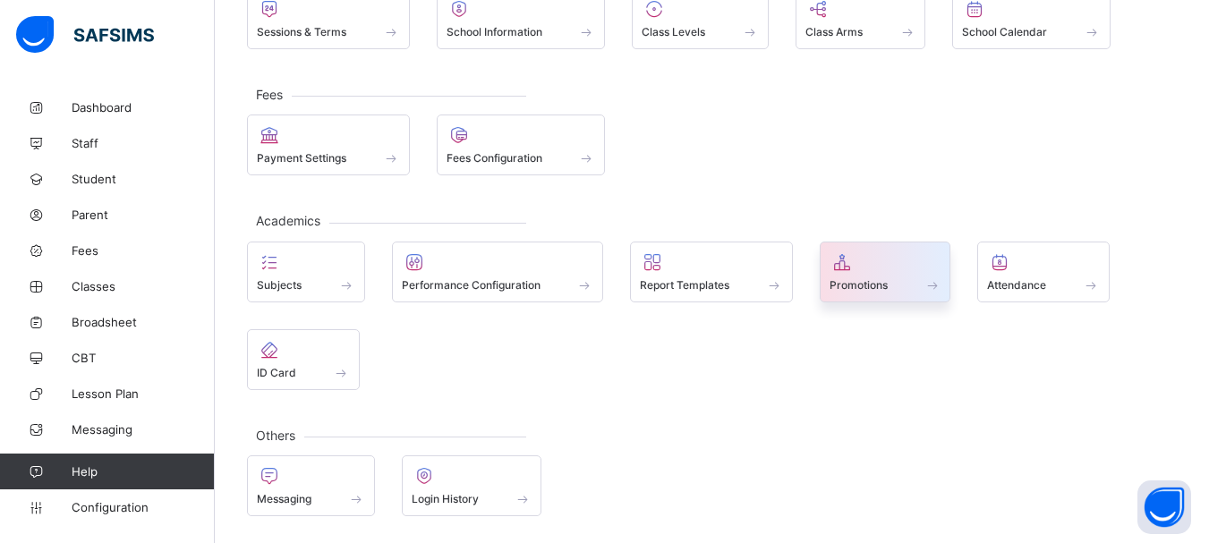
click at [848, 278] on span "Promotions" at bounding box center [859, 284] width 58 height 13
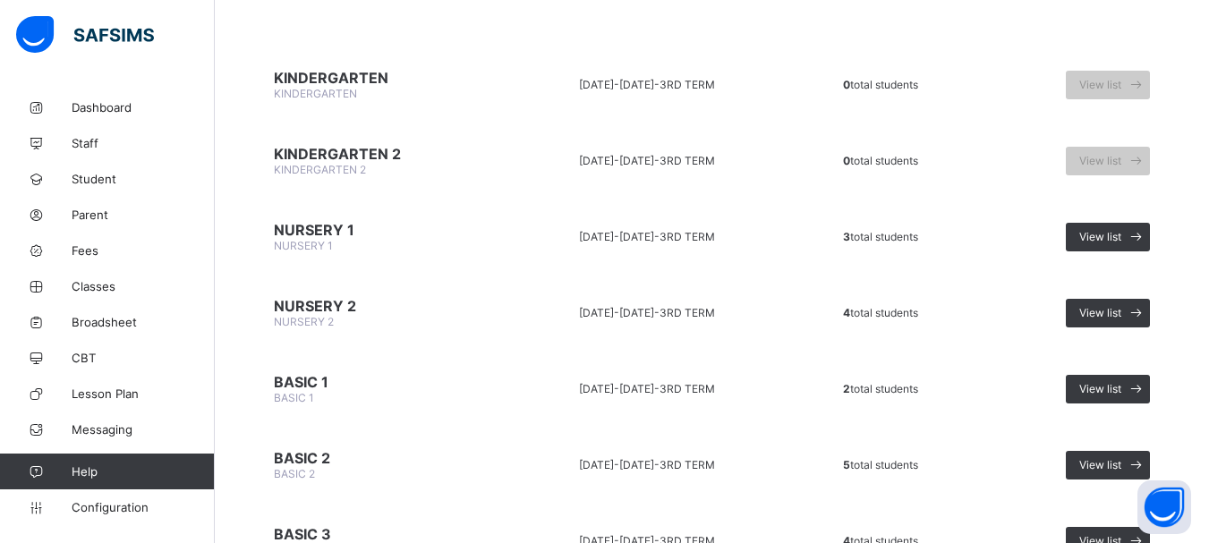
scroll to position [181, 0]
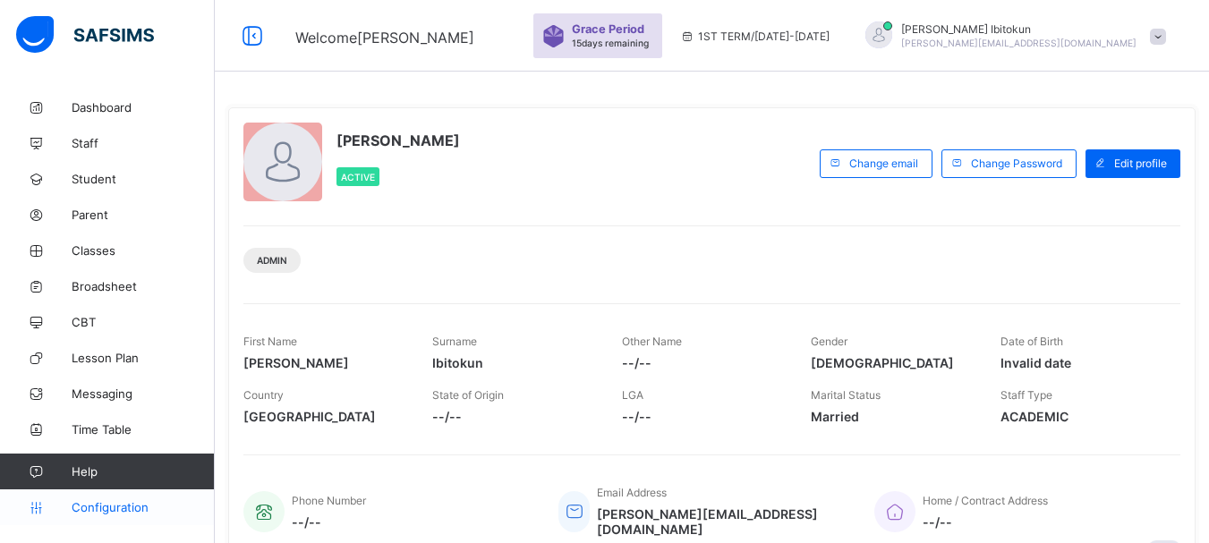
click at [120, 510] on span "Configuration" at bounding box center [143, 507] width 142 height 14
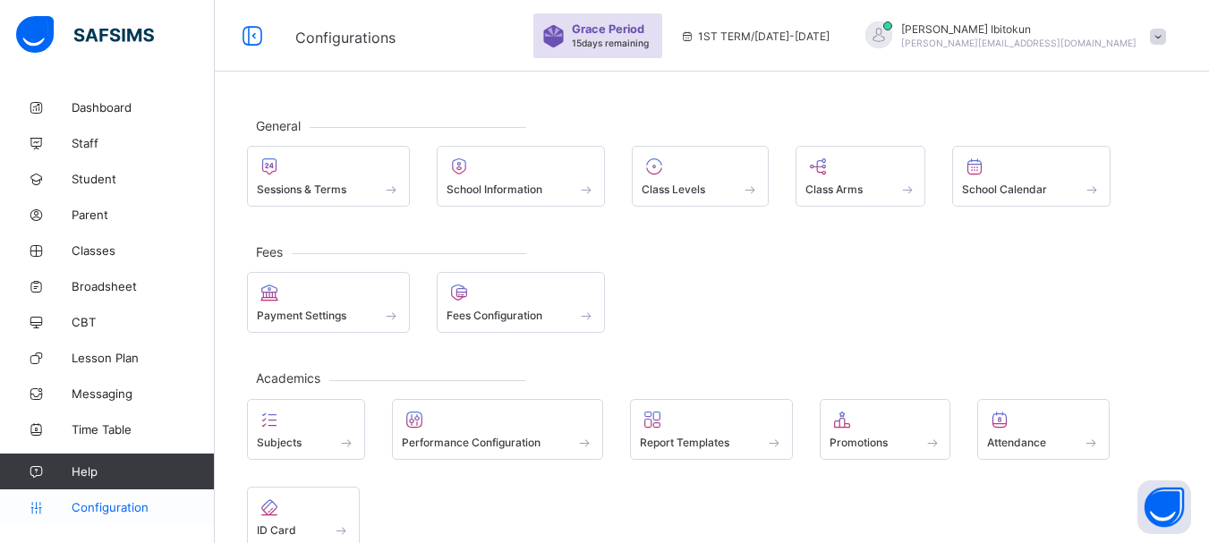
click at [107, 508] on span "Configuration" at bounding box center [143, 507] width 142 height 14
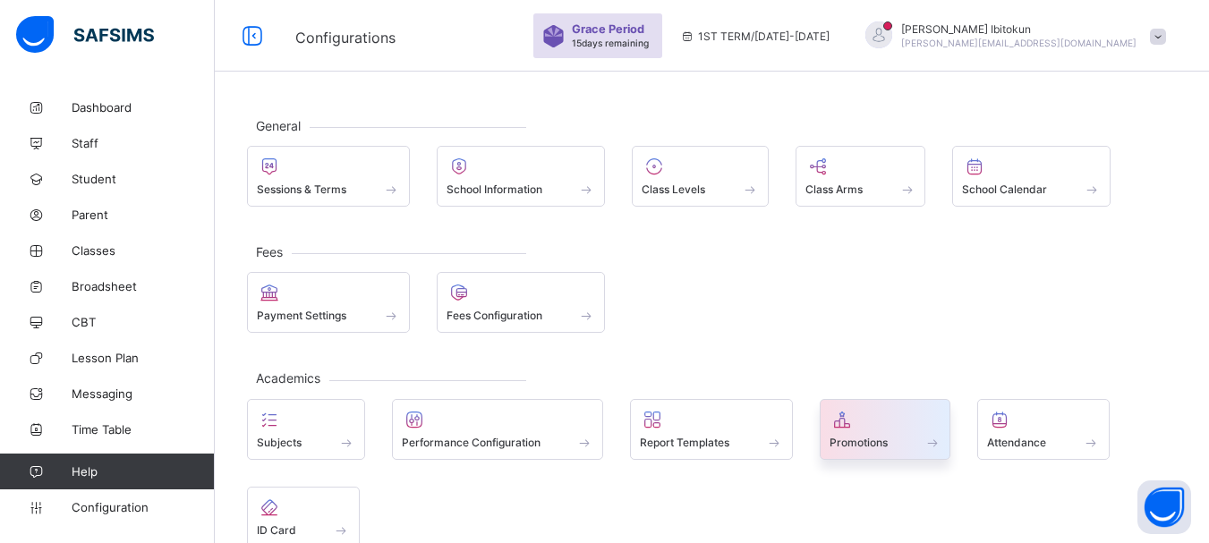
click at [853, 424] on icon at bounding box center [842, 419] width 25 height 21
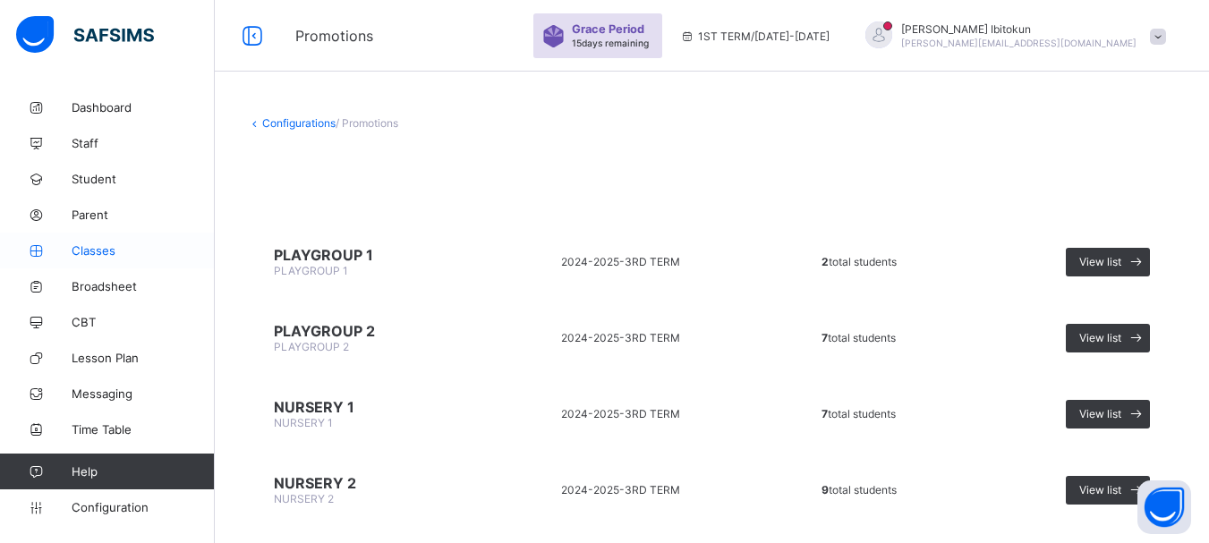
click at [91, 254] on span "Classes" at bounding box center [143, 250] width 143 height 14
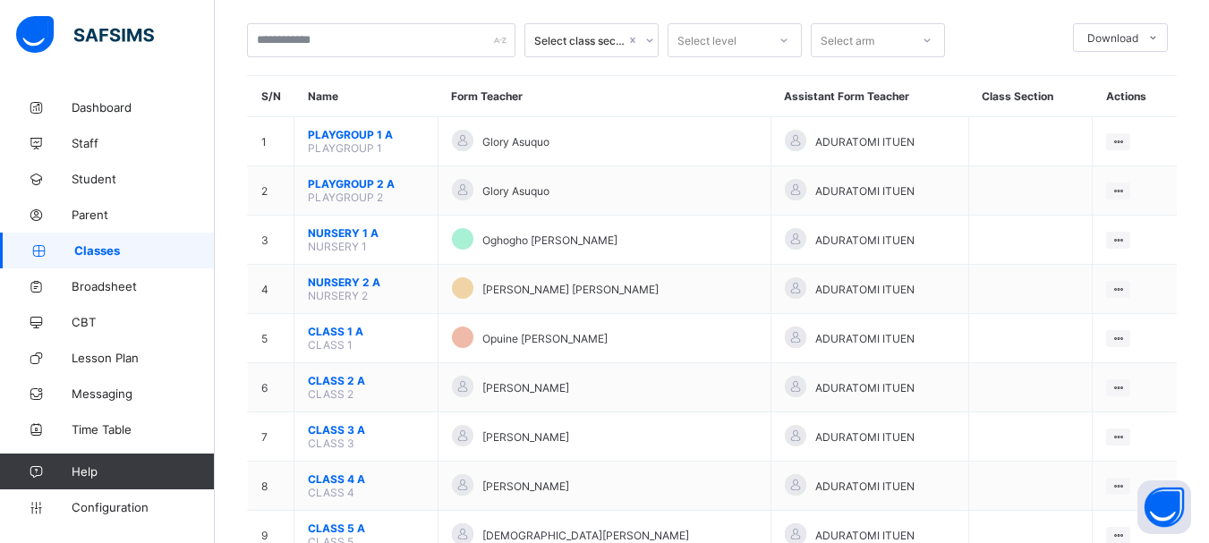
scroll to position [97, 0]
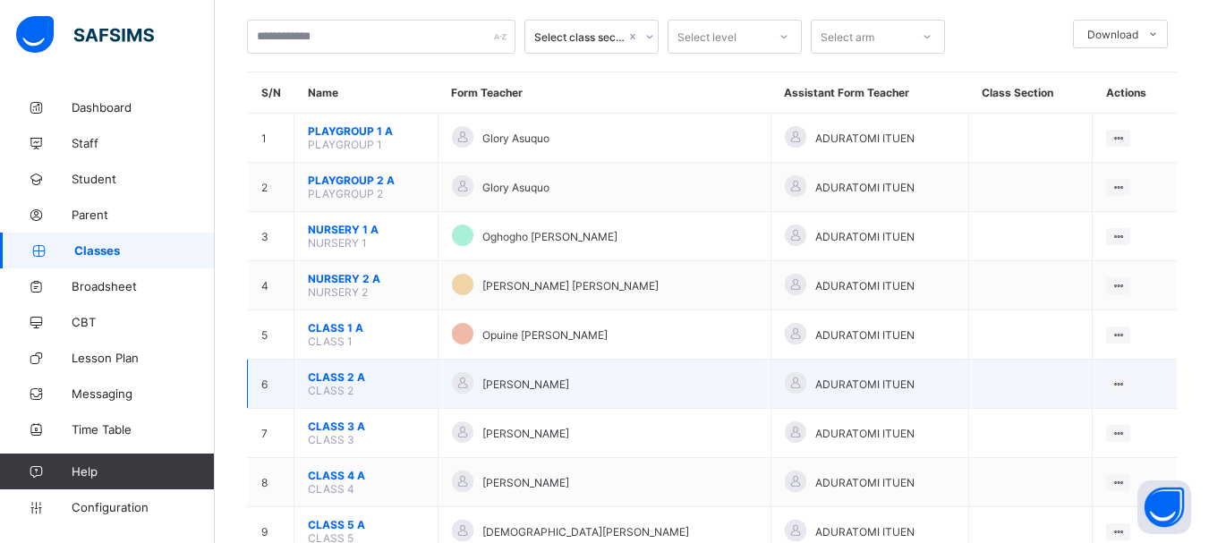
click at [332, 379] on span "CLASS 2 A" at bounding box center [366, 377] width 116 height 13
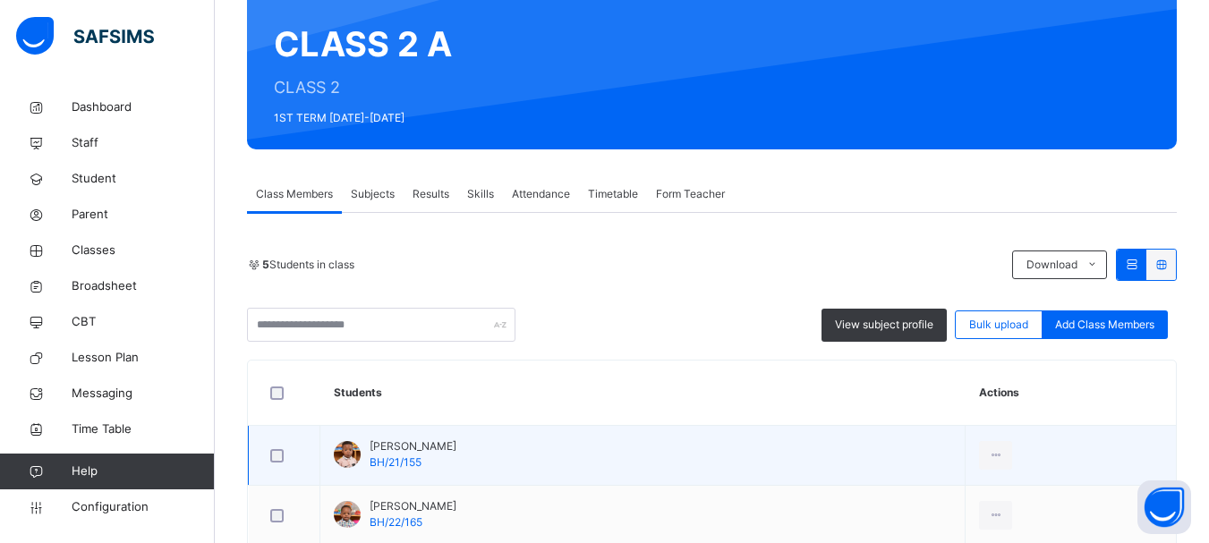
scroll to position [119, 0]
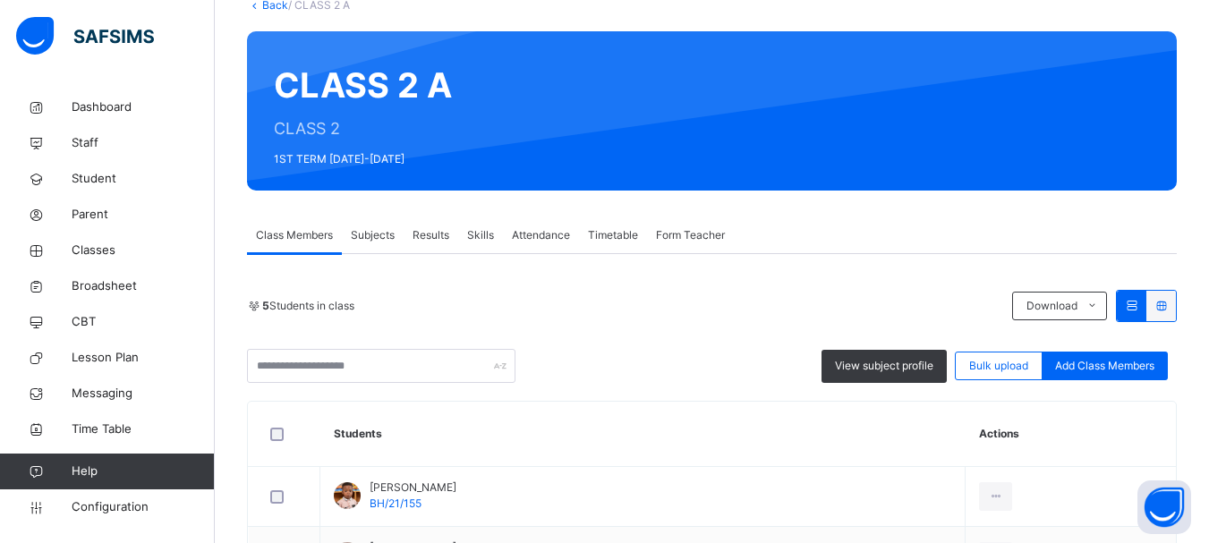
click at [383, 239] on span "Subjects" at bounding box center [373, 235] width 44 height 16
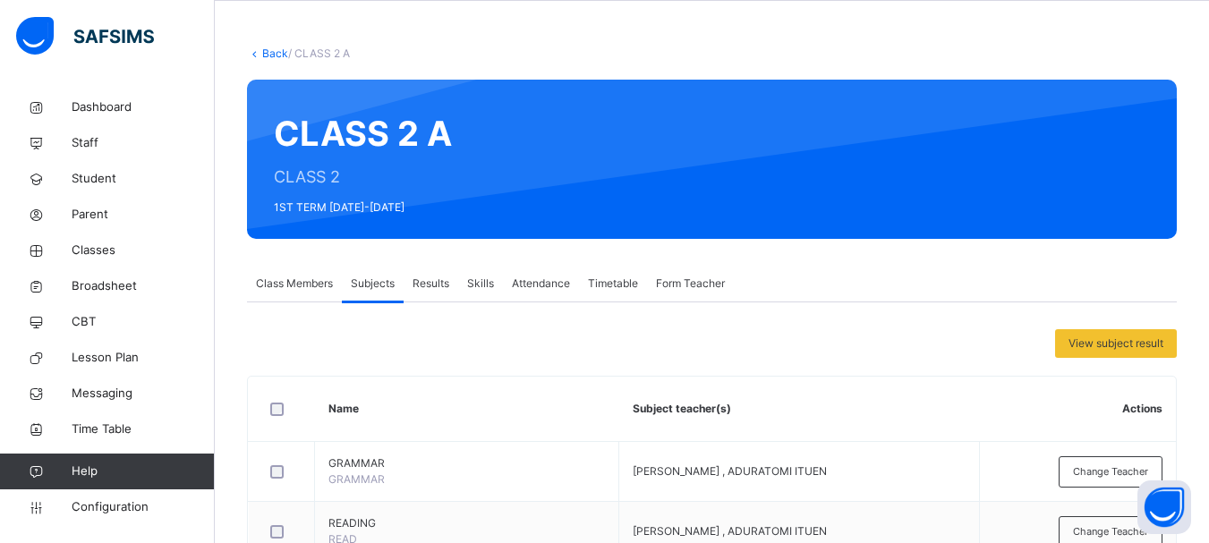
scroll to position [12, 0]
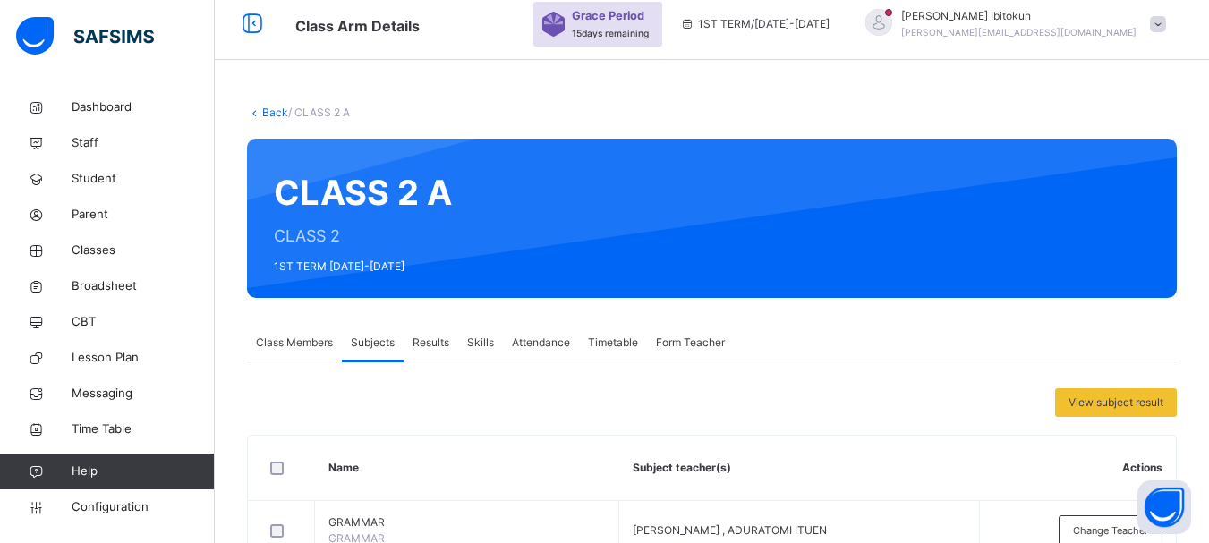
click at [481, 345] on span "Skills" at bounding box center [480, 343] width 27 height 16
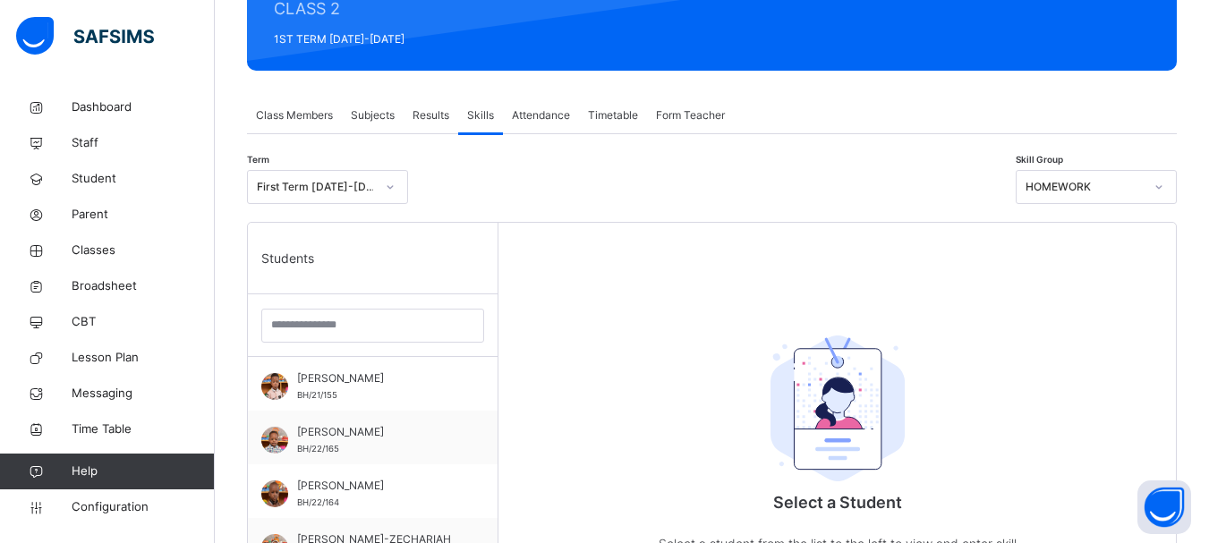
scroll to position [226, 0]
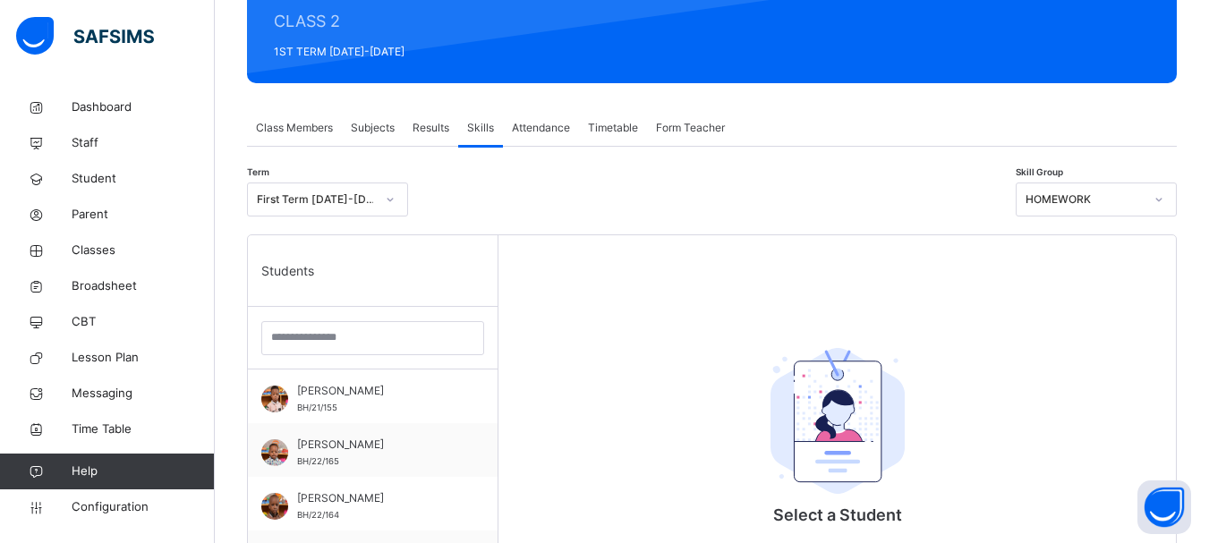
click at [370, 127] on span "Subjects" at bounding box center [373, 128] width 44 height 16
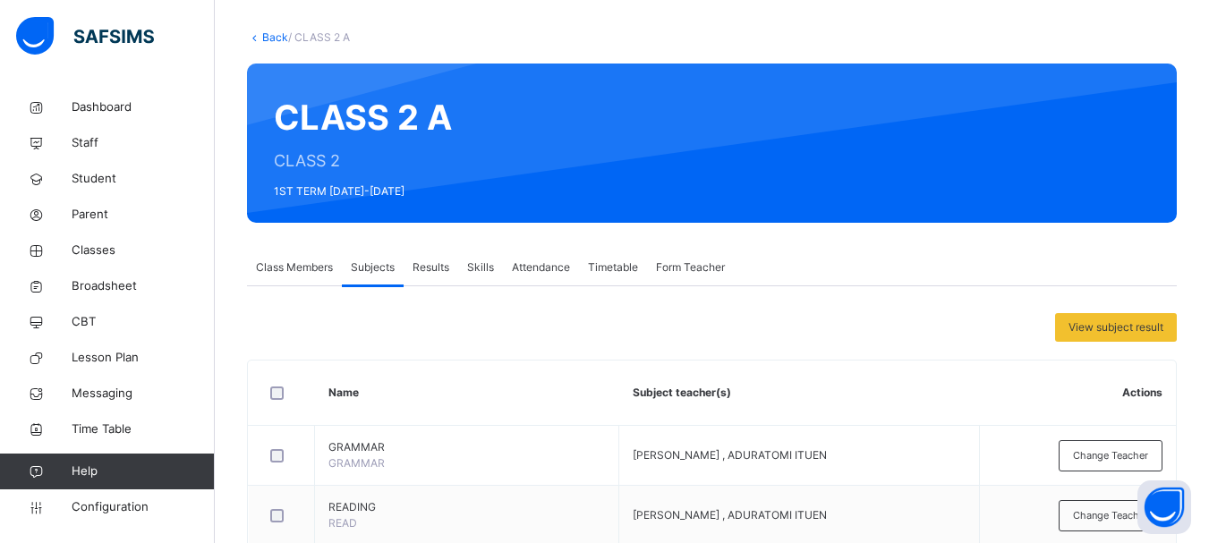
scroll to position [83, 0]
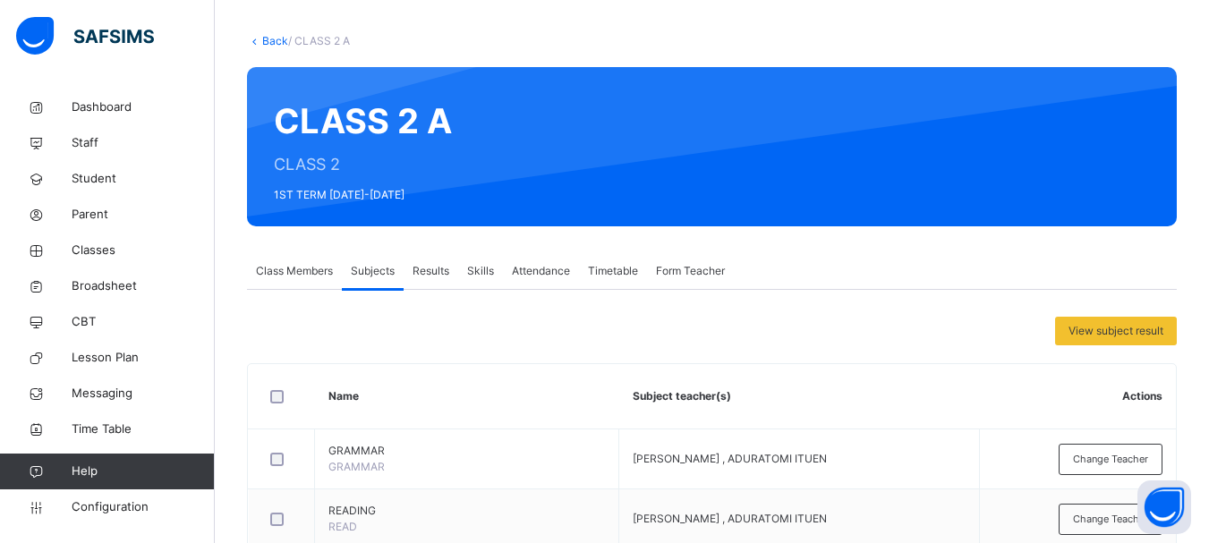
click at [305, 270] on span "Class Members" at bounding box center [294, 271] width 77 height 16
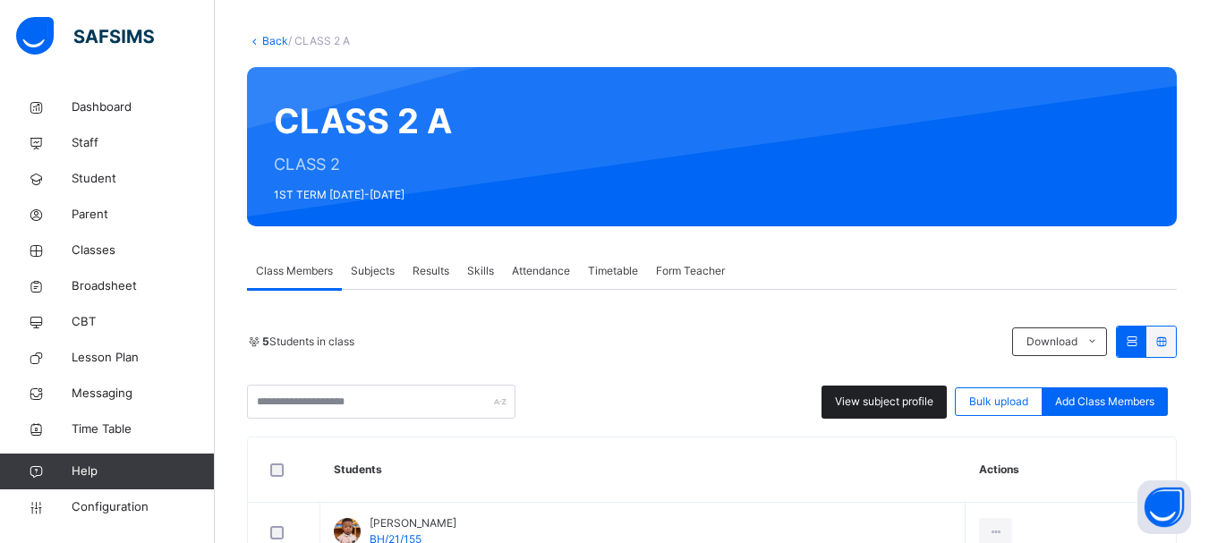
click at [896, 409] on span "View subject profile" at bounding box center [884, 402] width 98 height 16
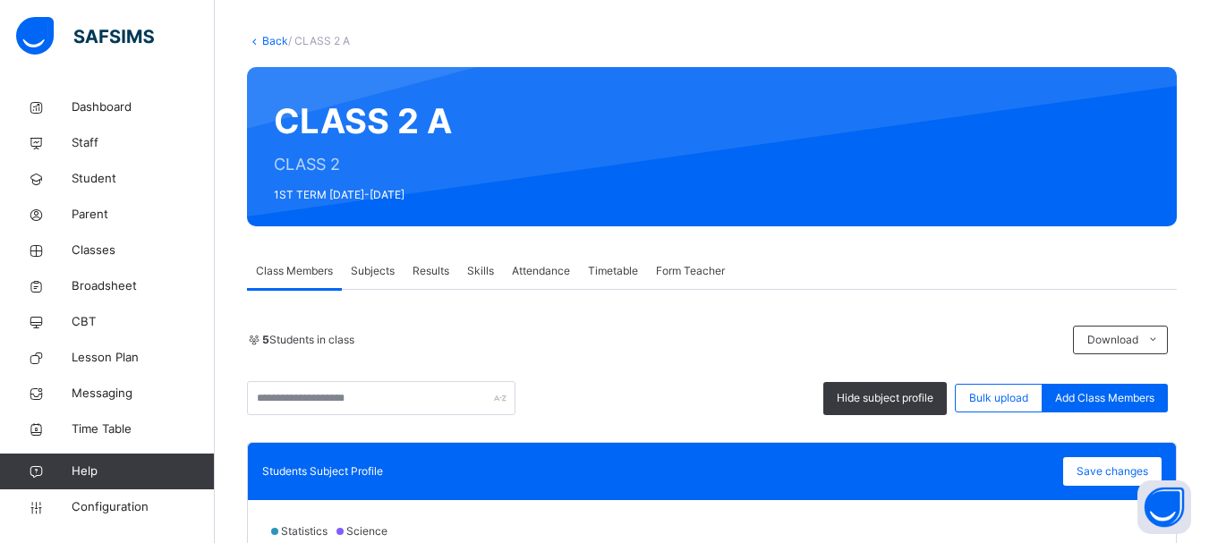
click at [727, 354] on div "5 Students in class Download Pdf Report Excel Report Hide subject profile Bulk …" at bounding box center [712, 371] width 930 height 90
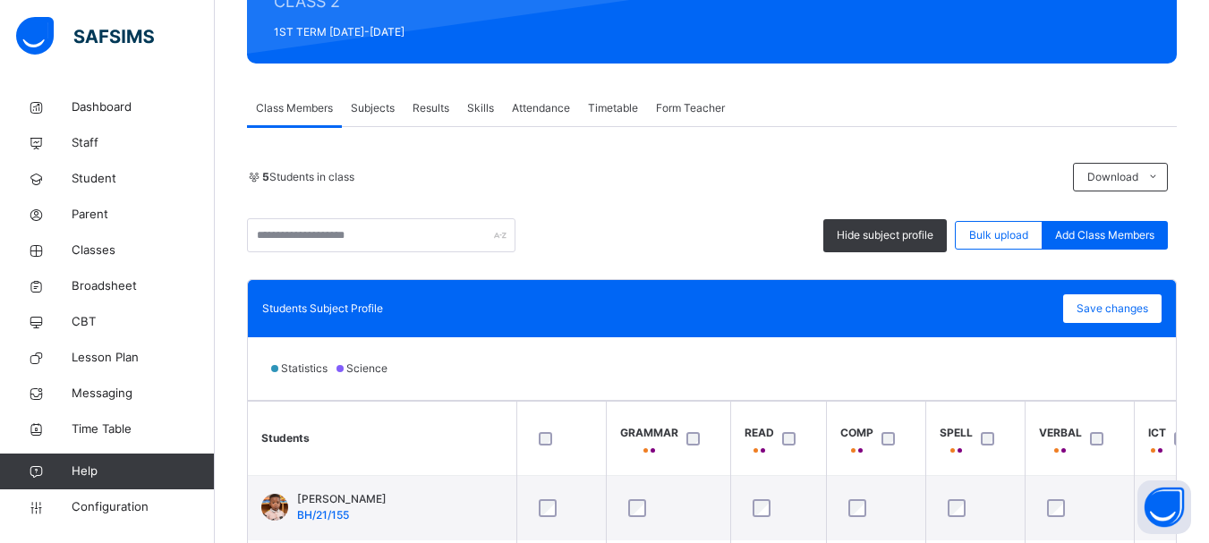
scroll to position [180, 0]
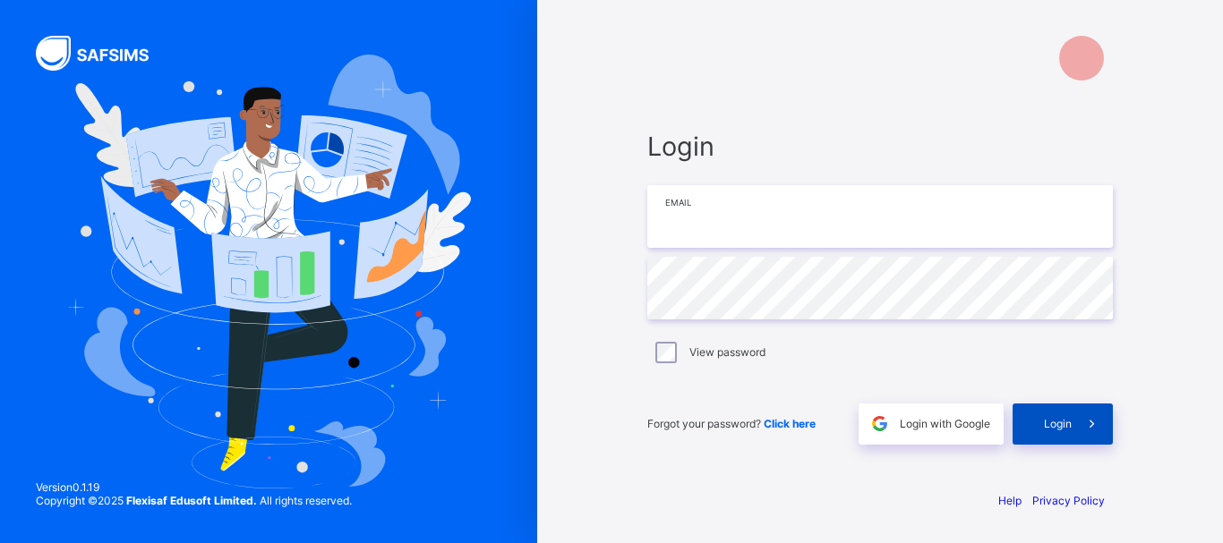
type input "**********"
click at [1064, 431] on div "Login" at bounding box center [1062, 424] width 100 height 41
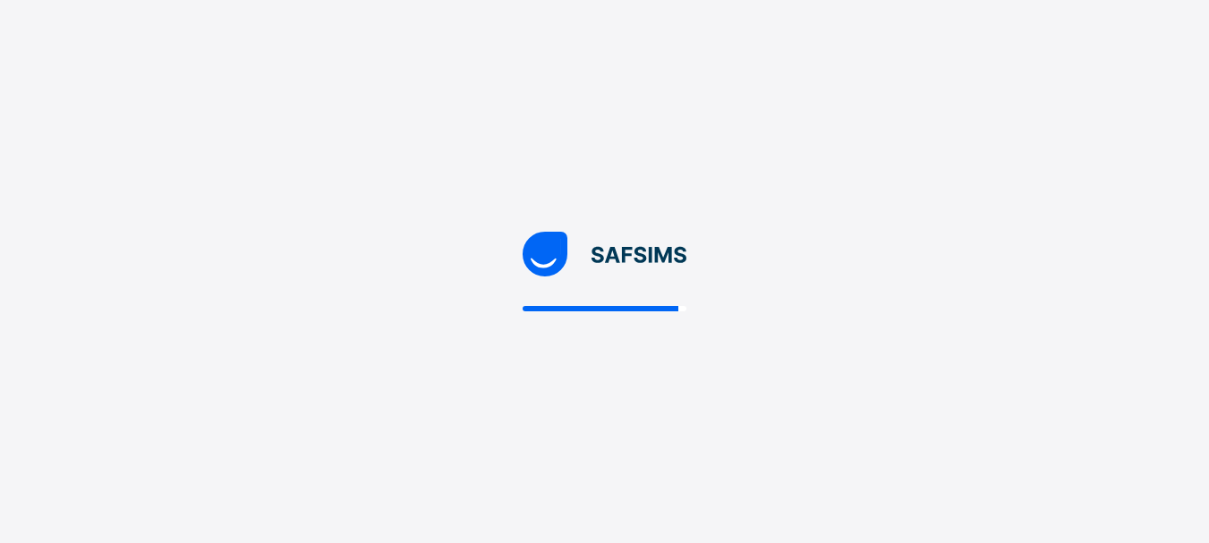
select select "**"
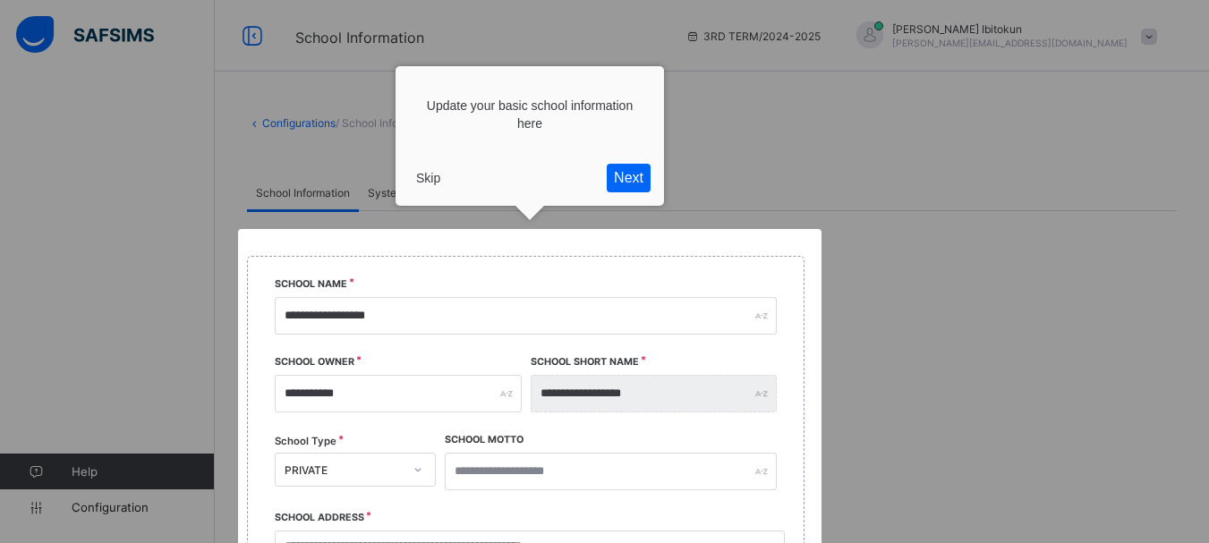
scroll to position [211, 0]
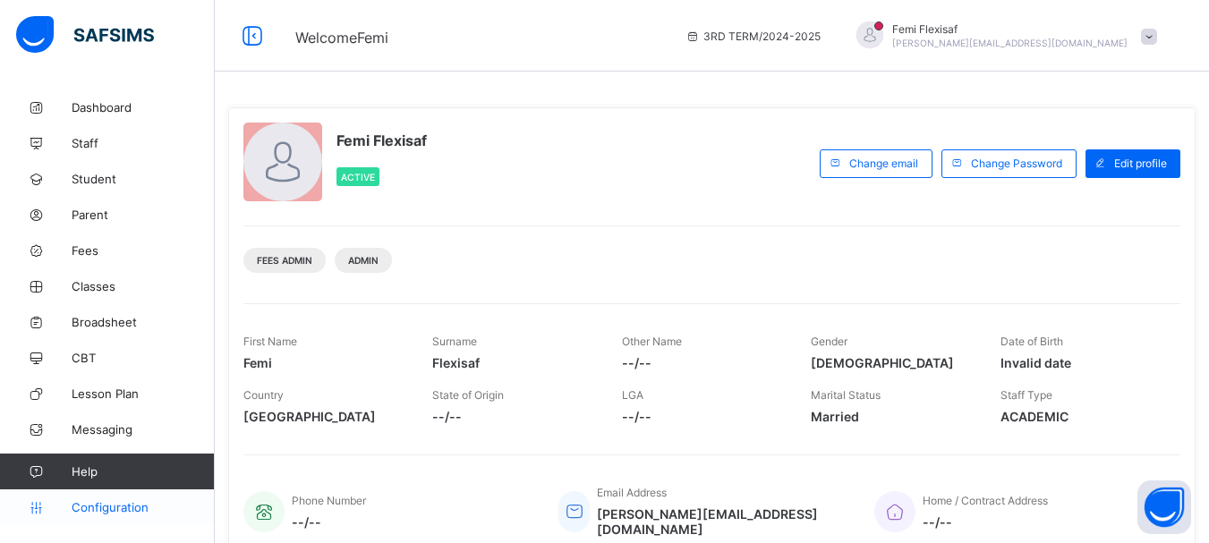
click at [125, 513] on span "Configuration" at bounding box center [143, 507] width 142 height 14
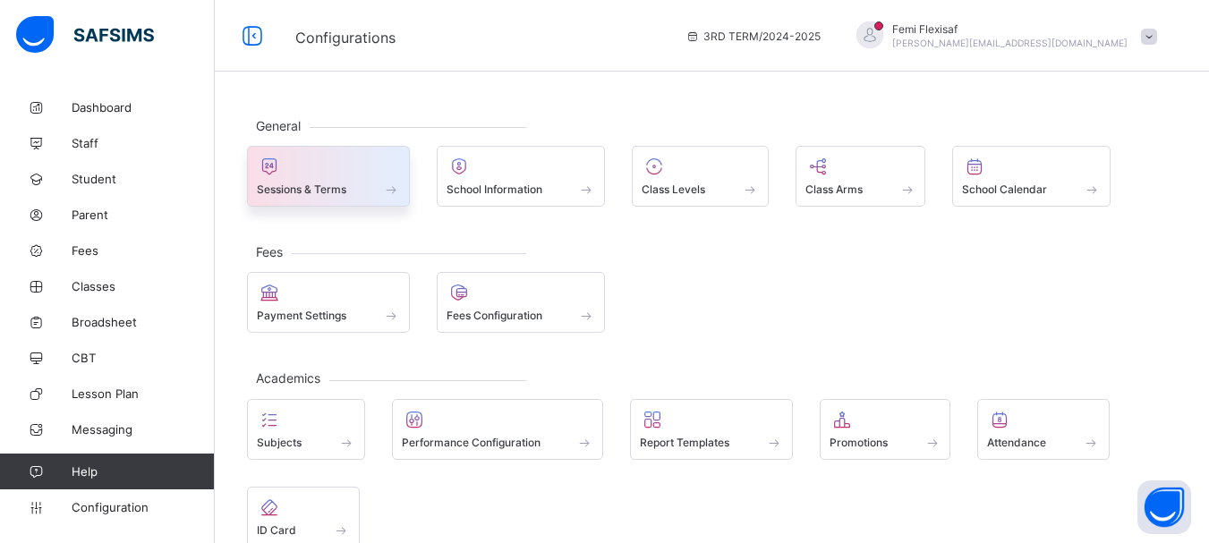
click at [302, 183] on span "Sessions & Terms" at bounding box center [302, 189] width 90 height 13
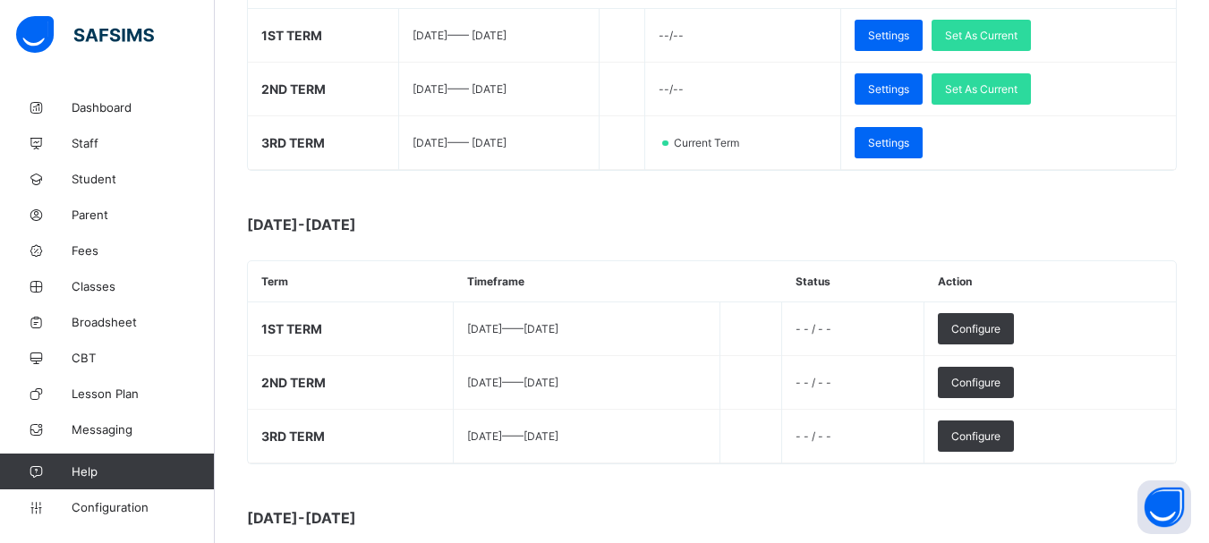
scroll to position [358, 0]
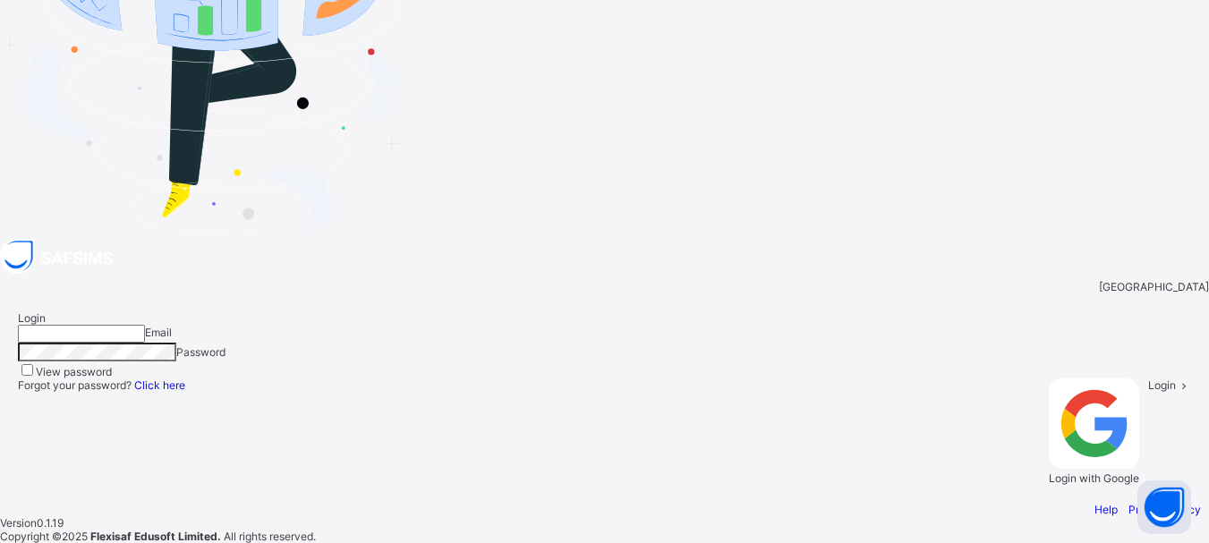
type input "**********"
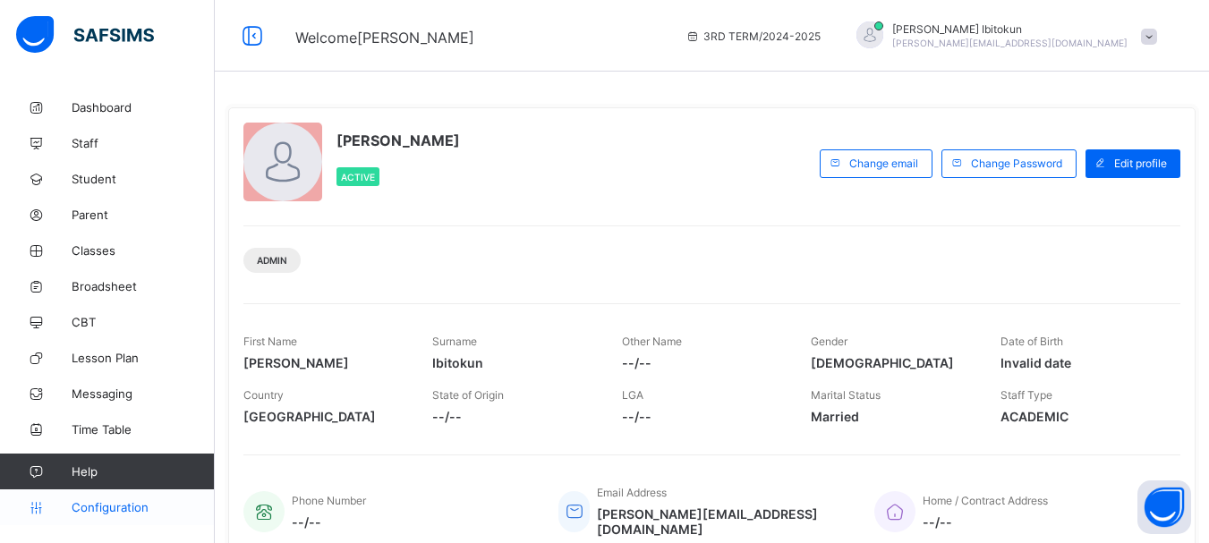
click at [132, 511] on span "Configuration" at bounding box center [143, 507] width 142 height 14
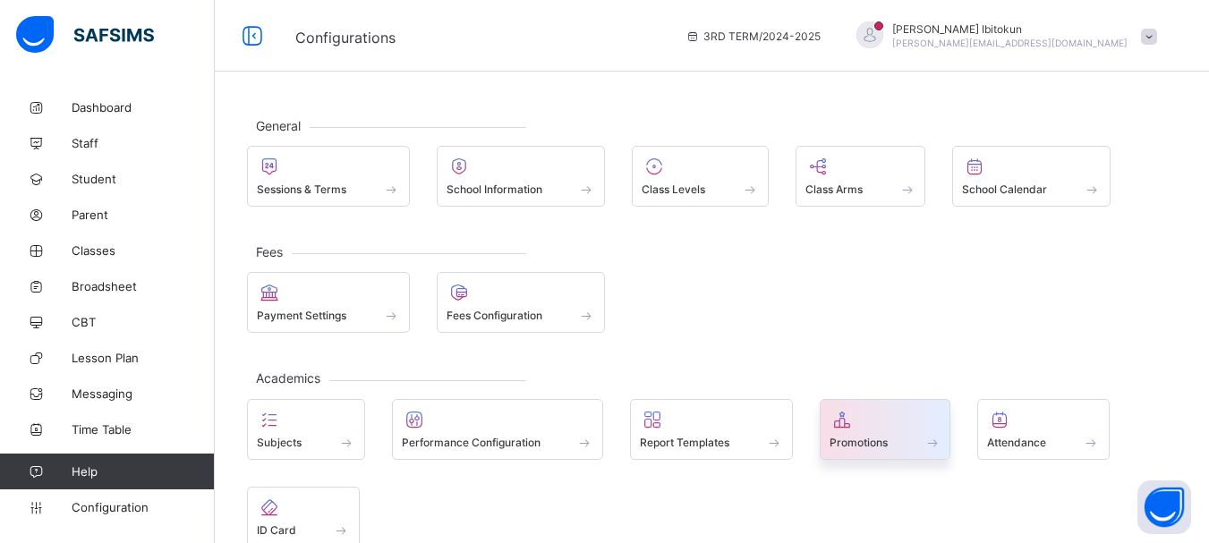
click at [858, 431] on span at bounding box center [886, 433] width 112 height 4
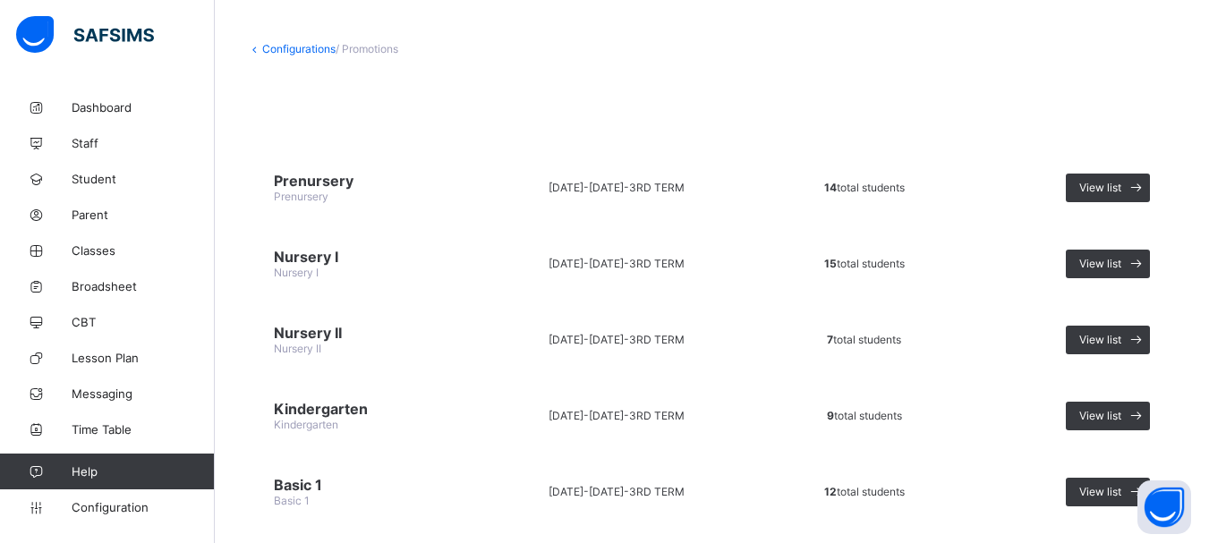
scroll to position [64, 0]
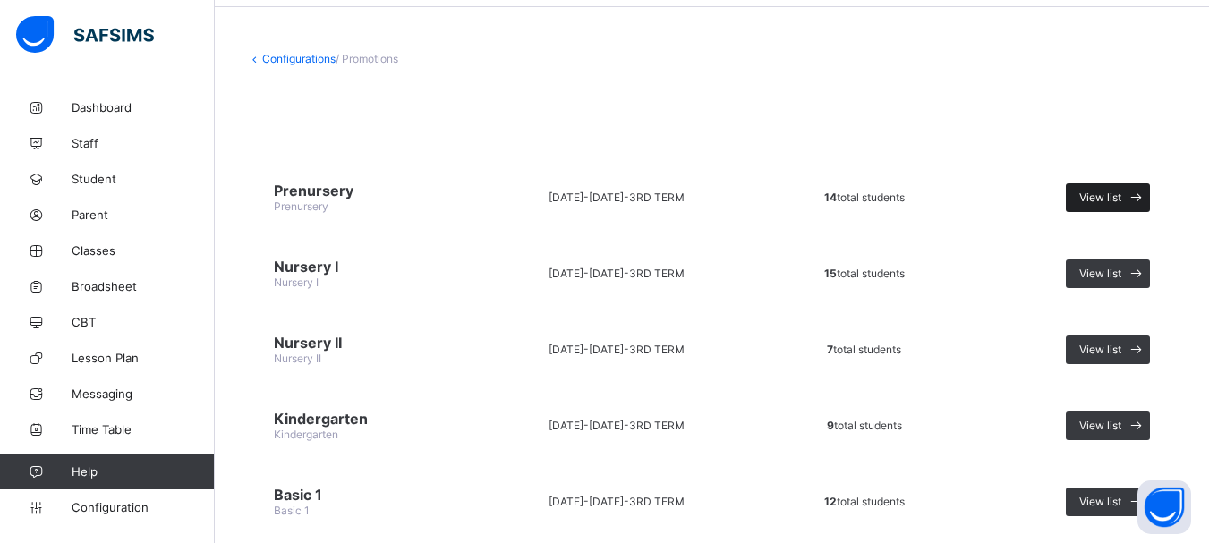
click at [1118, 200] on span "View list" at bounding box center [1101, 197] width 42 height 13
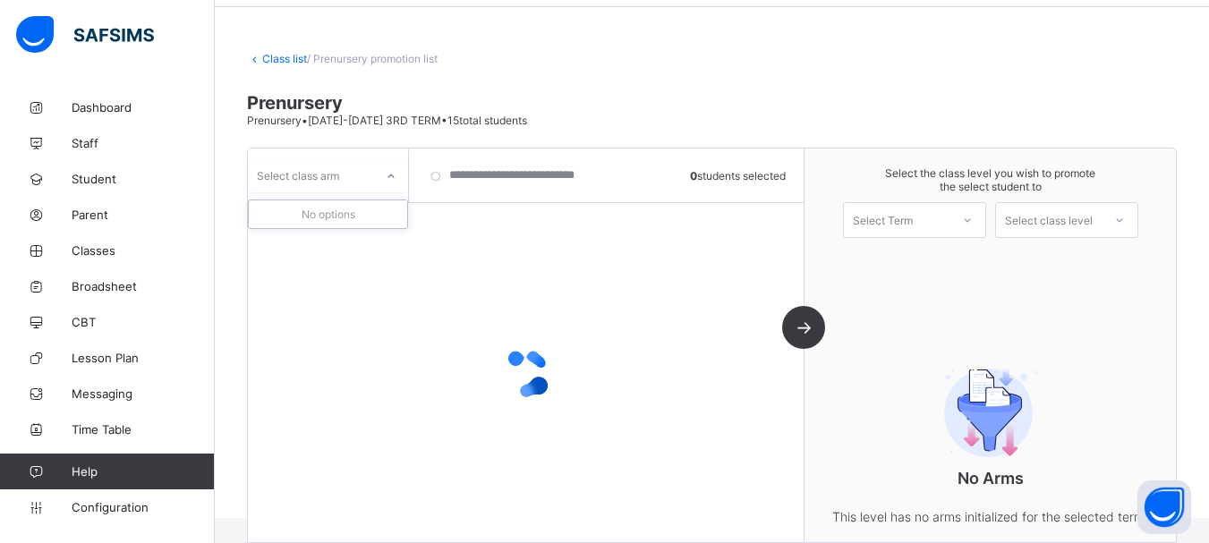
click at [394, 179] on icon at bounding box center [391, 176] width 11 height 18
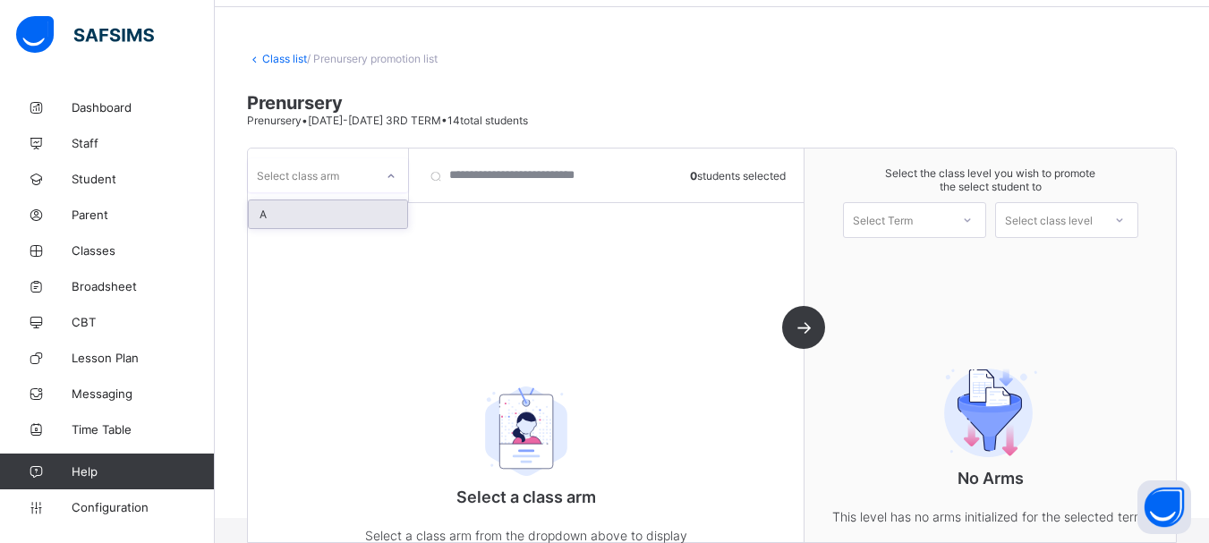
click at [289, 216] on div "A" at bounding box center [328, 215] width 158 height 28
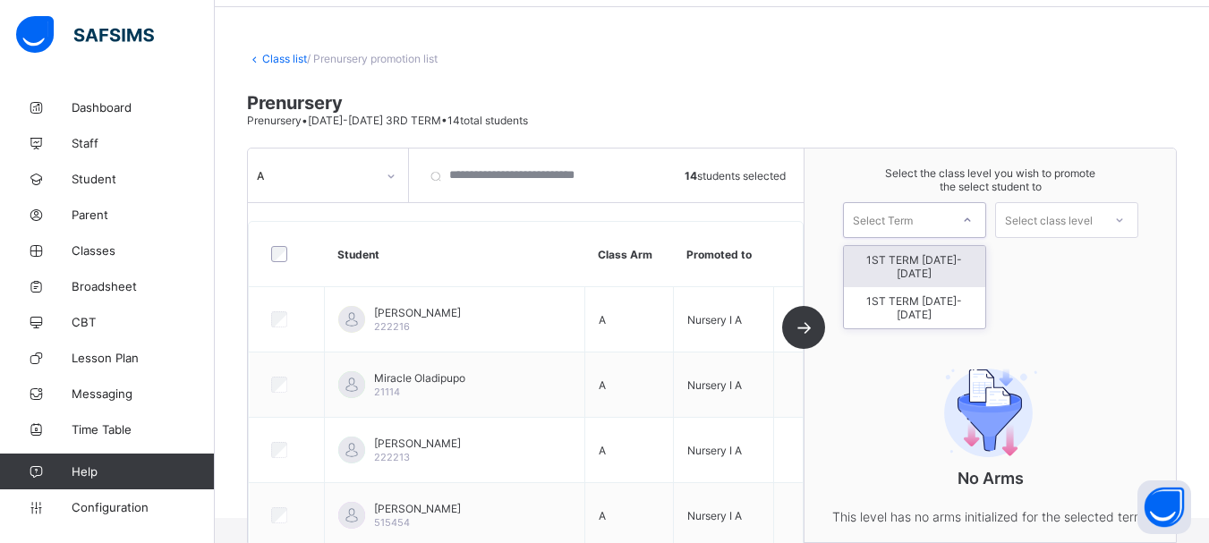
click at [973, 226] on icon at bounding box center [967, 220] width 11 height 18
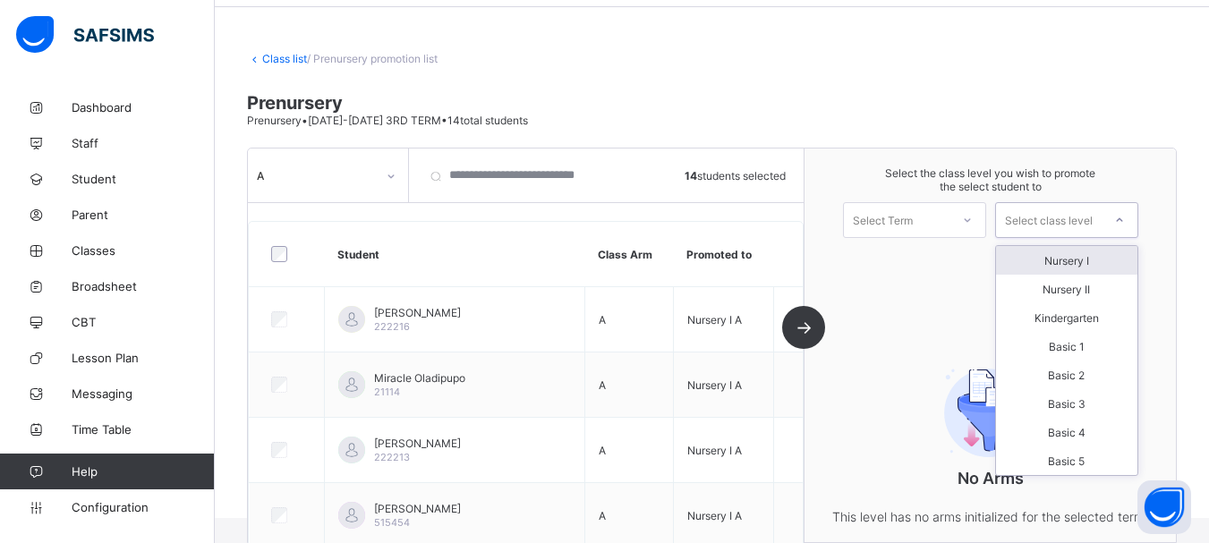
click at [1115, 224] on div at bounding box center [1120, 220] width 32 height 30
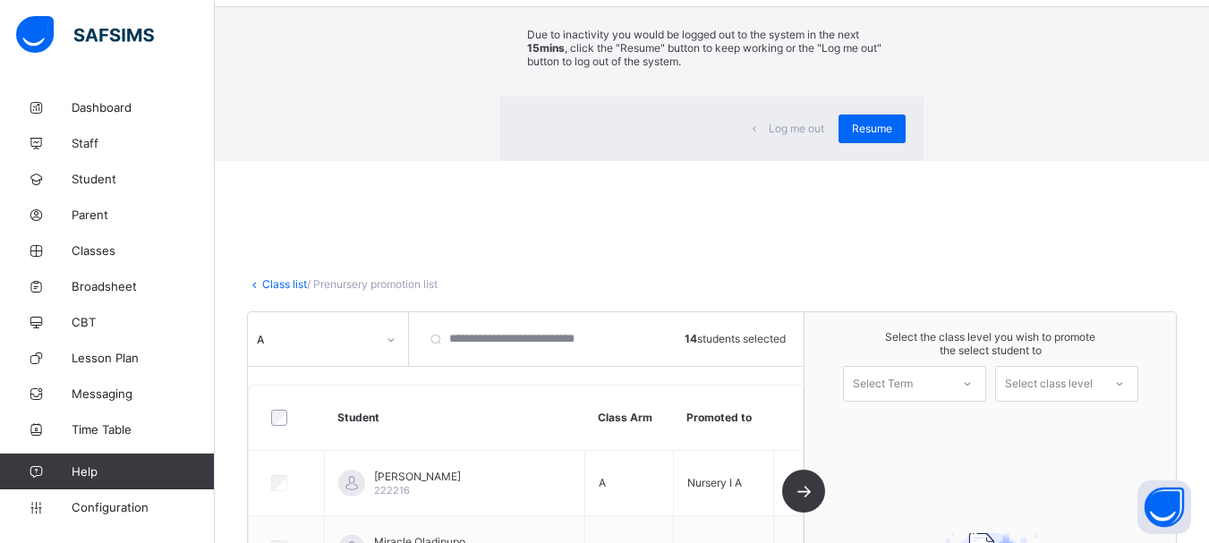
click at [790, 161] on div "Log me out Resume" at bounding box center [711, 129] width 423 height 64
click at [852, 135] on span "Resume" at bounding box center [872, 128] width 40 height 13
